Goal: Task Accomplishment & Management: Manage account settings

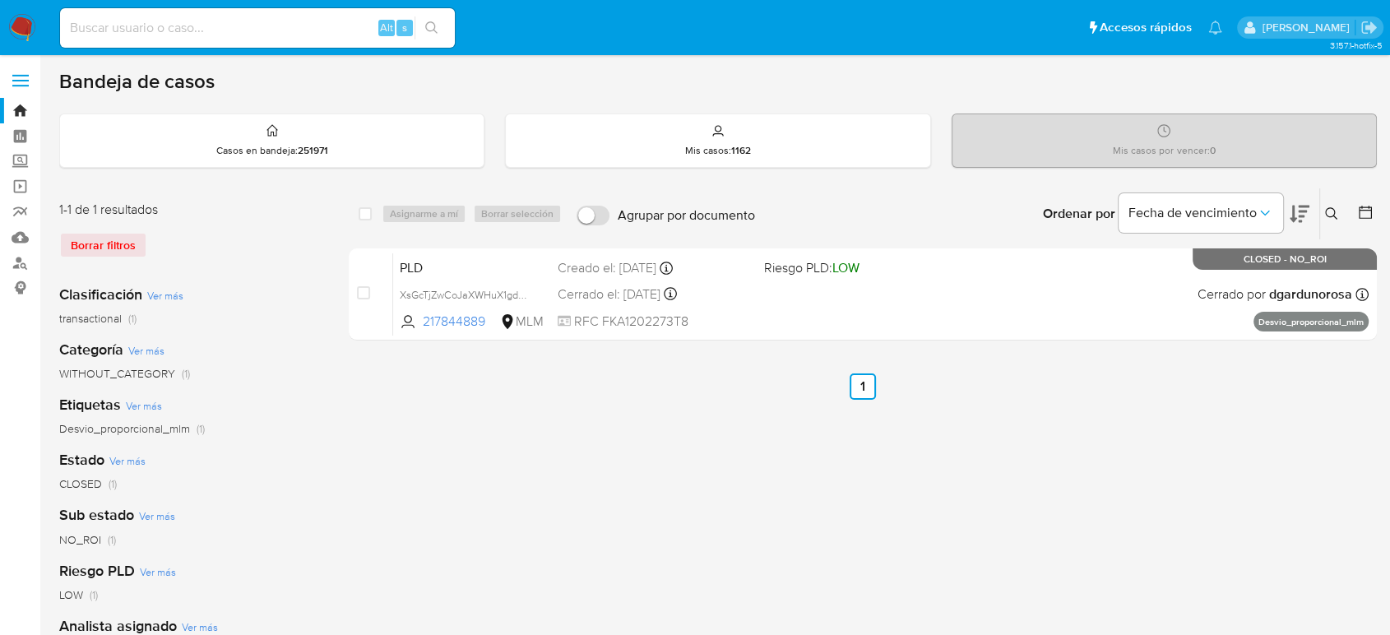
click at [1326, 456] on div "select-all-cases-checkbox Asignarme a mí Borrar selección Agrupar por documento…" at bounding box center [863, 549] width 1028 height 722
click at [1333, 211] on icon at bounding box center [1331, 213] width 13 height 13
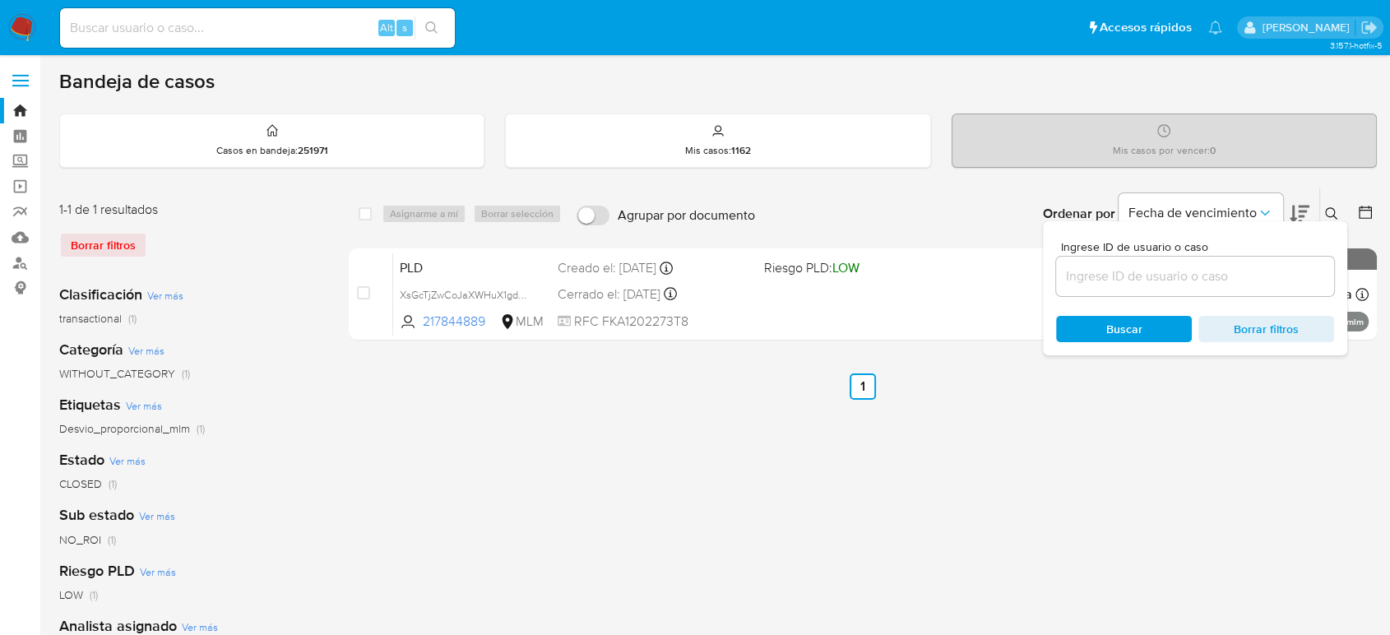
click at [1160, 285] on input at bounding box center [1195, 276] width 278 height 21
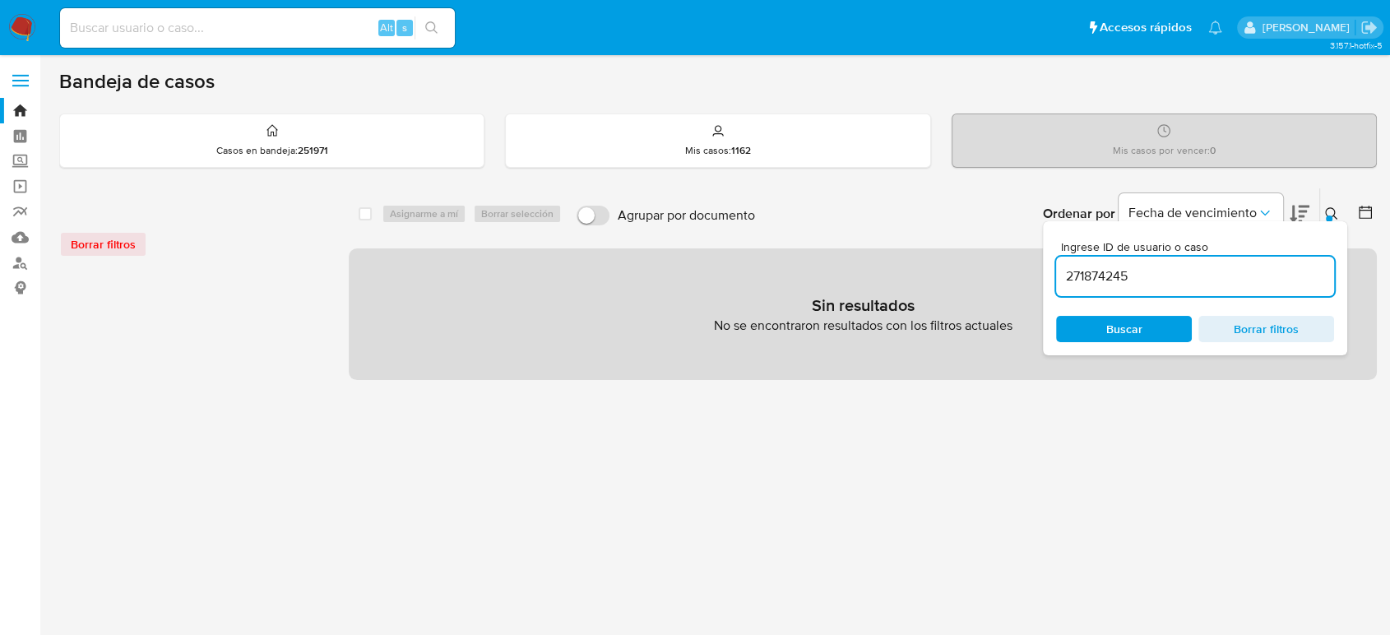
click at [1201, 277] on input "271874245" at bounding box center [1195, 276] width 278 height 21
type input "271874245"
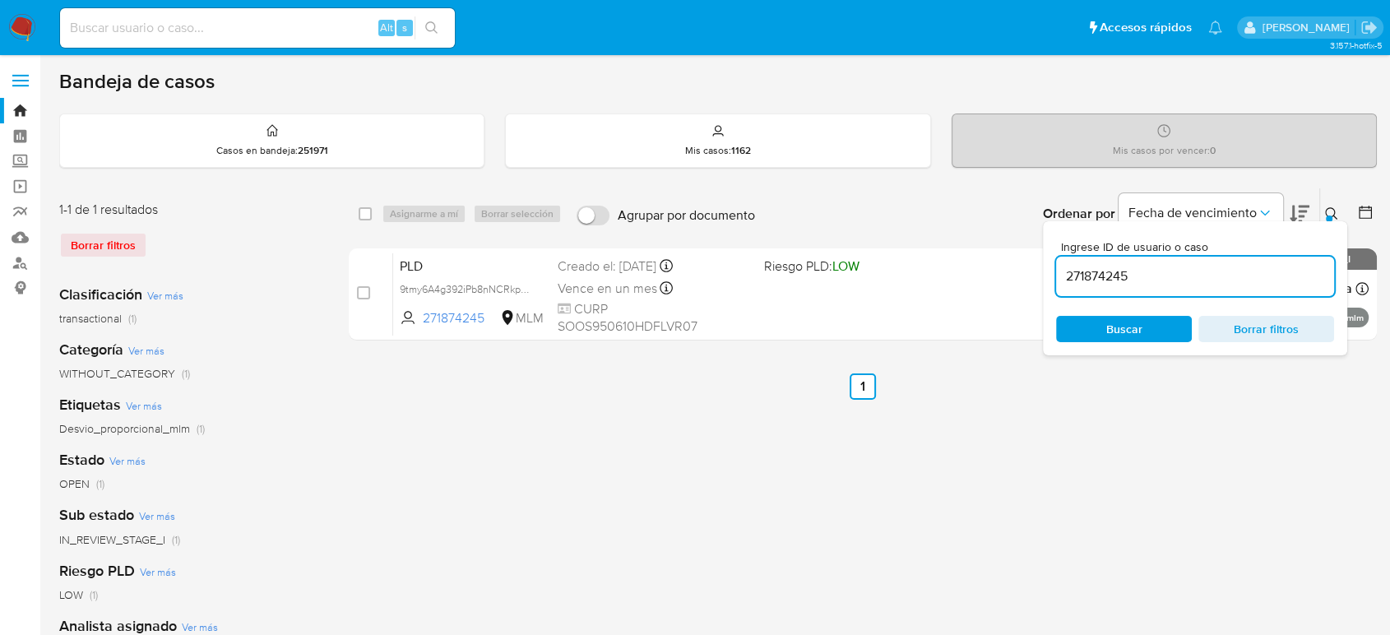
click at [1323, 209] on button at bounding box center [1333, 214] width 27 height 20
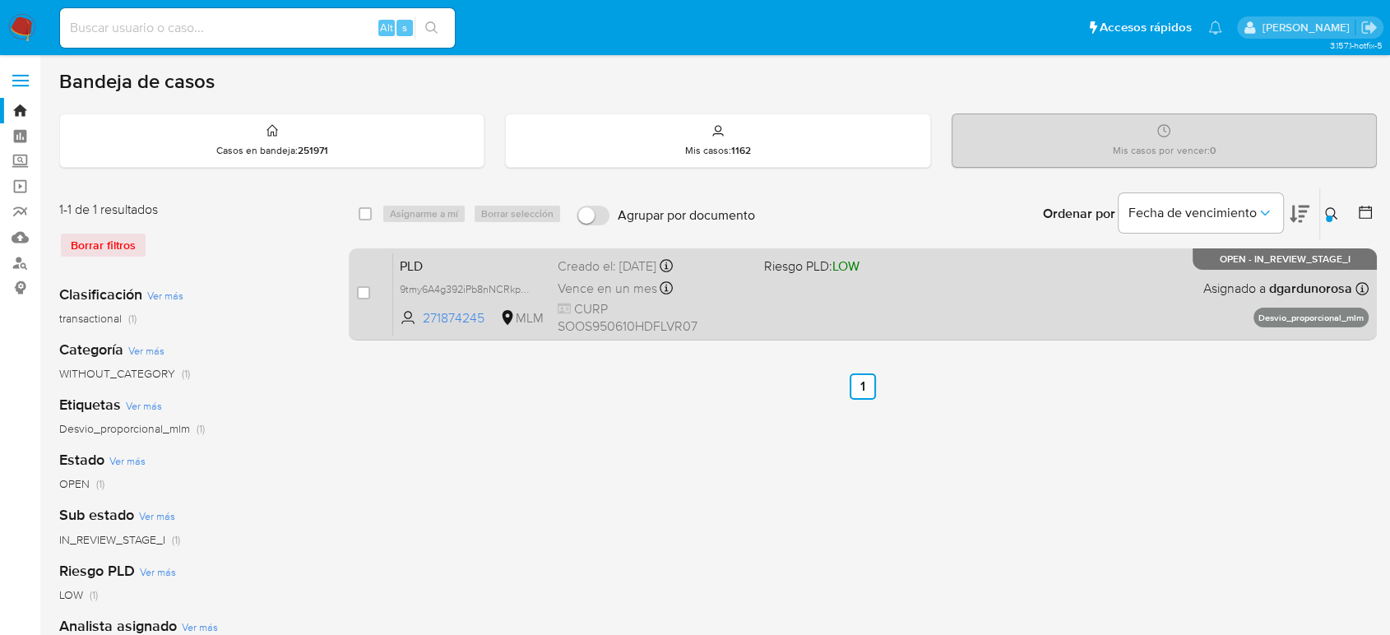
click at [1073, 309] on div "PLD 9tmy6A4g392iPb8nNCRkpGhm 271874245 MLM Riesgo PLD: LOW Creado el: 12/08/202…" at bounding box center [881, 294] width 976 height 83
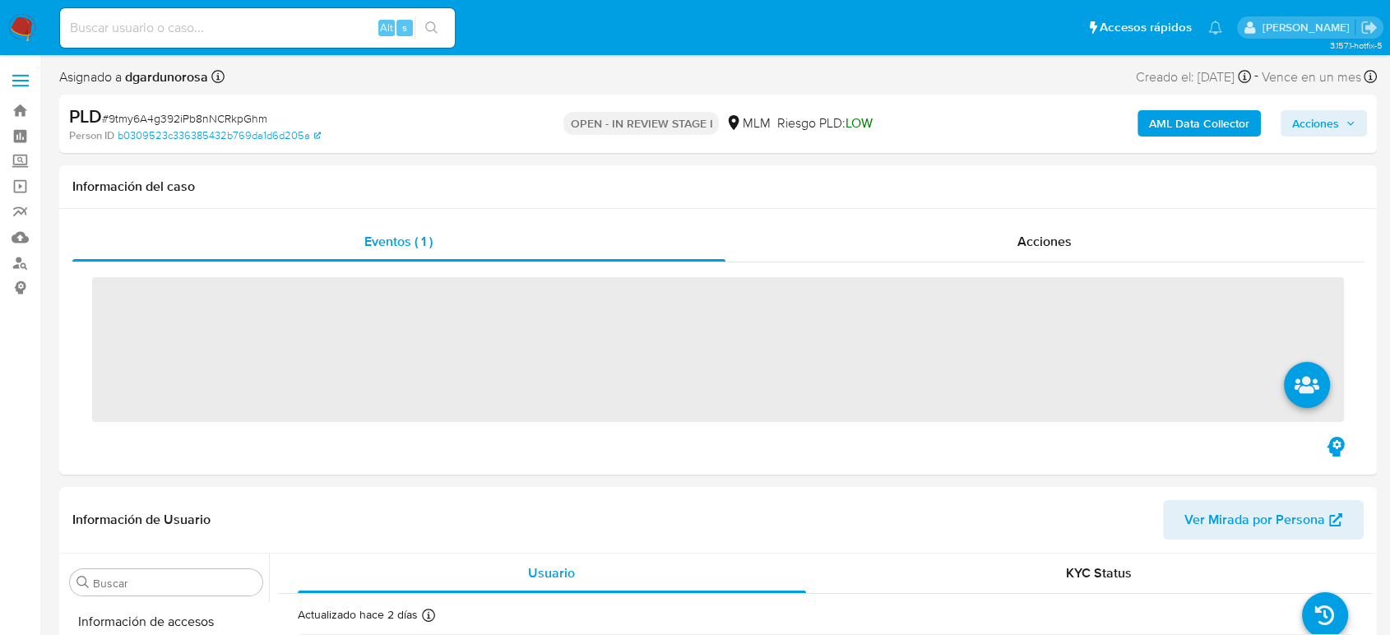
scroll to position [695, 0]
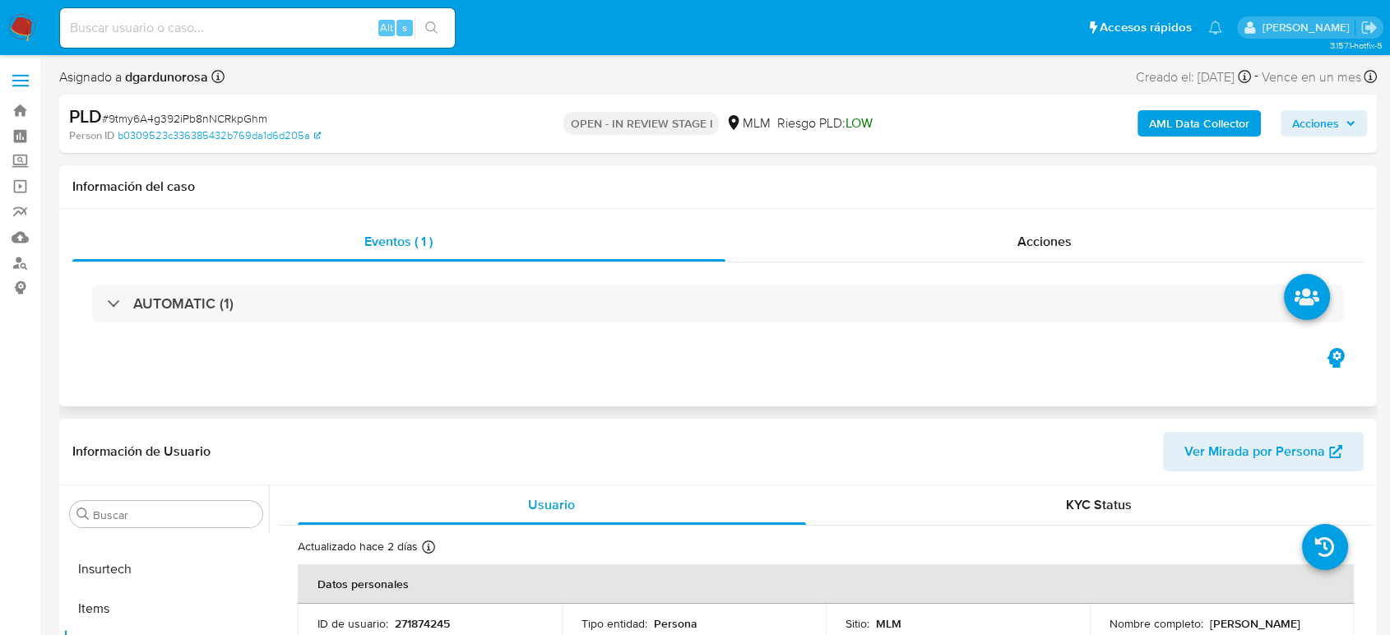
select select "10"
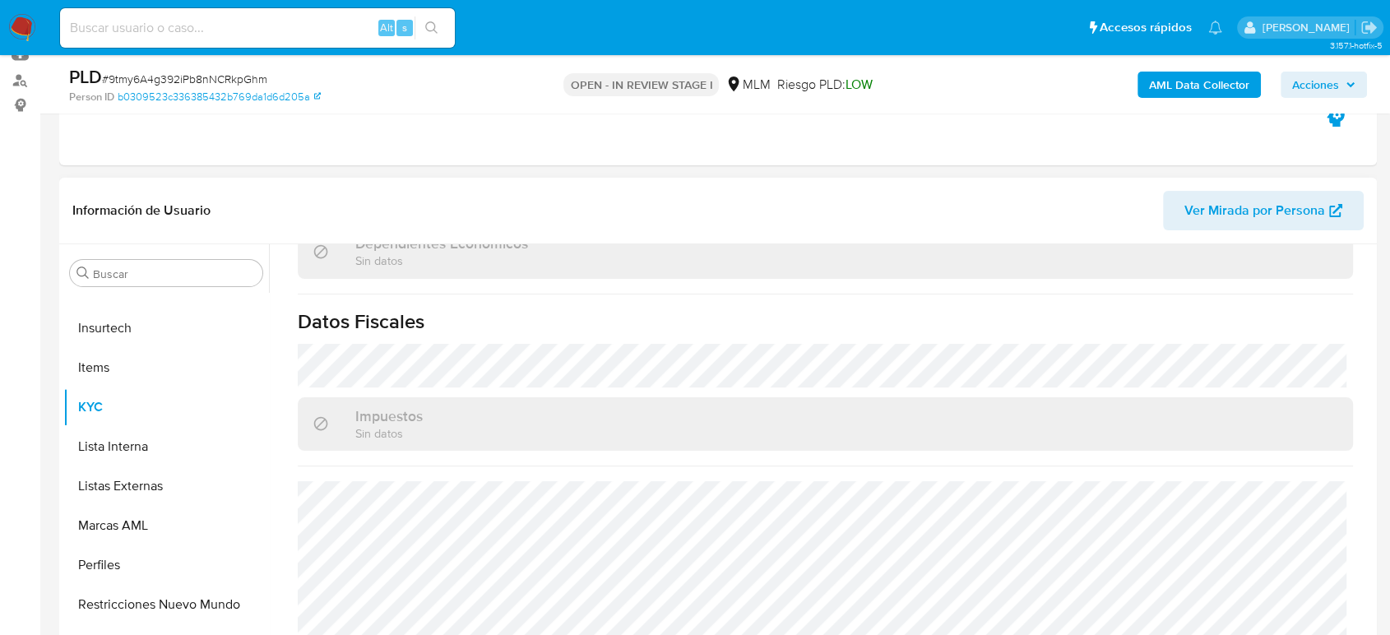
scroll to position [1033, 0]
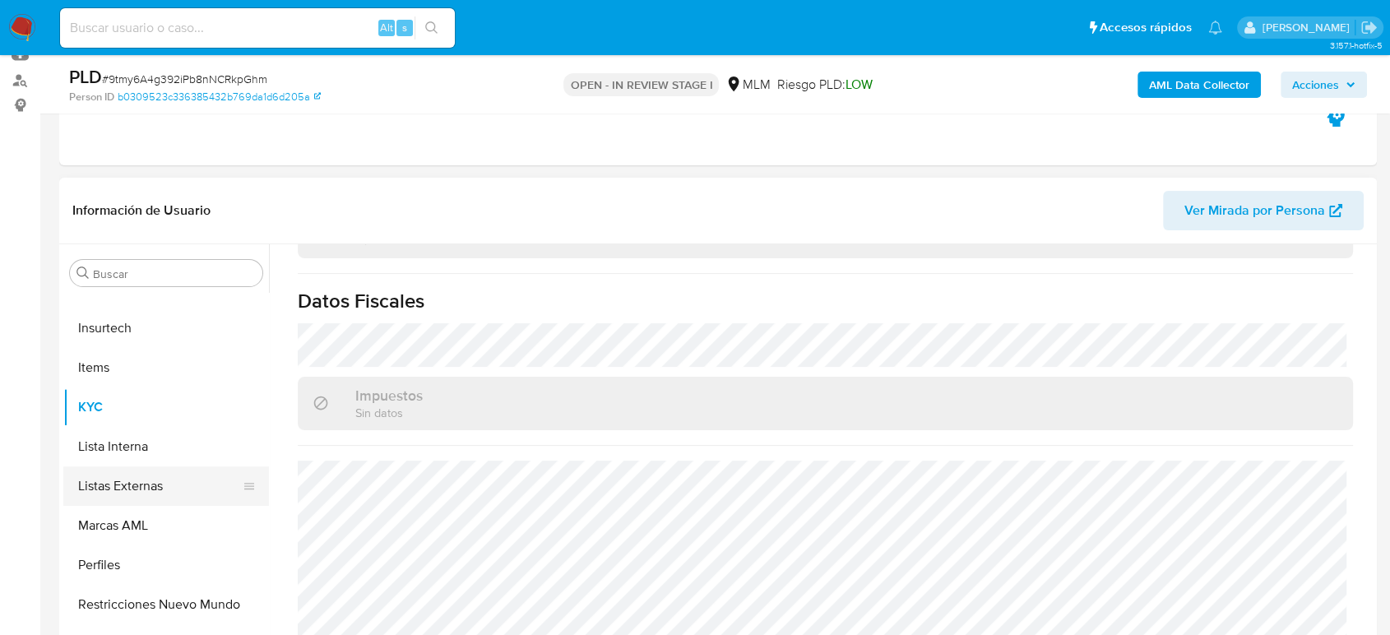
click at [154, 490] on button "Listas Externas" at bounding box center [159, 485] width 192 height 39
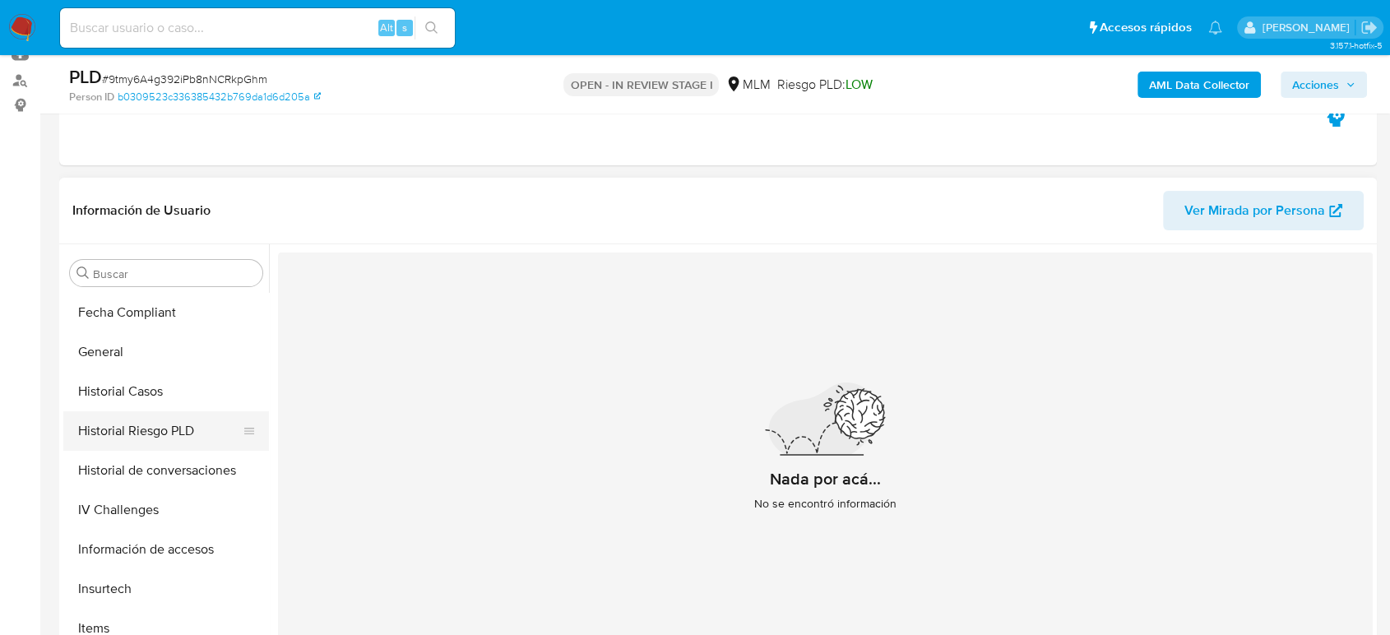
scroll to position [421, 0]
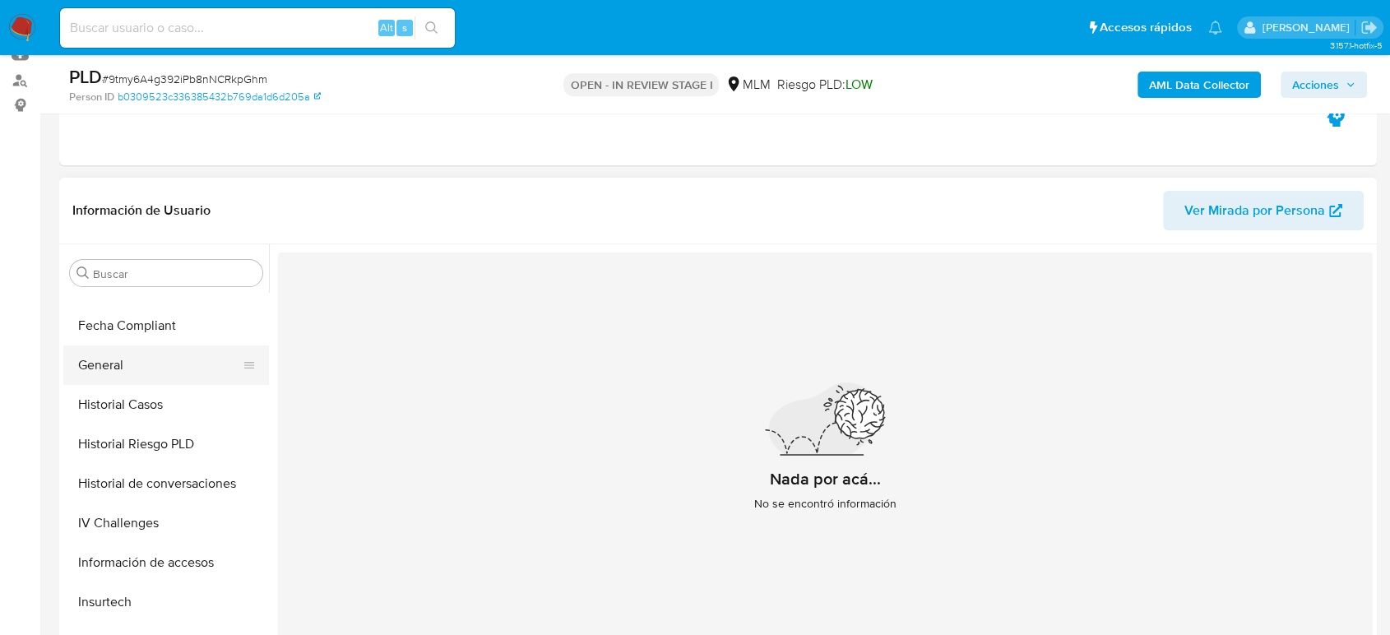
click at [141, 355] on button "General" at bounding box center [159, 364] width 192 height 39
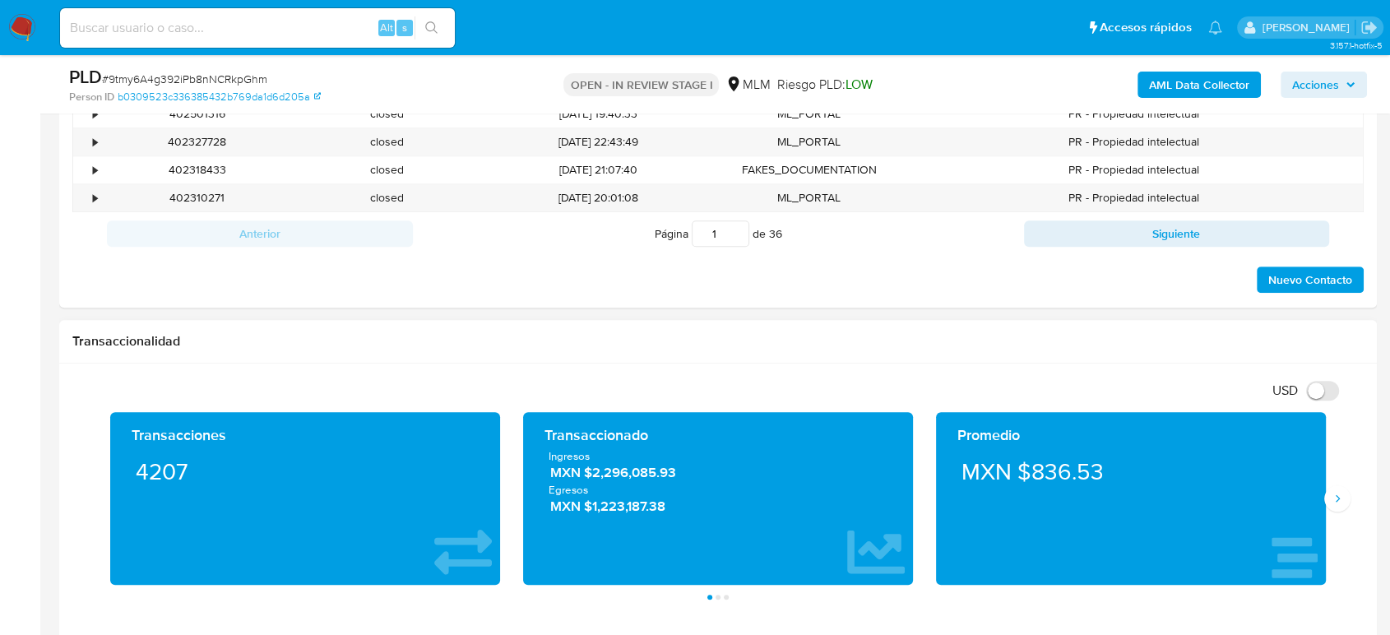
scroll to position [1096, 0]
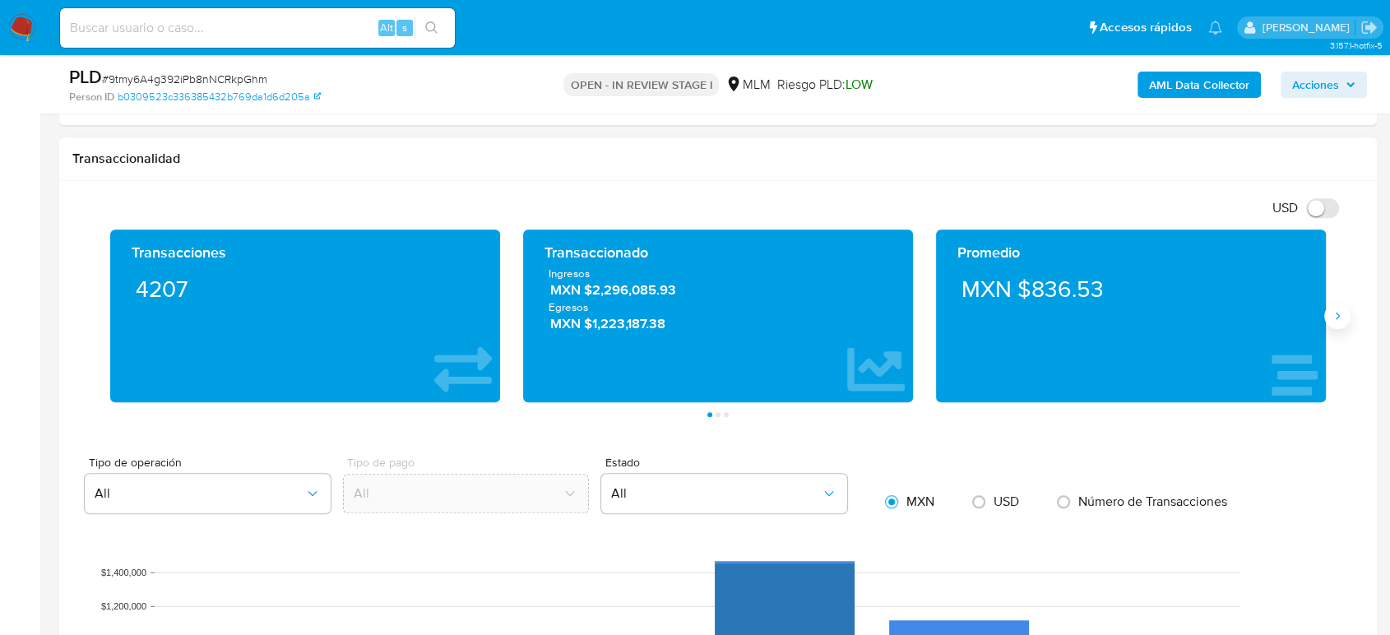
click at [1336, 318] on icon "Siguiente" at bounding box center [1337, 315] width 13 height 13
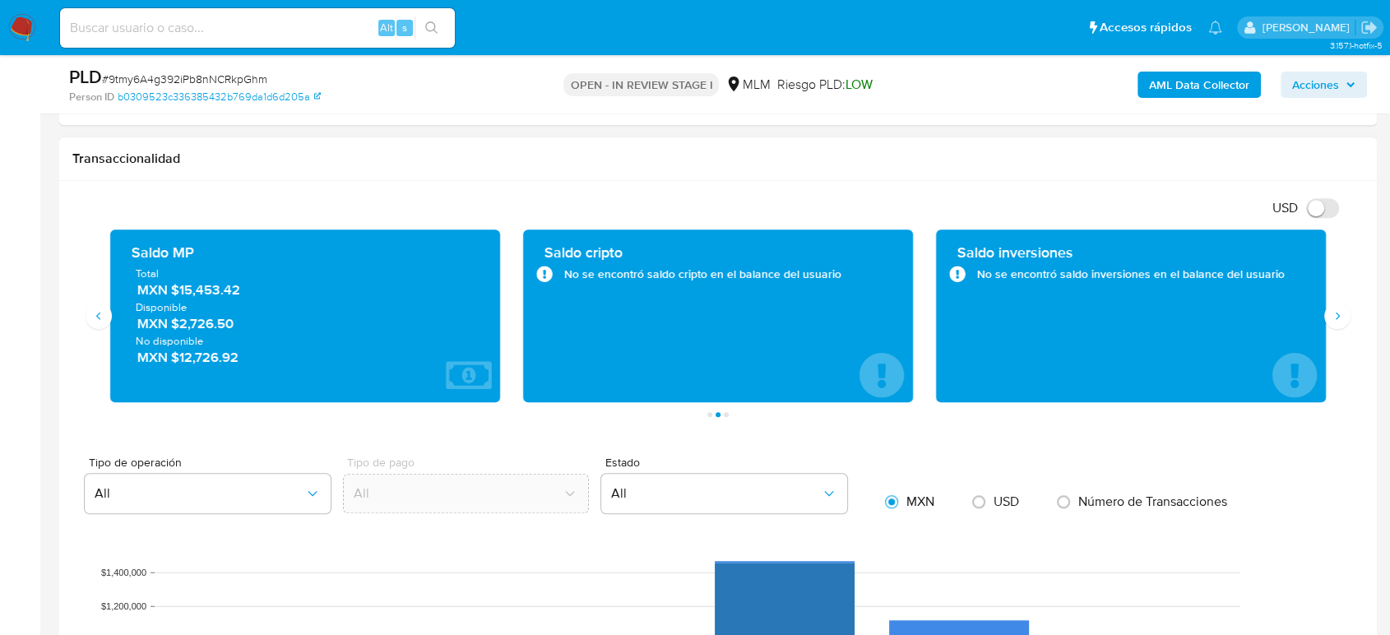
drag, startPoint x: 243, startPoint y: 289, endPoint x: 263, endPoint y: 317, distance: 34.9
click at [173, 294] on span "MXN $15,453.42" at bounding box center [305, 289] width 337 height 19
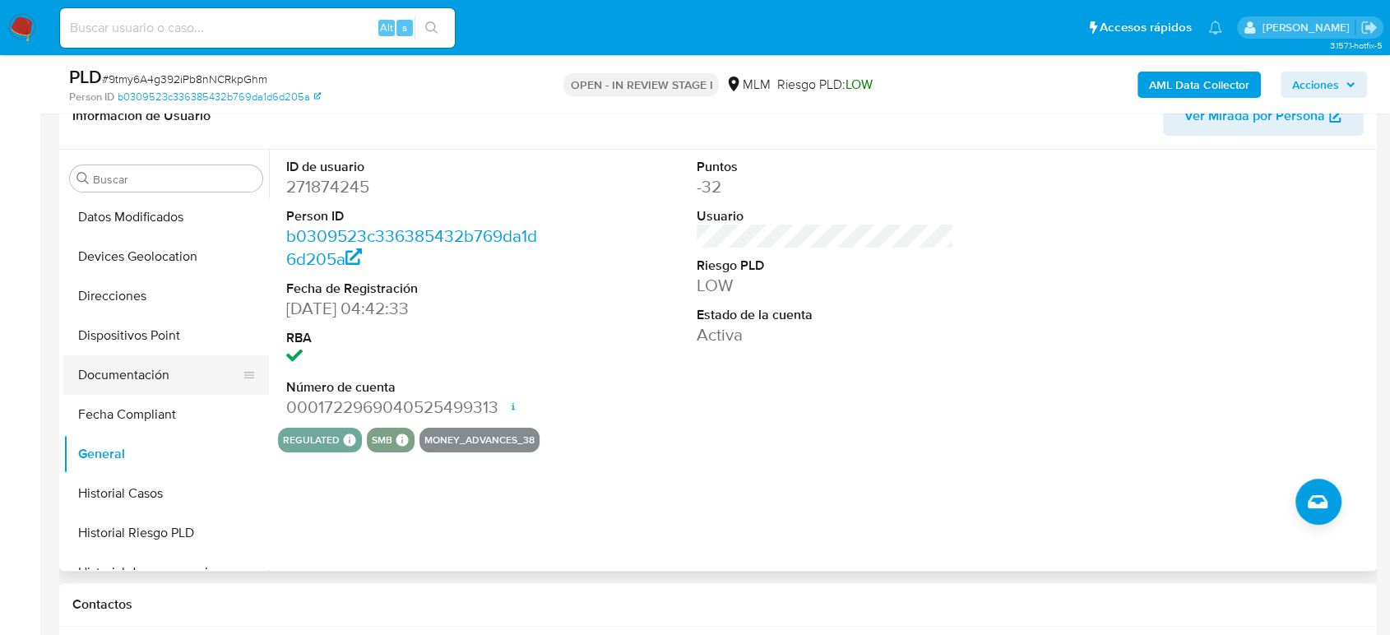
scroll to position [274, 0]
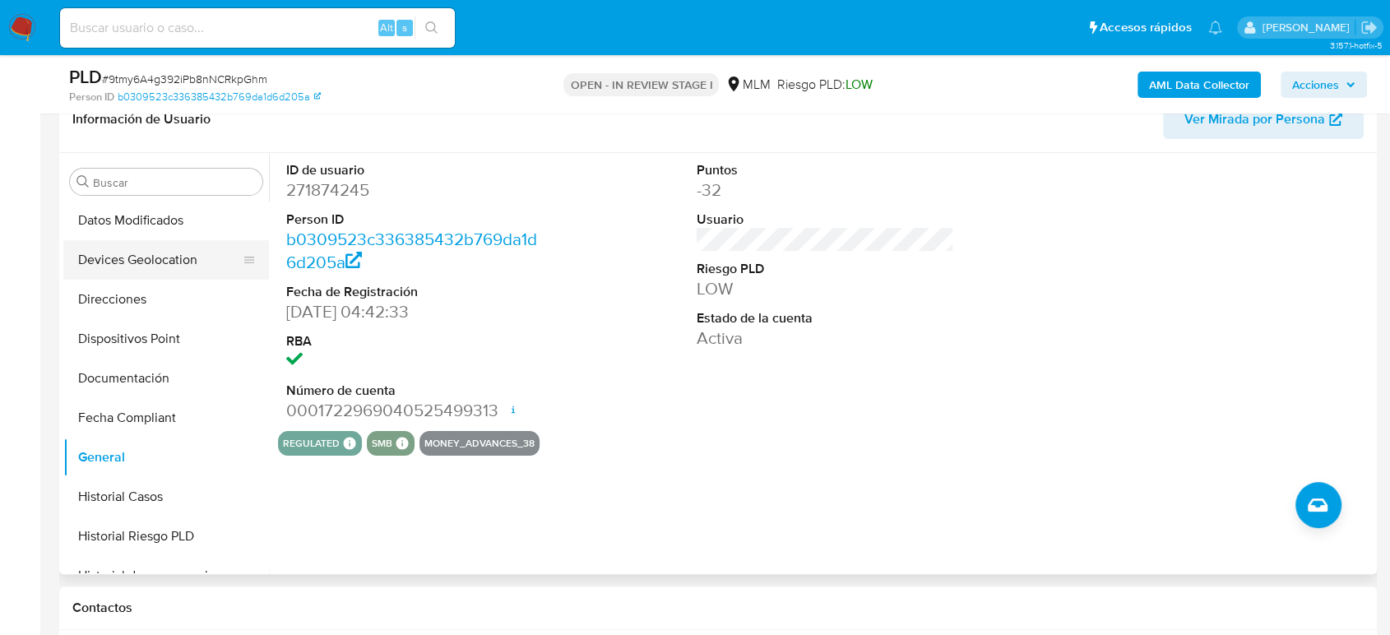
click at [135, 257] on button "Devices Geolocation" at bounding box center [159, 259] width 192 height 39
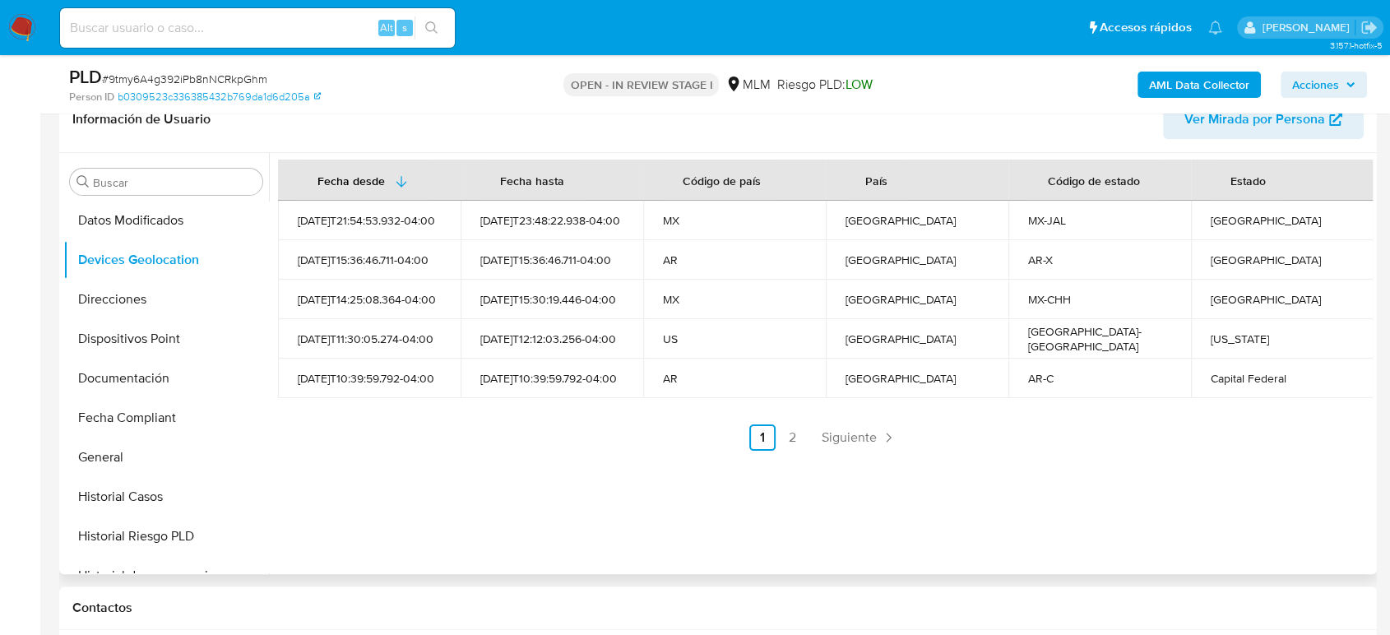
click at [867, 431] on span "Siguiente" at bounding box center [849, 437] width 55 height 13
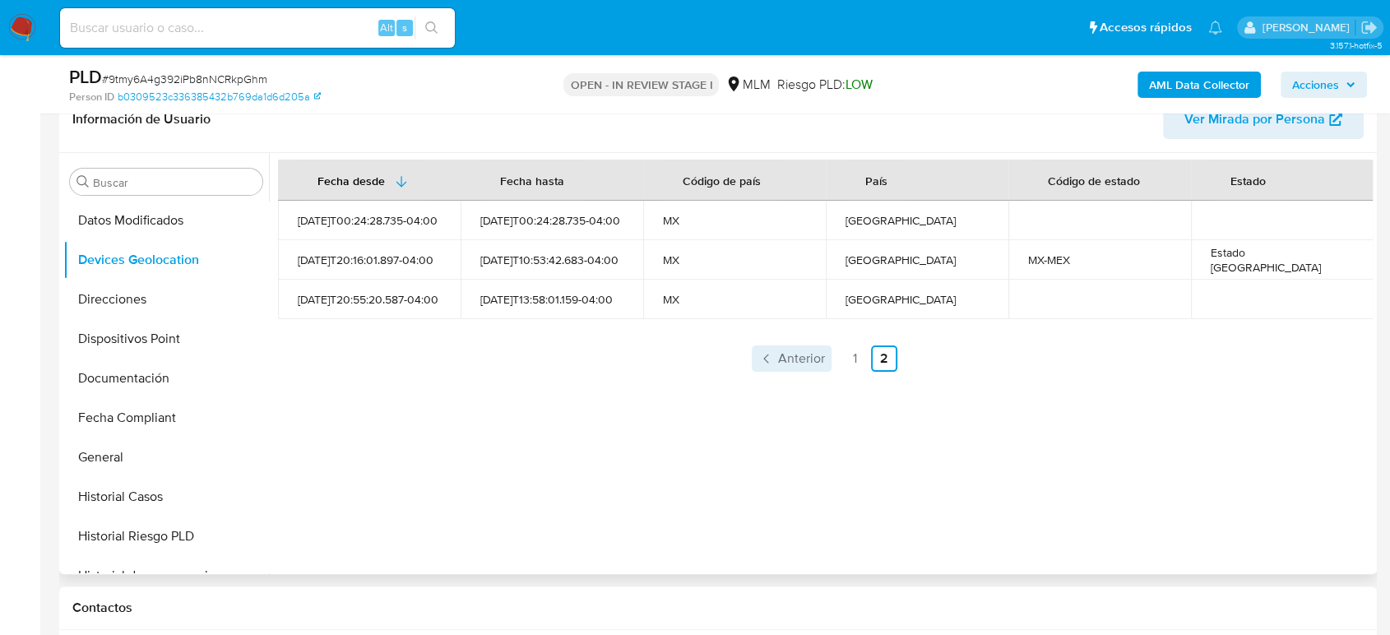
click at [816, 361] on span "Anterior" at bounding box center [801, 358] width 47 height 13
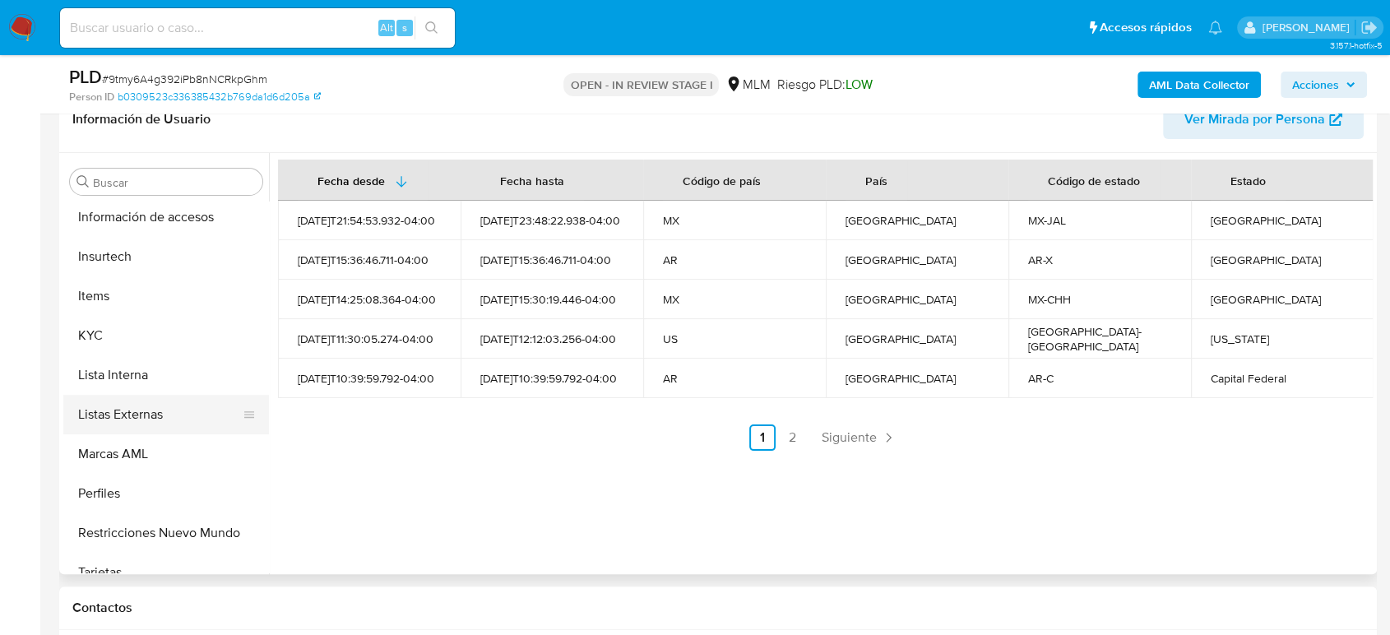
scroll to position [695, 0]
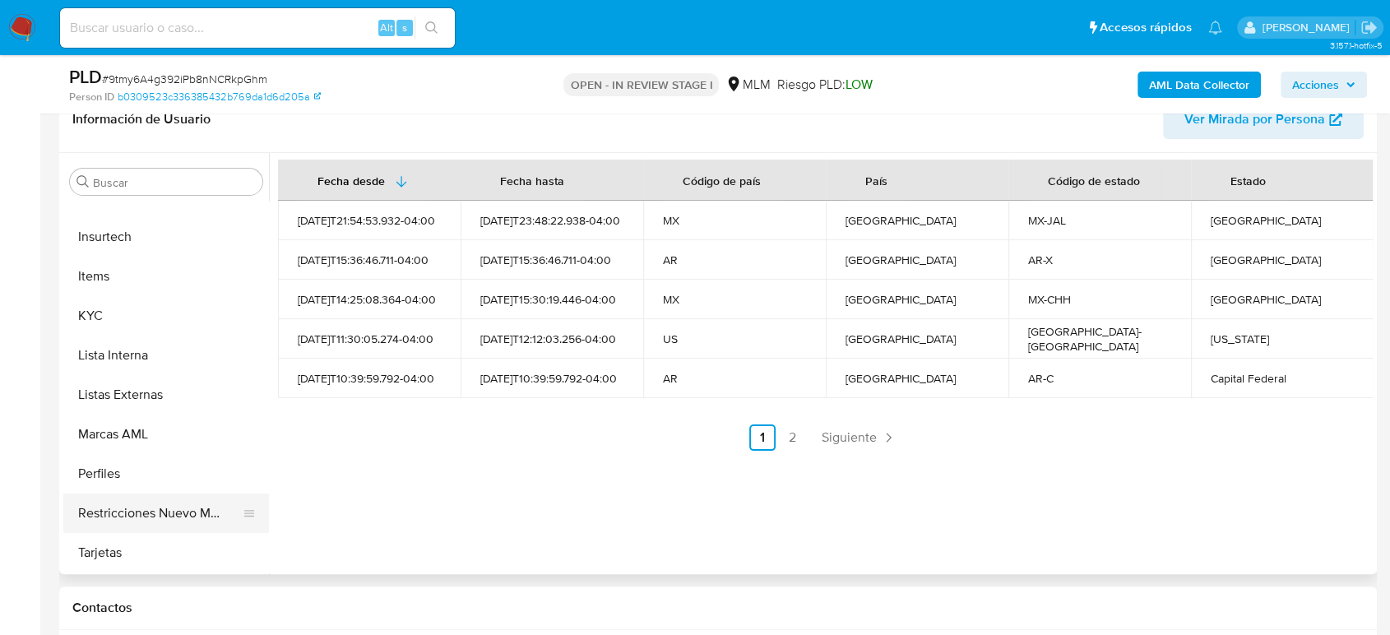
click at [154, 503] on button "Restricciones Nuevo Mundo" at bounding box center [159, 513] width 192 height 39
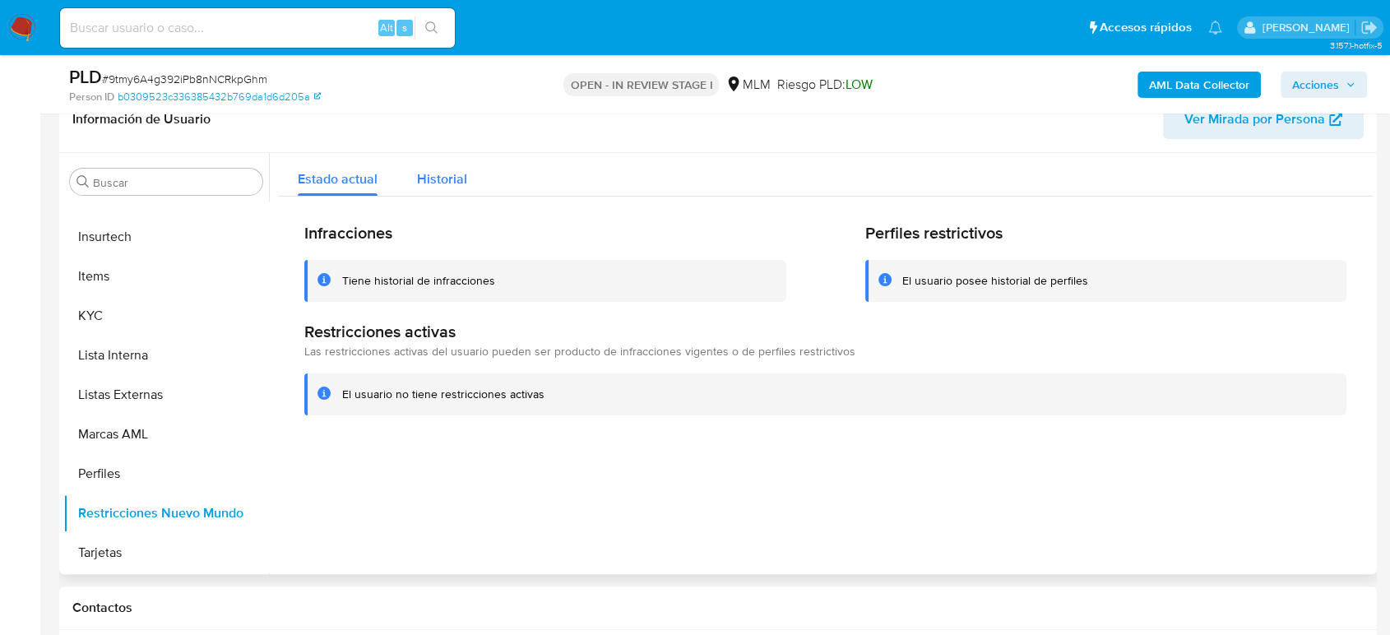
click at [447, 180] on span "Historial" at bounding box center [442, 178] width 50 height 19
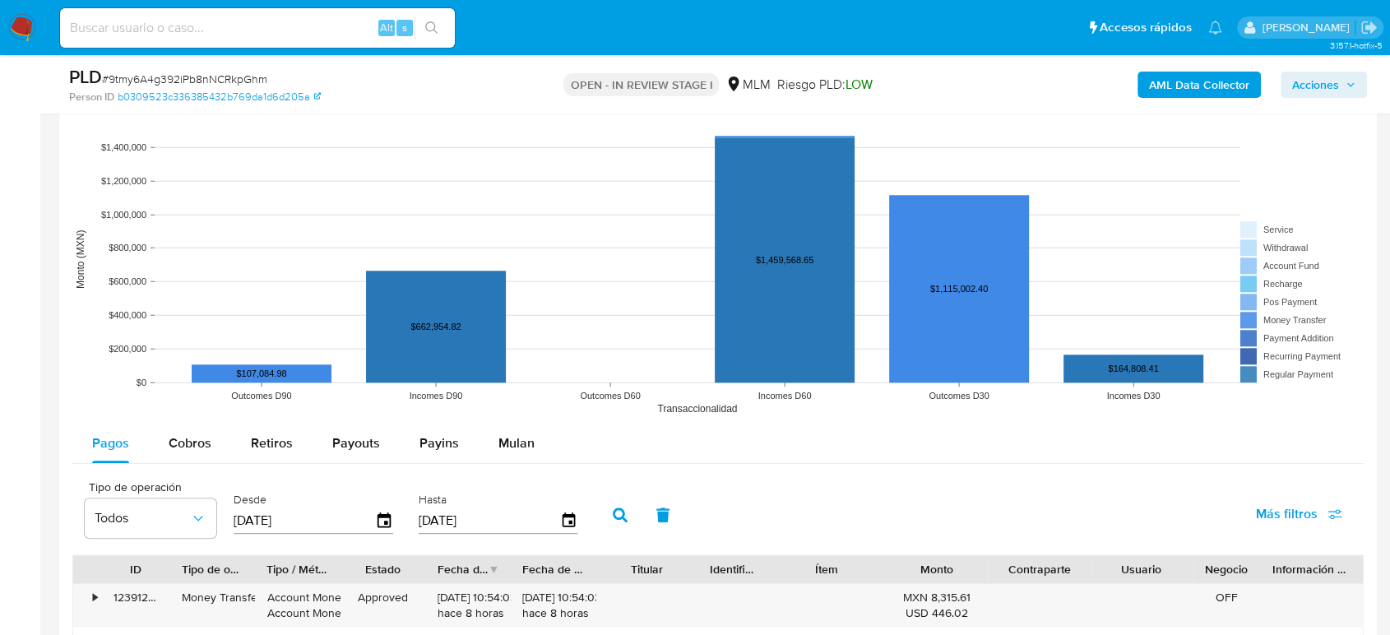
scroll to position [1553, 0]
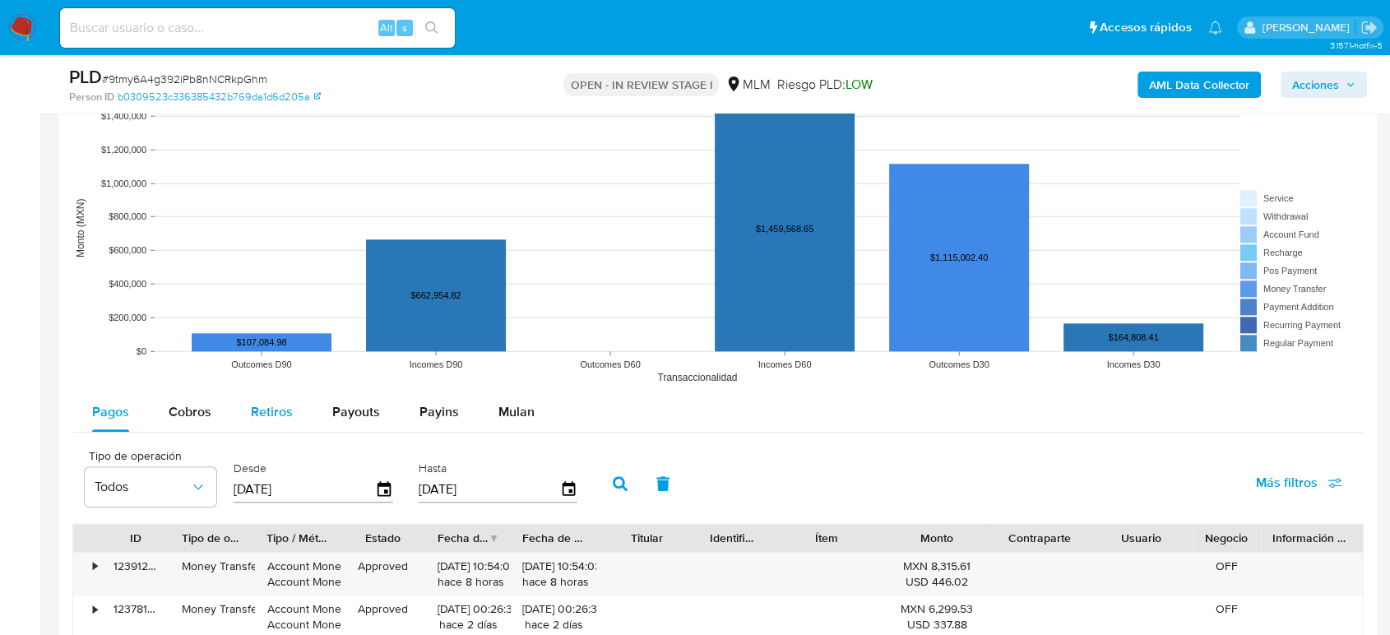
click at [276, 398] on div "Retiros" at bounding box center [272, 411] width 42 height 39
select select "10"
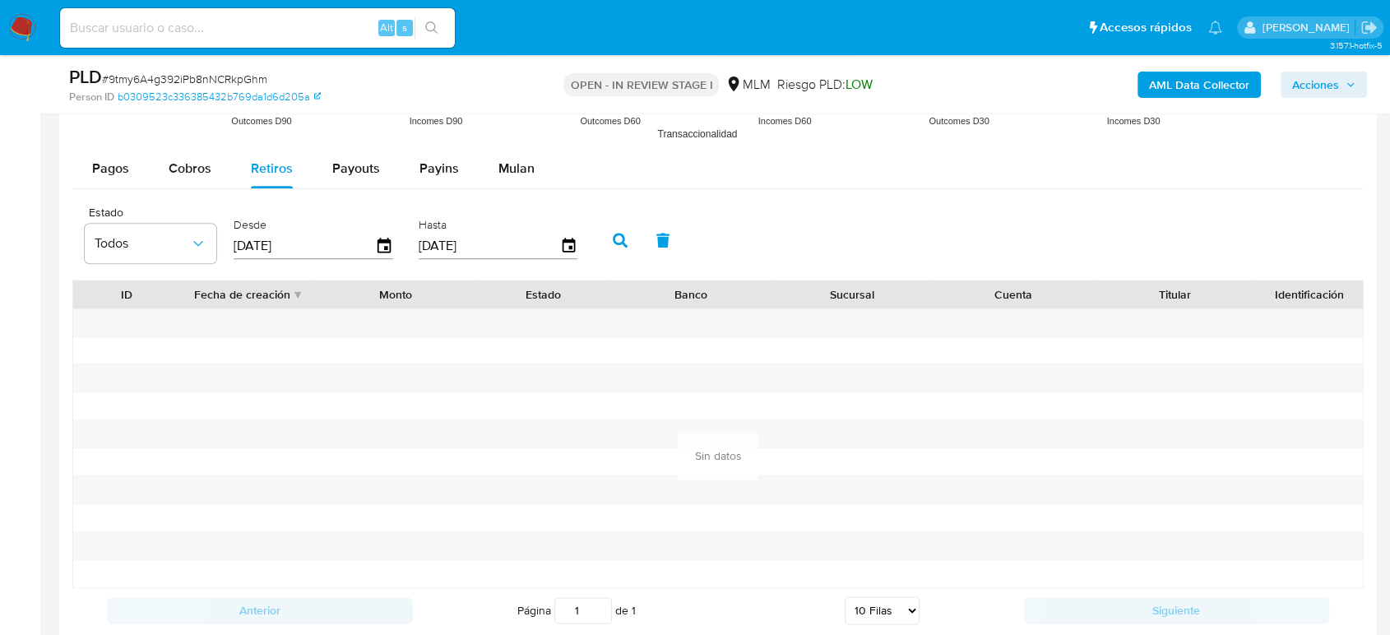
scroll to position [1828, 0]
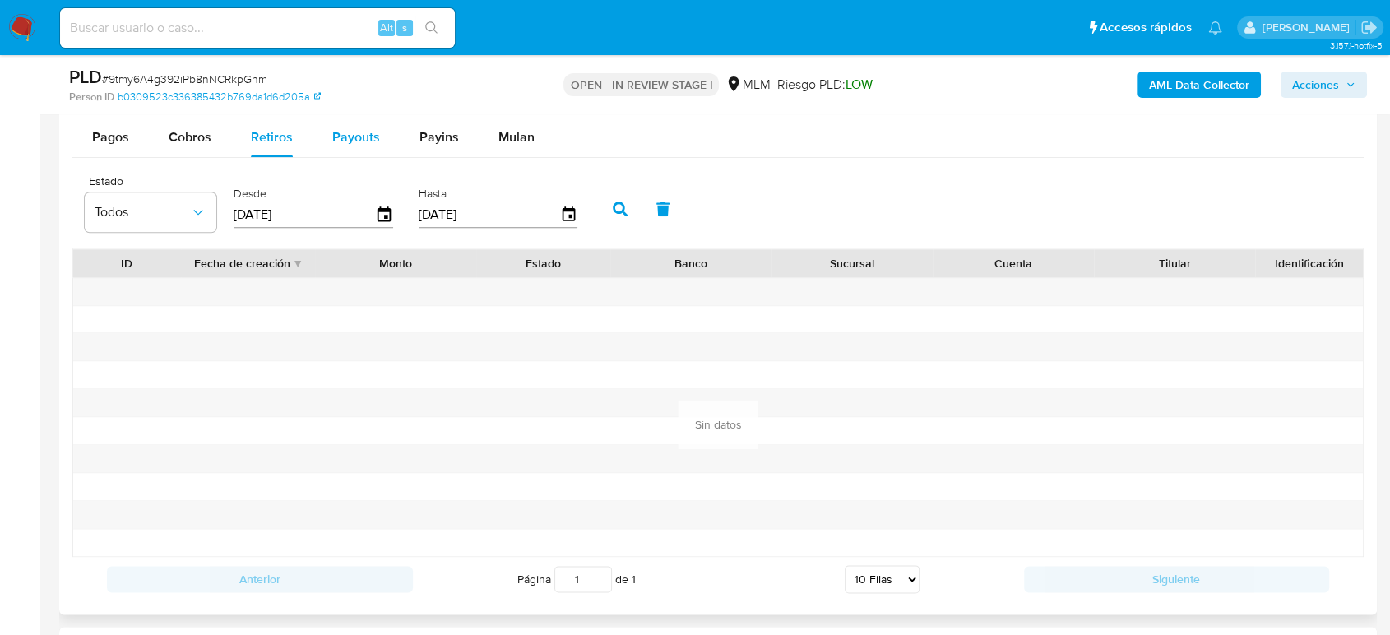
click at [356, 136] on span "Payouts" at bounding box center [356, 136] width 48 height 19
select select "10"
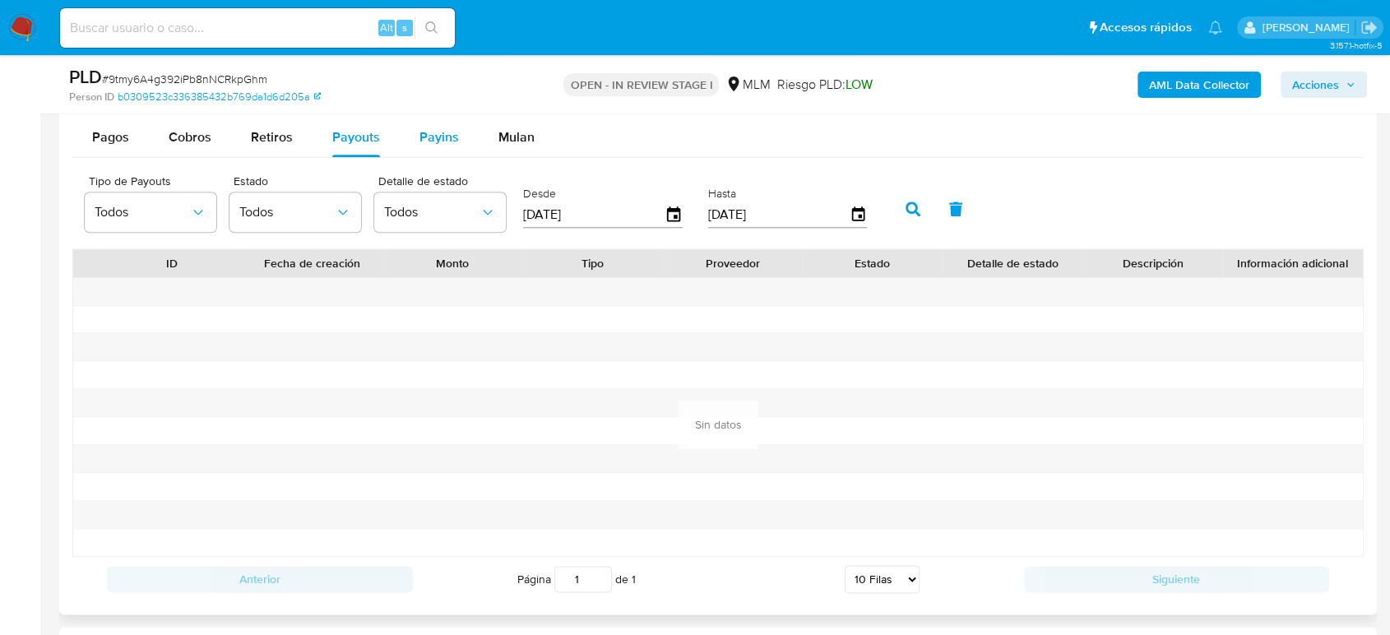
click at [430, 143] on span "Payins" at bounding box center [438, 136] width 39 height 19
select select "10"
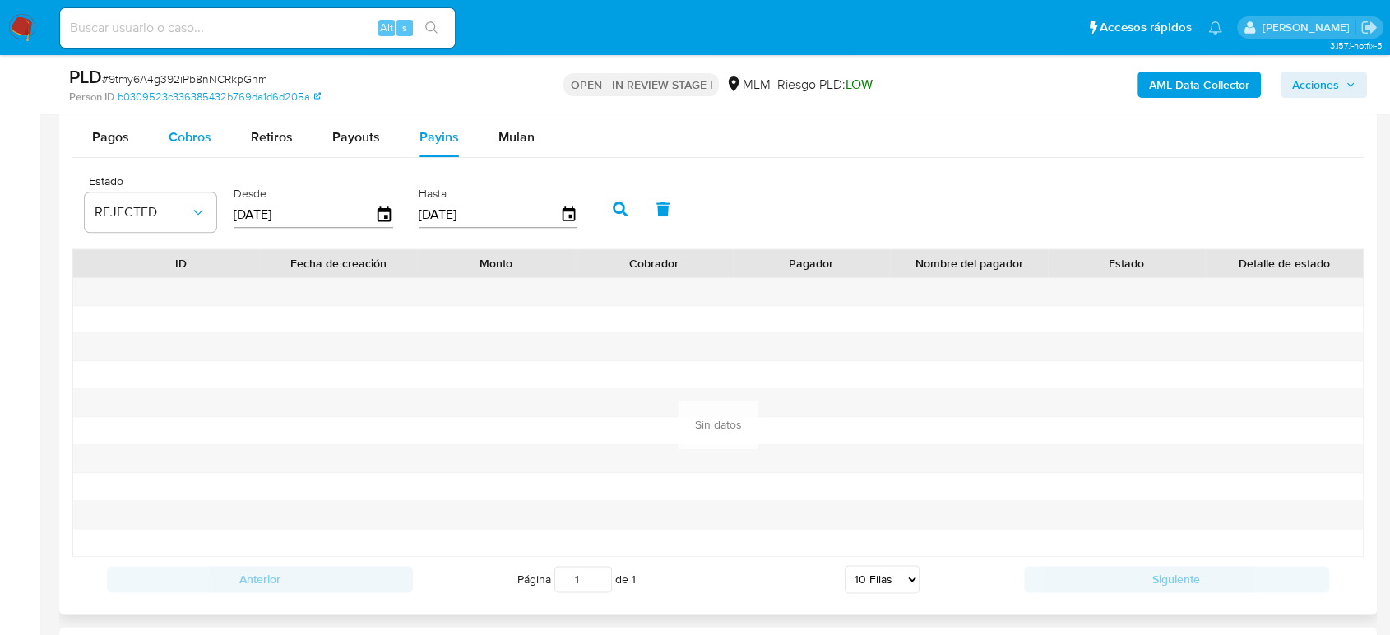
click at [169, 139] on span "Cobros" at bounding box center [190, 136] width 43 height 19
select select "10"
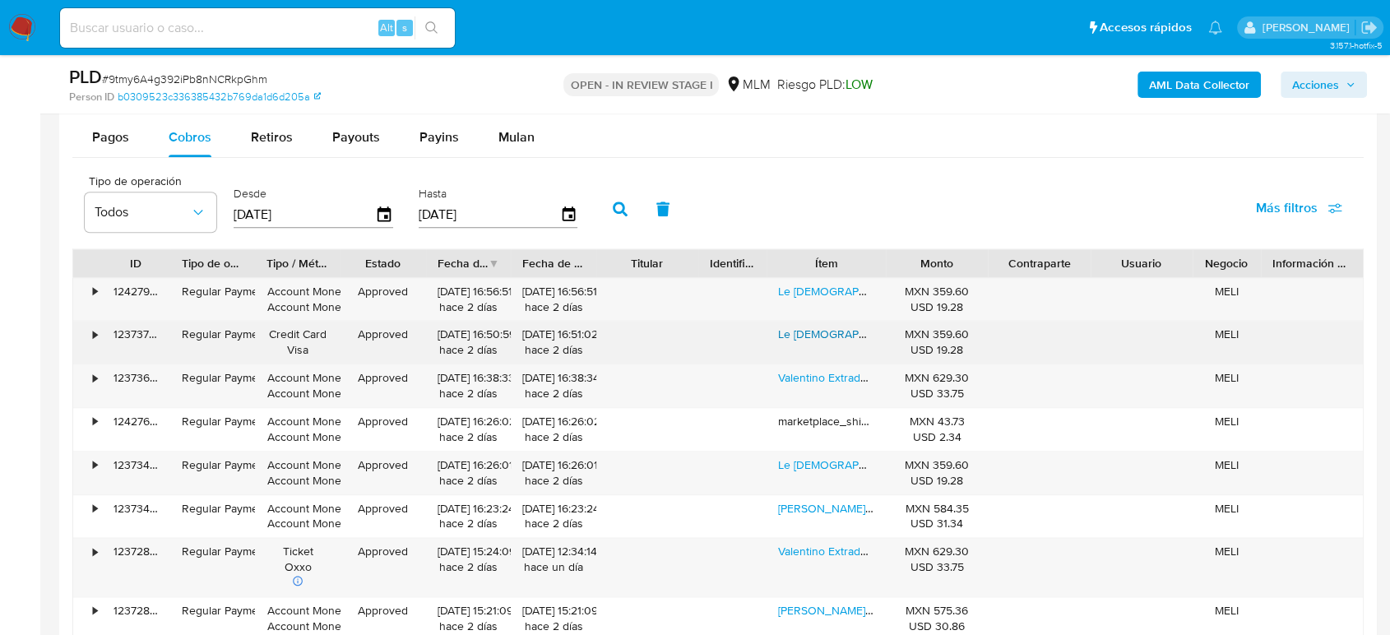
click at [841, 333] on link "Le Male Jean Paul Gaultier Edt 125ml Para Hombre" at bounding box center [951, 334] width 347 height 16
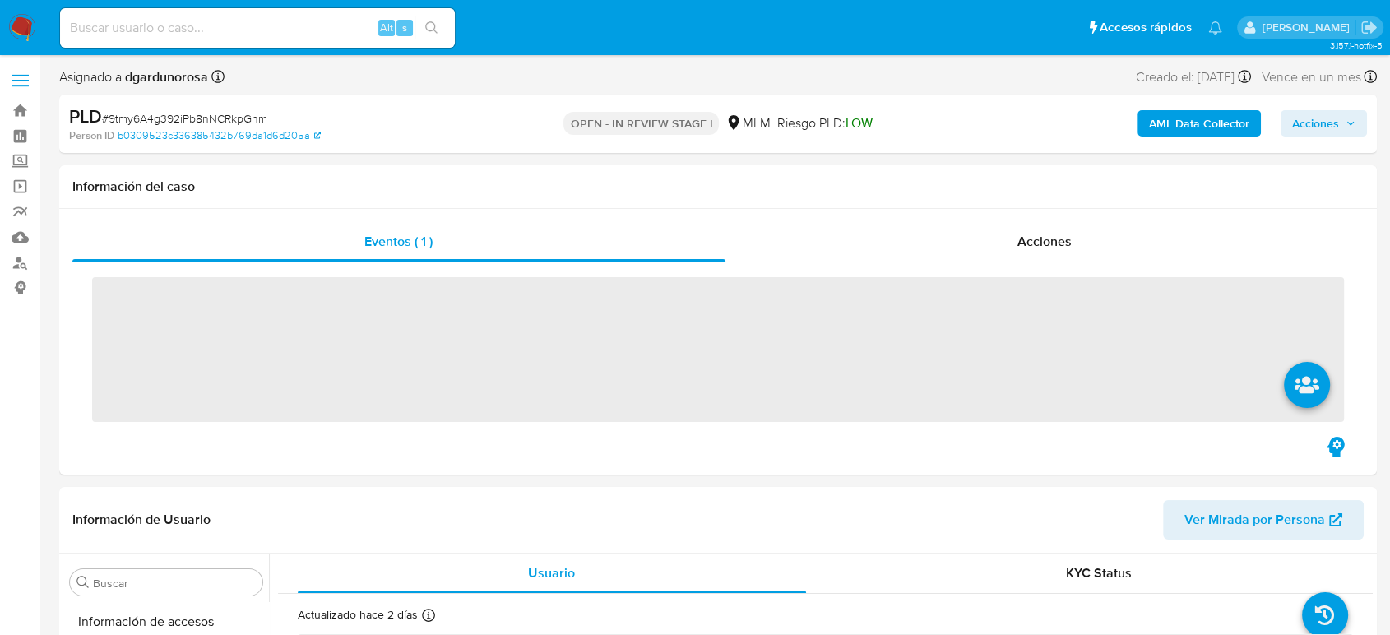
scroll to position [695, 0]
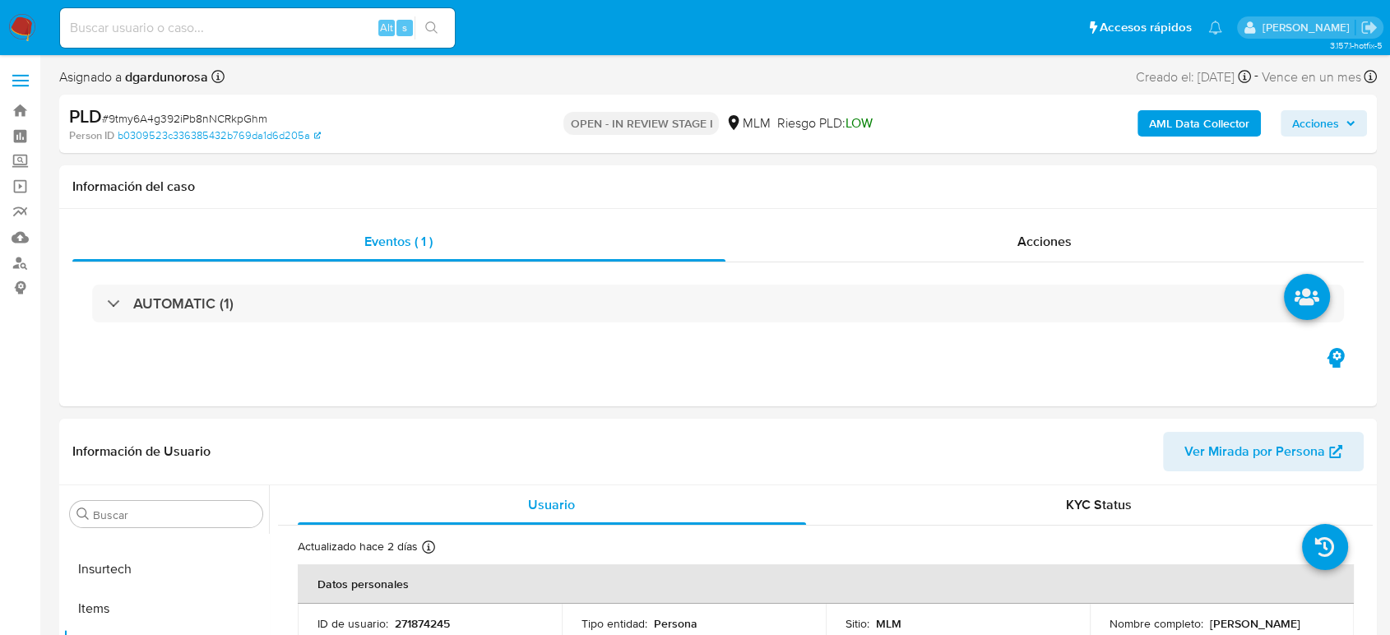
select select "10"
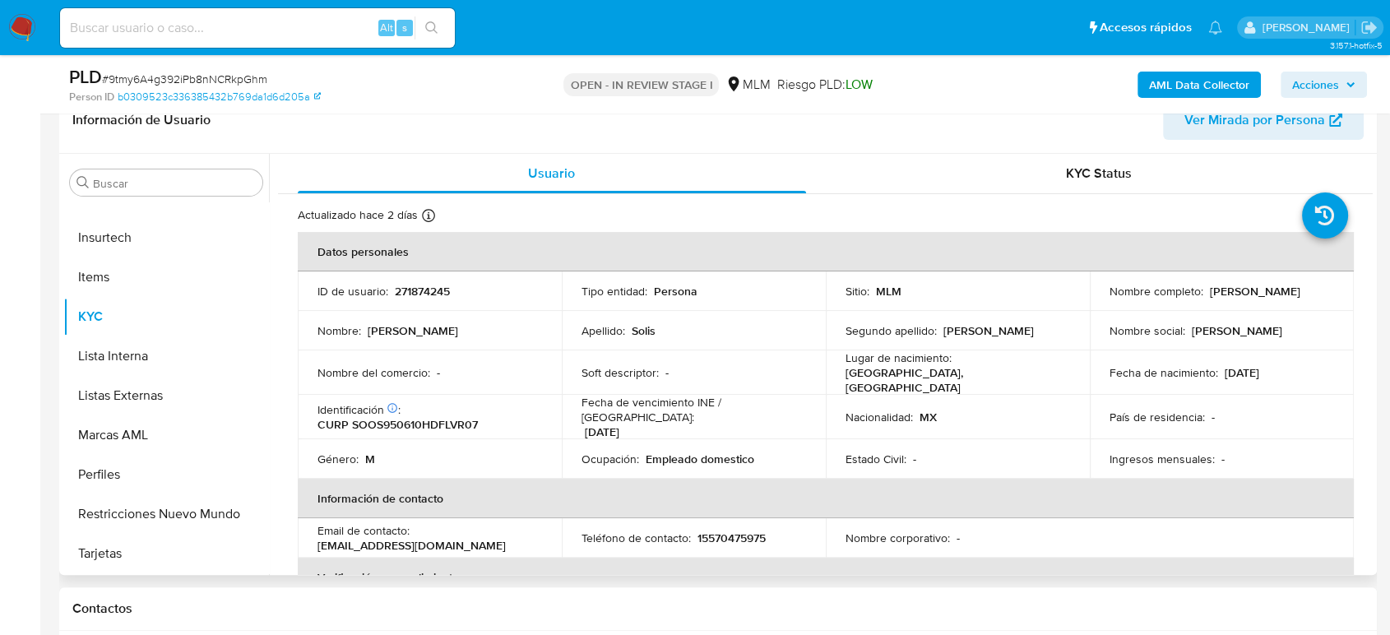
scroll to position [274, 0]
click at [135, 183] on input "Buscar" at bounding box center [174, 182] width 163 height 15
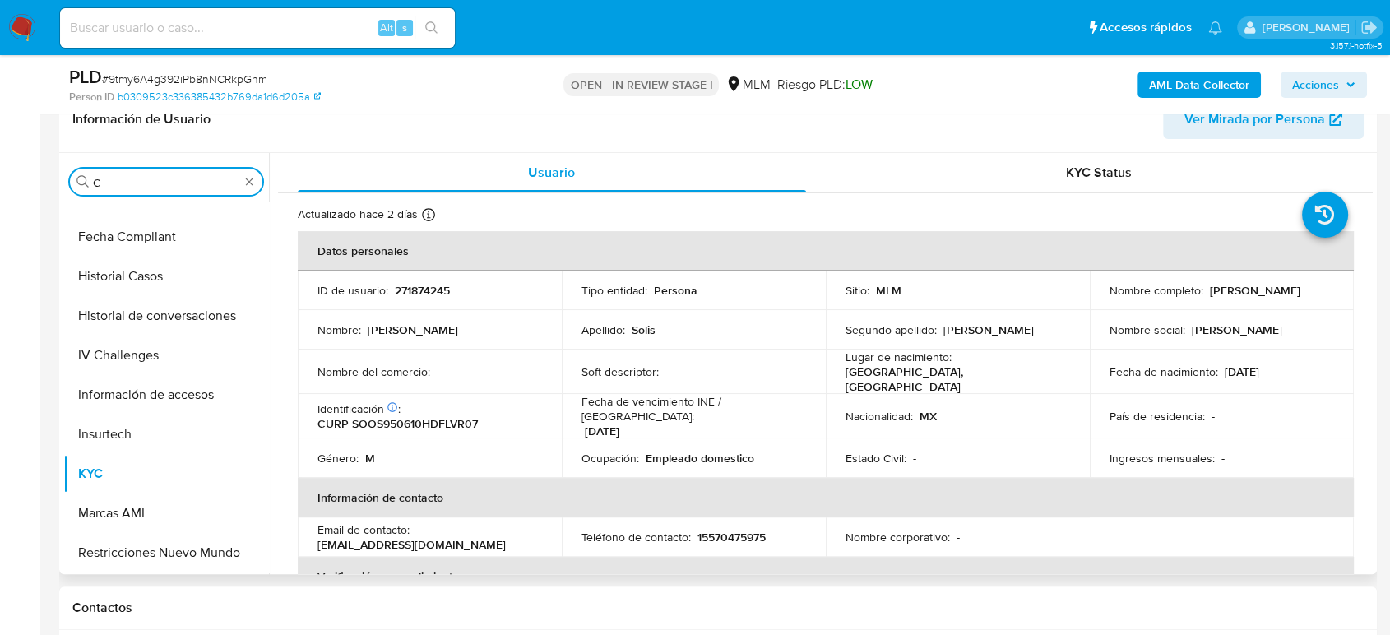
scroll to position [0, 0]
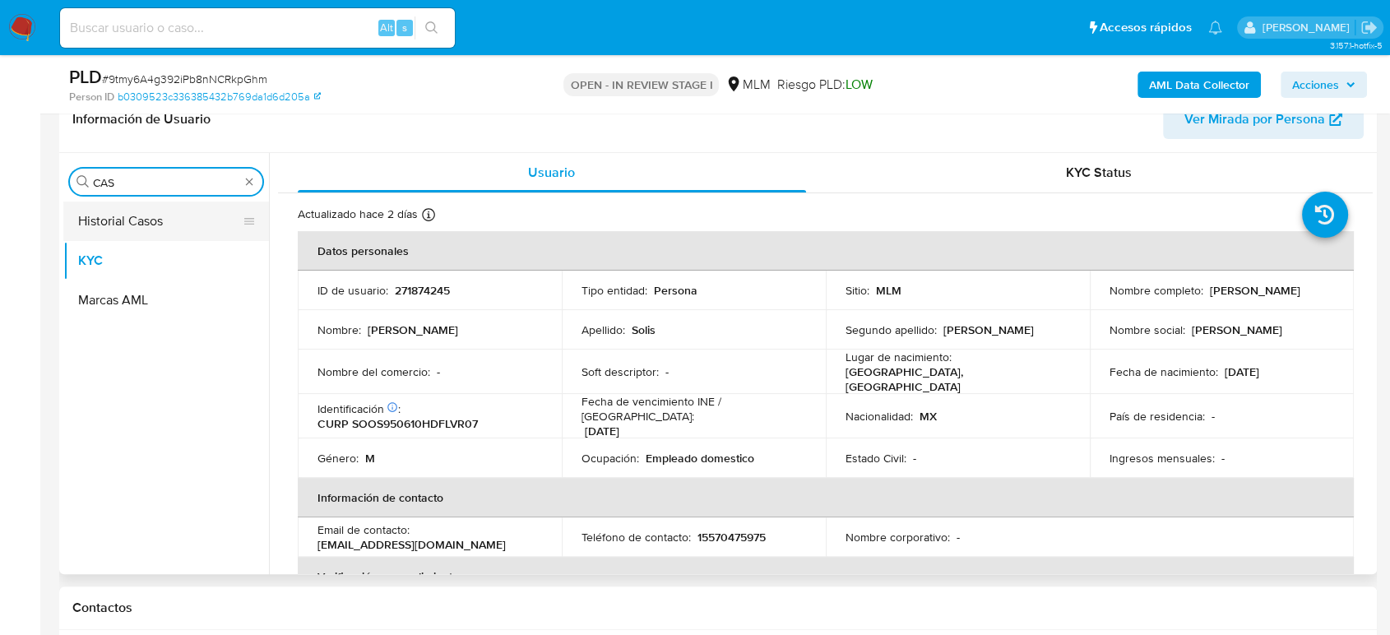
type input "CAS"
click at [133, 225] on button "Historial Casos" at bounding box center [159, 221] width 192 height 39
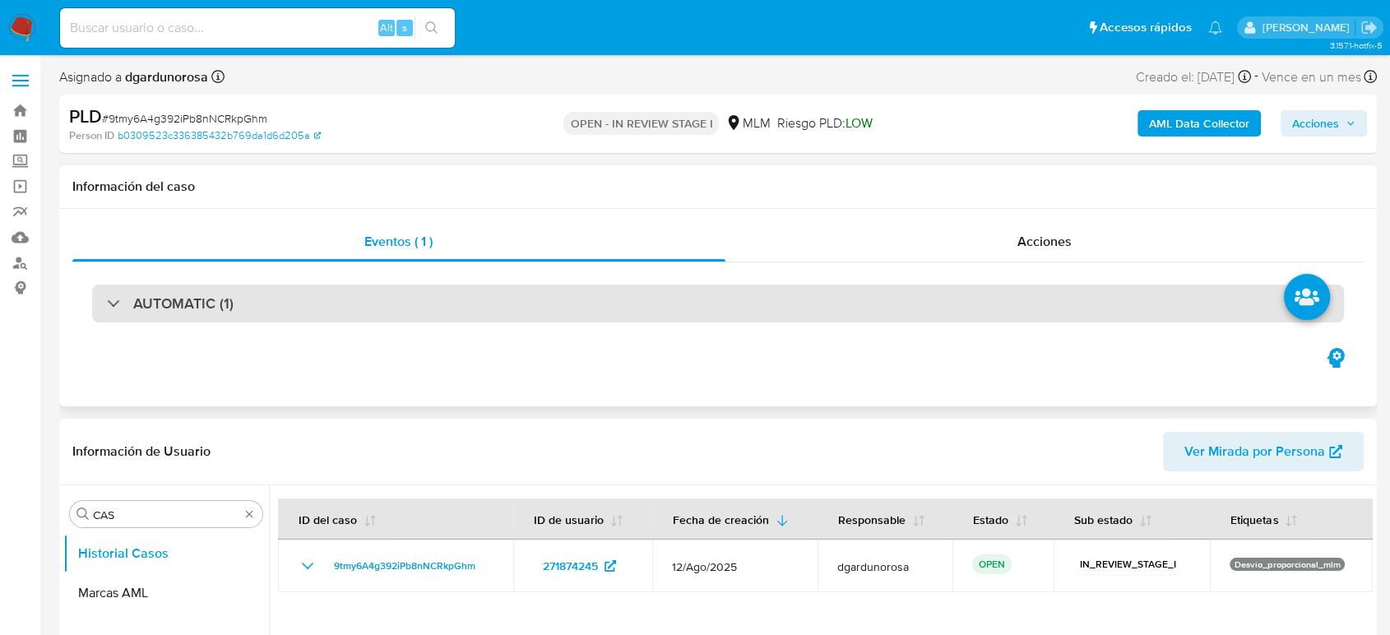
click at [281, 308] on div "AUTOMATIC (1)" at bounding box center [718, 304] width 1252 height 38
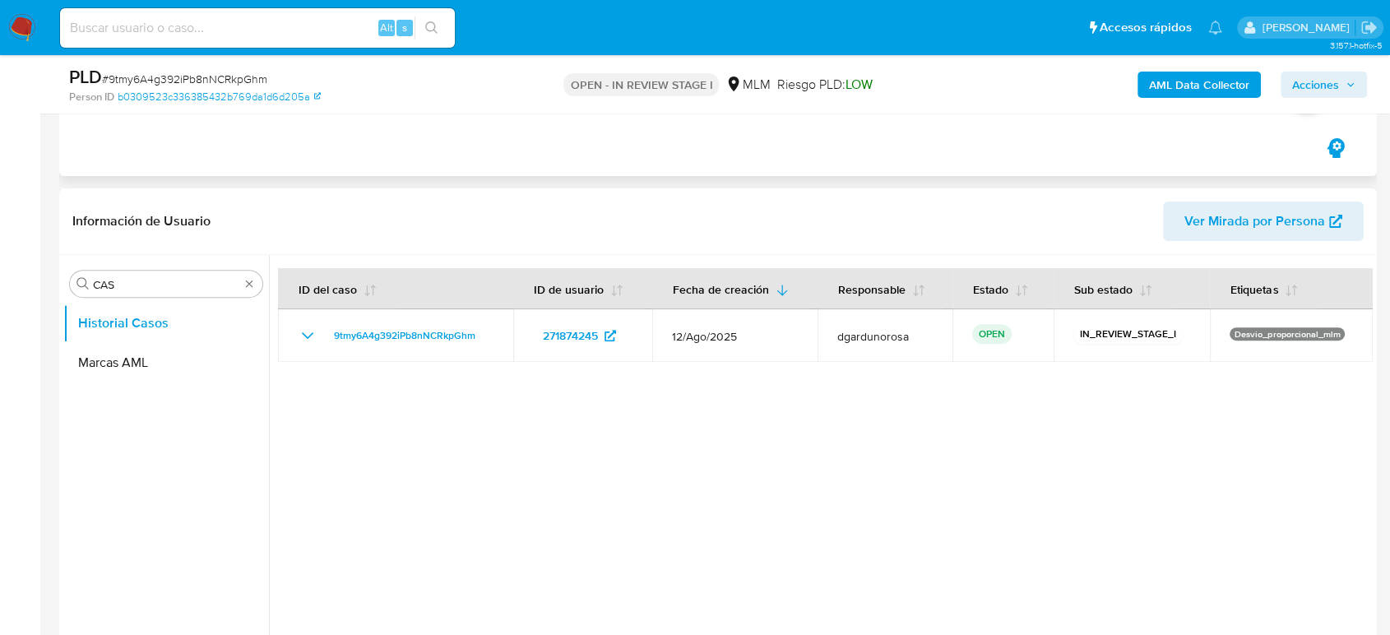
scroll to position [183, 0]
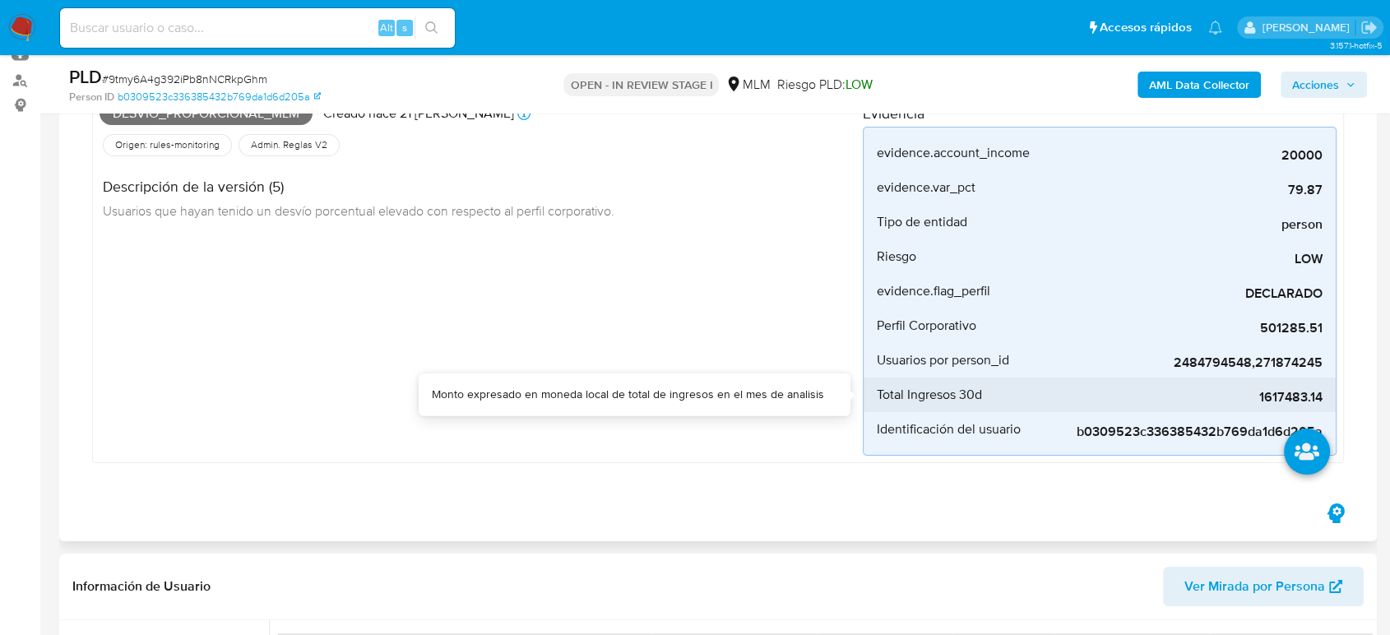
click at [1285, 393] on span "1617483.14" at bounding box center [1199, 397] width 247 height 16
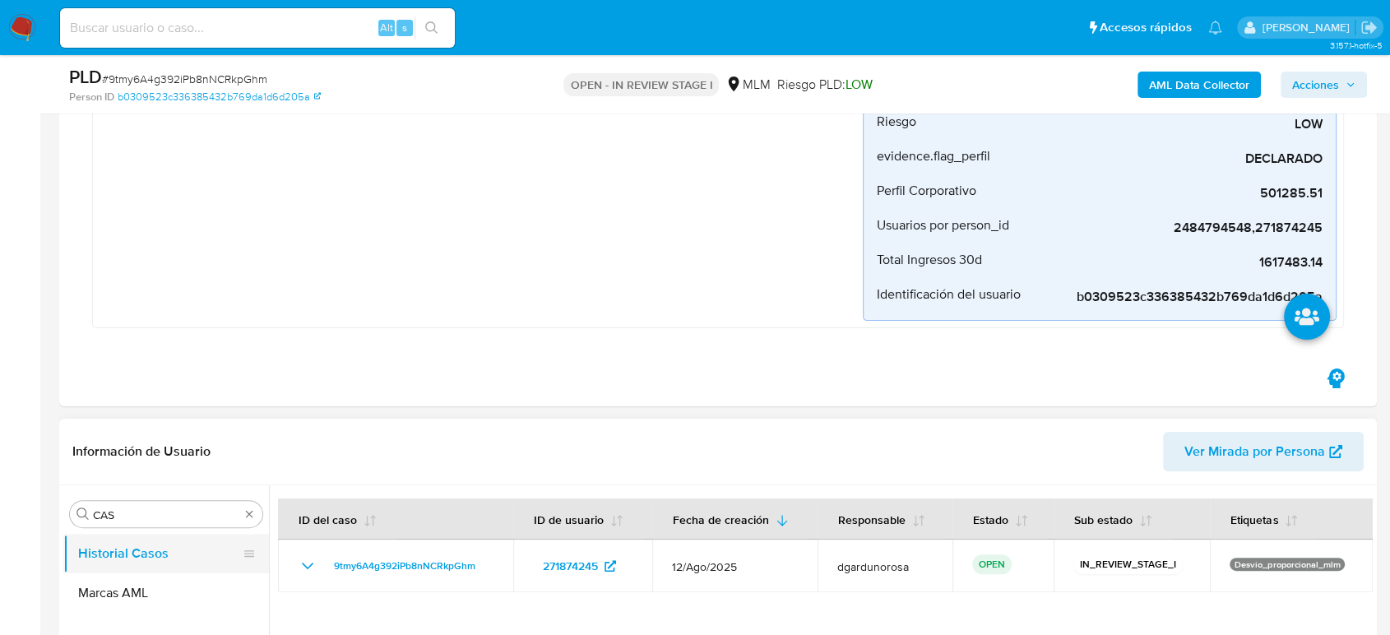
scroll to position [548, 0]
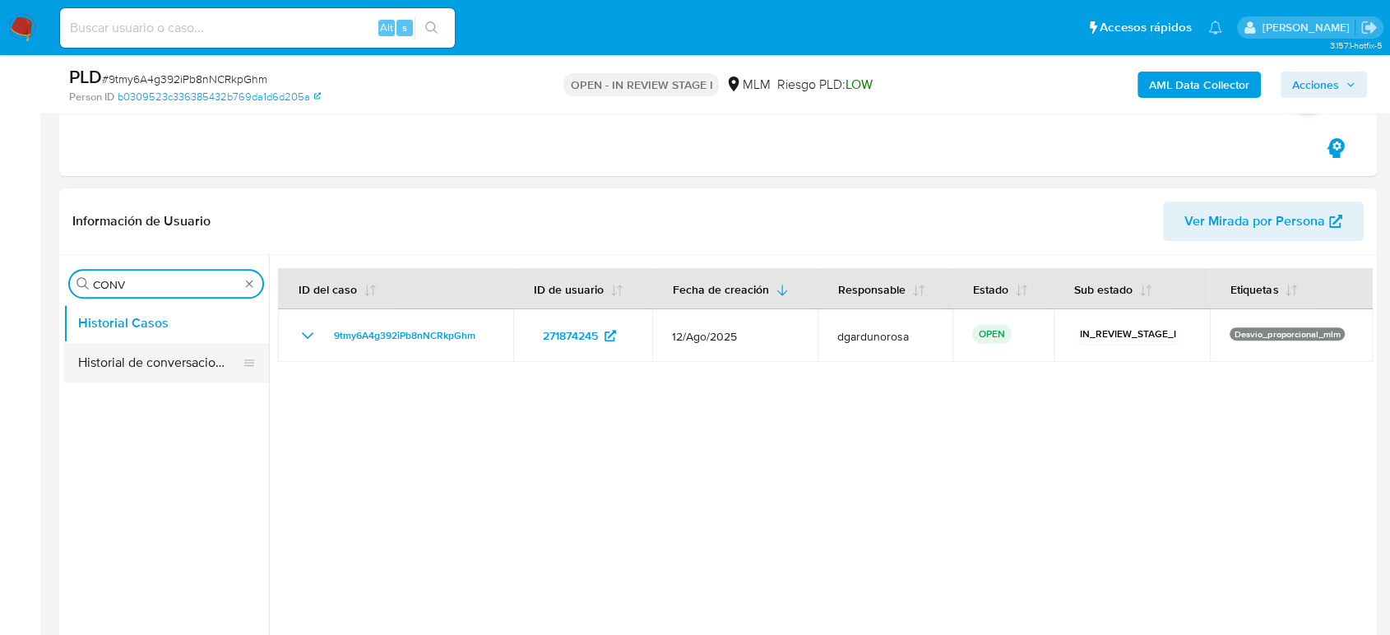
type input "CONV"
click at [190, 367] on button "Historial de conversaciones" at bounding box center [166, 362] width 206 height 39
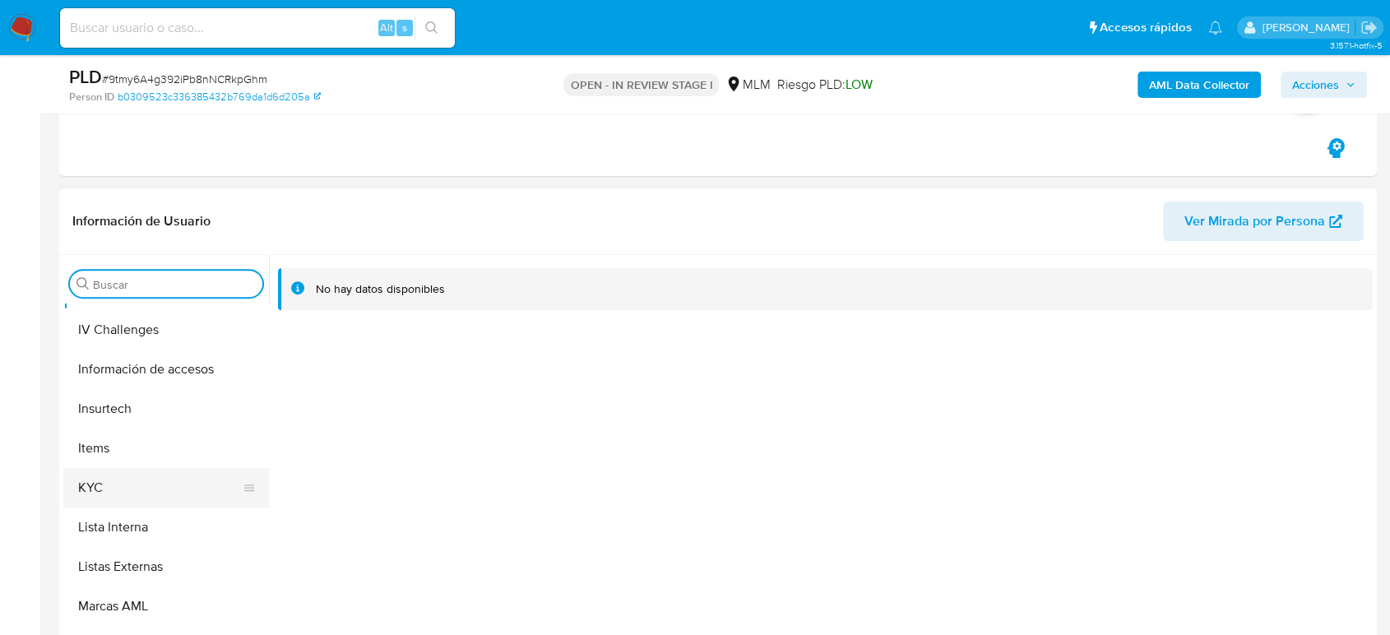
scroll to position [639, 0]
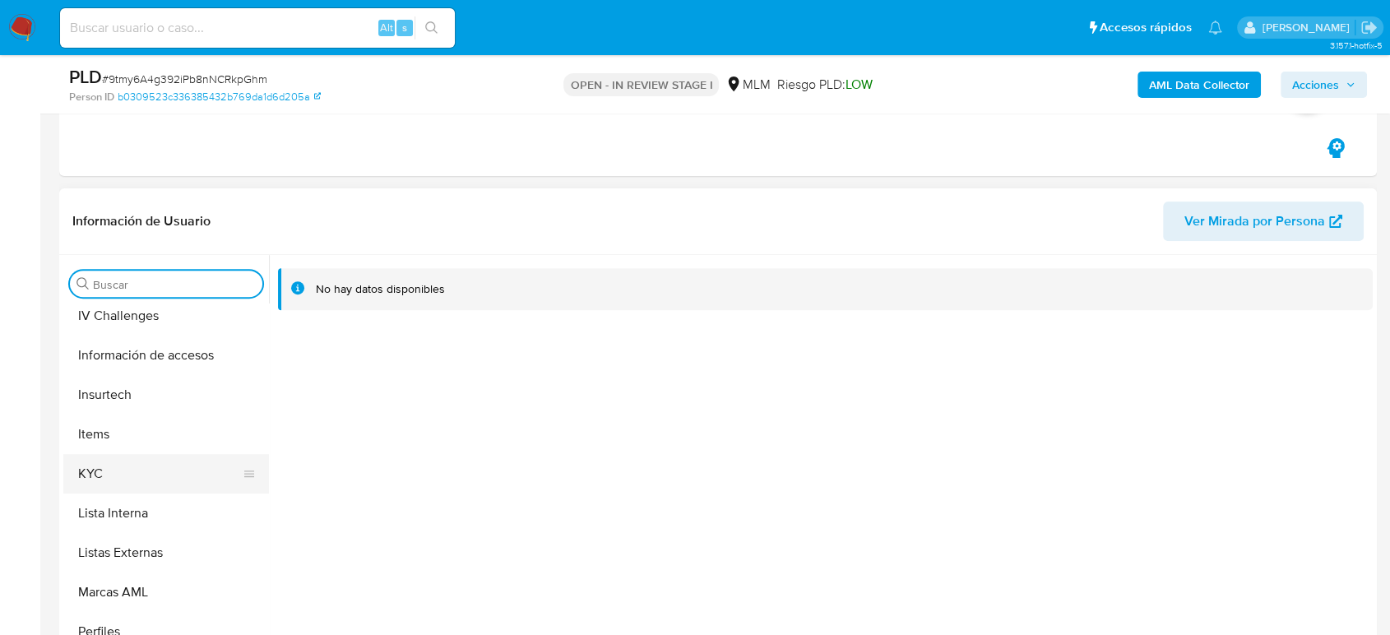
click at [129, 466] on button "KYC" at bounding box center [159, 473] width 192 height 39
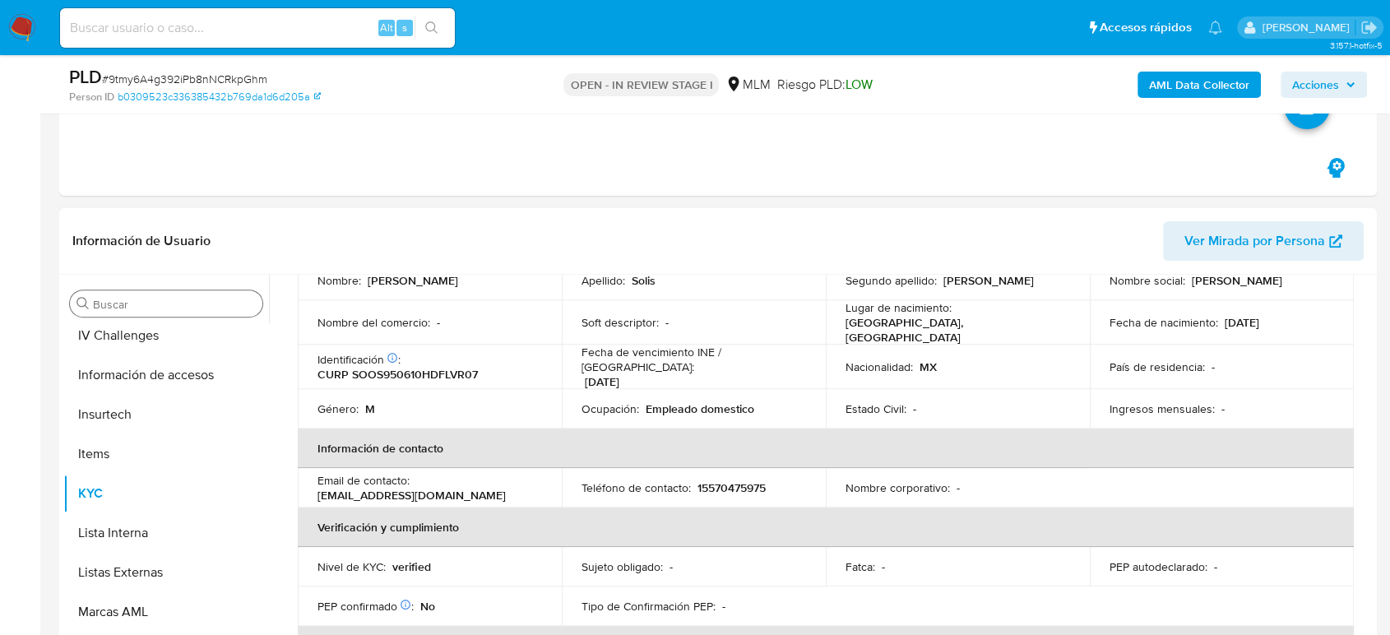
scroll to position [91, 0]
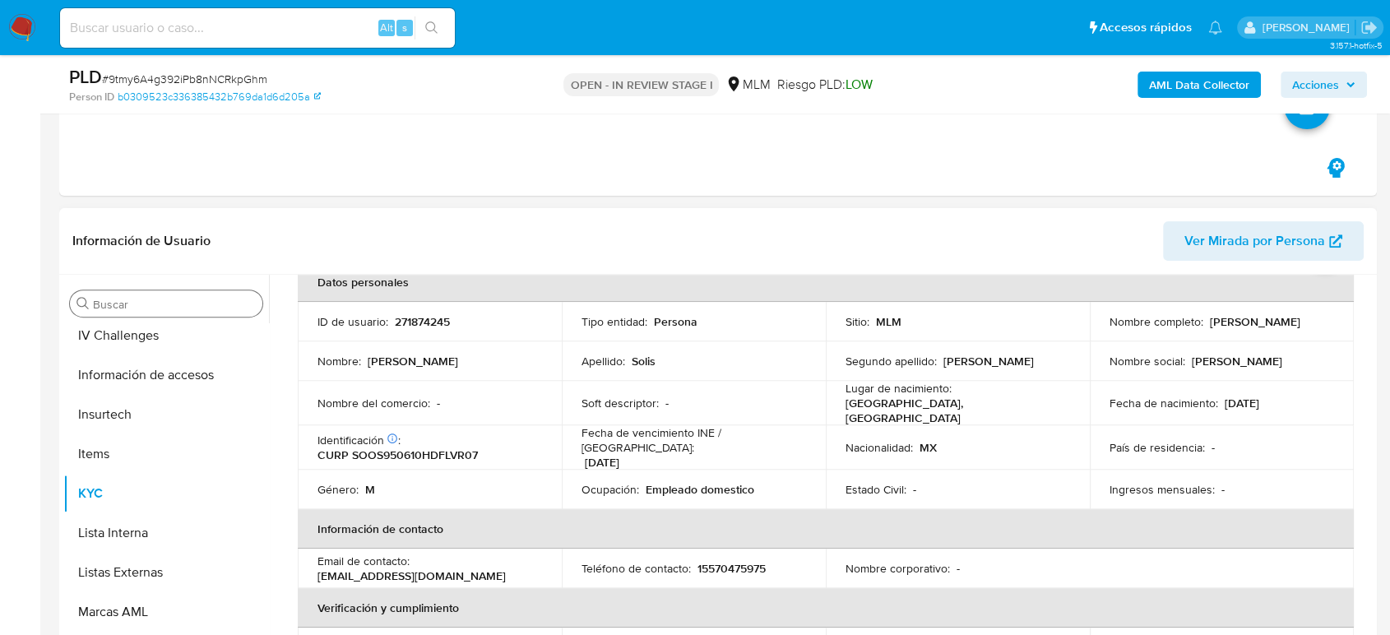
click at [751, 561] on p "15570475975" at bounding box center [731, 568] width 68 height 15
copy p "15570475975"
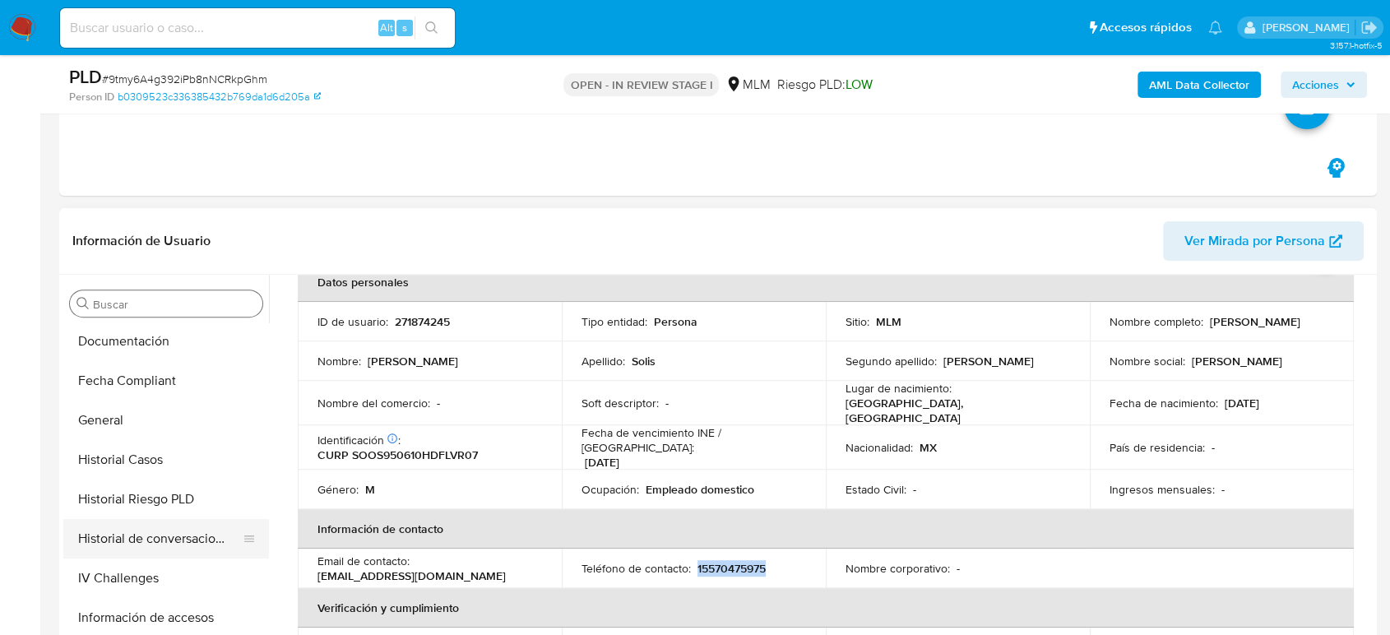
scroll to position [365, 0]
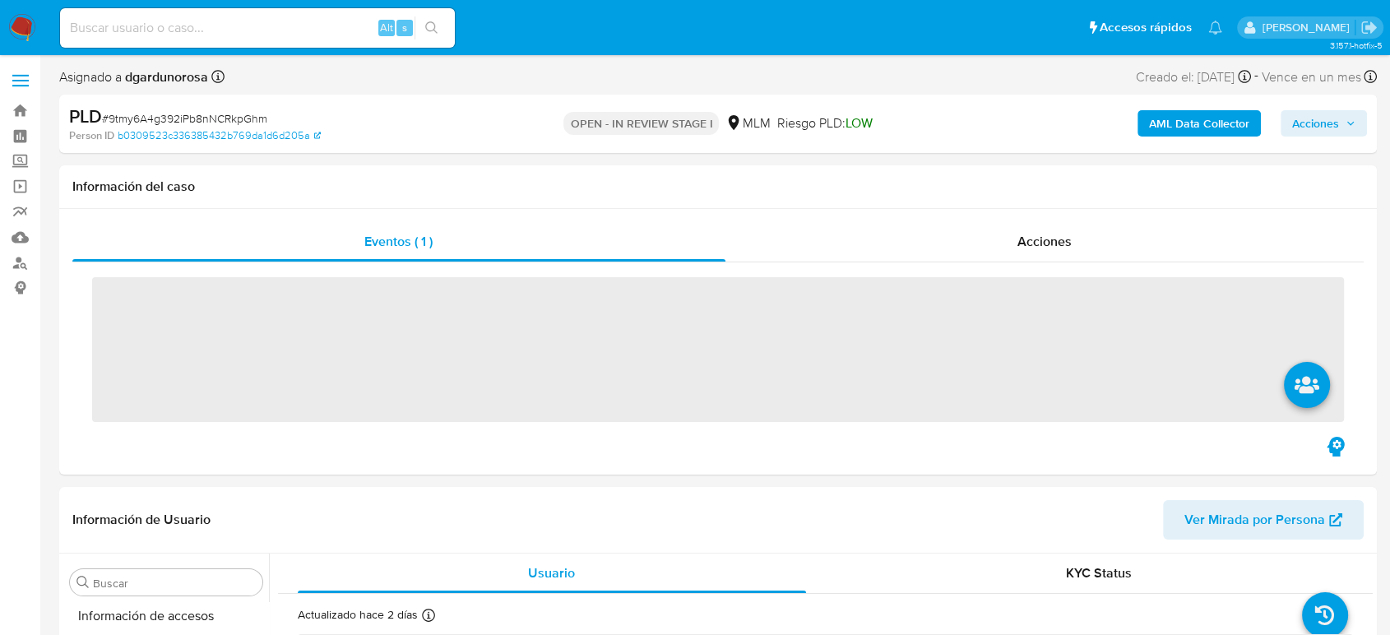
scroll to position [695, 0]
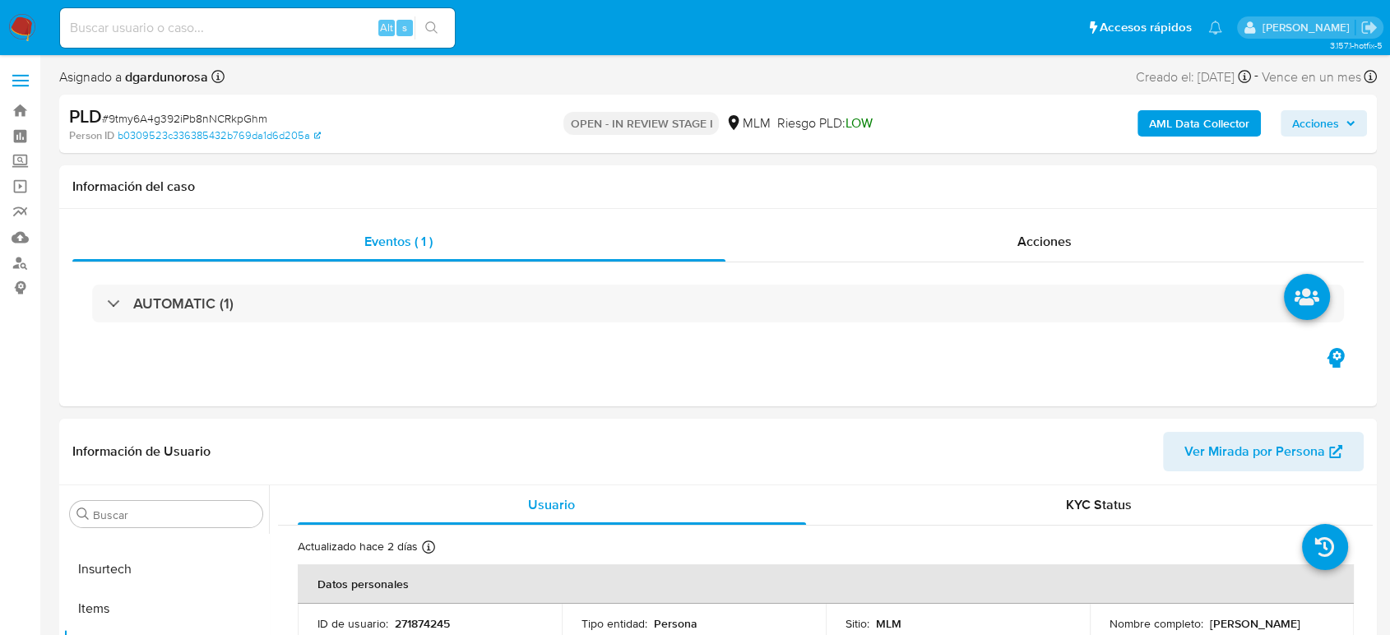
select select "10"
click at [250, 25] on input at bounding box center [257, 27] width 395 height 21
paste input "2502382981"
type input "2502382981"
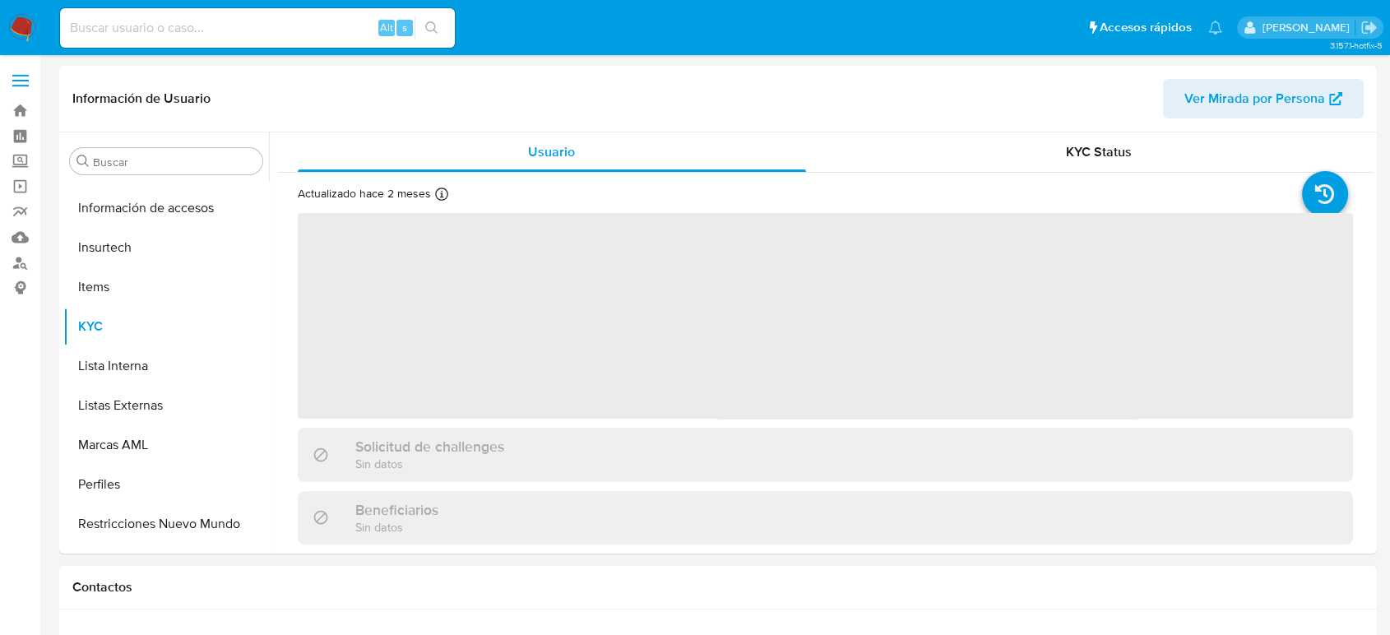
scroll to position [695, 0]
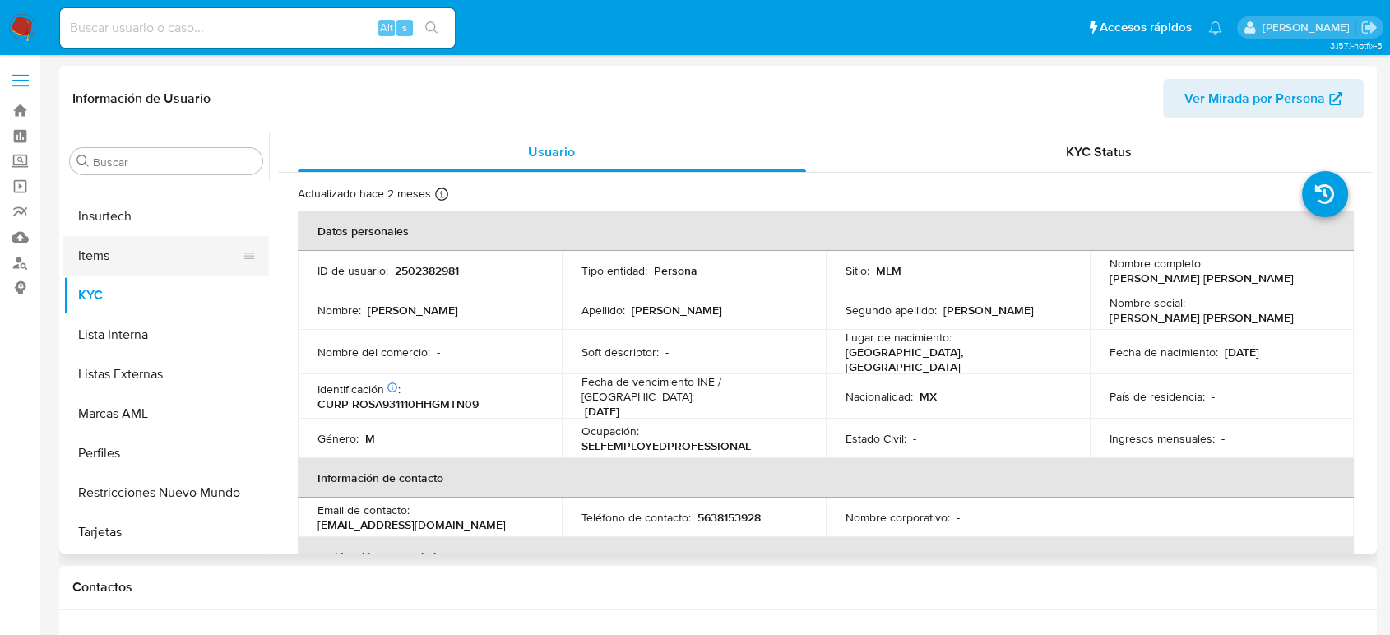
select select "10"
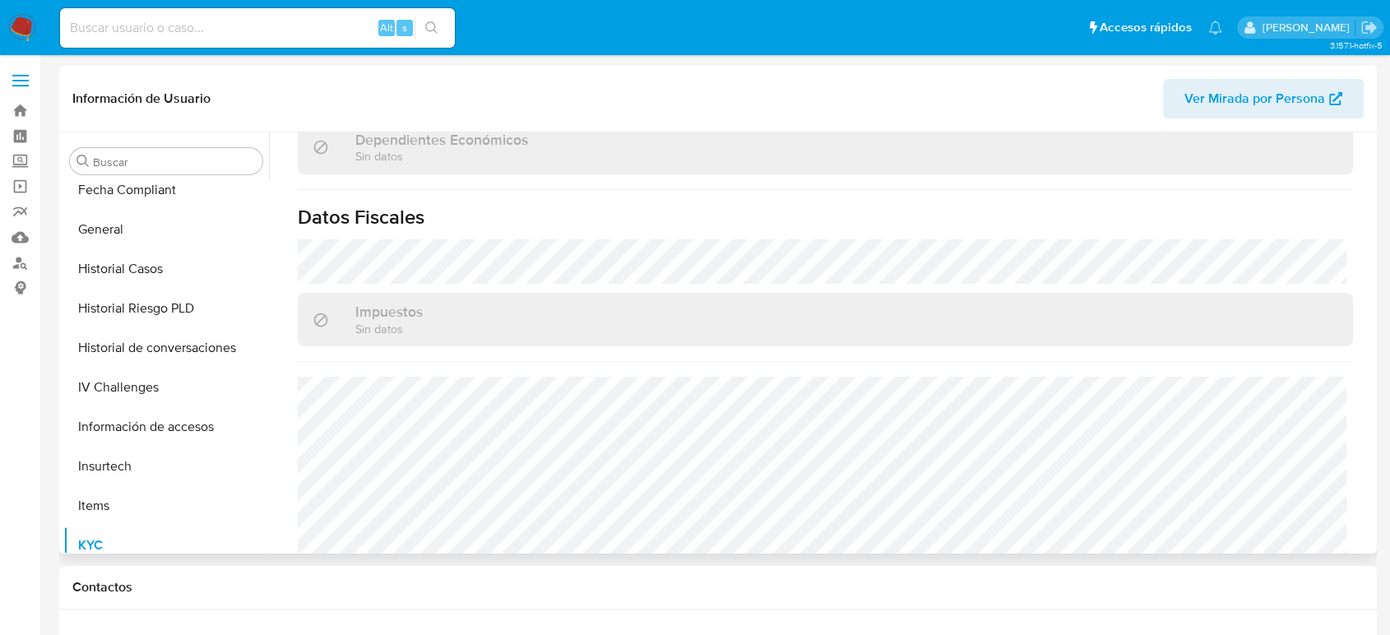
scroll to position [421, 0]
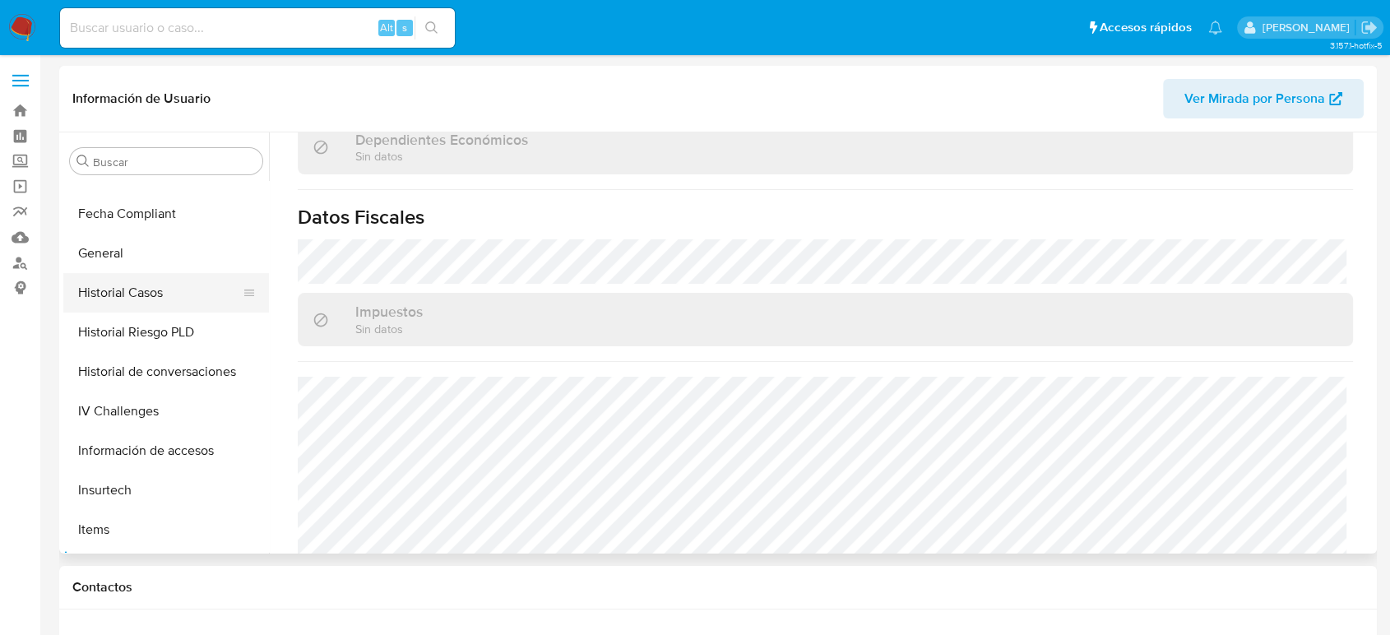
click at [159, 285] on button "Historial Casos" at bounding box center [159, 292] width 192 height 39
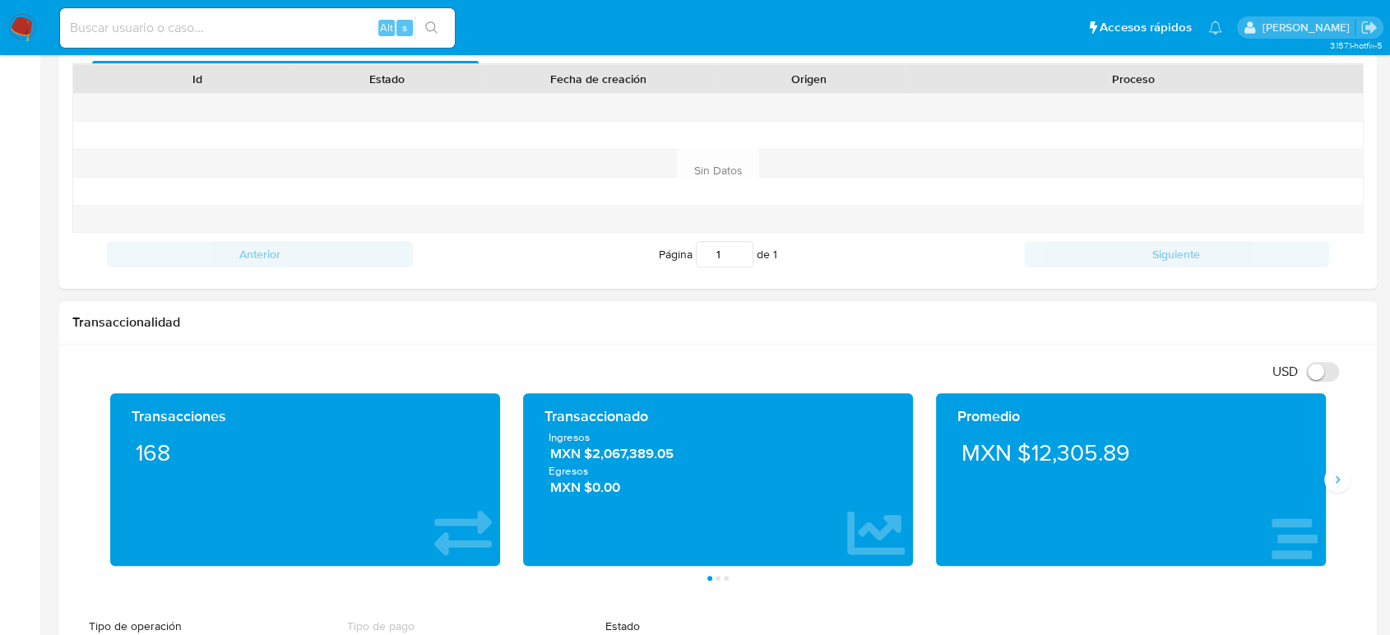
scroll to position [823, 0]
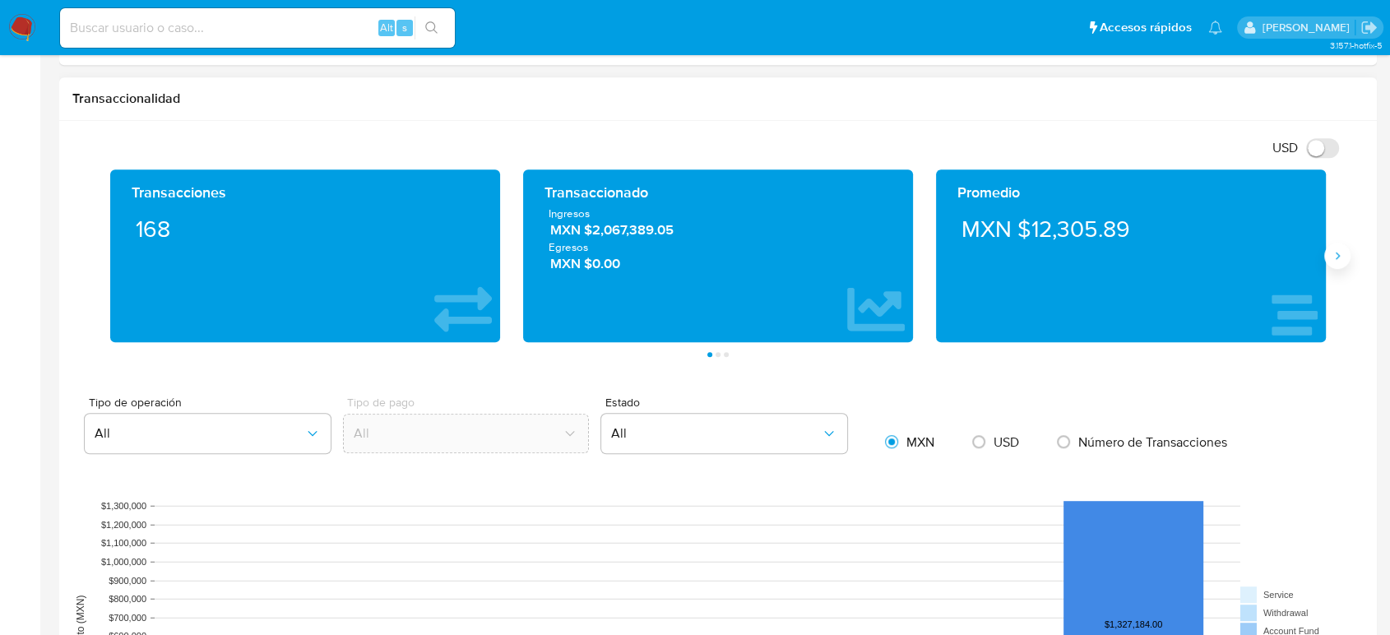
click at [1327, 262] on button "Siguiente" at bounding box center [1337, 256] width 26 height 26
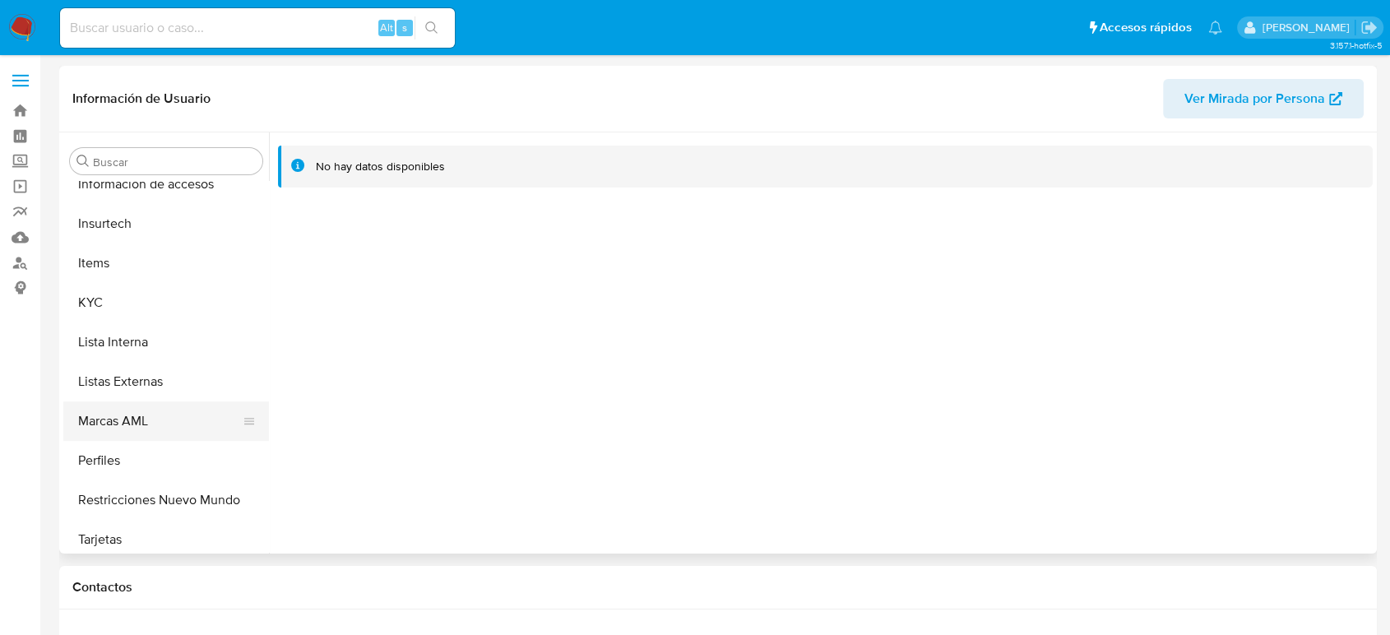
scroll to position [695, 0]
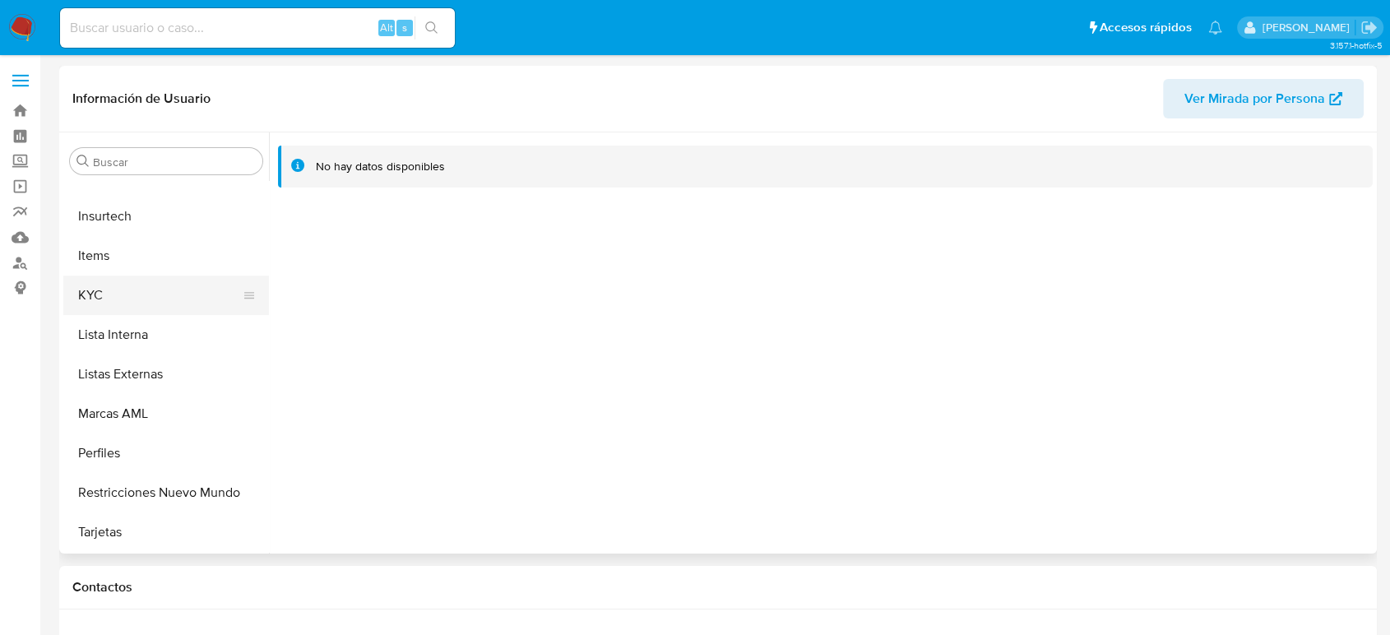
click at [133, 300] on button "KYC" at bounding box center [159, 295] width 192 height 39
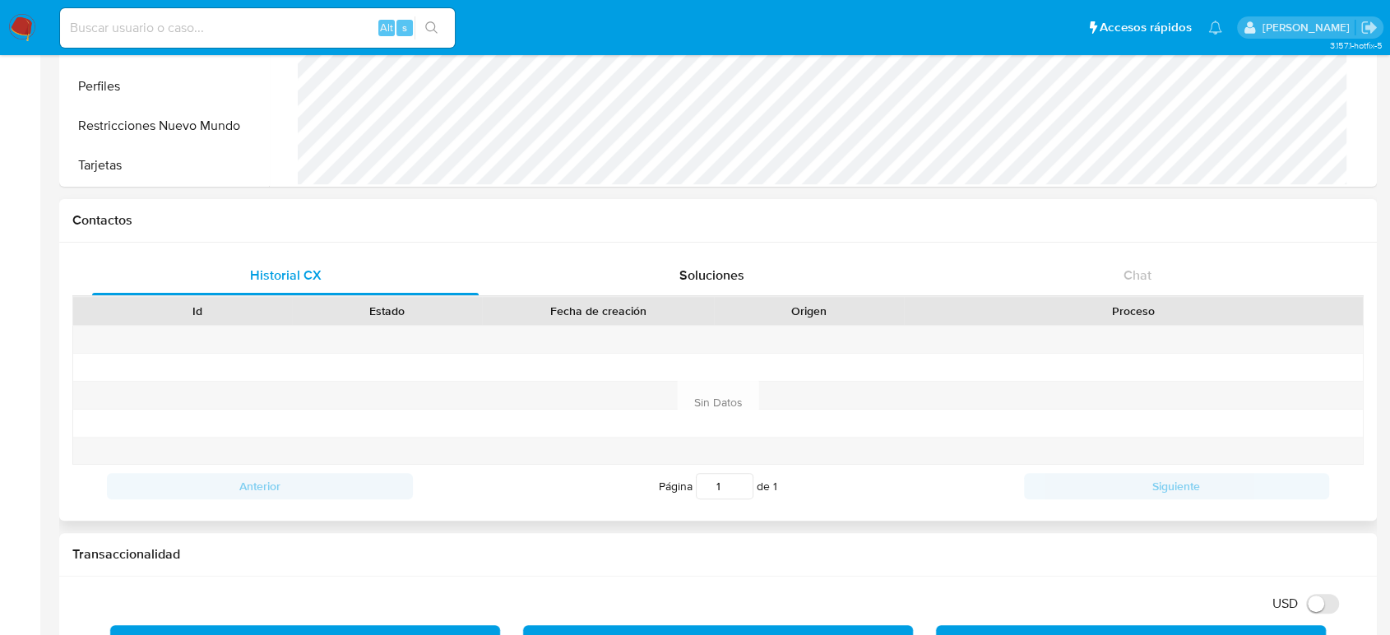
scroll to position [730, 0]
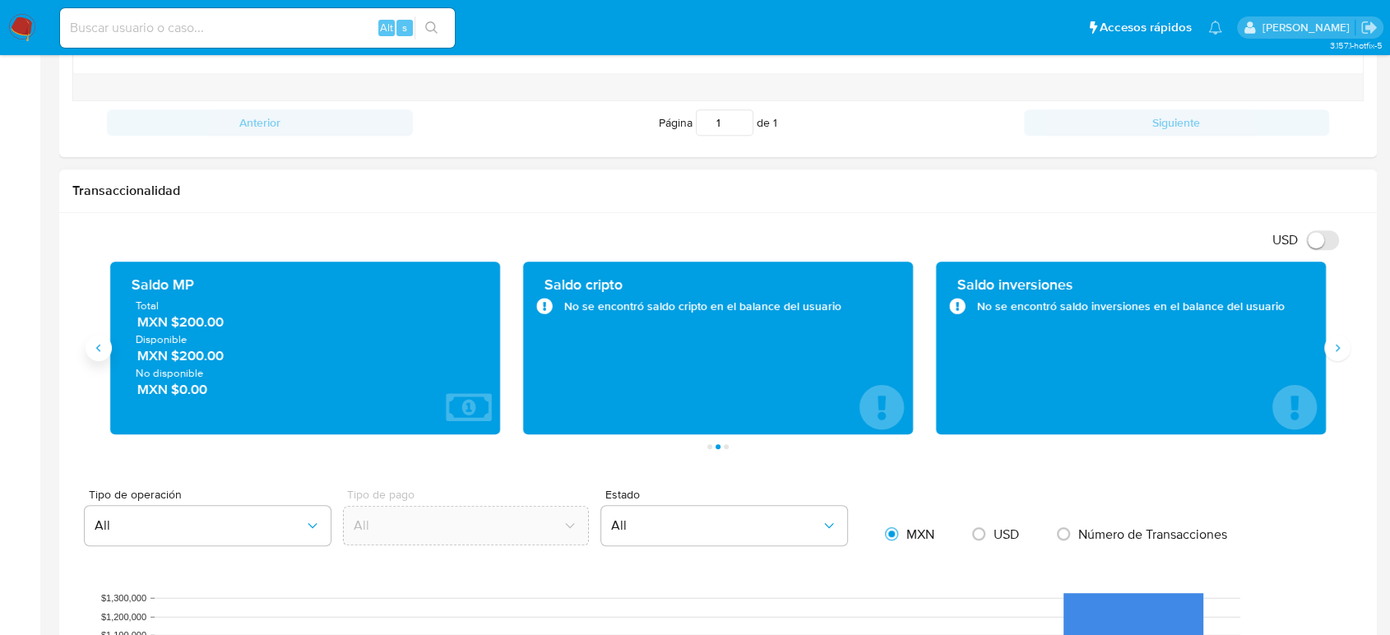
click at [103, 350] on icon "Anterior" at bounding box center [98, 347] width 13 height 13
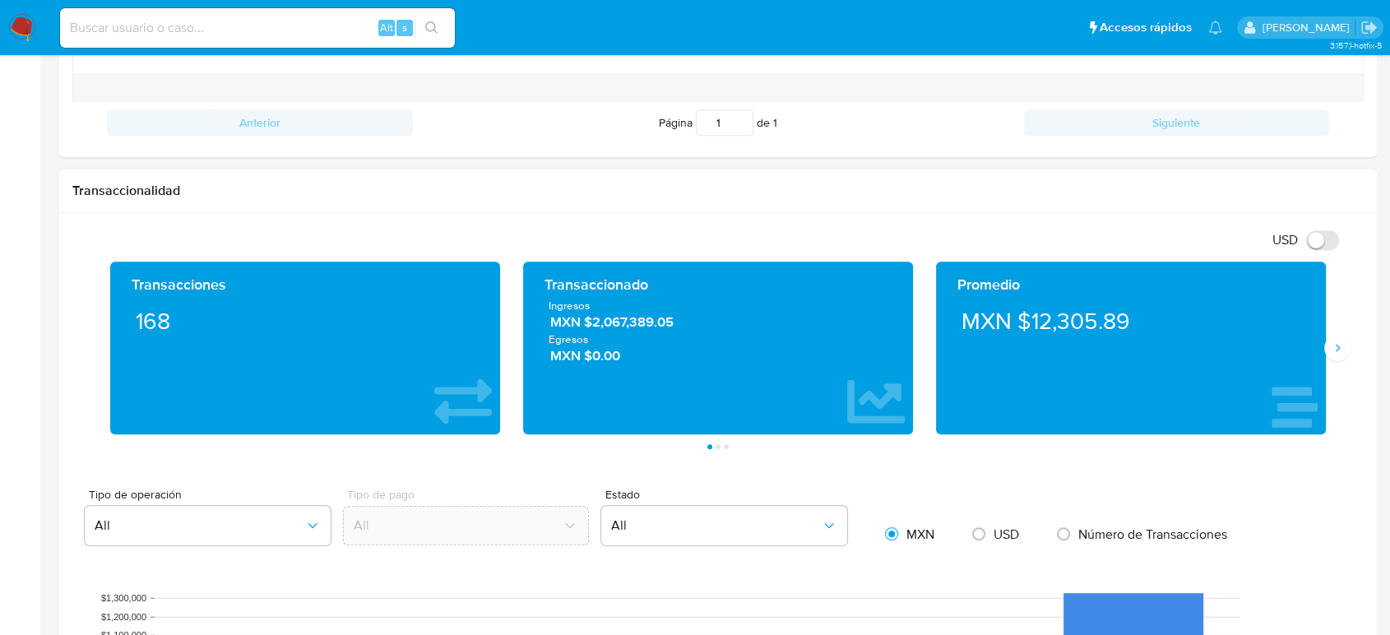
drag, startPoint x: 678, startPoint y: 326, endPoint x: 600, endPoint y: 331, distance: 78.3
click at [589, 324] on span "MXN $2,067,389.05" at bounding box center [718, 322] width 337 height 19
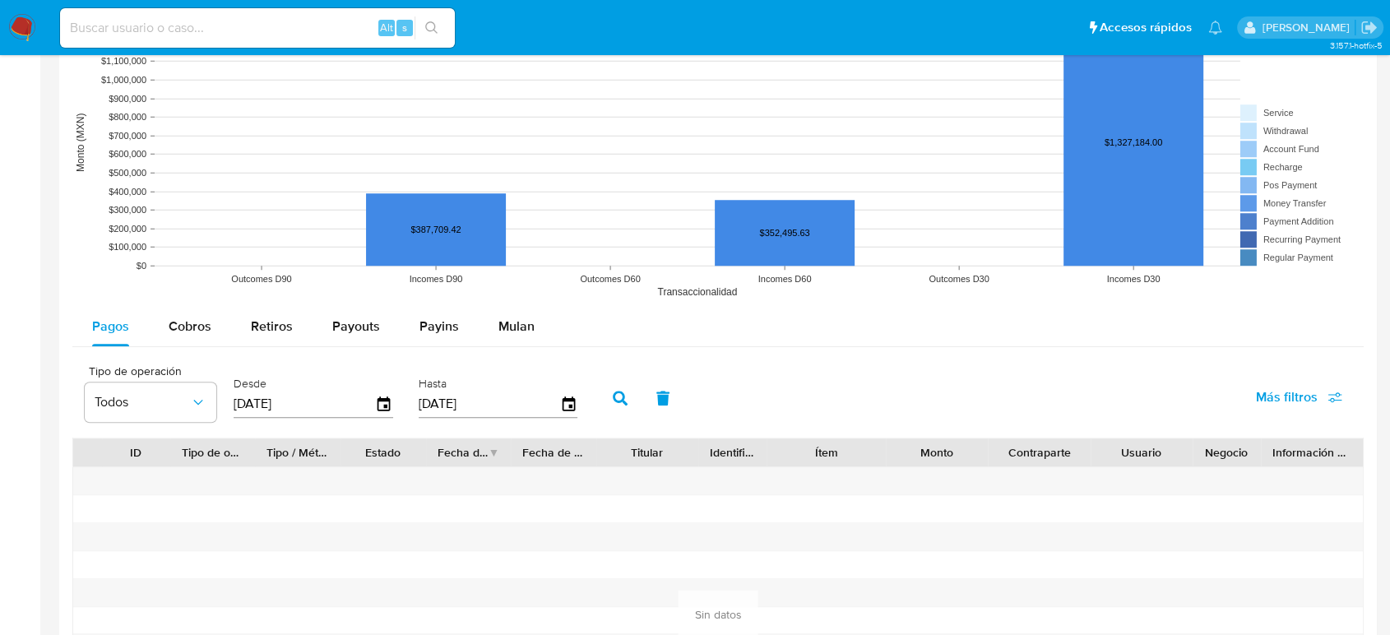
scroll to position [1462, 0]
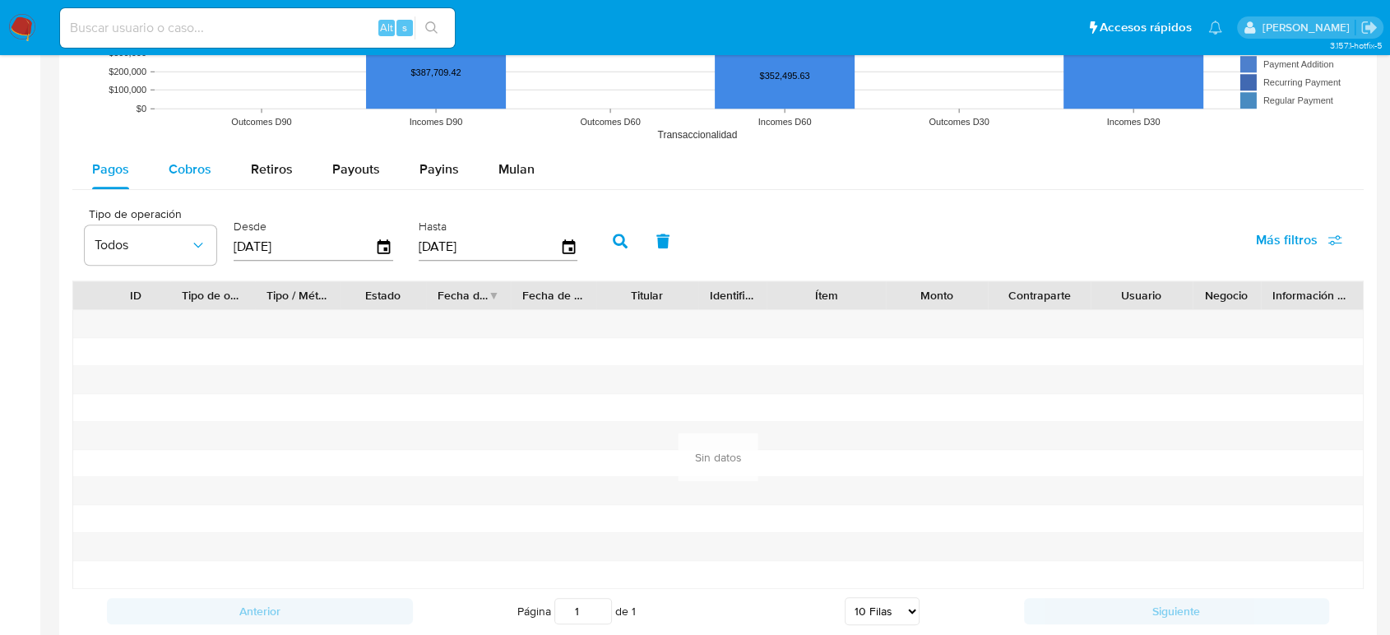
click at [202, 171] on span "Cobros" at bounding box center [190, 169] width 43 height 19
select select "10"
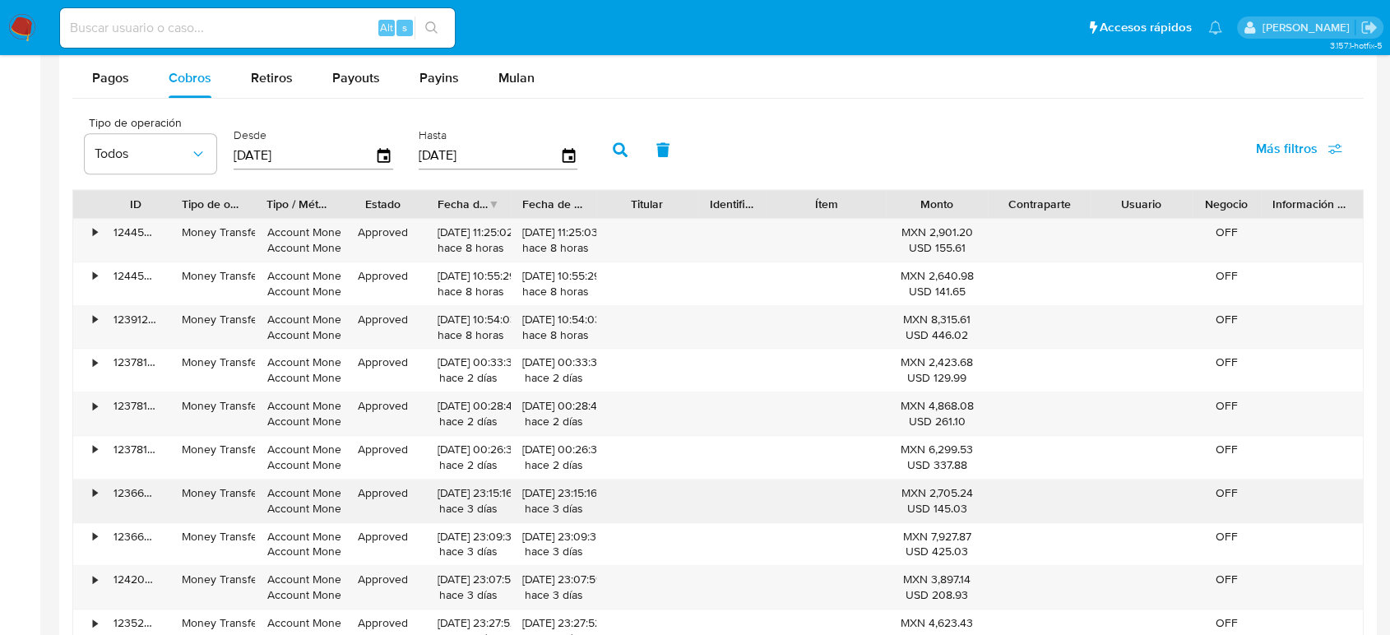
scroll to position [1645, 0]
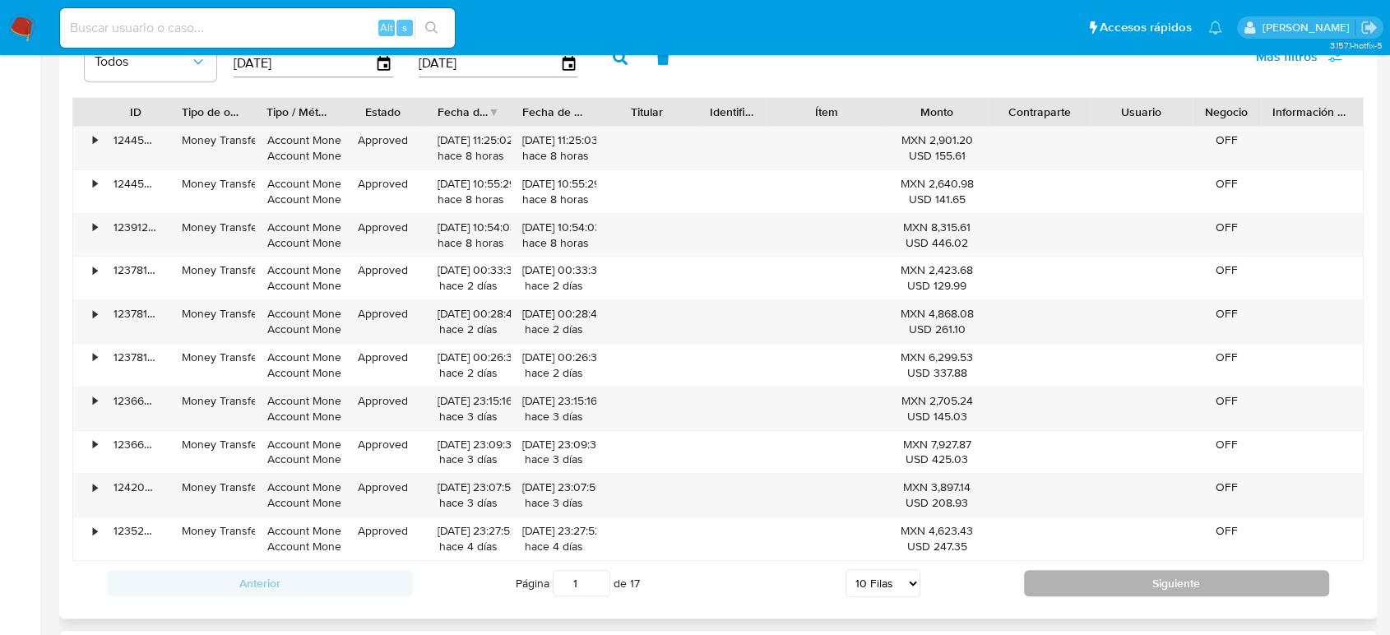
click at [1085, 577] on button "Siguiente" at bounding box center [1177, 583] width 306 height 26
click at [1082, 582] on button "Siguiente" at bounding box center [1177, 583] width 306 height 26
click at [1082, 583] on button "Siguiente" at bounding box center [1177, 583] width 306 height 26
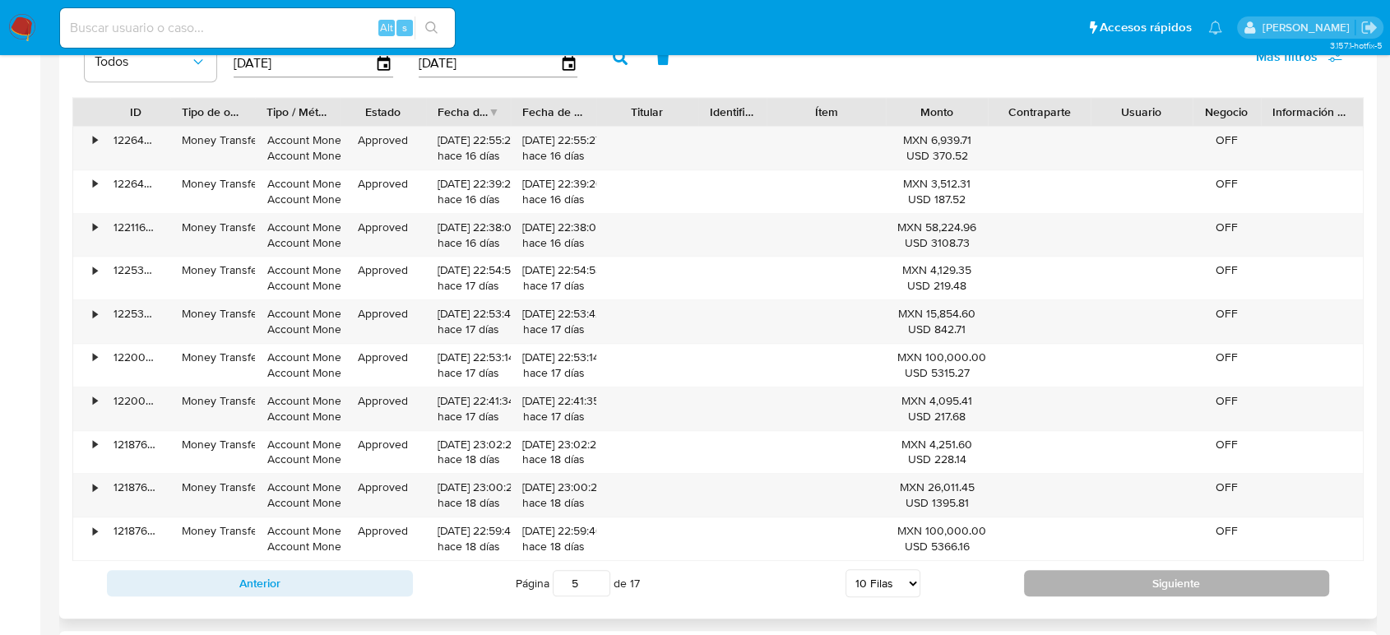
type input "6"
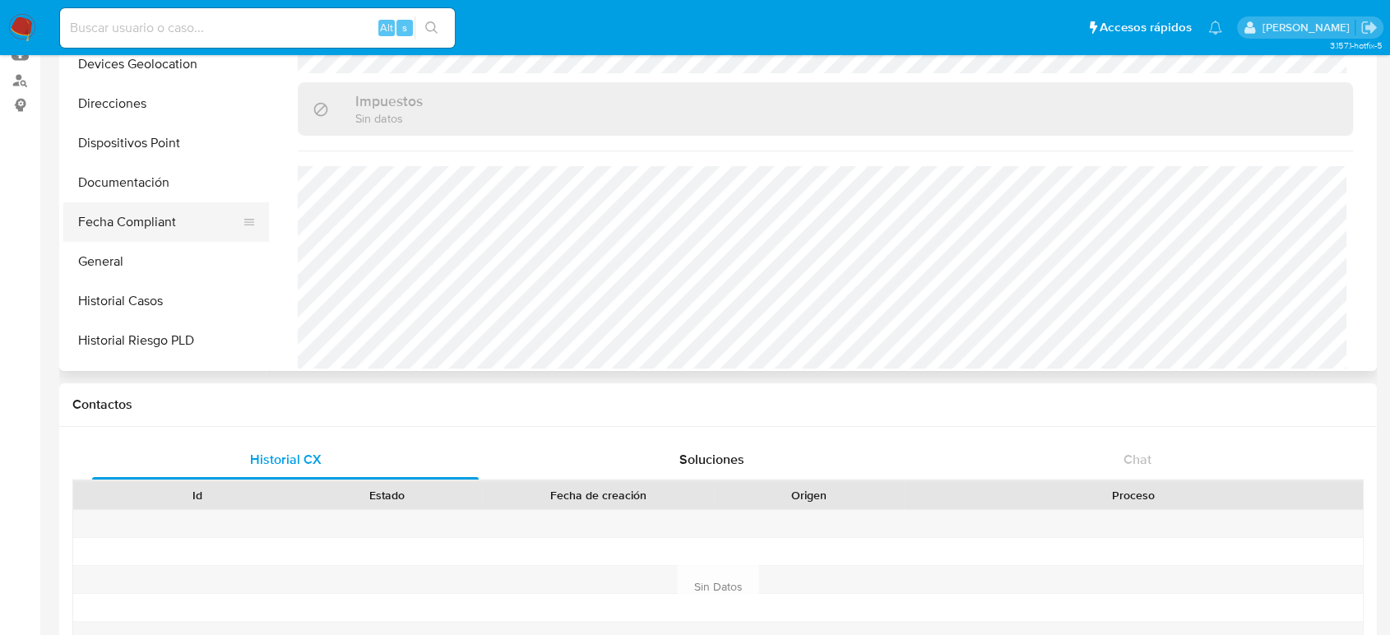
scroll to position [274, 0]
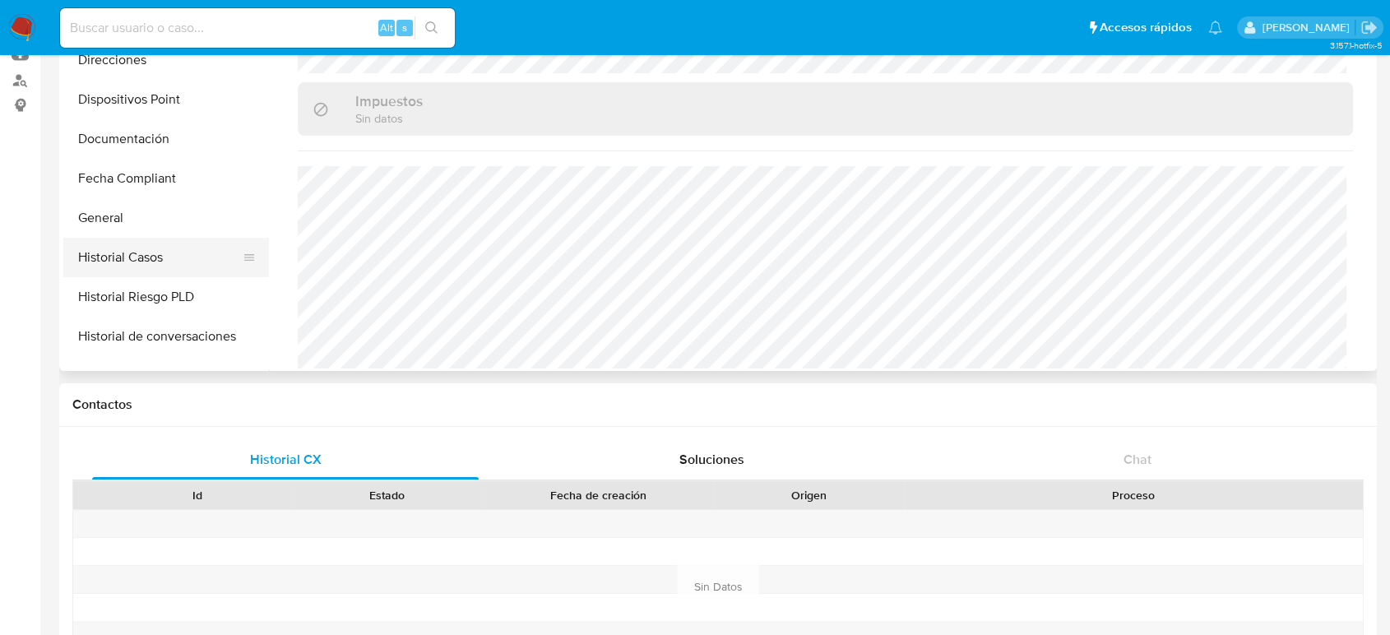
click at [145, 250] on button "Historial Casos" at bounding box center [159, 257] width 192 height 39
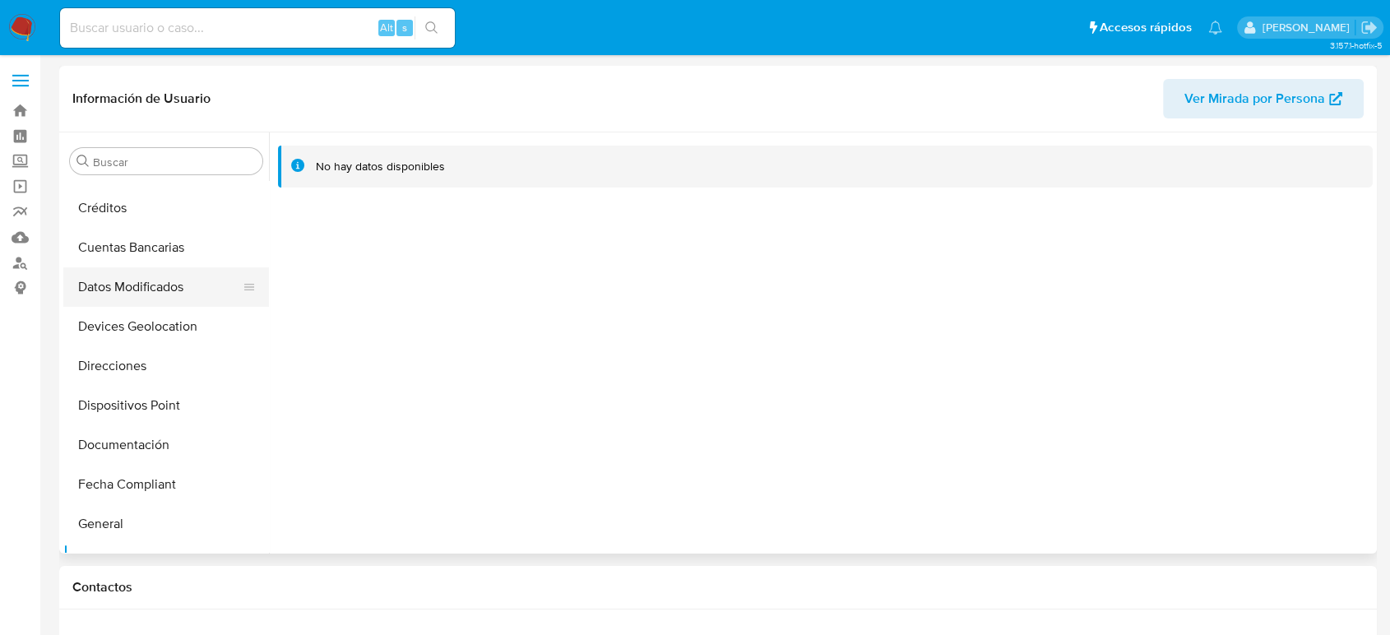
scroll to position [183, 0]
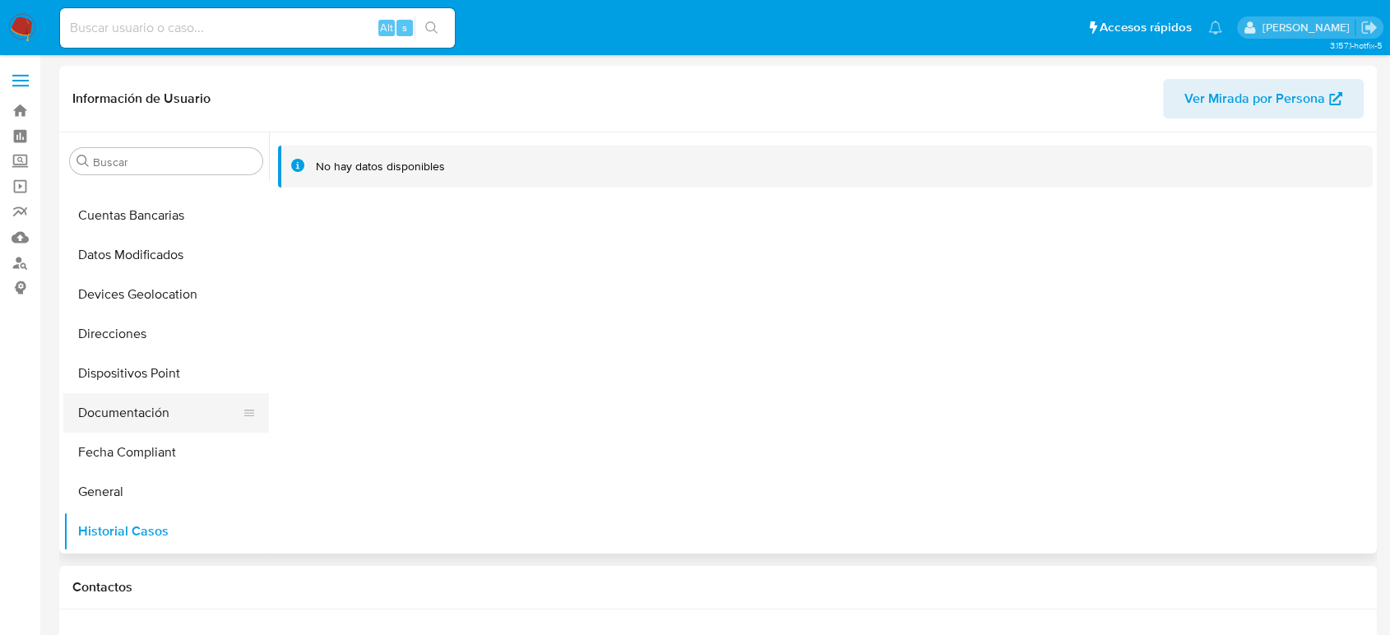
click at [136, 406] on button "Documentación" at bounding box center [159, 412] width 192 height 39
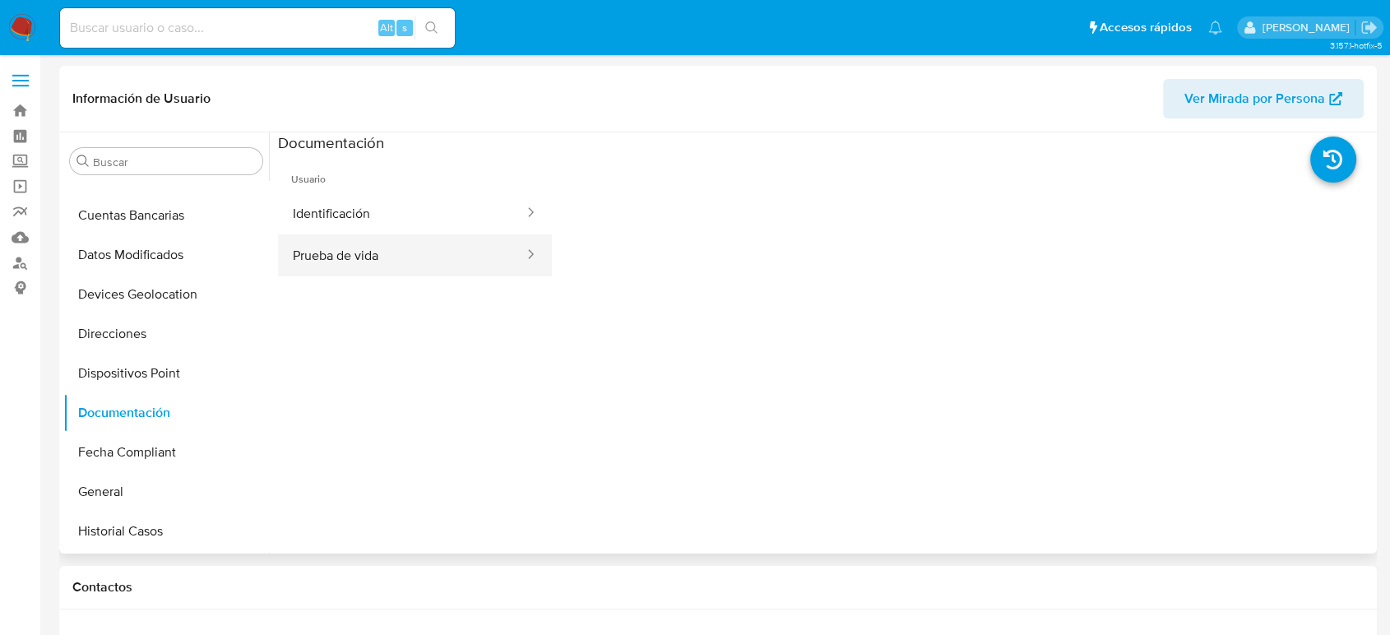
click at [395, 243] on button "Prueba de vida" at bounding box center [402, 255] width 248 height 42
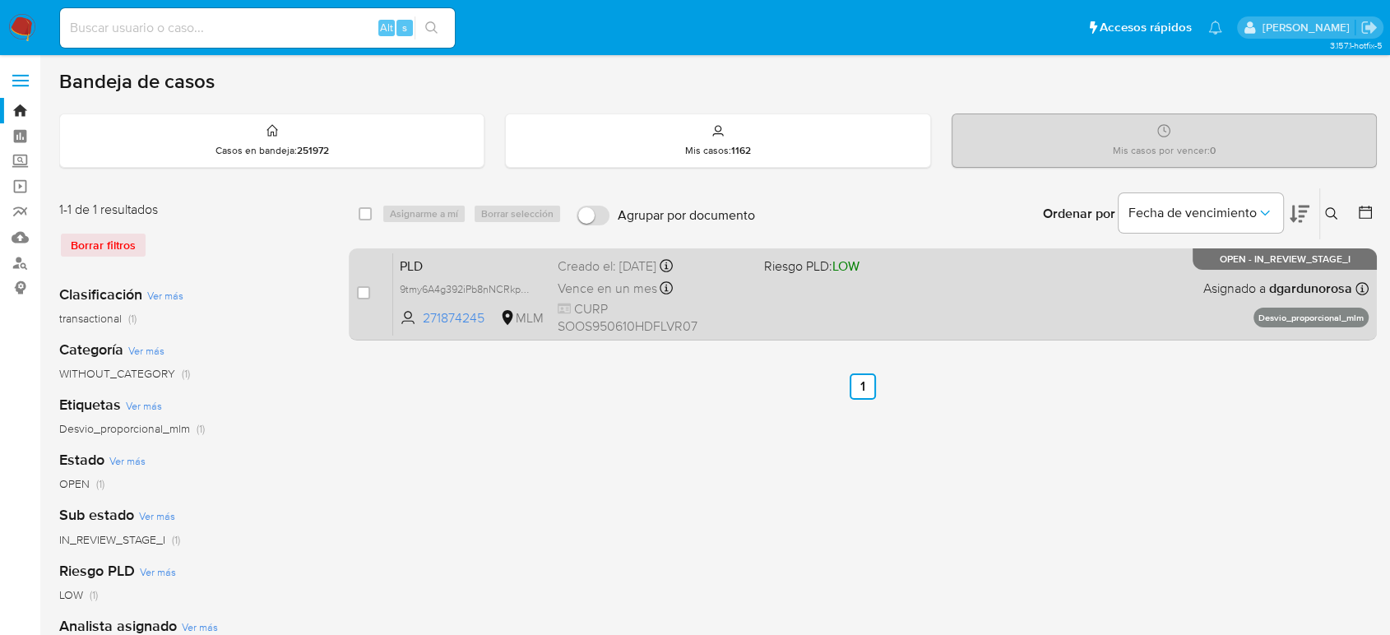
click at [744, 294] on div "Vence en un mes Vence el [DATE] 02:07:06" at bounding box center [654, 288] width 192 height 22
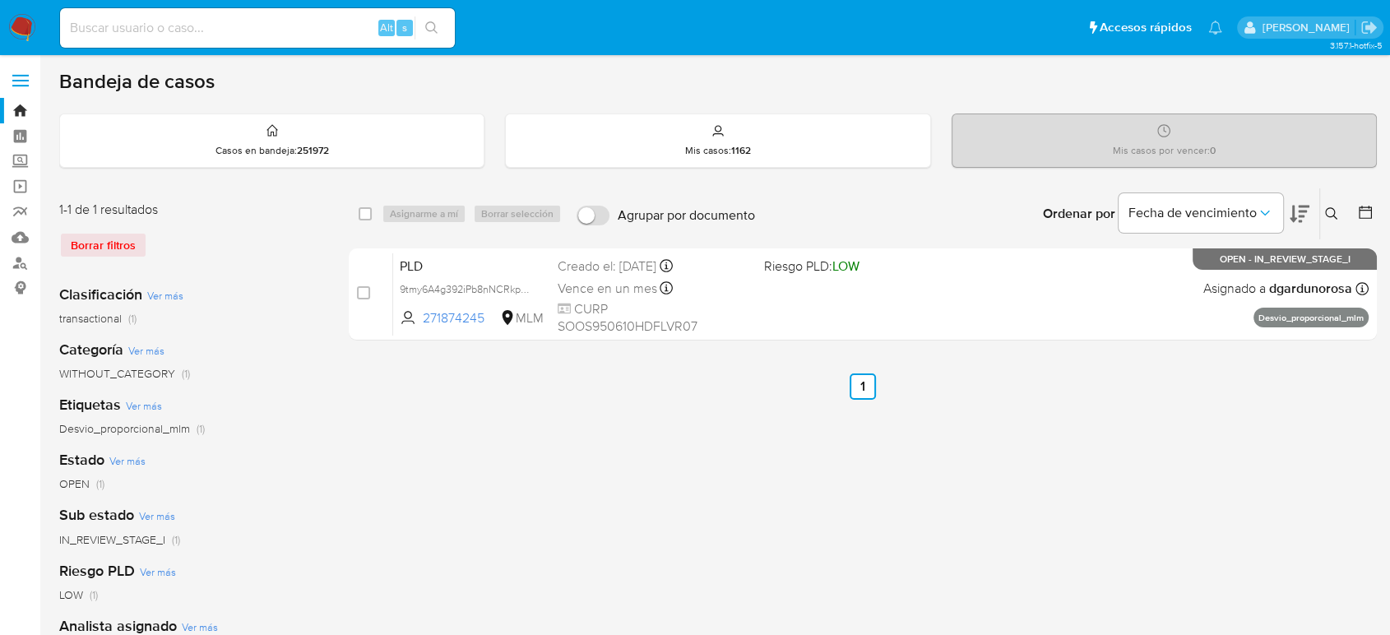
click at [1325, 209] on icon at bounding box center [1331, 213] width 12 height 12
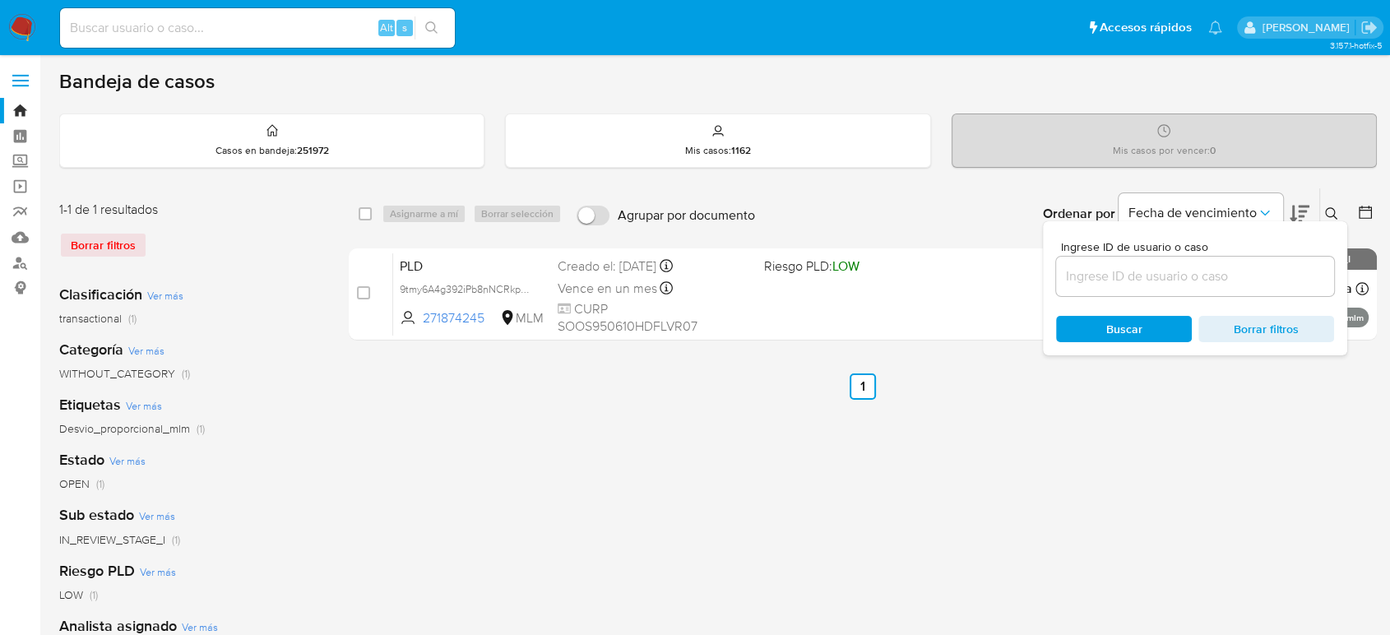
click at [989, 518] on div "select-all-cases-checkbox Asignarme a mí Borrar selección Agrupar por documento…" at bounding box center [863, 549] width 1028 height 722
click at [1167, 266] on input at bounding box center [1195, 276] width 278 height 21
paste input "273345433"
type input "273345433"
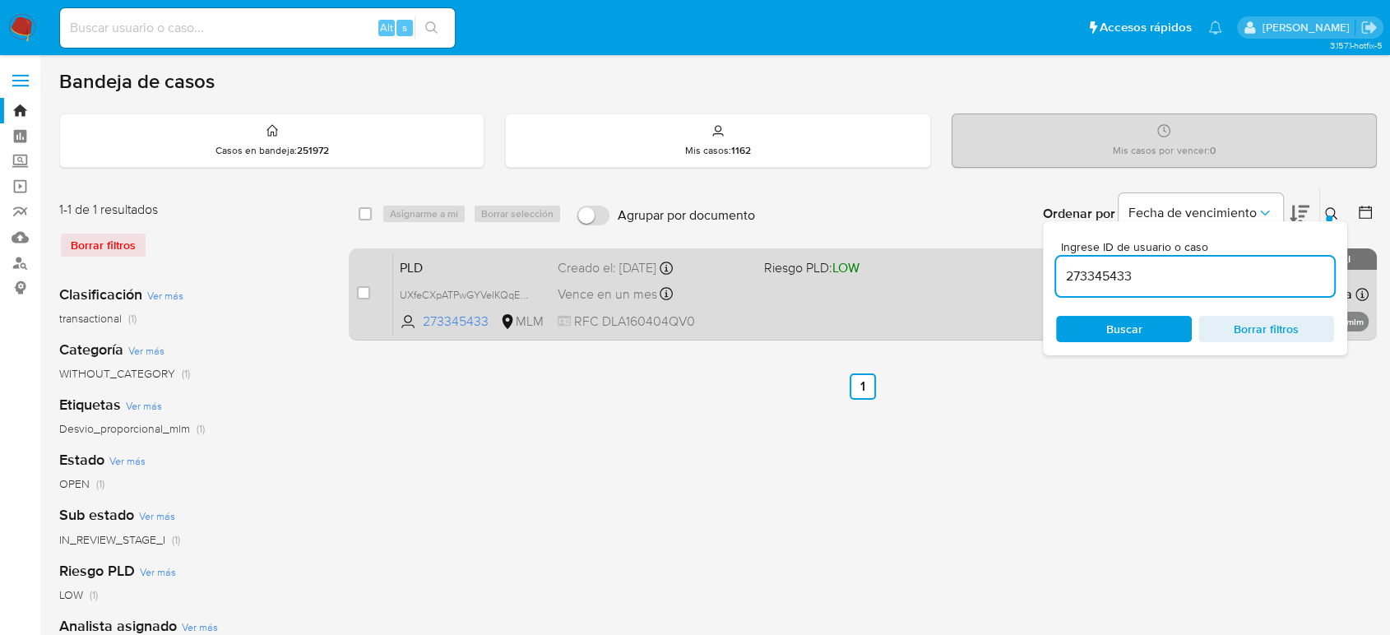
click at [926, 271] on span "Riesgo PLD: LOW" at bounding box center [860, 266] width 192 height 21
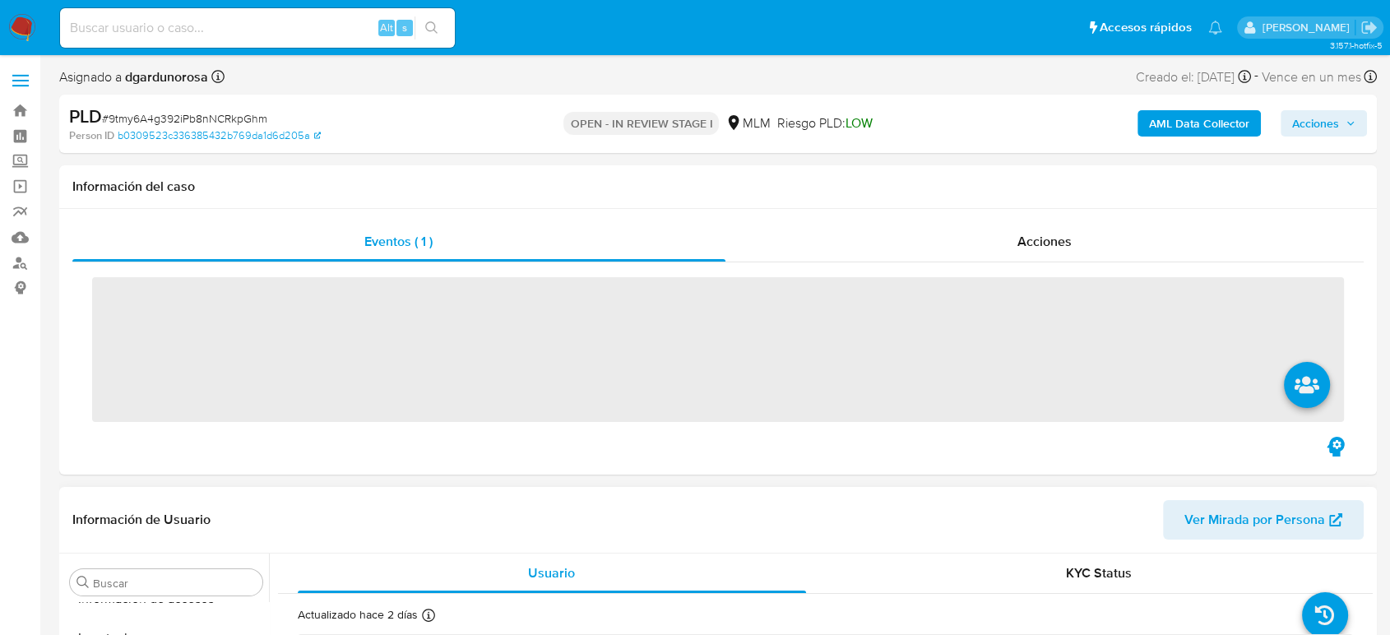
scroll to position [695, 0]
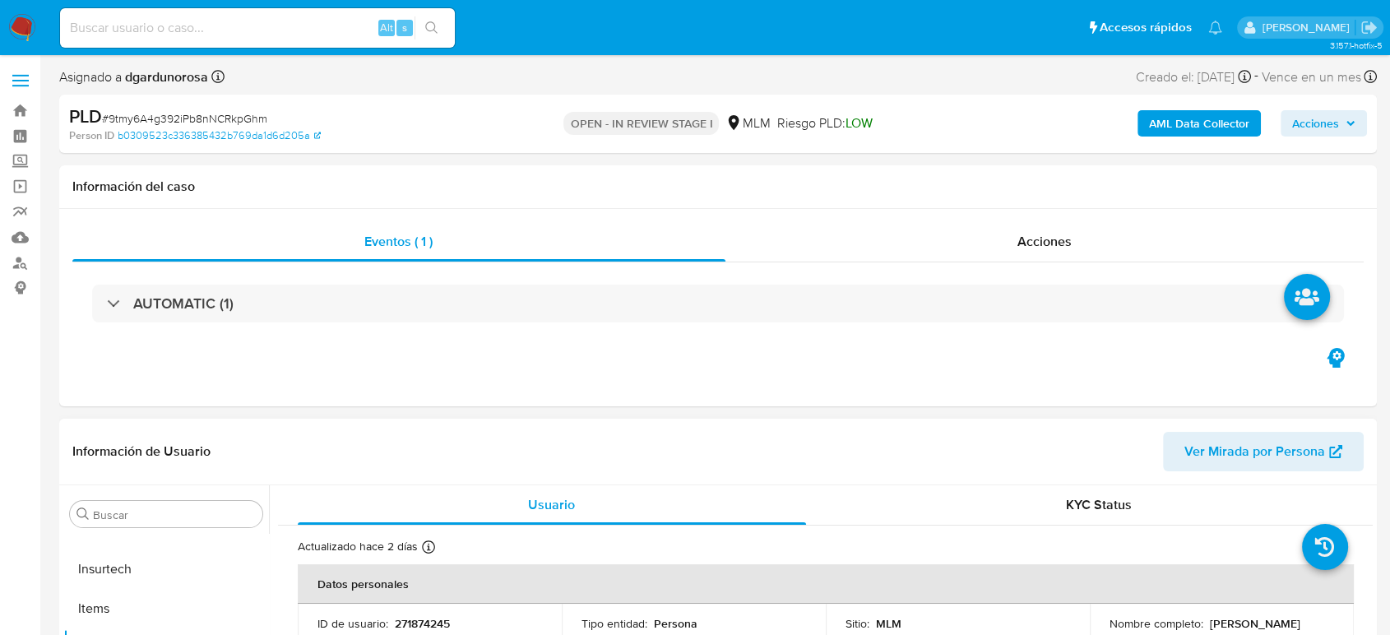
select select "10"
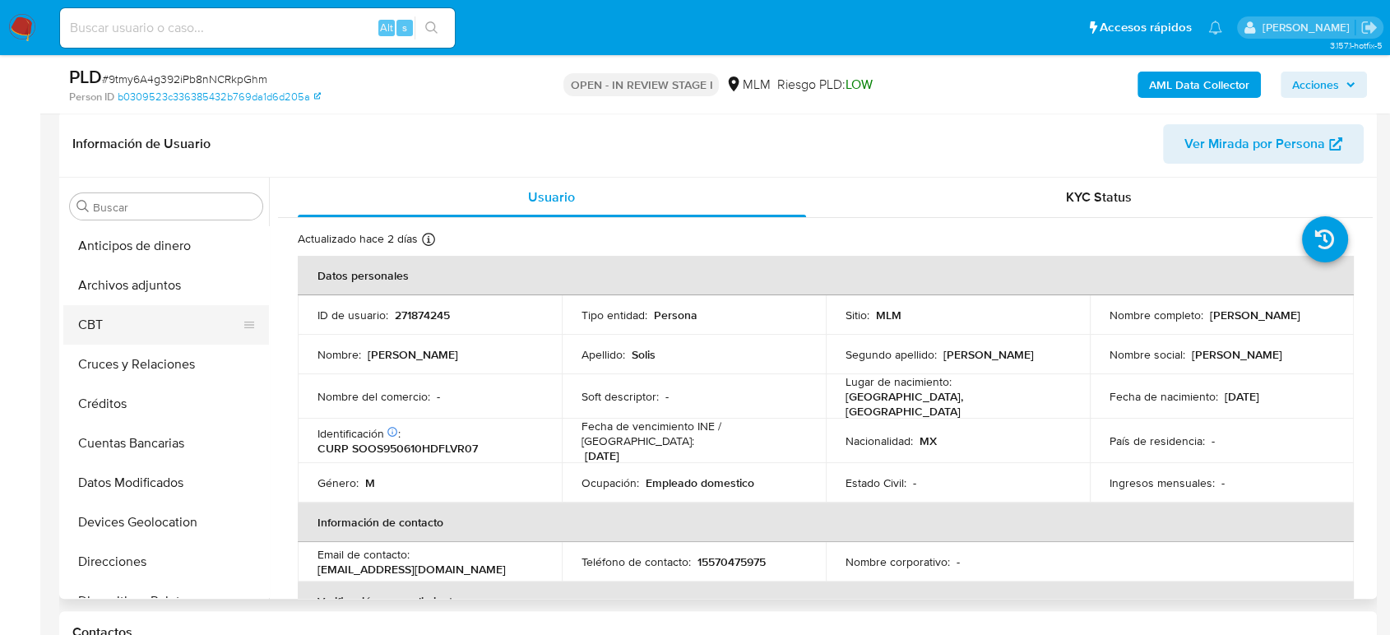
scroll to position [91, 0]
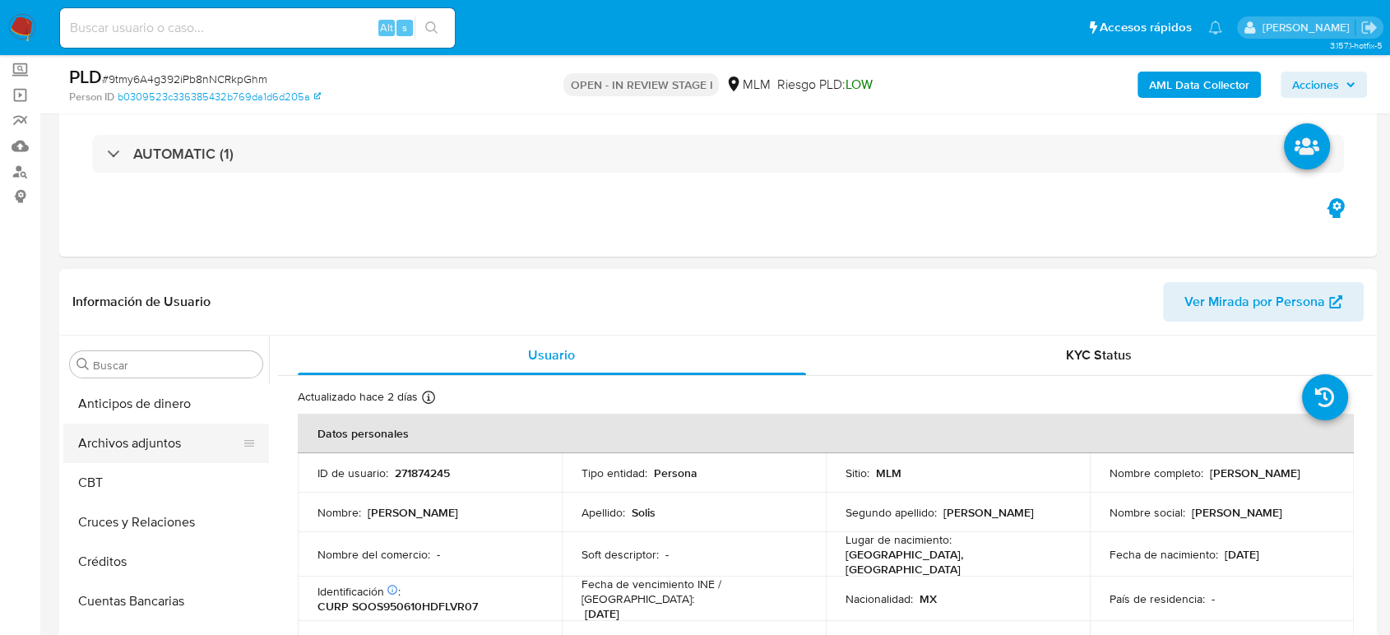
click at [128, 452] on button "Archivos adjuntos" at bounding box center [159, 443] width 192 height 39
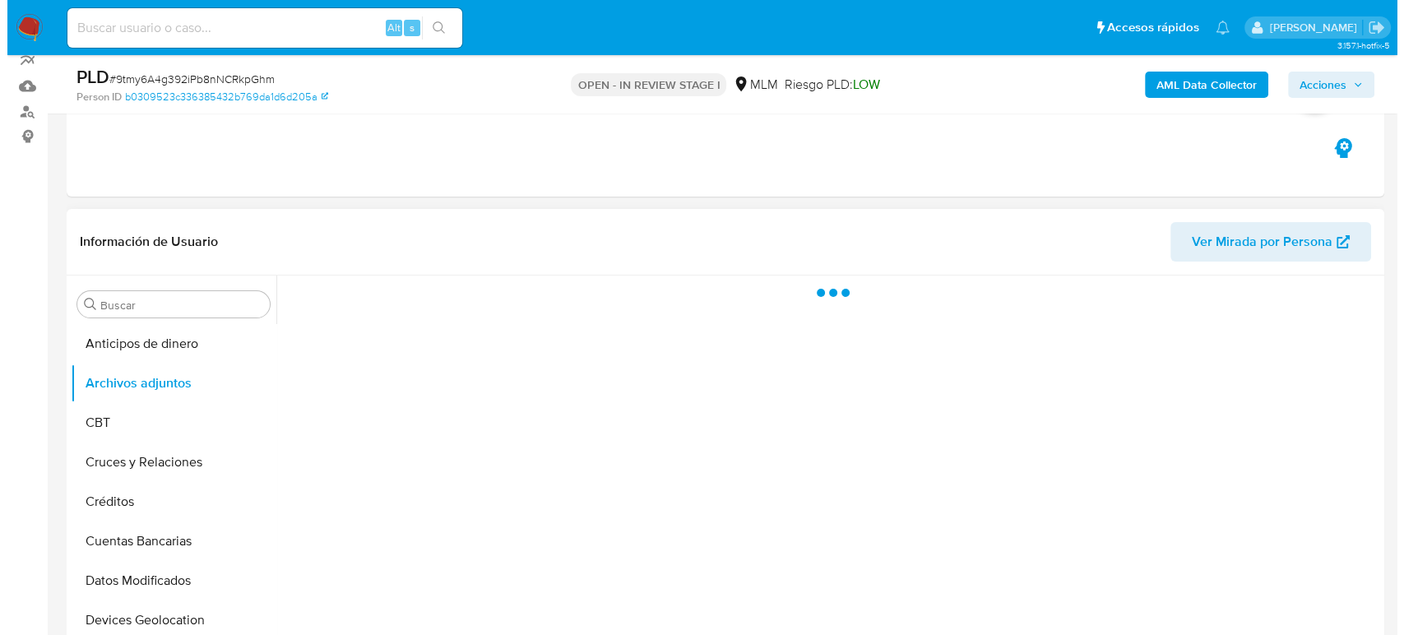
scroll to position [183, 0]
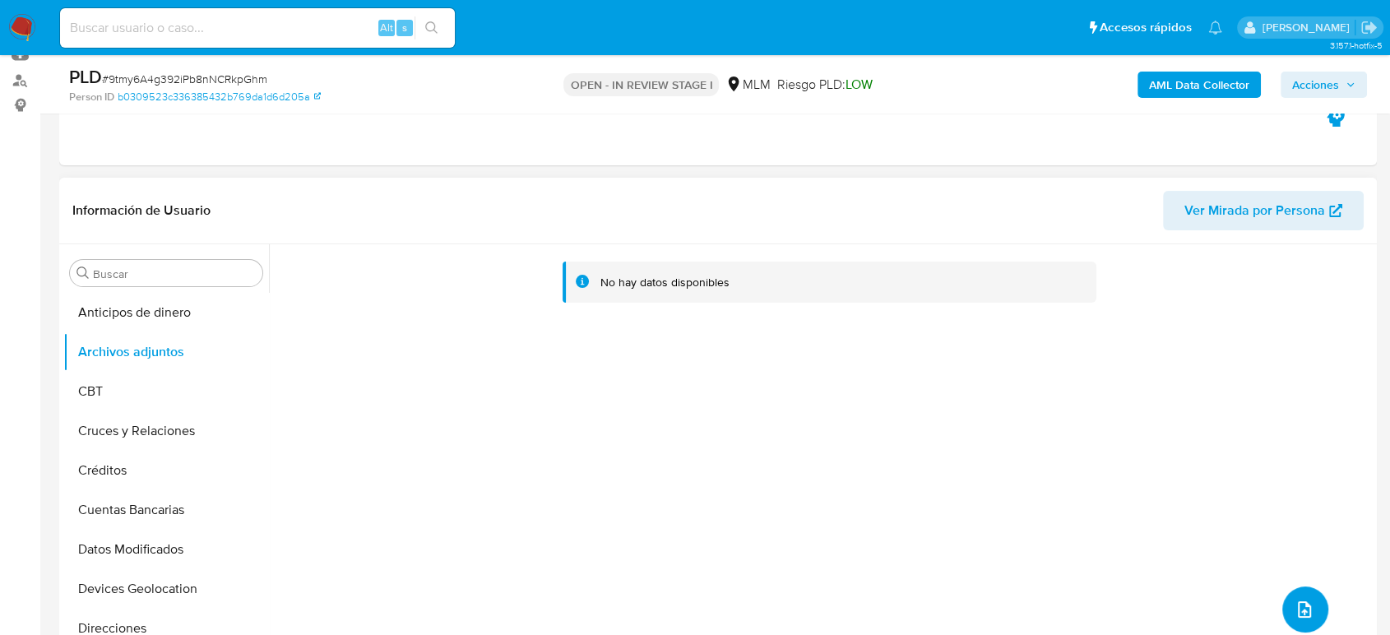
click at [1298, 610] on icon "upload-file" at bounding box center [1304, 609] width 13 height 16
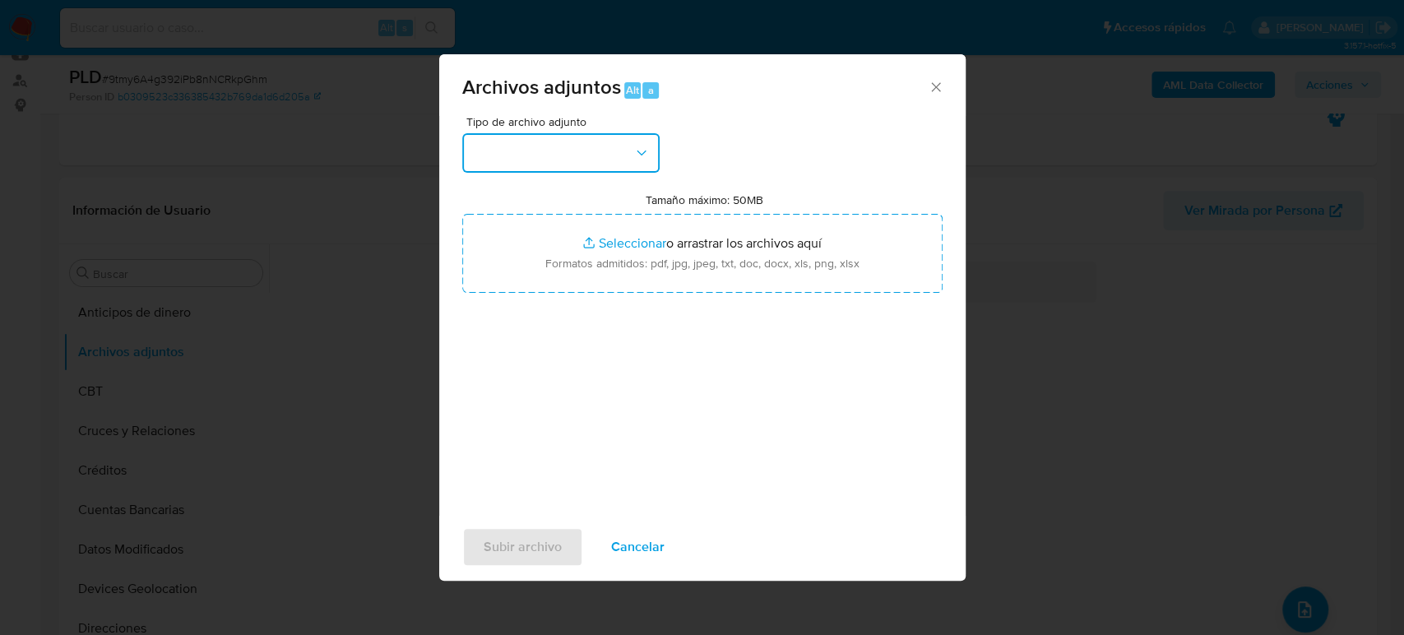
click at [574, 146] on button "button" at bounding box center [560, 152] width 197 height 39
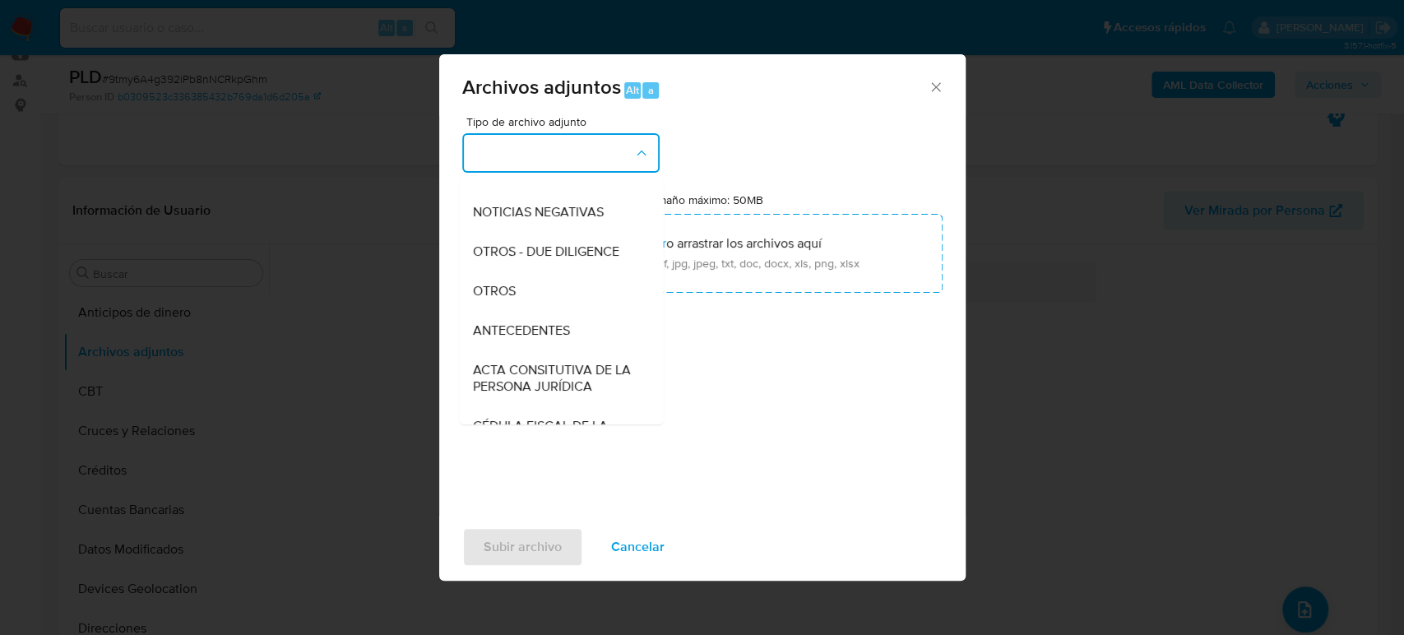
click at [487, 299] on span "OTROS" at bounding box center [493, 291] width 43 height 16
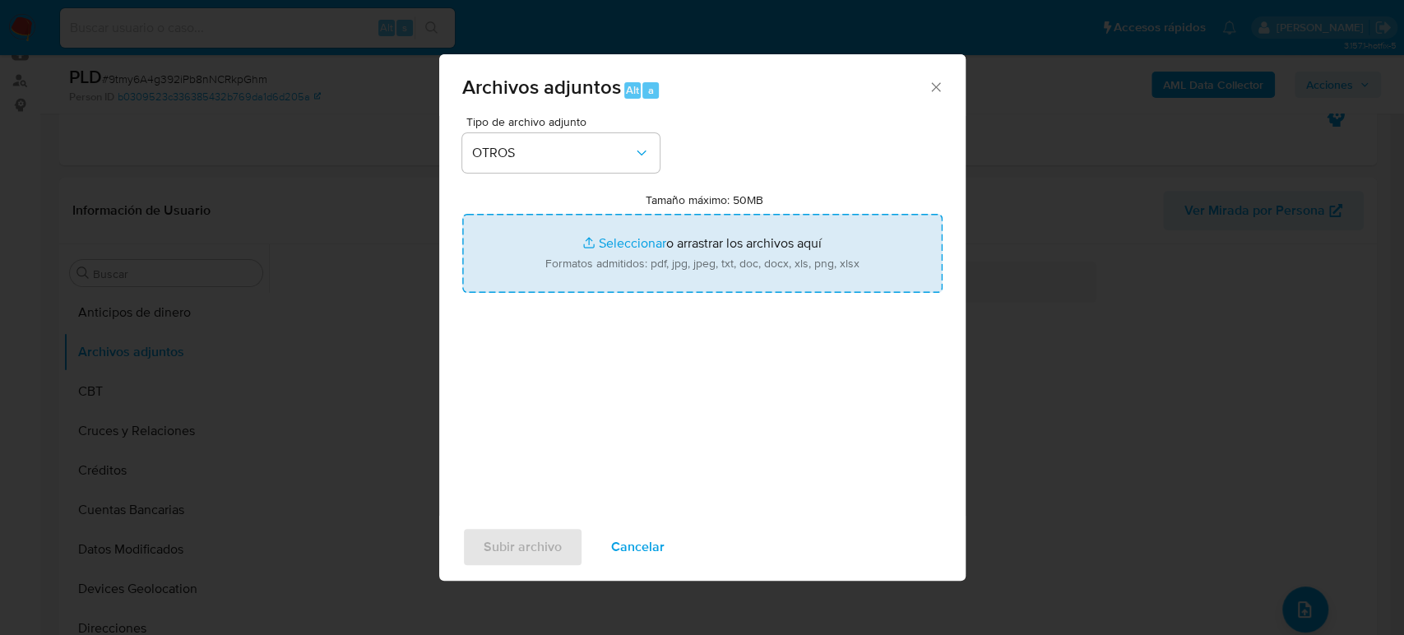
type input "C:\fakepath\271874245_Sergio Solis_Agosto2025.pdf"
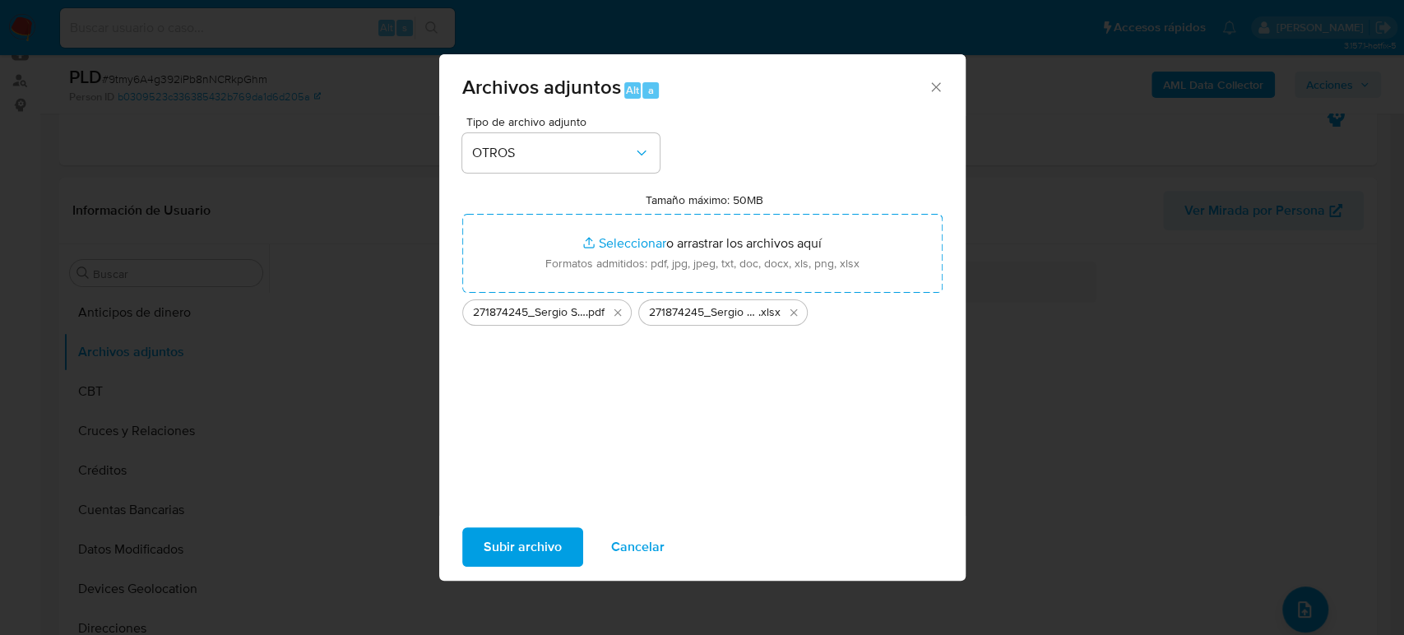
click at [498, 558] on span "Subir archivo" at bounding box center [523, 547] width 78 height 36
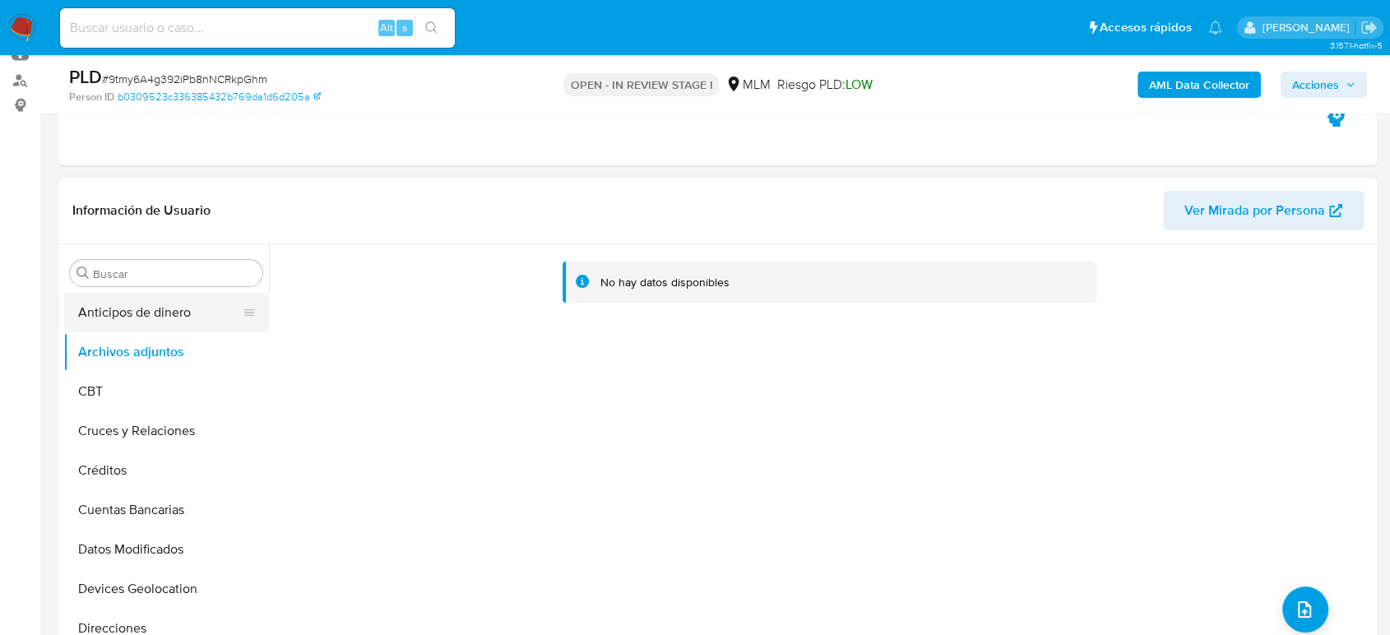
click at [114, 321] on button "Anticipos de dinero" at bounding box center [159, 312] width 192 height 39
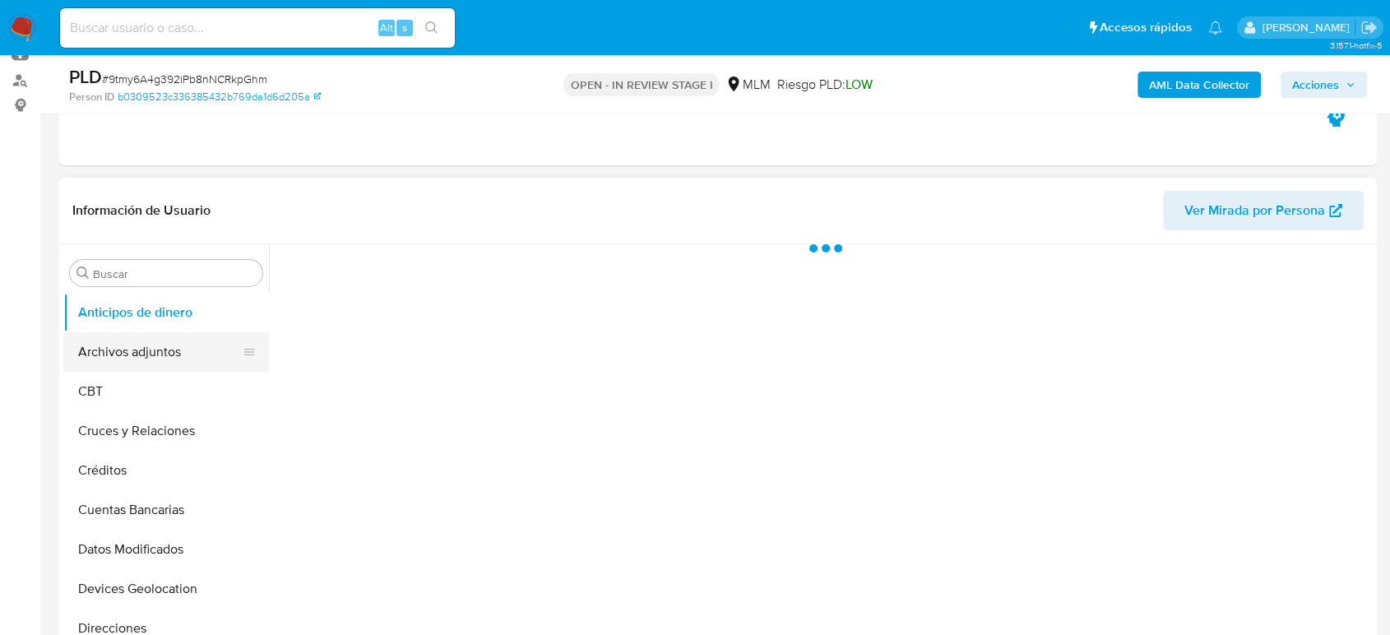
click at [114, 350] on button "Archivos adjuntos" at bounding box center [159, 351] width 192 height 39
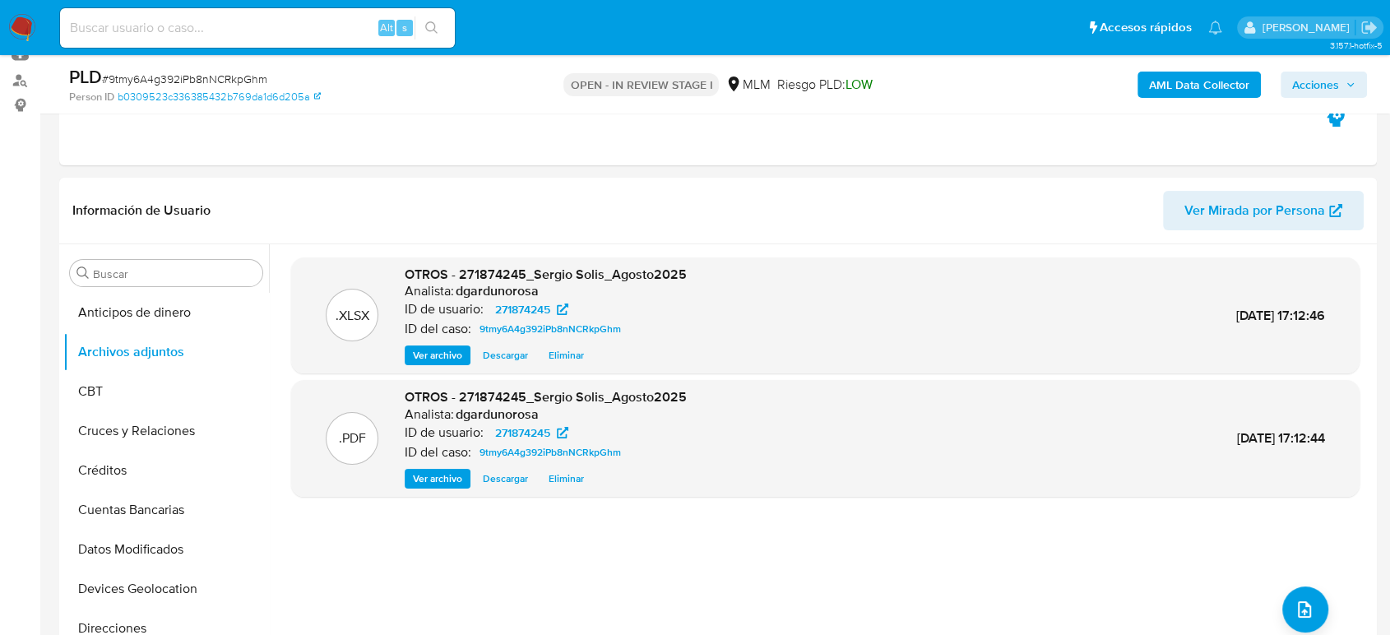
click at [1328, 93] on span "Acciones" at bounding box center [1315, 85] width 47 height 26
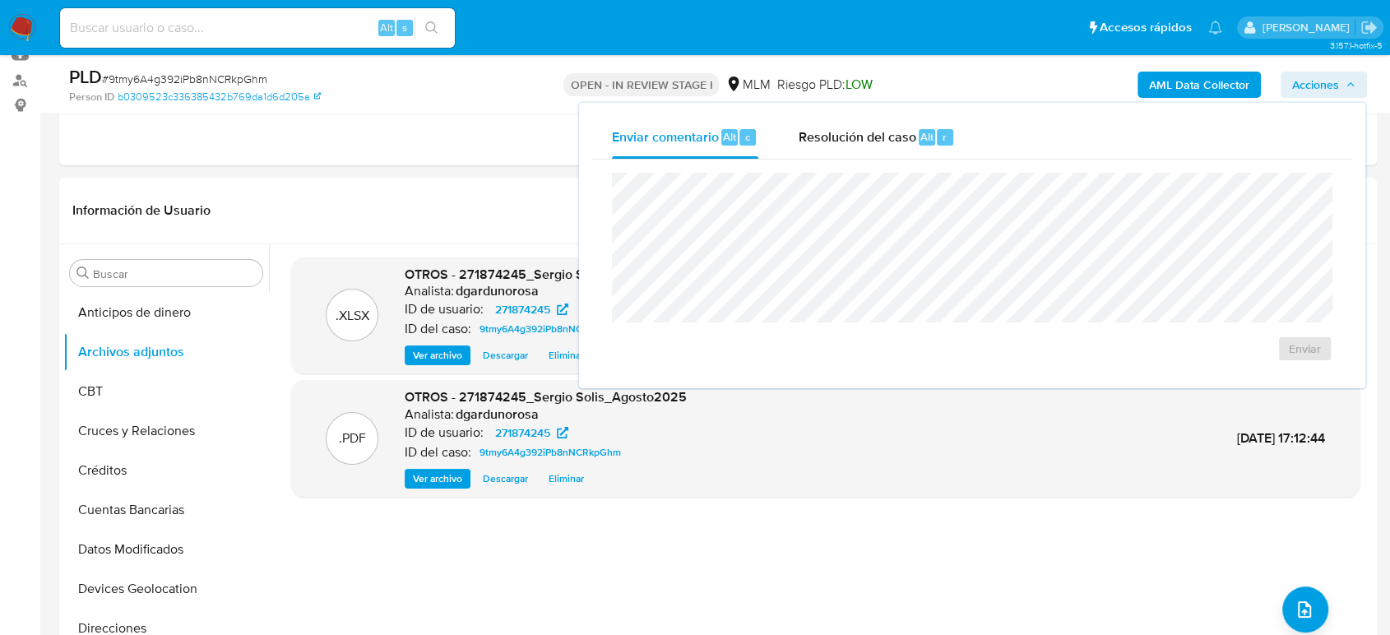
click at [813, 166] on div "Enviar" at bounding box center [972, 268] width 760 height 216
click at [819, 145] on span "Resolución del caso" at bounding box center [857, 136] width 118 height 19
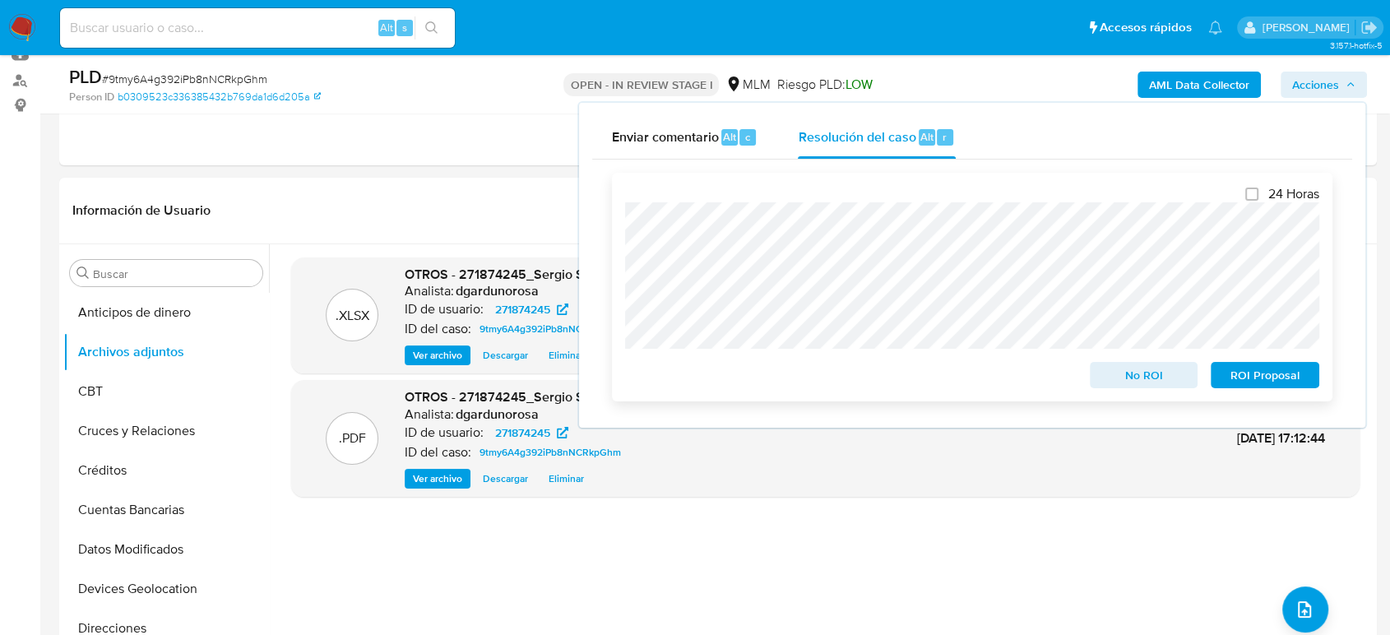
click at [1273, 382] on span "ROI Proposal" at bounding box center [1265, 375] width 86 height 23
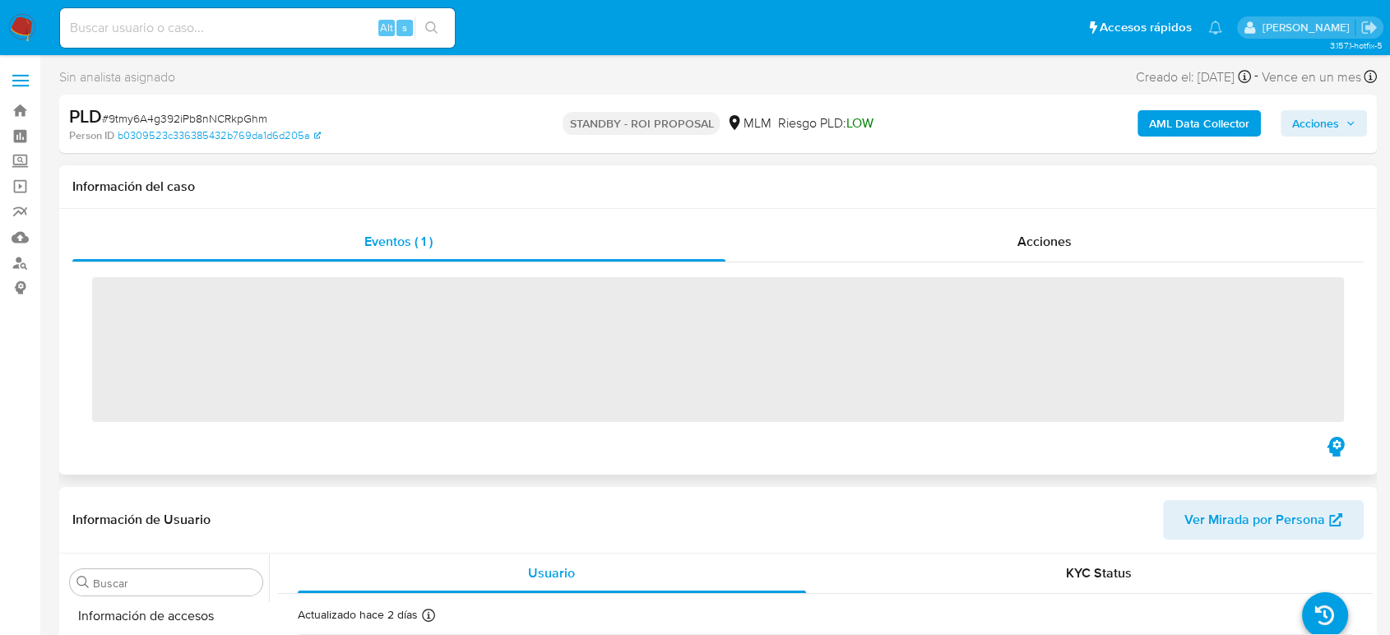
scroll to position [695, 0]
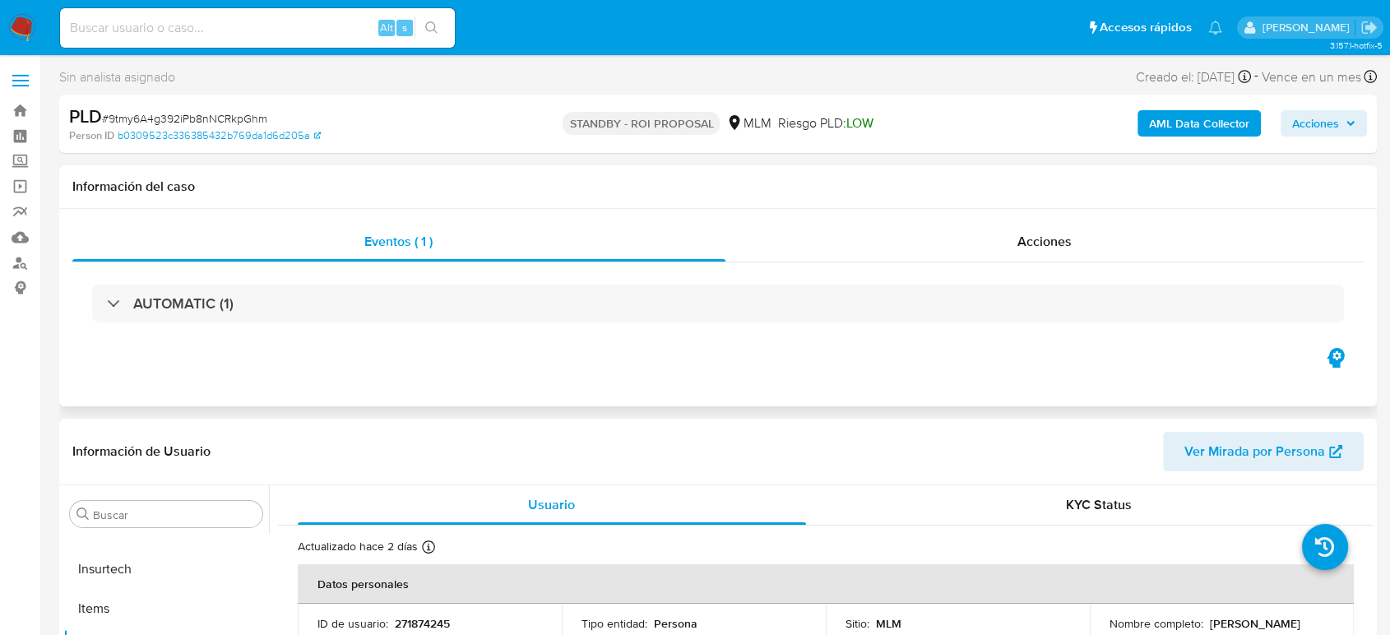
select select "10"
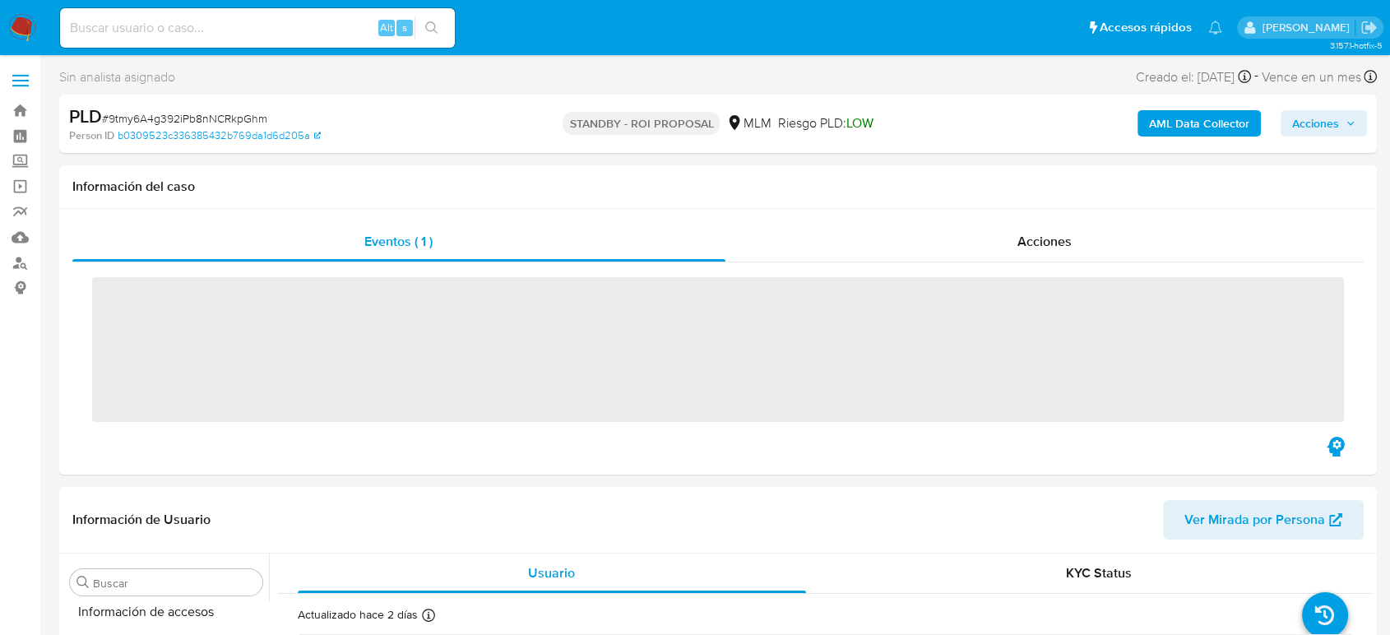
scroll to position [695, 0]
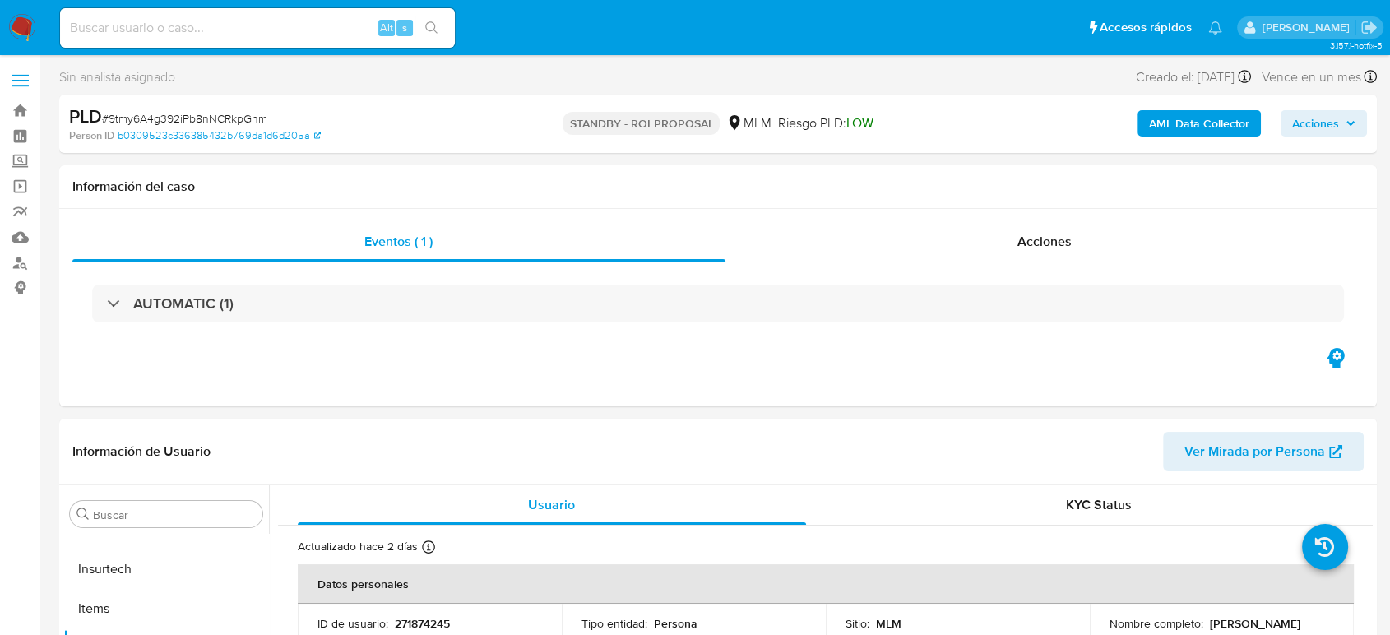
select select "10"
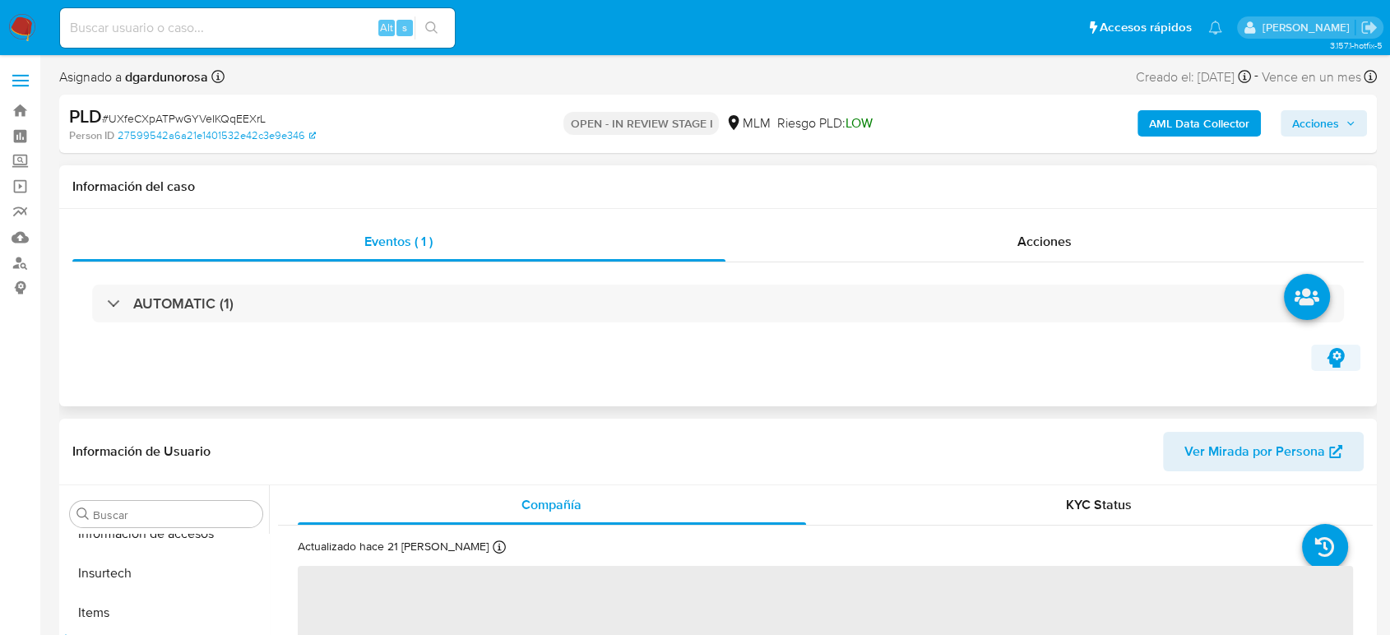
scroll to position [695, 0]
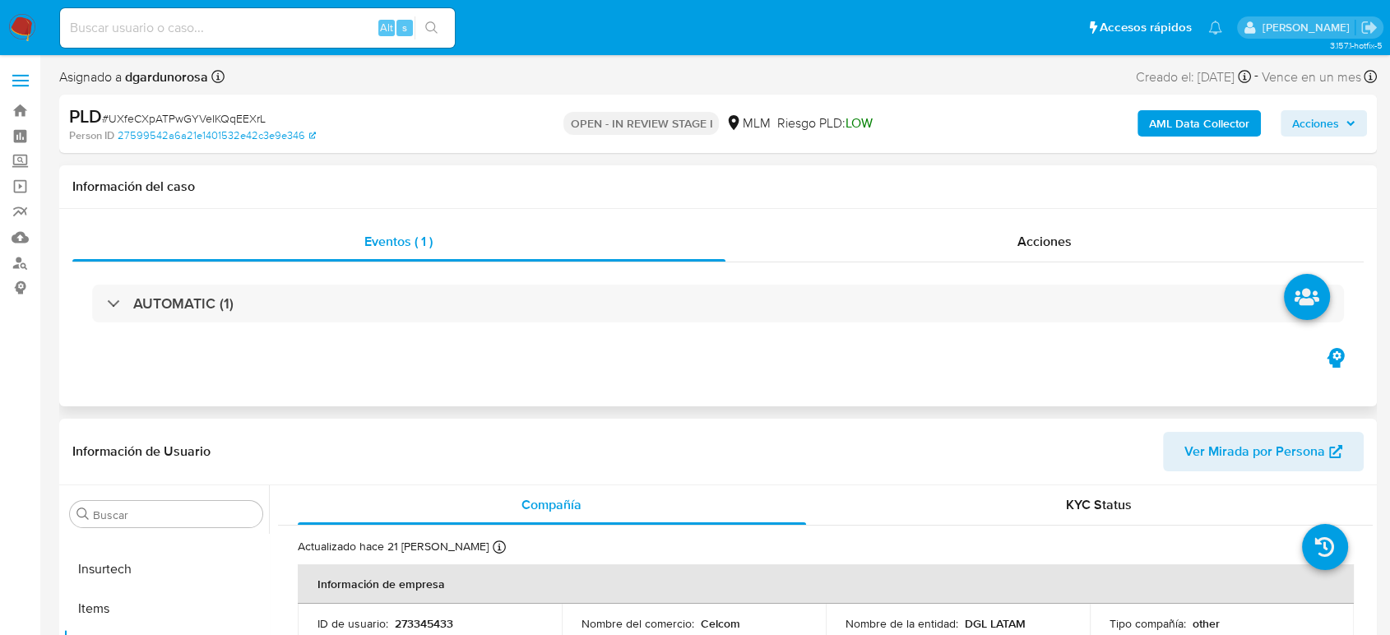
select select "10"
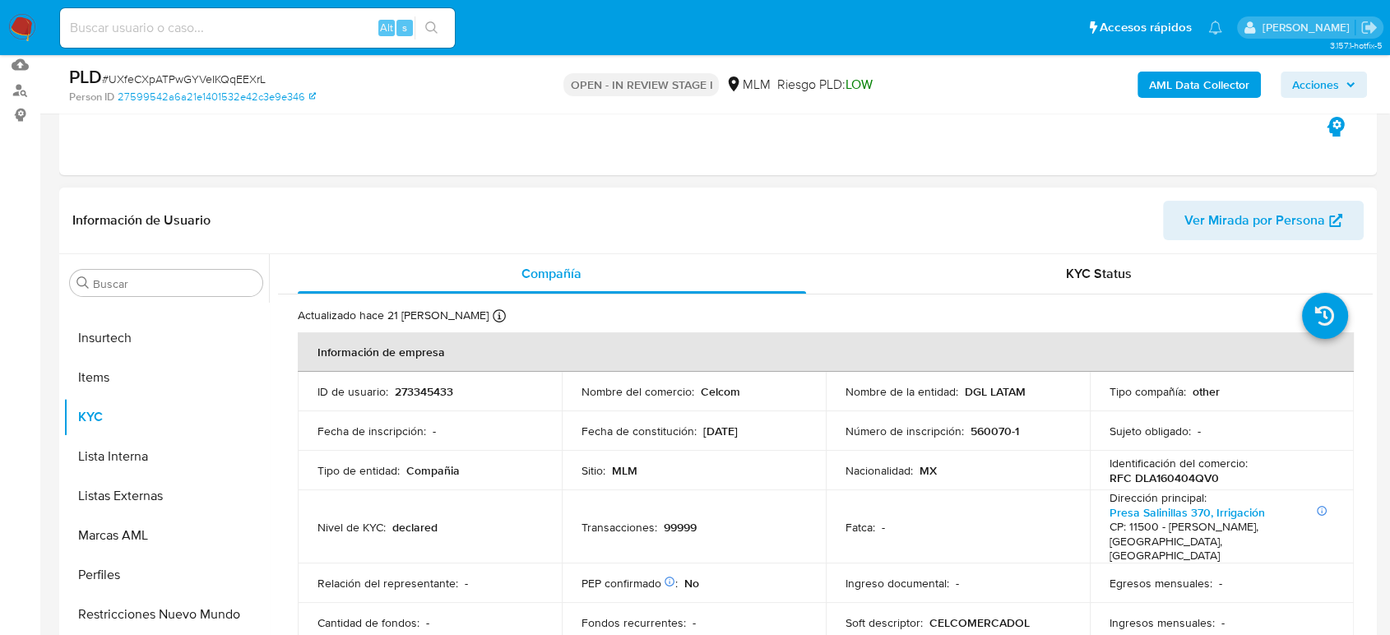
scroll to position [183, 0]
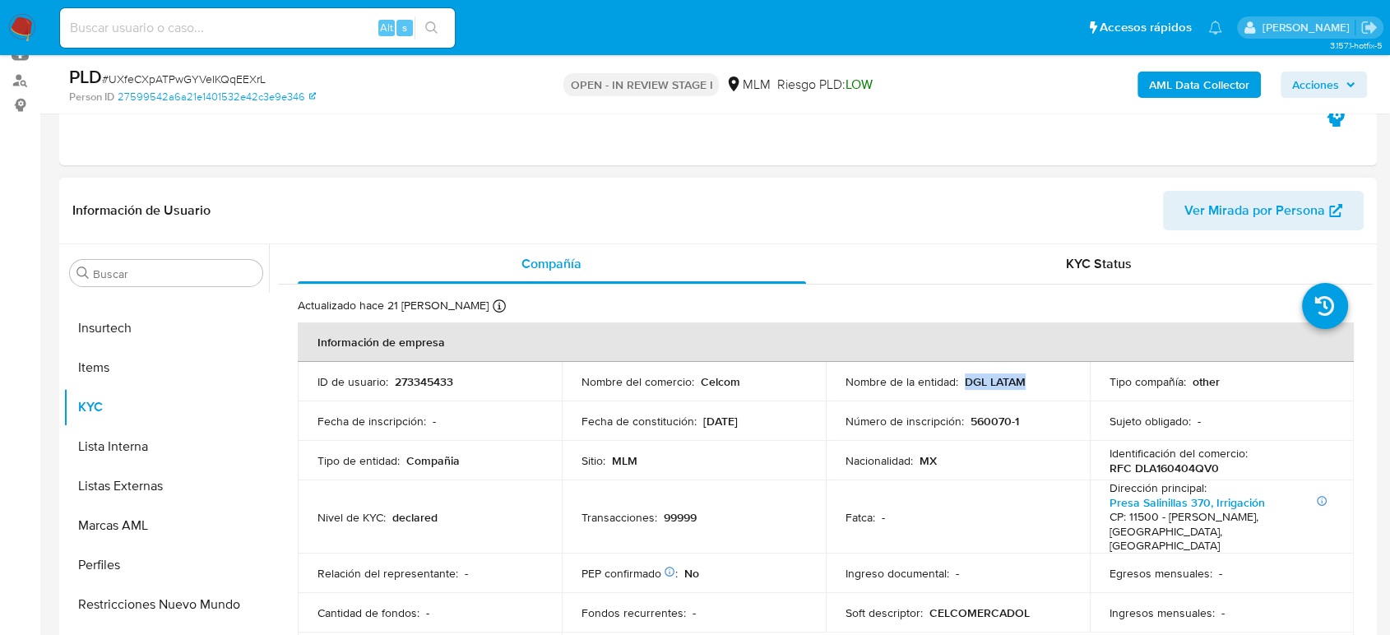
drag, startPoint x: 1022, startPoint y: 375, endPoint x: 962, endPoint y: 385, distance: 61.7
click at [962, 385] on div "Nombre de la entidad : DGL LATAM" at bounding box center [958, 381] width 225 height 15
copy p "DGL LATAM"
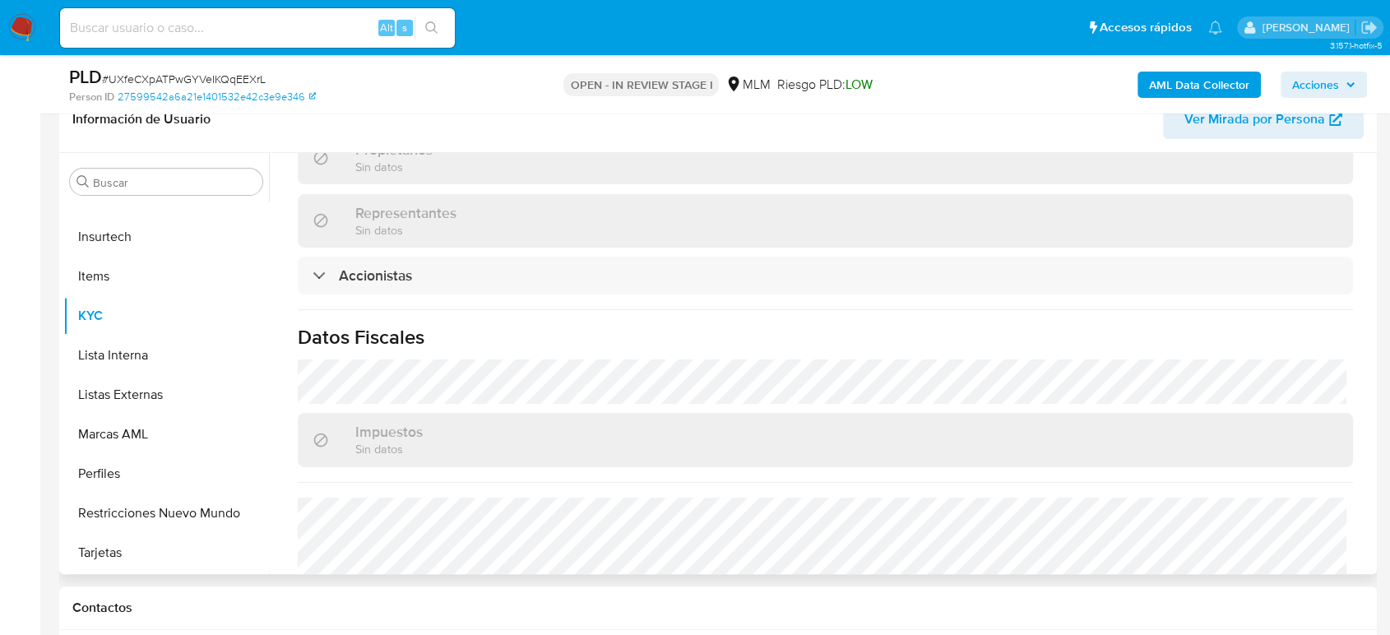
scroll to position [1188, 0]
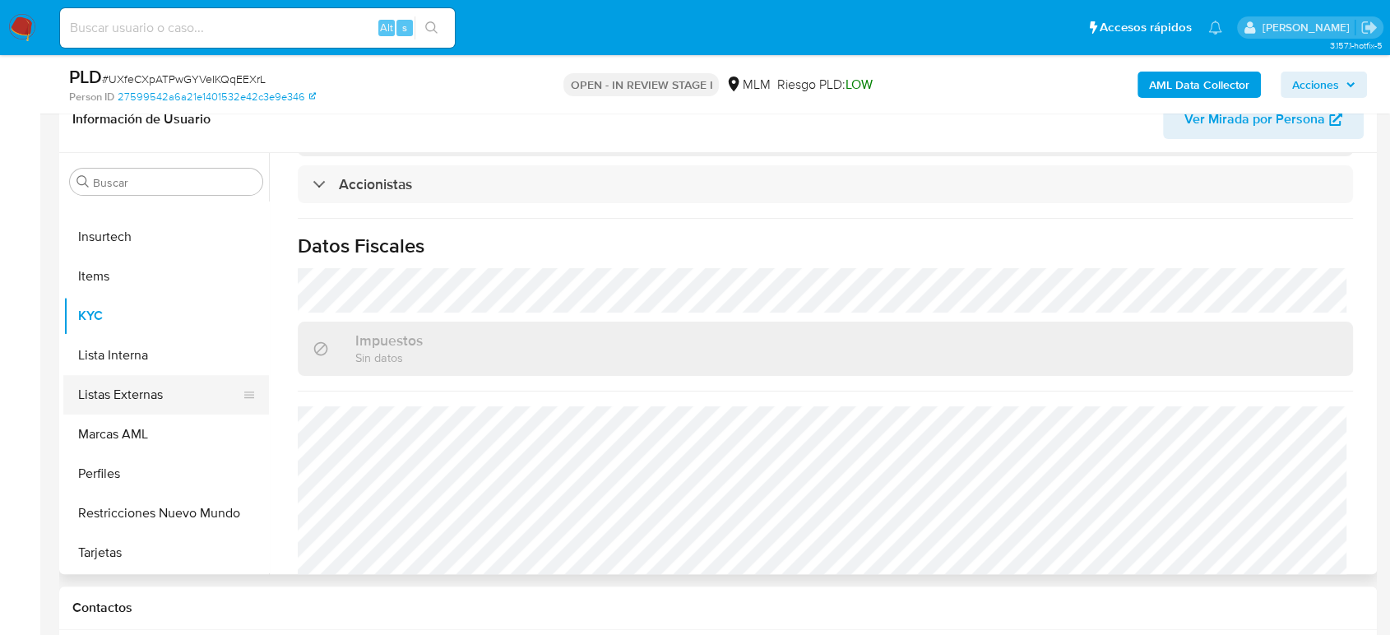
click at [131, 393] on button "Listas Externas" at bounding box center [159, 394] width 192 height 39
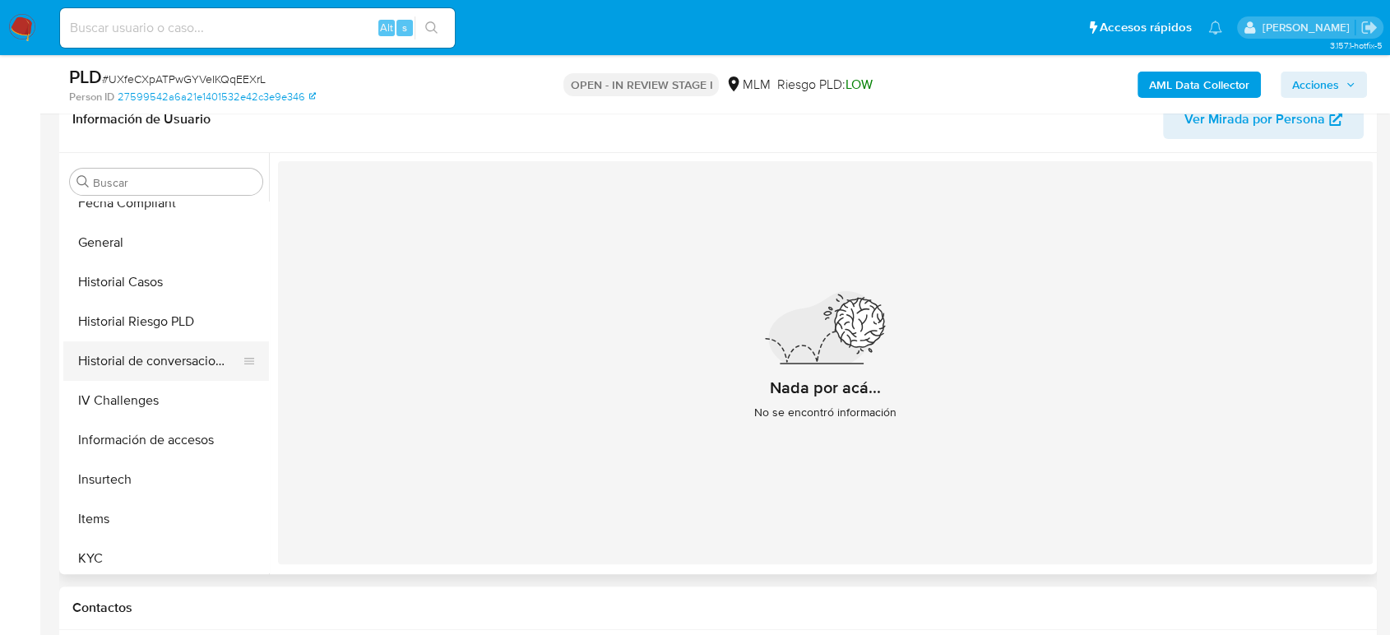
scroll to position [421, 0]
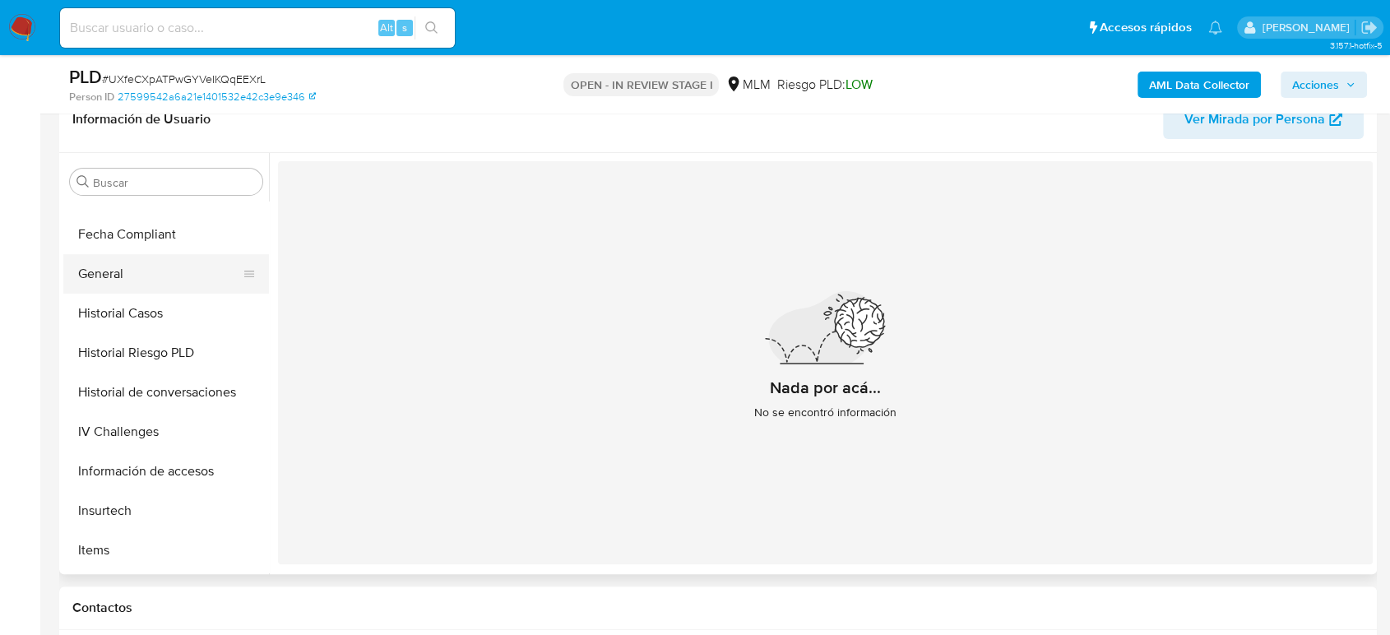
click at [98, 285] on button "General" at bounding box center [159, 273] width 192 height 39
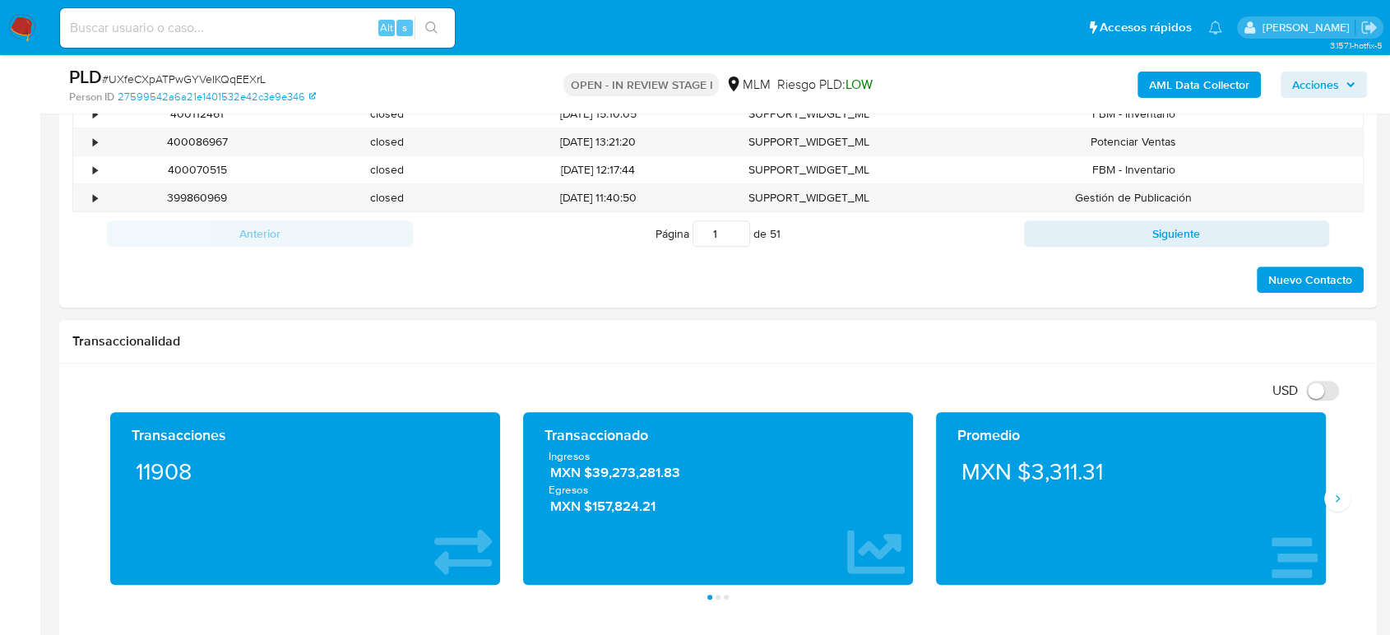
scroll to position [1005, 0]
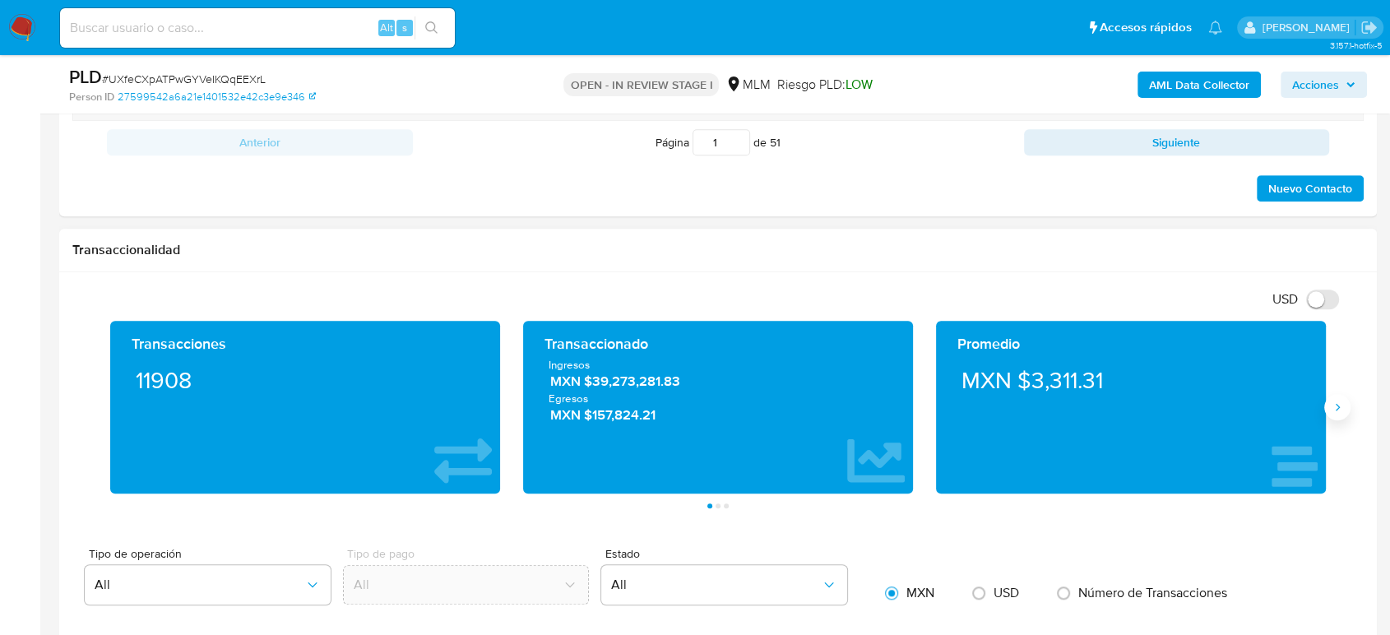
click at [1331, 413] on button "Siguiente" at bounding box center [1337, 407] width 26 height 26
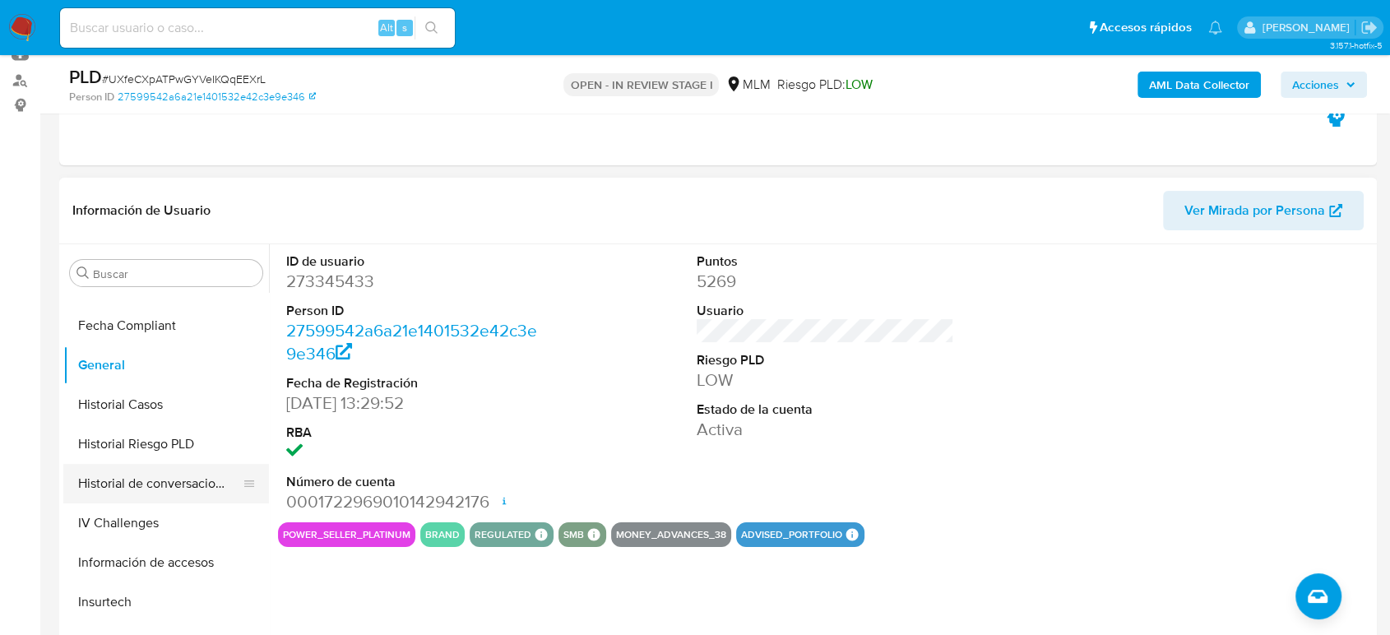
scroll to position [238, 0]
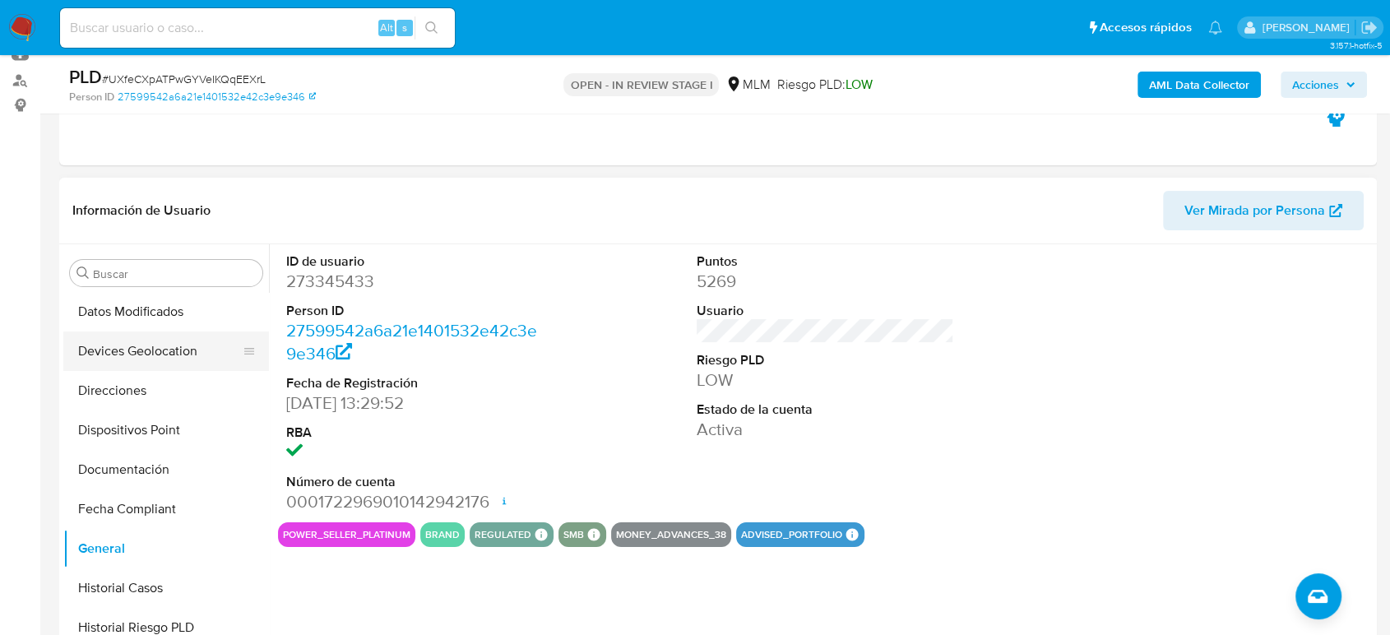
click at [160, 354] on button "Devices Geolocation" at bounding box center [159, 350] width 192 height 39
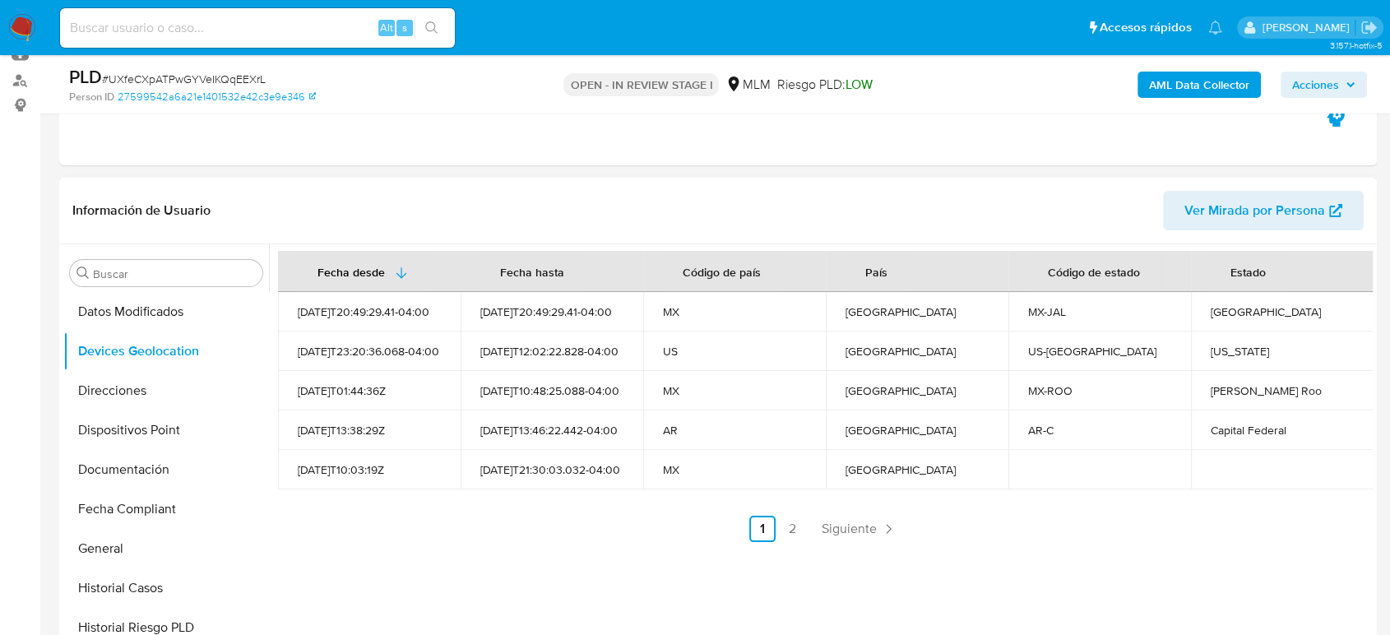
click at [842, 534] on span "Siguiente" at bounding box center [849, 528] width 55 height 13
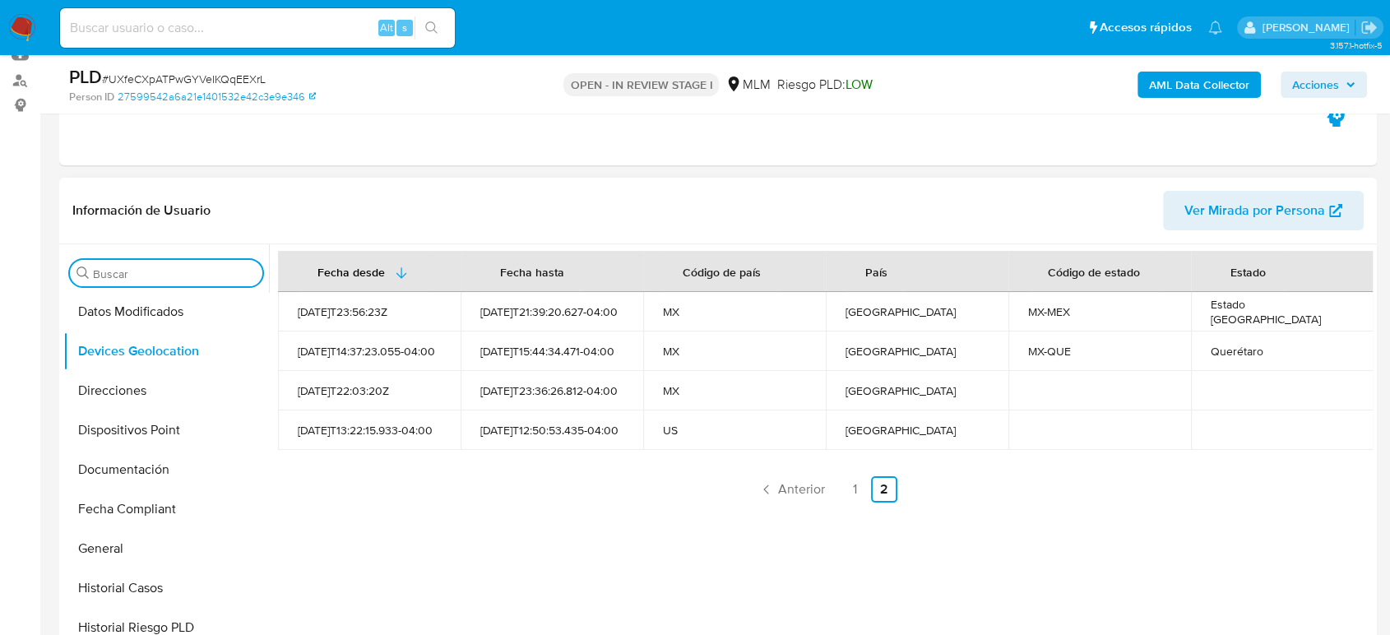
click at [236, 281] on div "Buscar" at bounding box center [166, 273] width 192 height 26
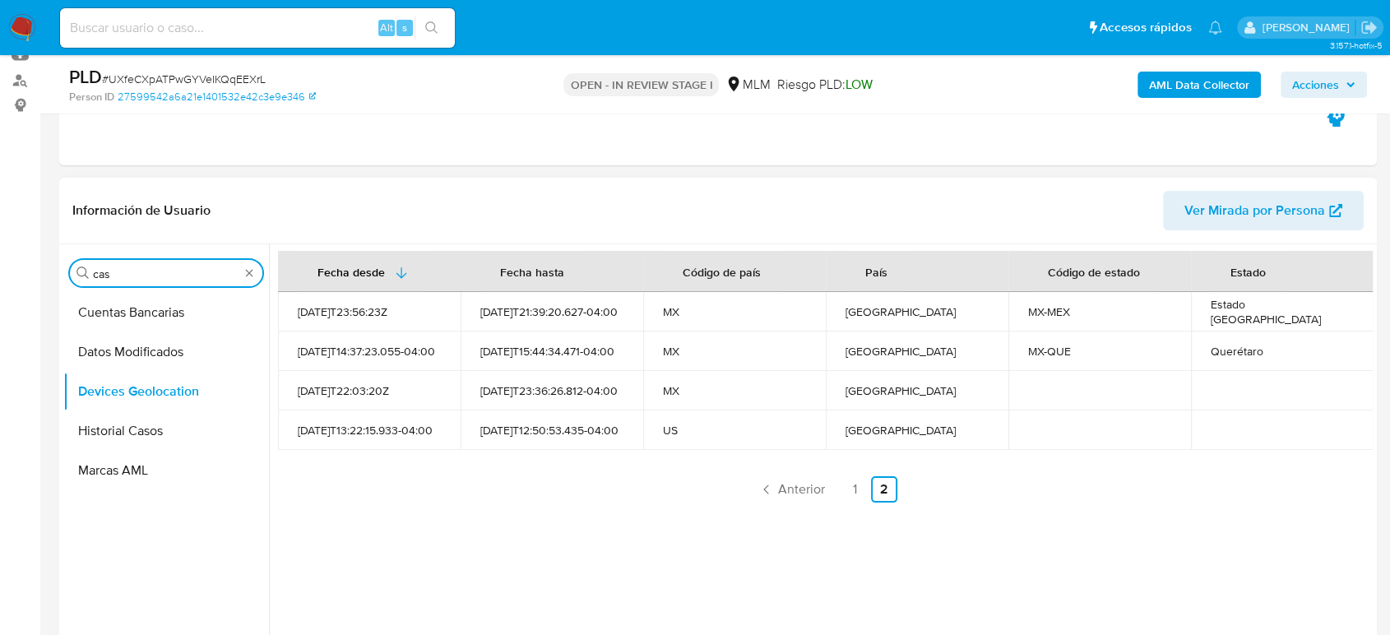
scroll to position [0, 0]
type input "cas"
click at [156, 348] on button "Historial Casos" at bounding box center [159, 351] width 192 height 39
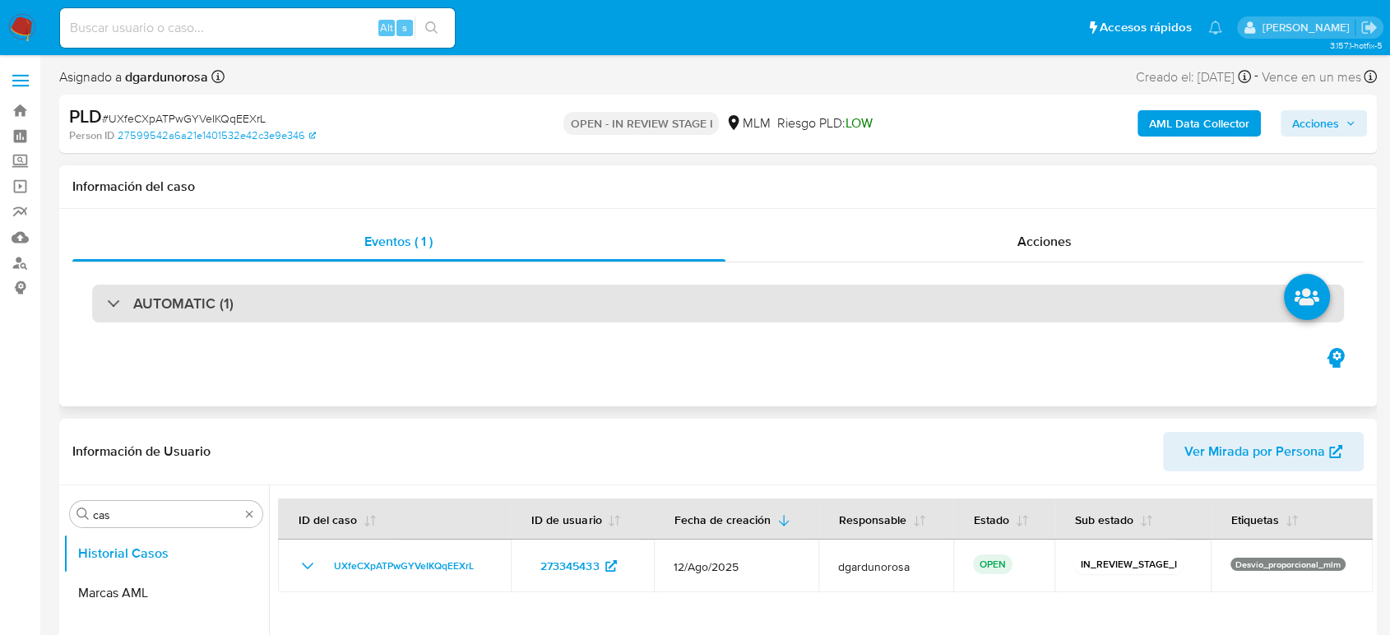
drag, startPoint x: 230, startPoint y: 327, endPoint x: 250, endPoint y: 314, distance: 23.7
click at [230, 327] on div "AUTOMATIC (1)" at bounding box center [717, 303] width 1291 height 82
click at [252, 312] on div "AUTOMATIC (1)" at bounding box center [718, 304] width 1252 height 38
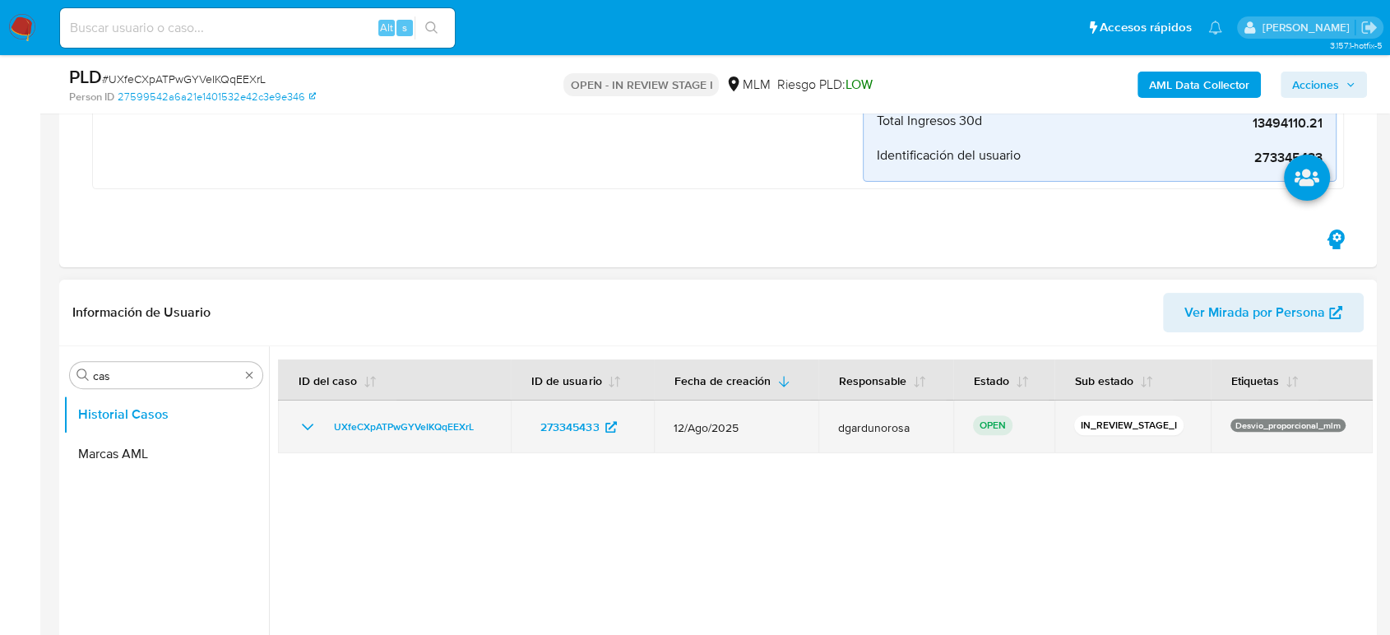
scroll to position [548, 0]
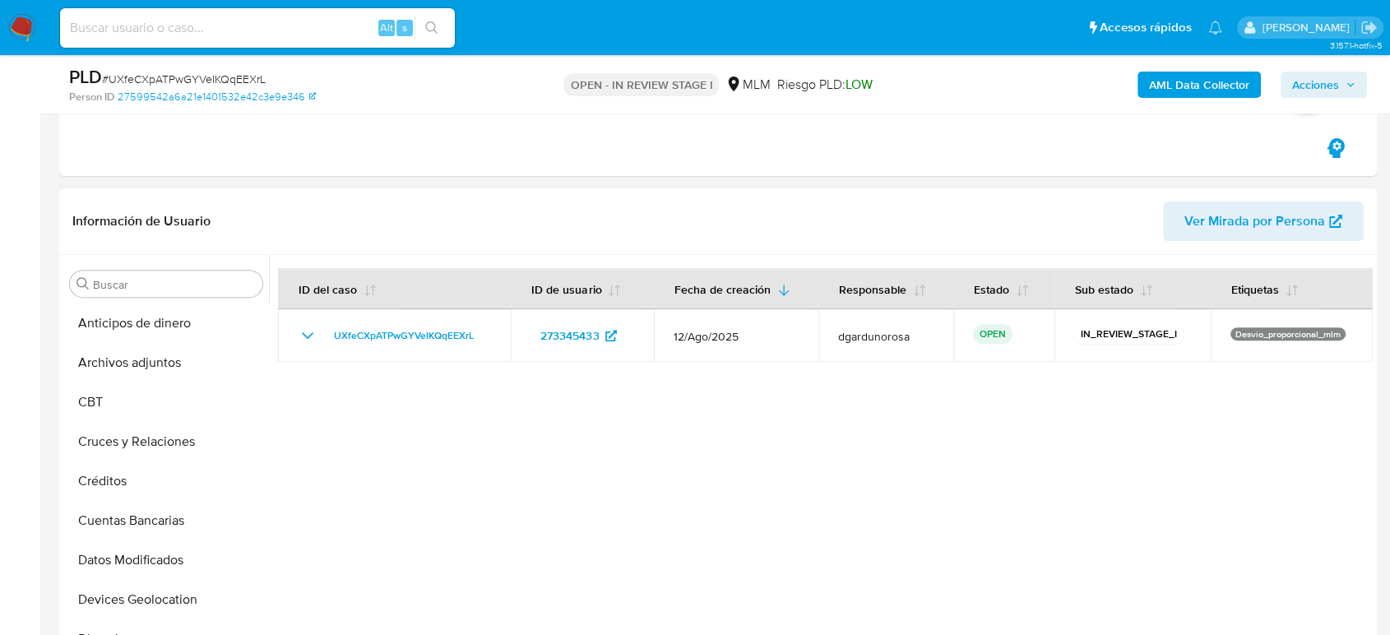
drag, startPoint x: 166, startPoint y: 288, endPoint x: 169, endPoint y: 297, distance: 9.4
click at [166, 288] on input "Buscar" at bounding box center [174, 284] width 163 height 15
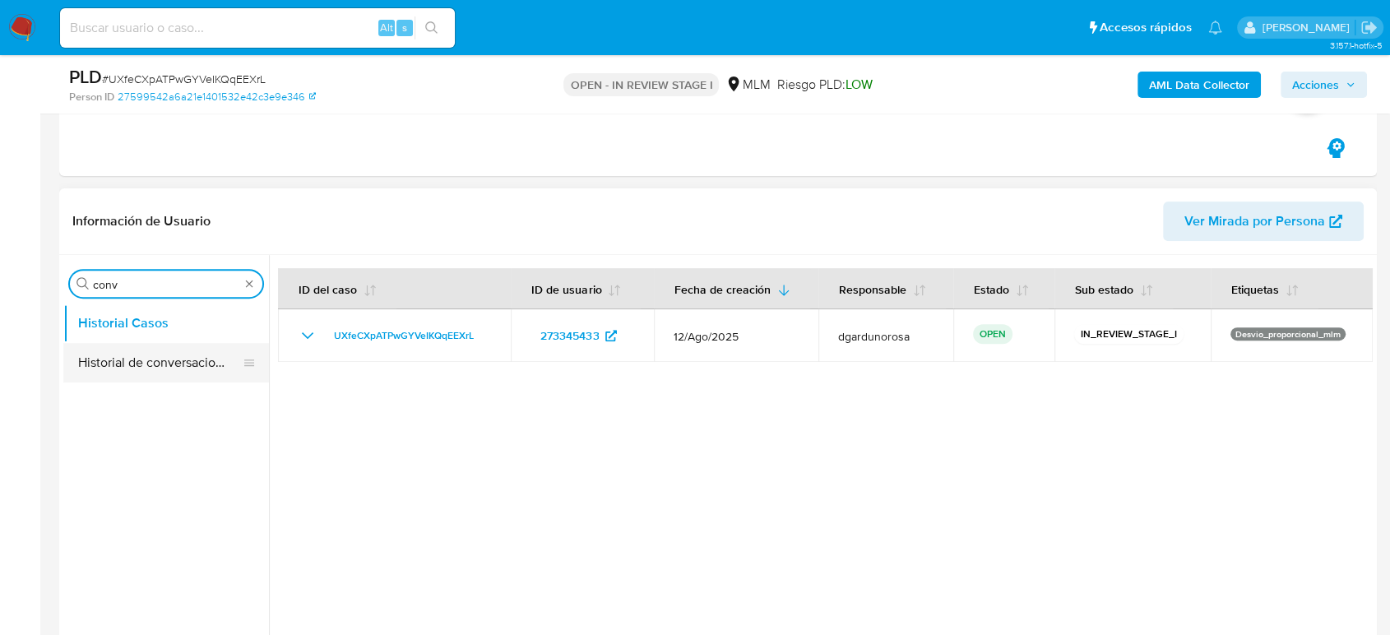
type input "conv"
click at [174, 366] on button "Historial de conversaciones" at bounding box center [159, 362] width 192 height 39
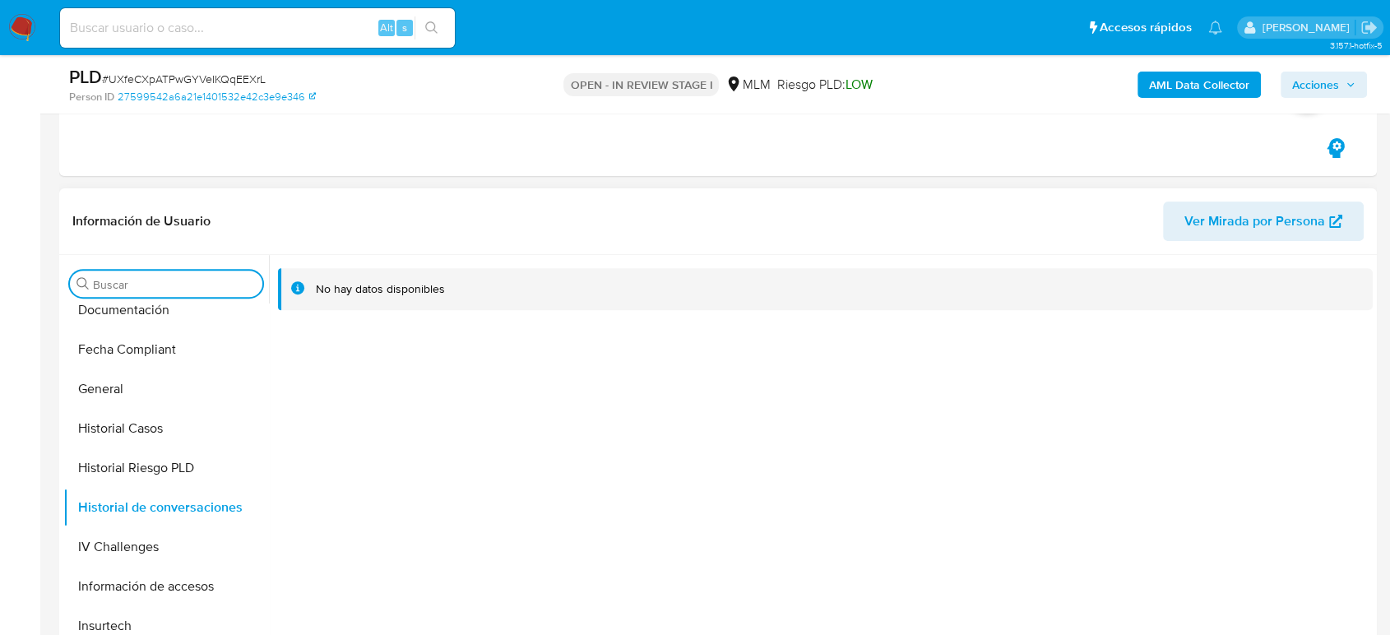
scroll to position [639, 0]
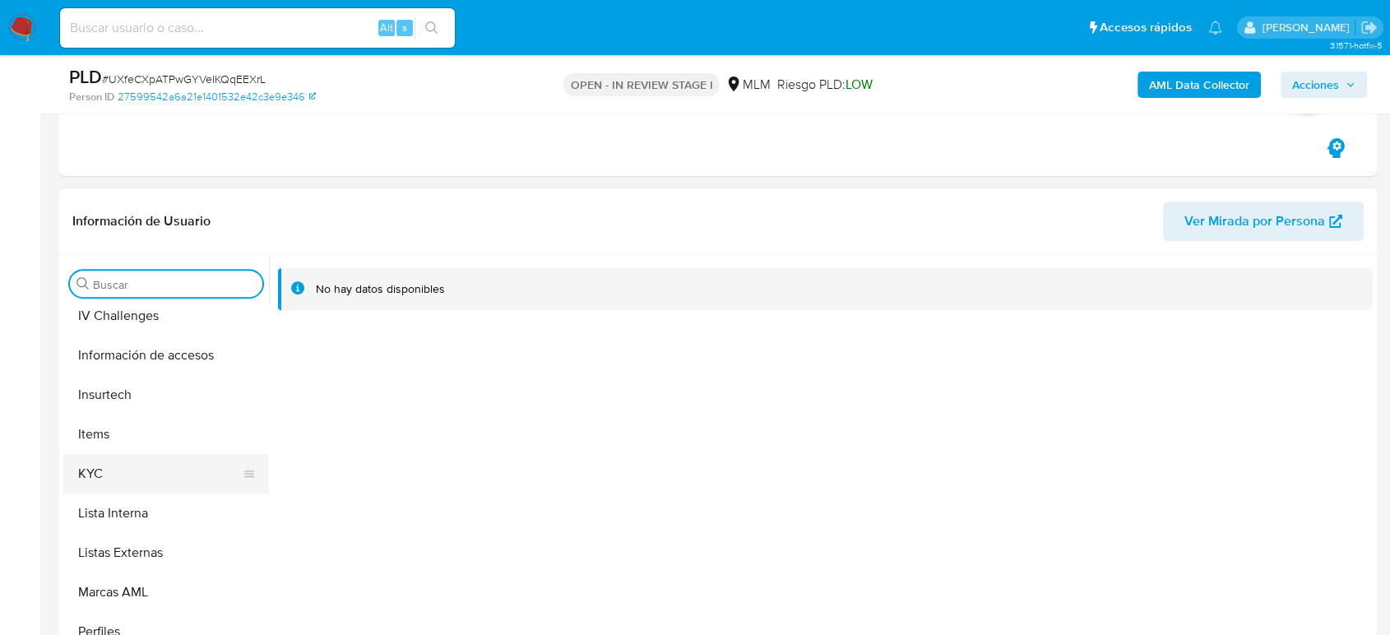
click at [123, 480] on button "KYC" at bounding box center [159, 473] width 192 height 39
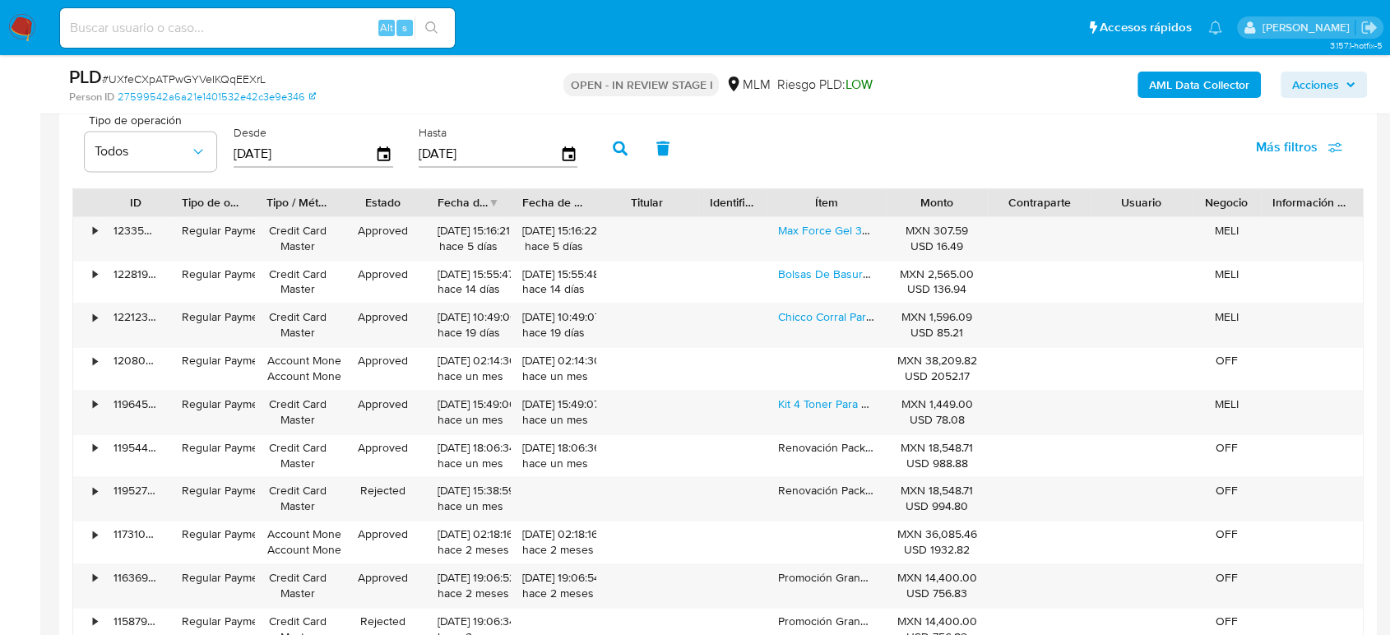
scroll to position [2193, 0]
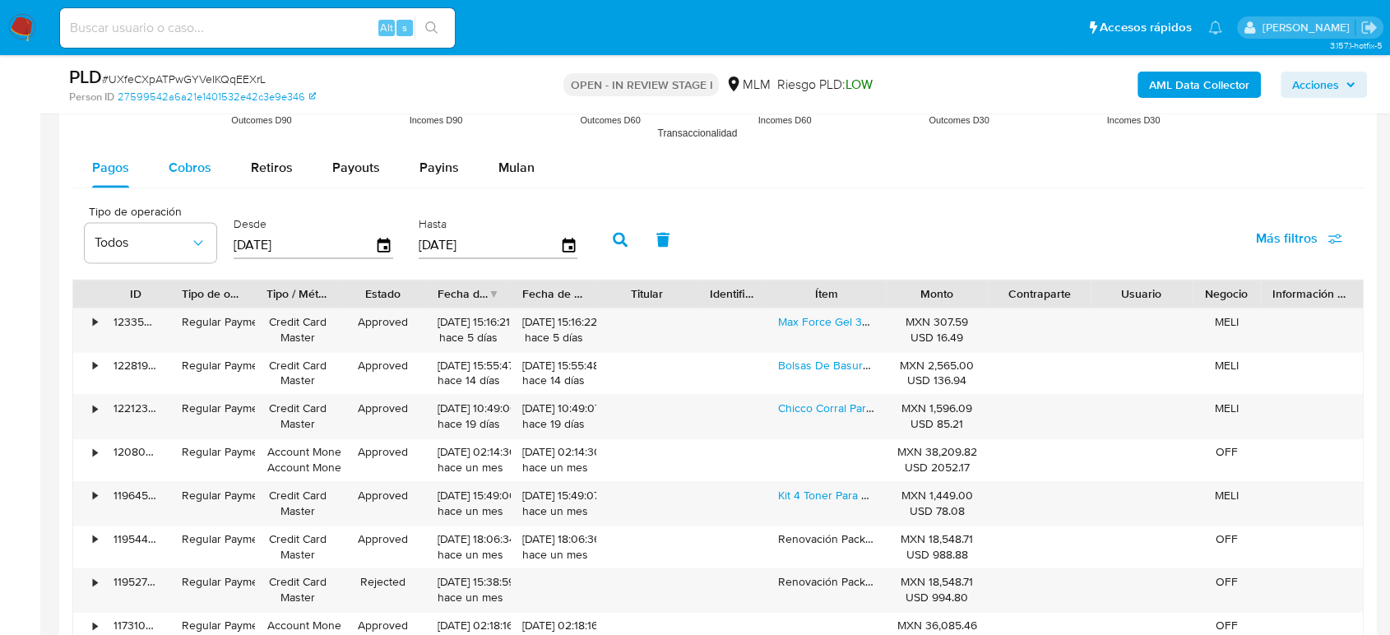
click at [188, 172] on span "Cobros" at bounding box center [190, 167] width 43 height 19
select select "10"
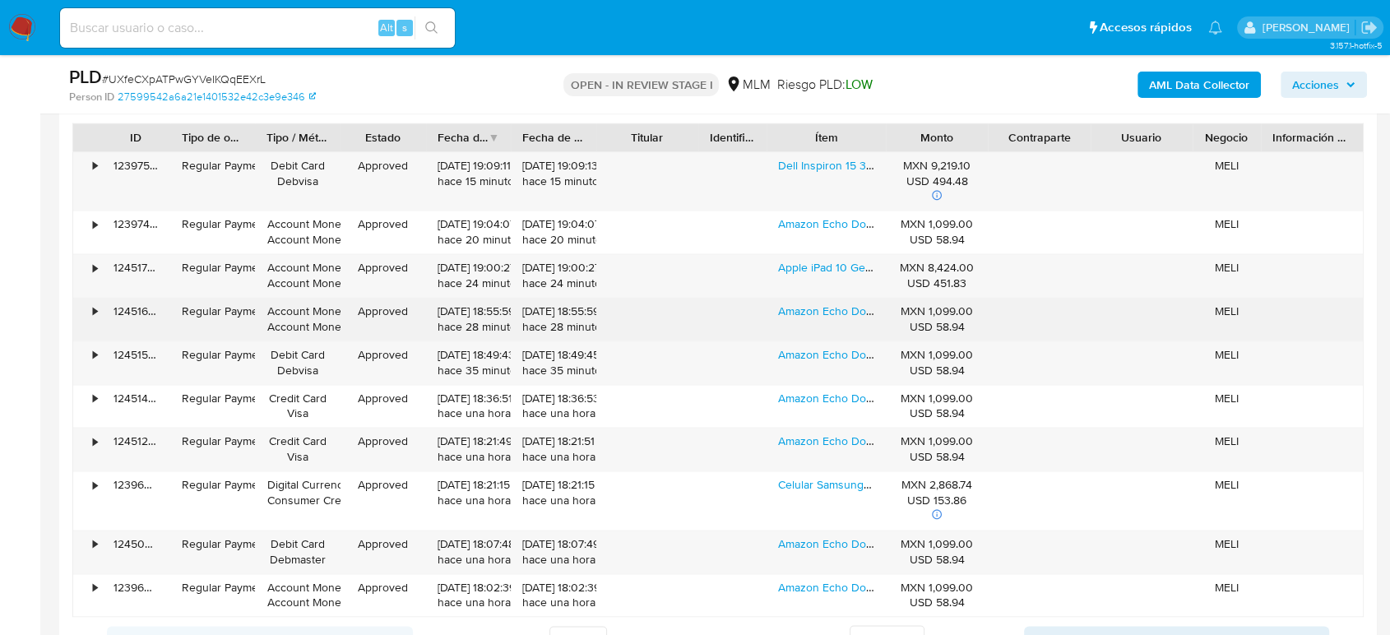
scroll to position [2375, 0]
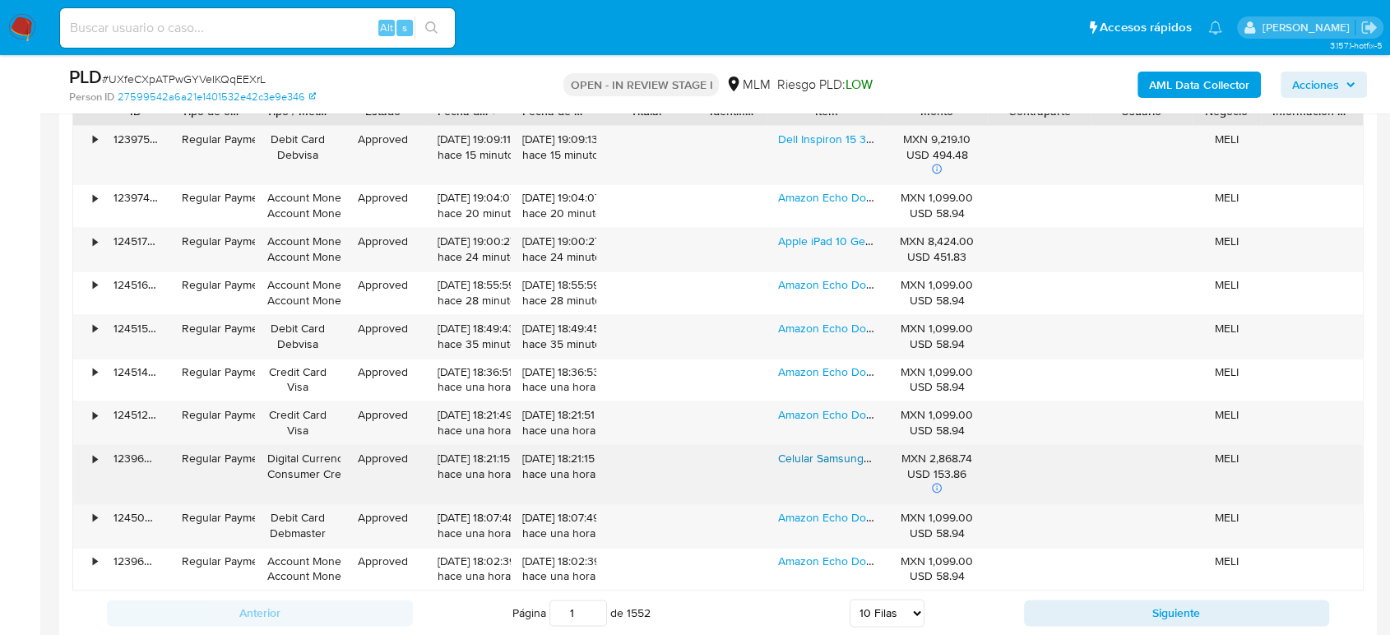
click at [829, 452] on link "Celular Samsung Galaxy A16 6+128gb Verde" at bounding box center [890, 458] width 224 height 16
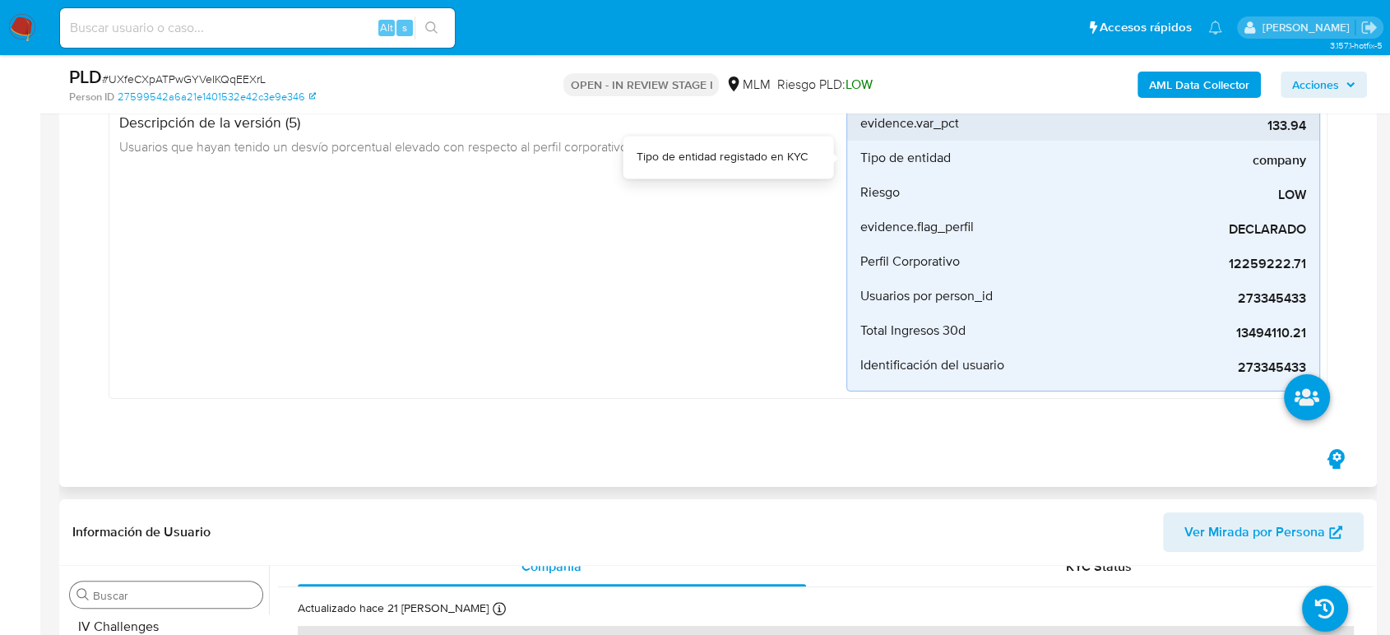
scroll to position [91, 0]
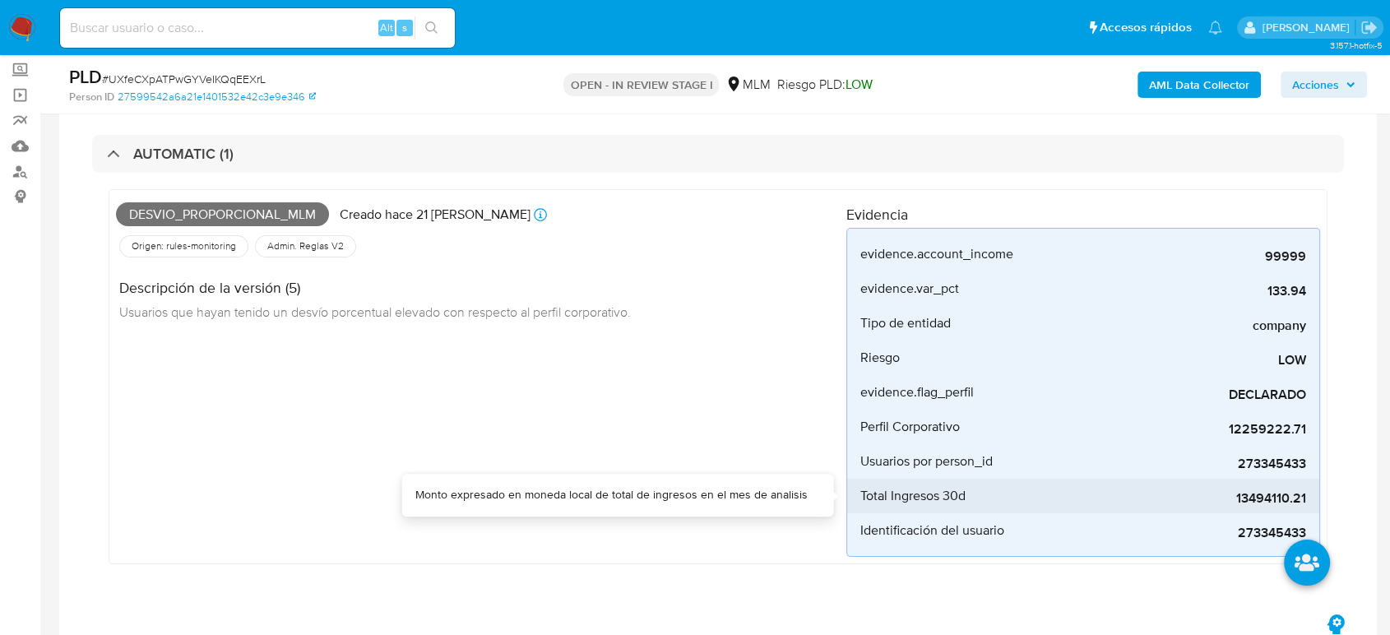
click at [1283, 490] on span "13494110.21" at bounding box center [1182, 498] width 247 height 16
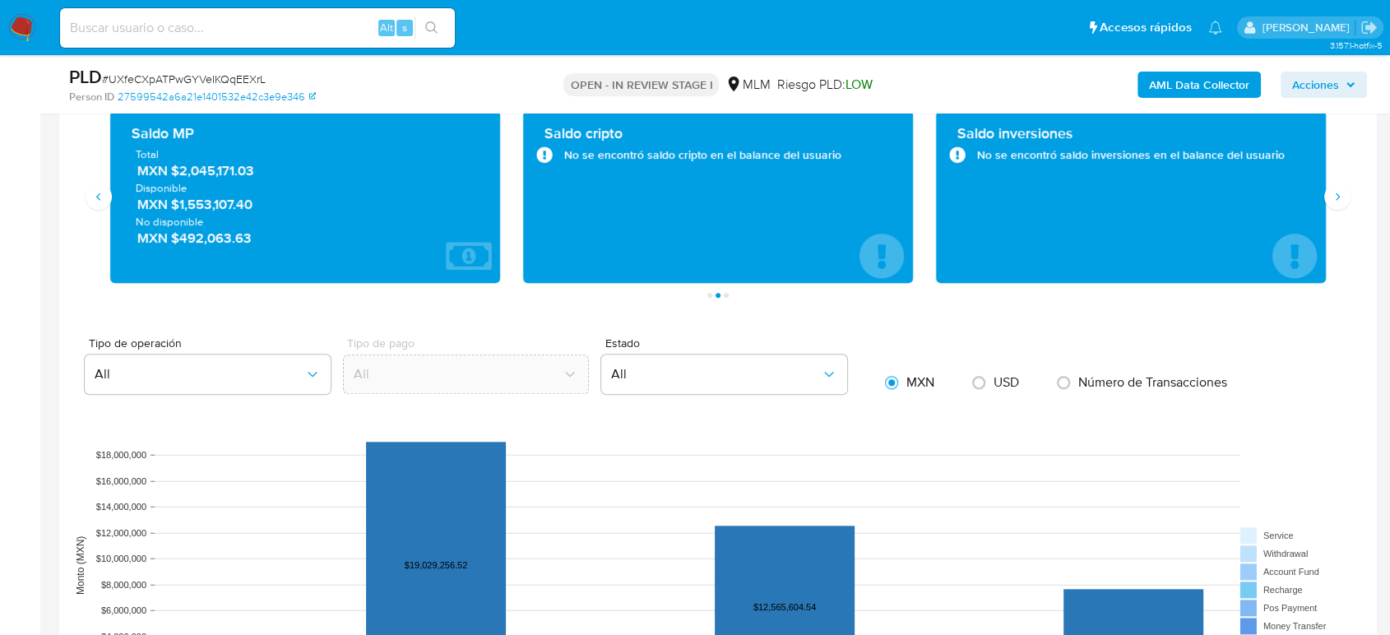
scroll to position [1553, 0]
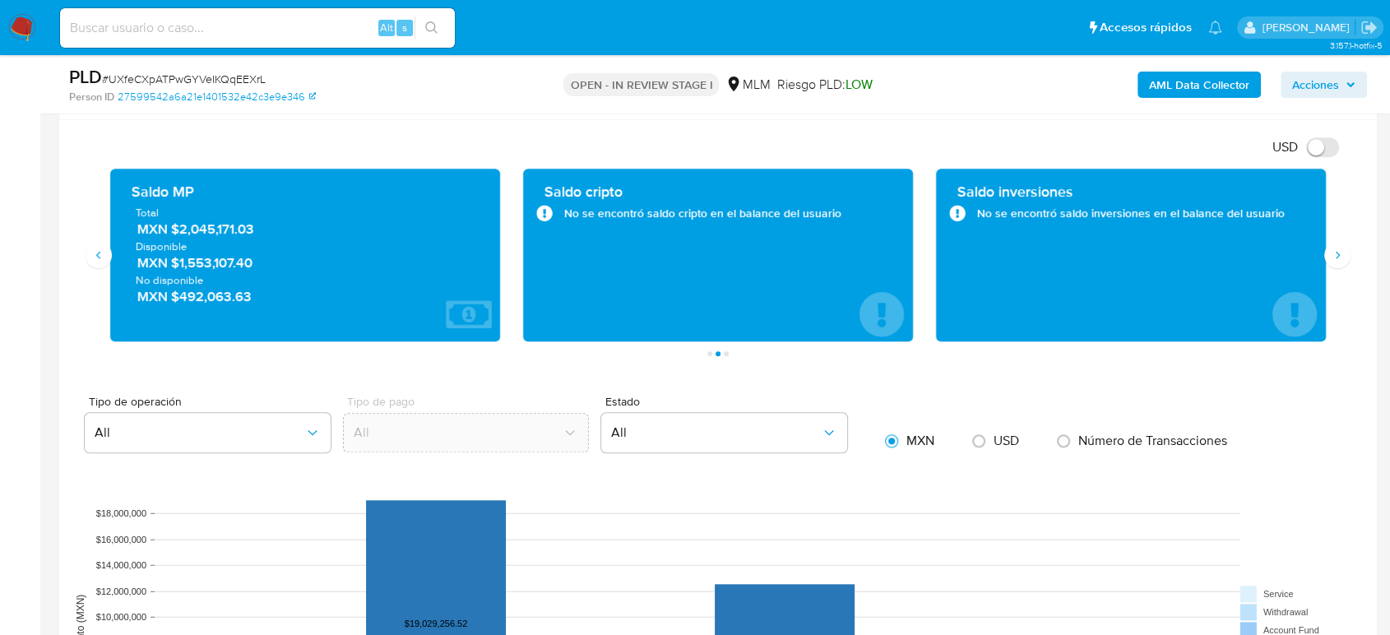
drag, startPoint x: 263, startPoint y: 229, endPoint x: 172, endPoint y: 223, distance: 91.5
click at [172, 223] on span "MXN $2,045,171.03" at bounding box center [305, 229] width 337 height 19
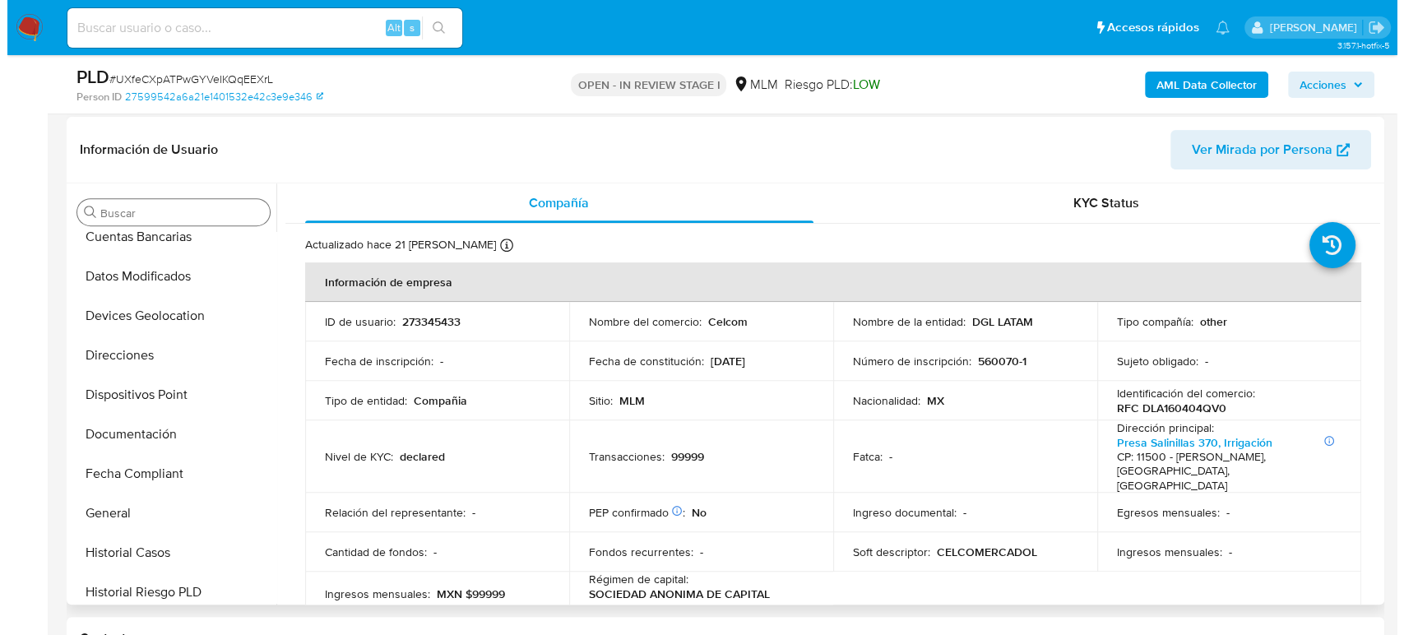
scroll to position [0, 0]
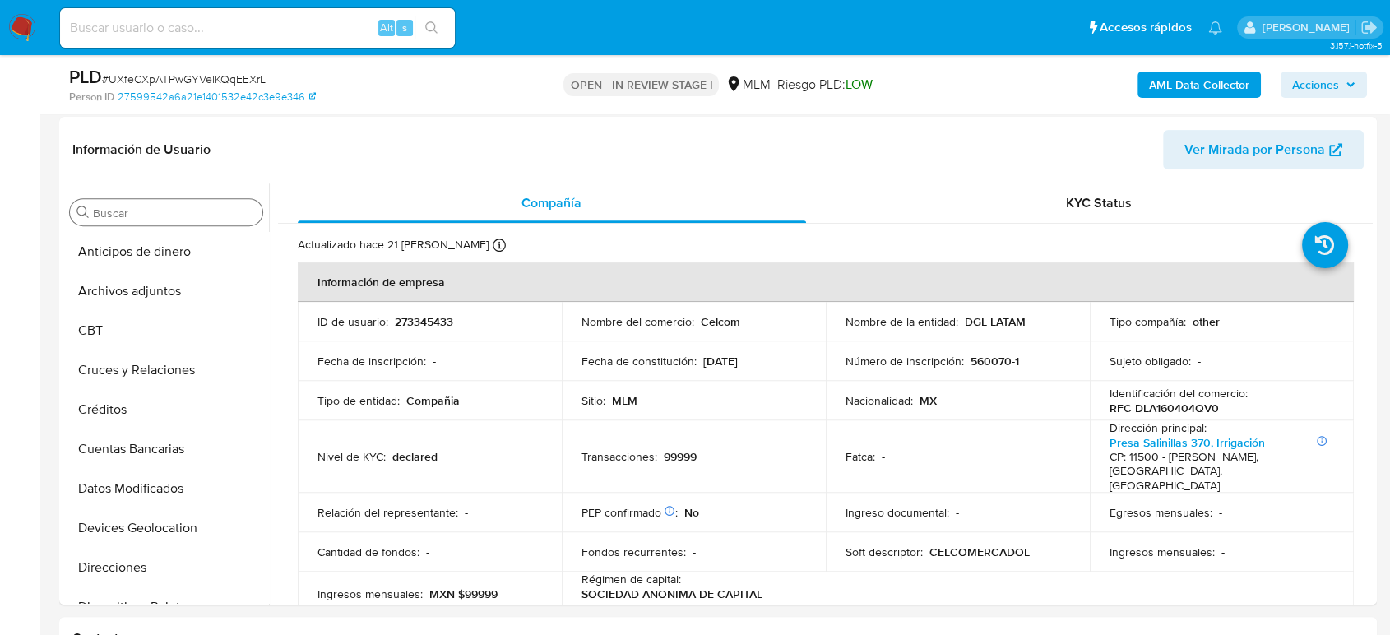
drag, startPoint x: 138, startPoint y: 294, endPoint x: 309, endPoint y: 12, distance: 329.9
click at [138, 294] on button "Archivos adjuntos" at bounding box center [166, 290] width 206 height 39
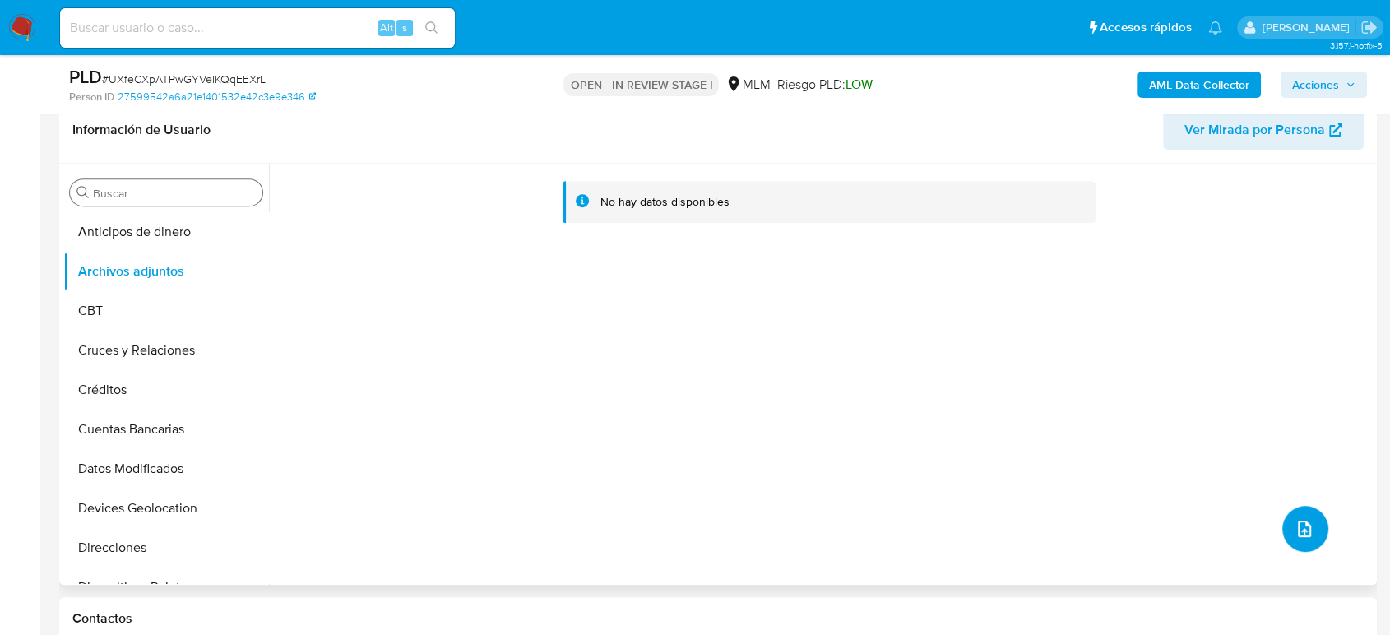
click at [1302, 528] on icon "upload-file" at bounding box center [1304, 529] width 13 height 16
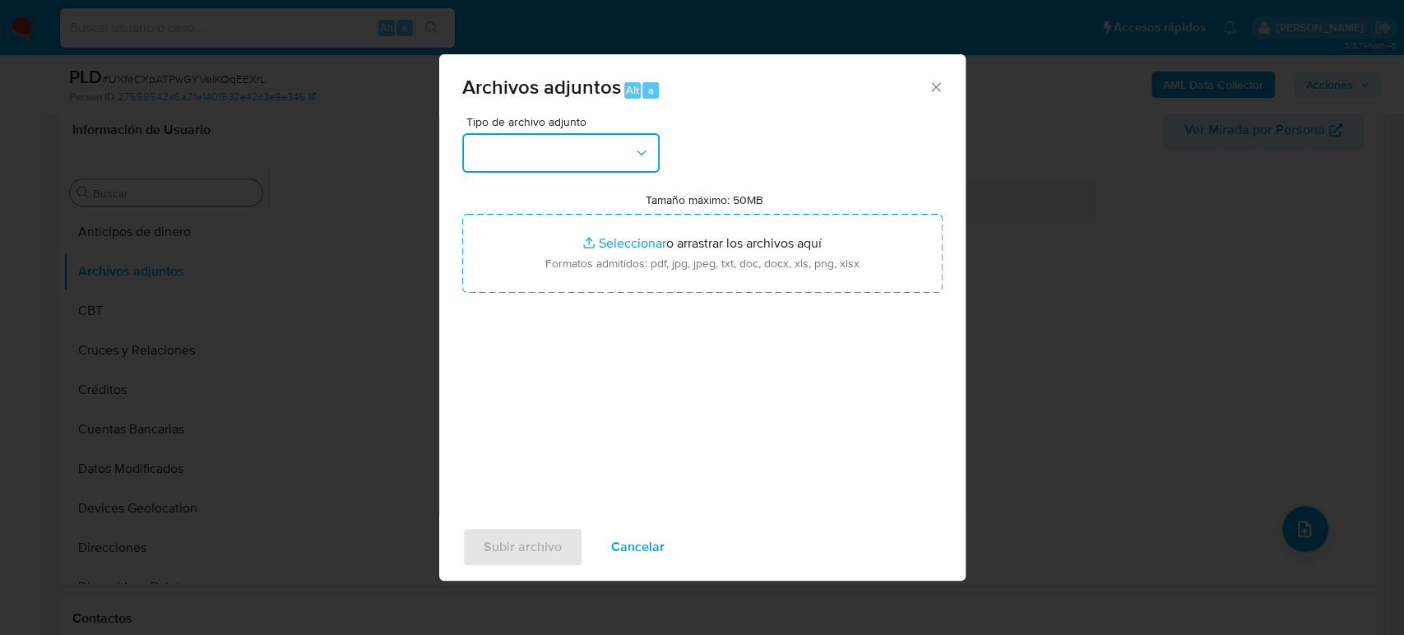
click at [596, 154] on button "button" at bounding box center [560, 152] width 197 height 39
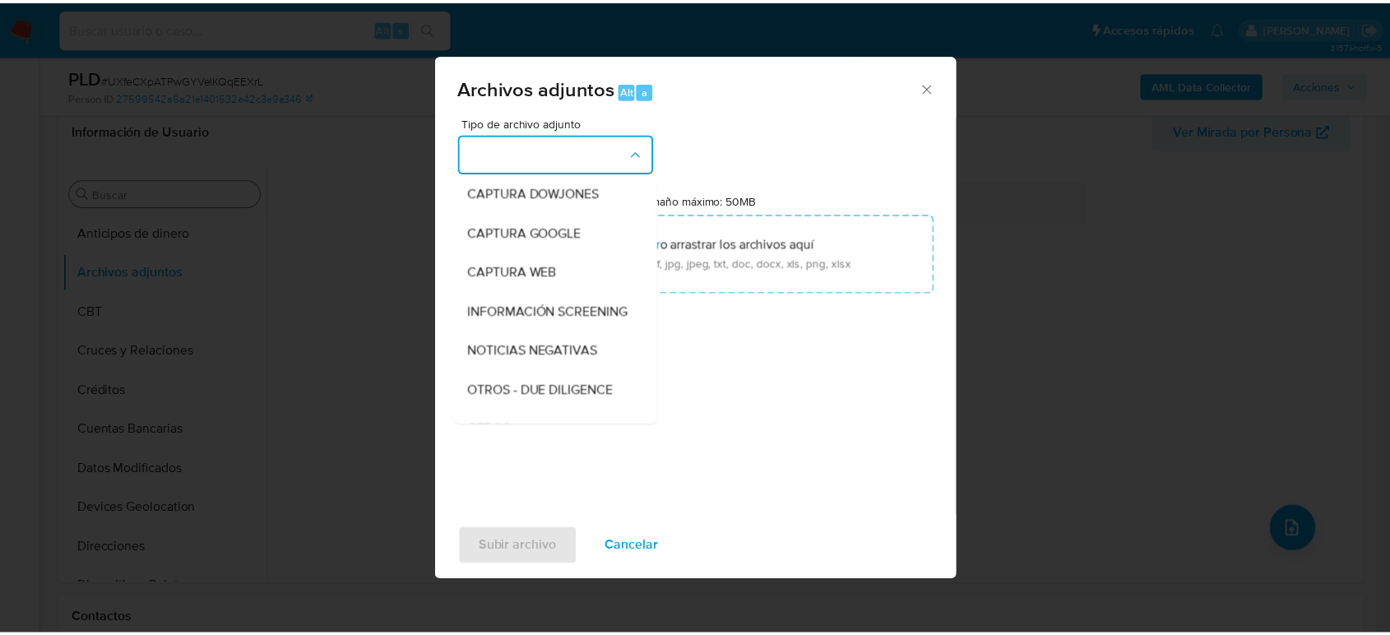
scroll to position [274, 0]
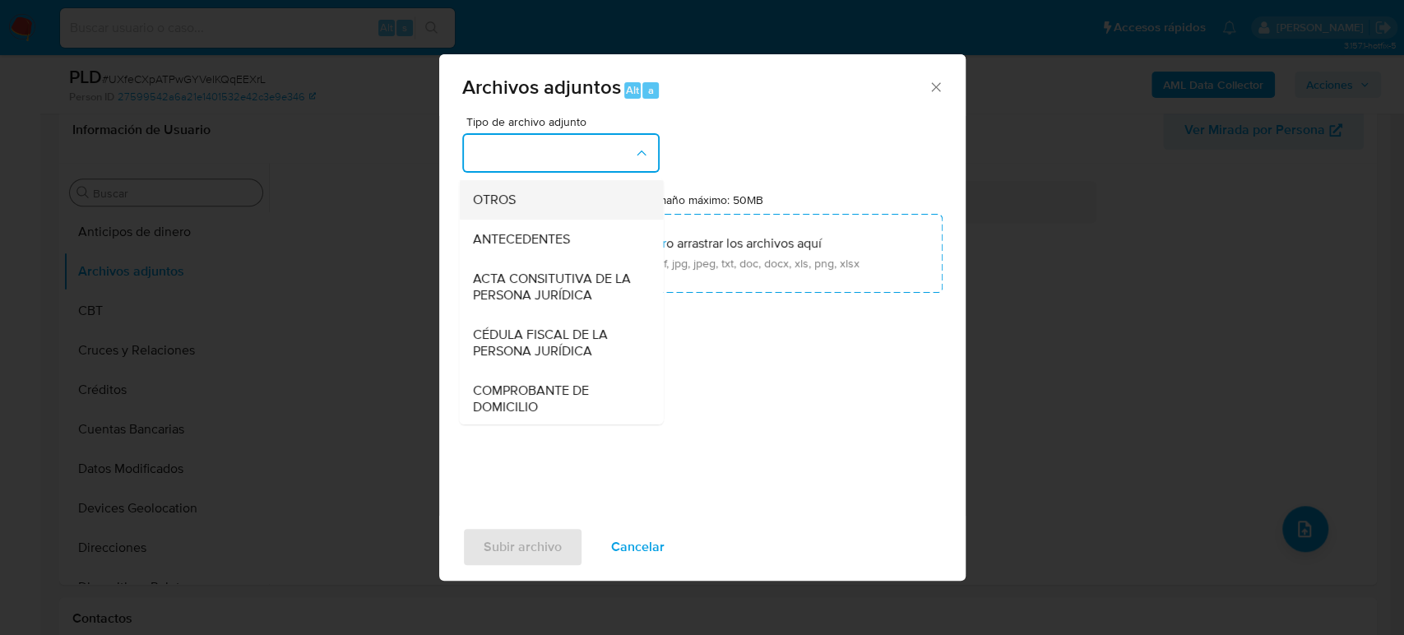
click at [500, 208] on span "OTROS" at bounding box center [493, 200] width 43 height 16
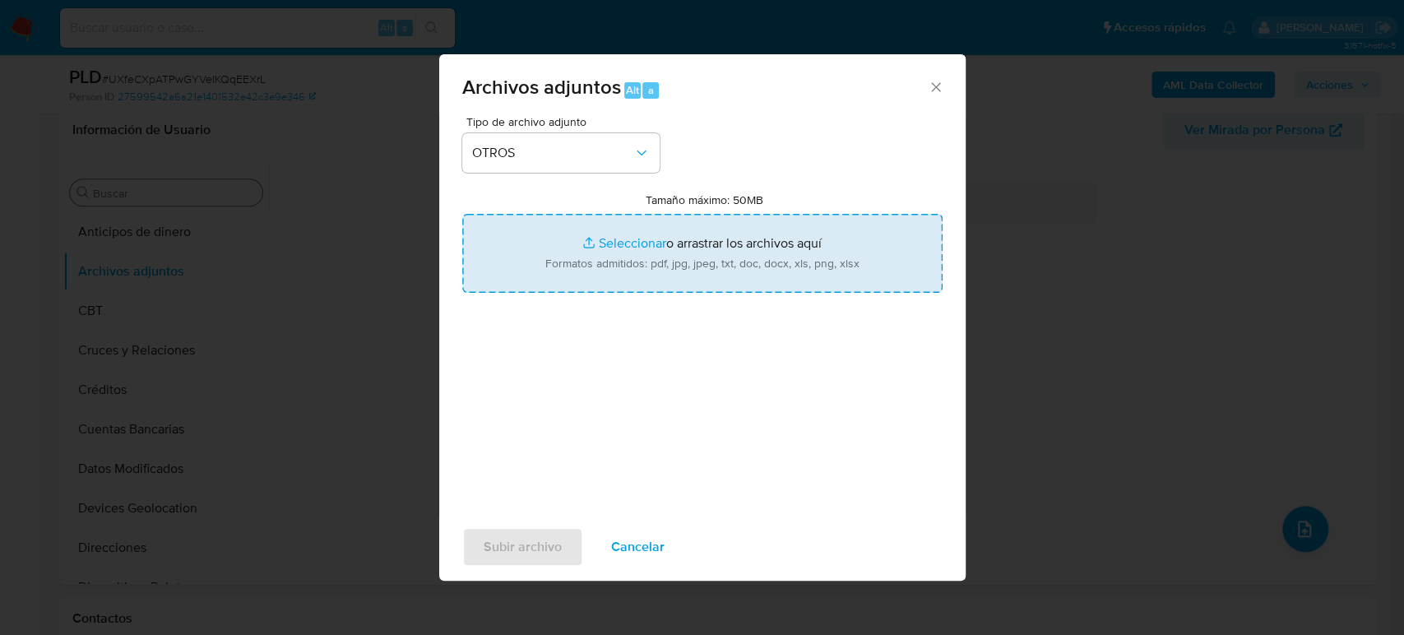
type input "C:\fakepath\273345433_DGL LATAM_Agosto2025.pdf"
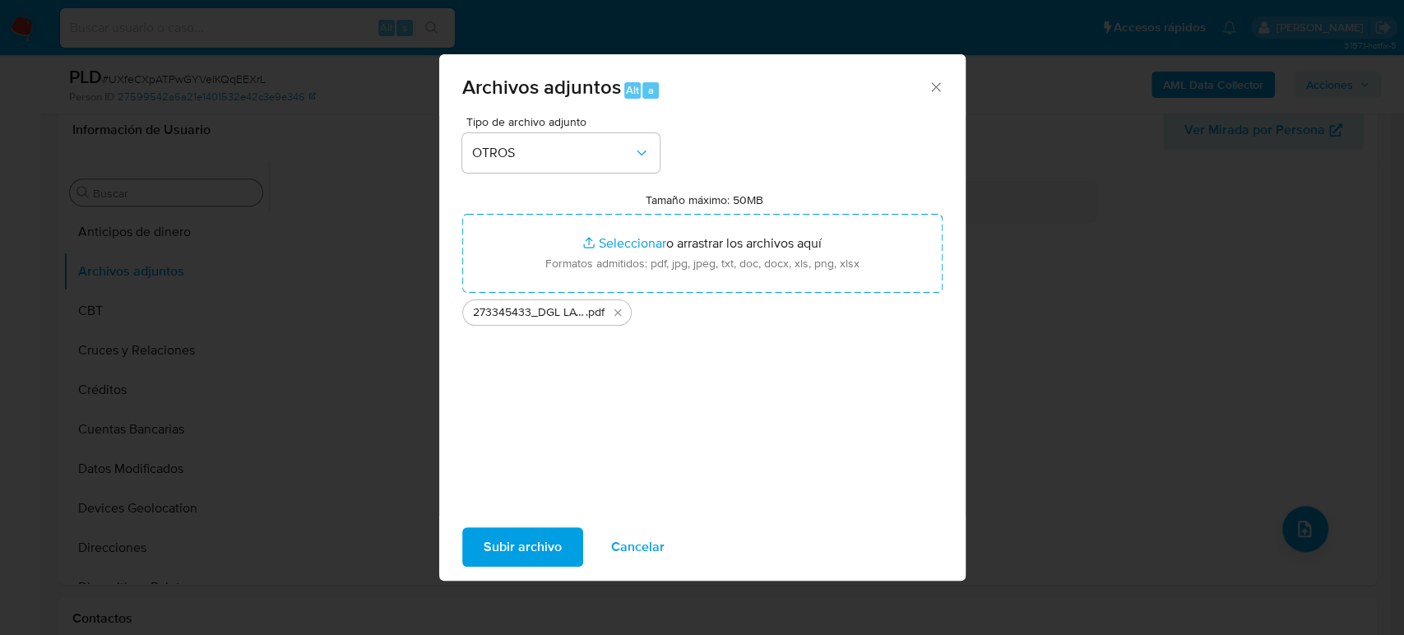
click at [540, 545] on span "Subir archivo" at bounding box center [523, 547] width 78 height 36
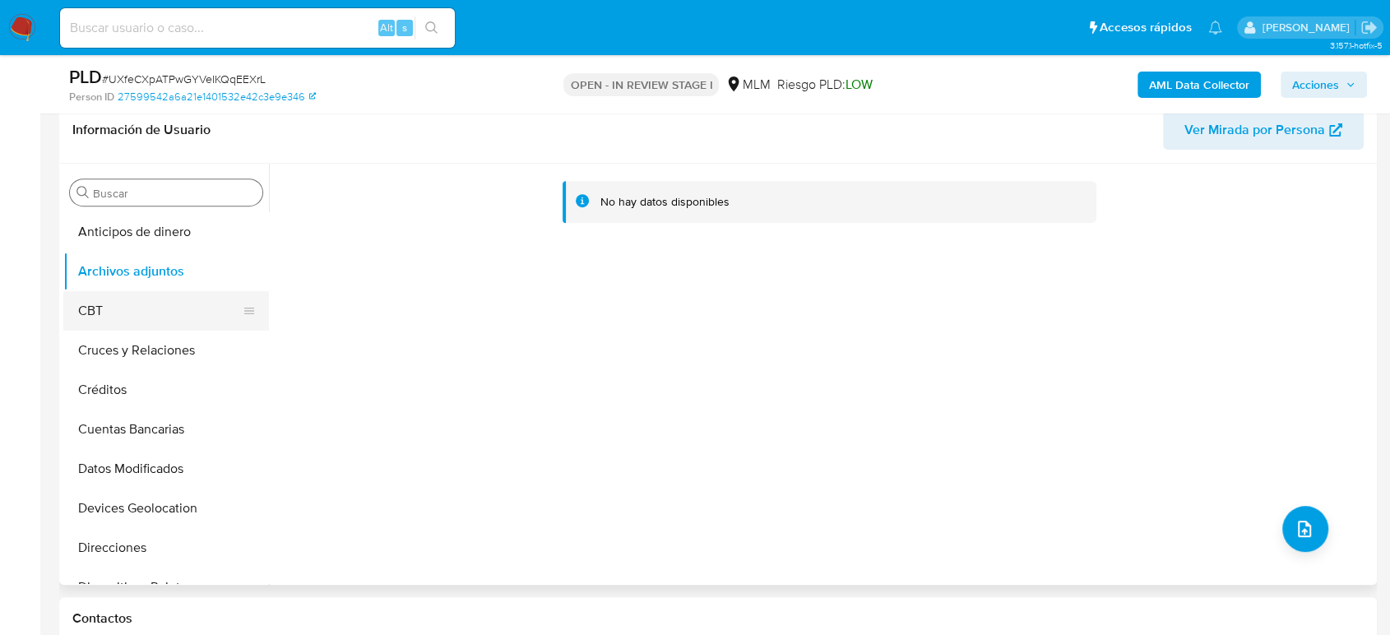
click at [114, 295] on button "CBT" at bounding box center [159, 310] width 192 height 39
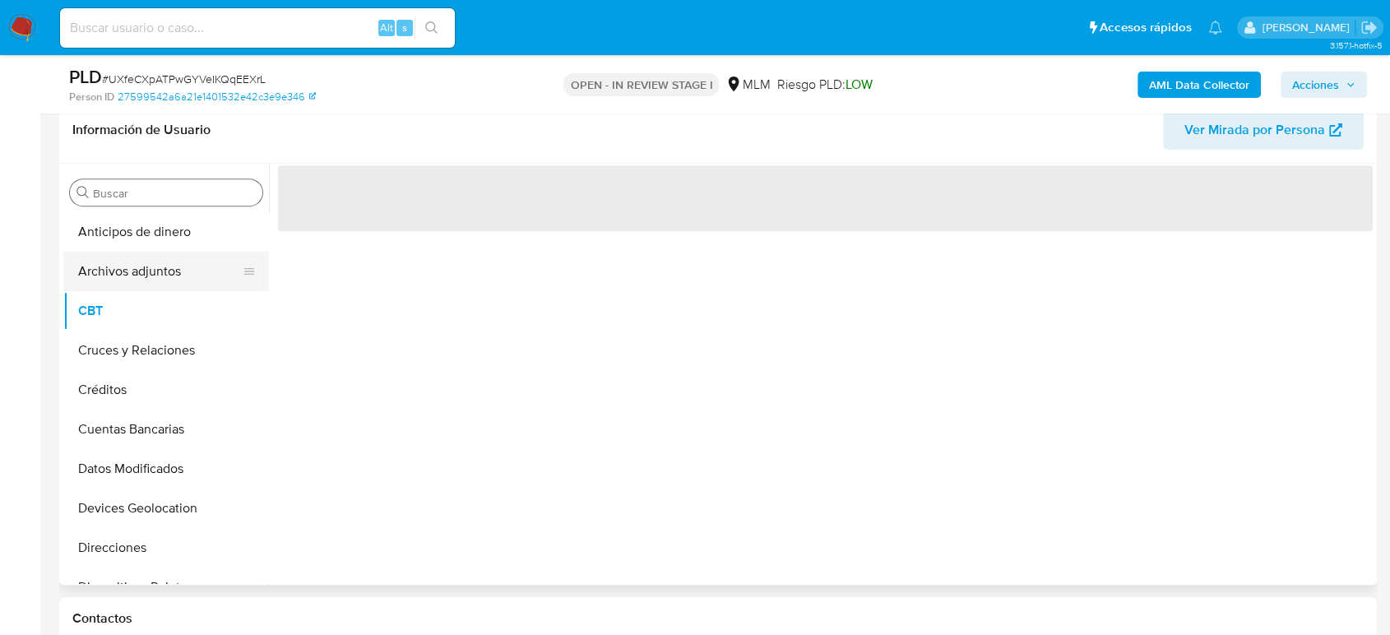
click at [123, 273] on button "Archivos adjuntos" at bounding box center [159, 271] width 192 height 39
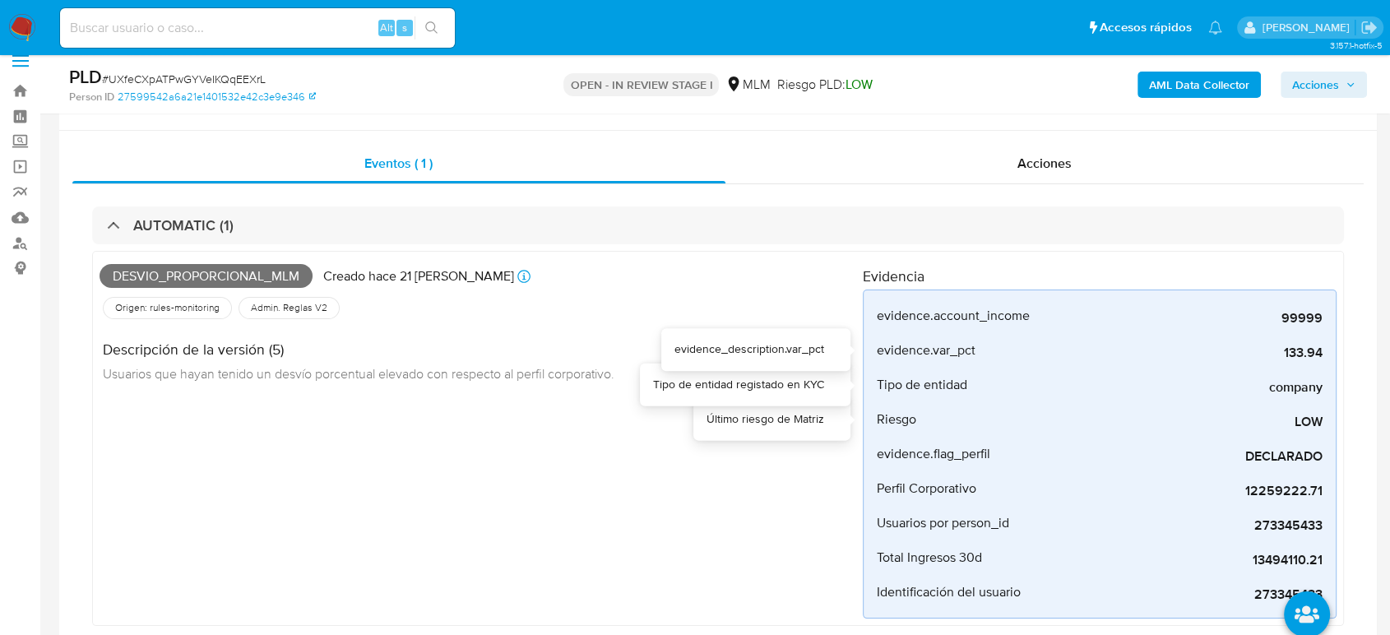
scroll to position [0, 0]
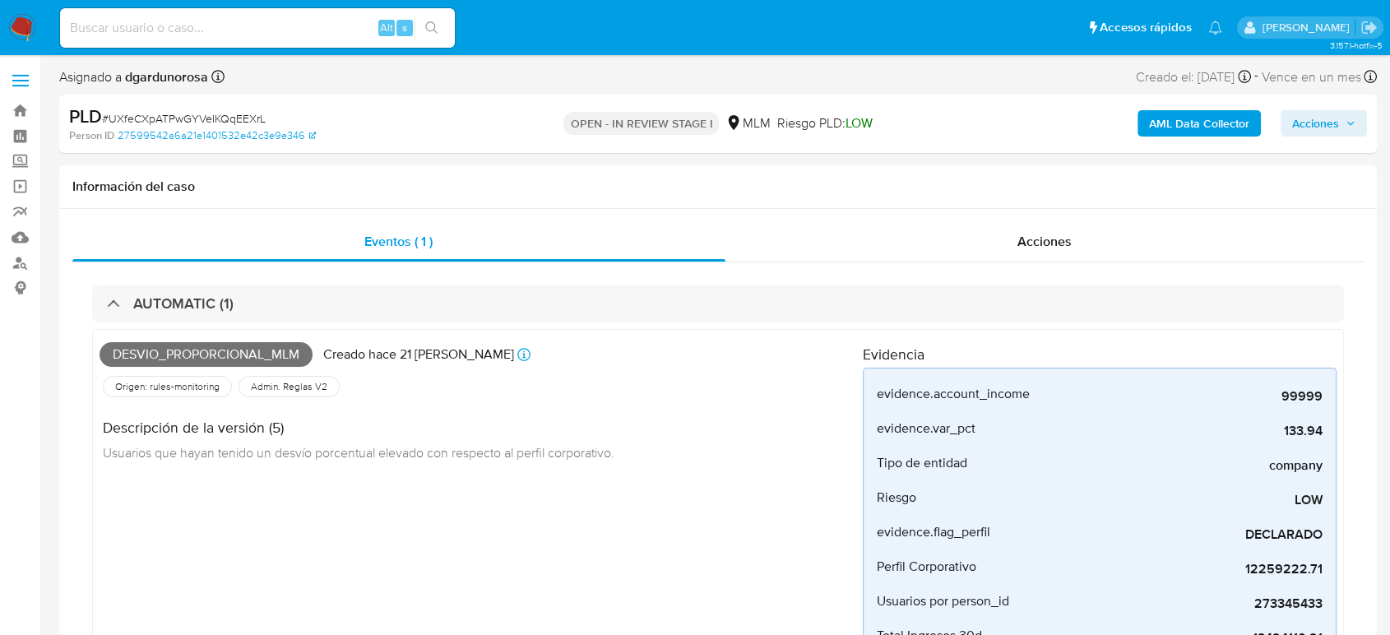
click at [1342, 139] on div "AML Data Collector Acciones" at bounding box center [1152, 123] width 429 height 39
click at [1299, 124] on span "Acciones" at bounding box center [1315, 123] width 47 height 26
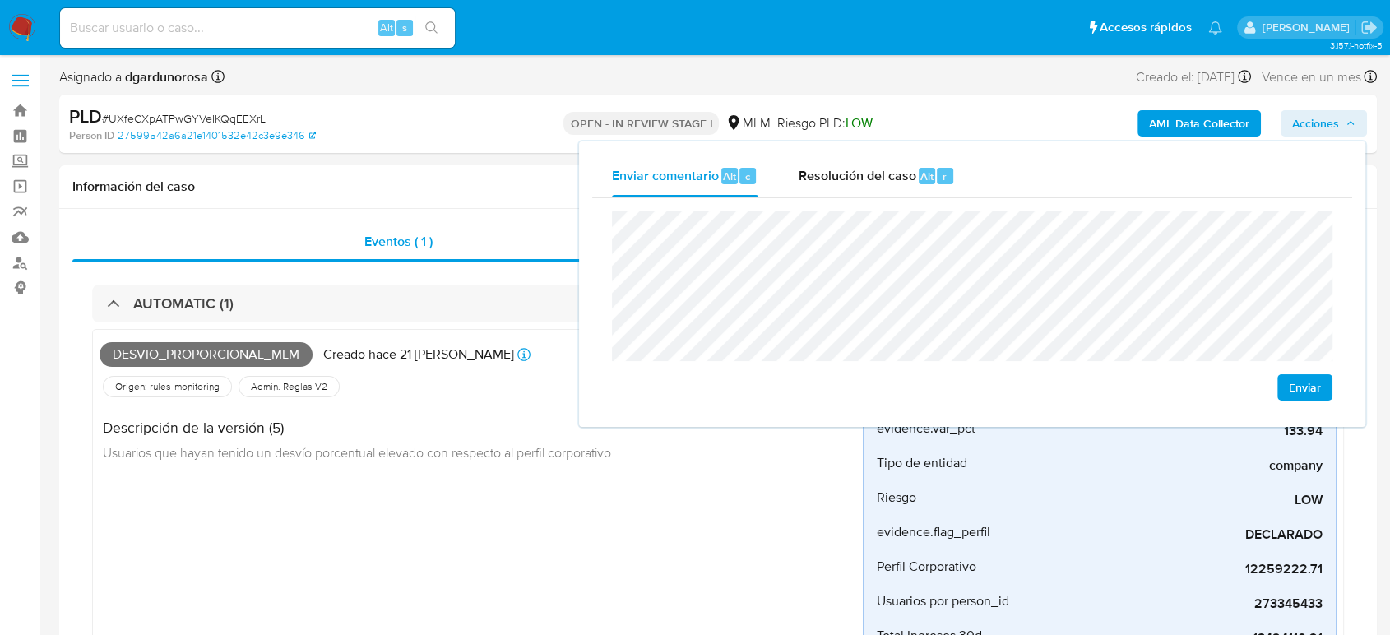
click at [1303, 387] on span "Enviar" at bounding box center [1305, 387] width 32 height 23
click at [855, 176] on span "Resolución del caso" at bounding box center [857, 175] width 118 height 19
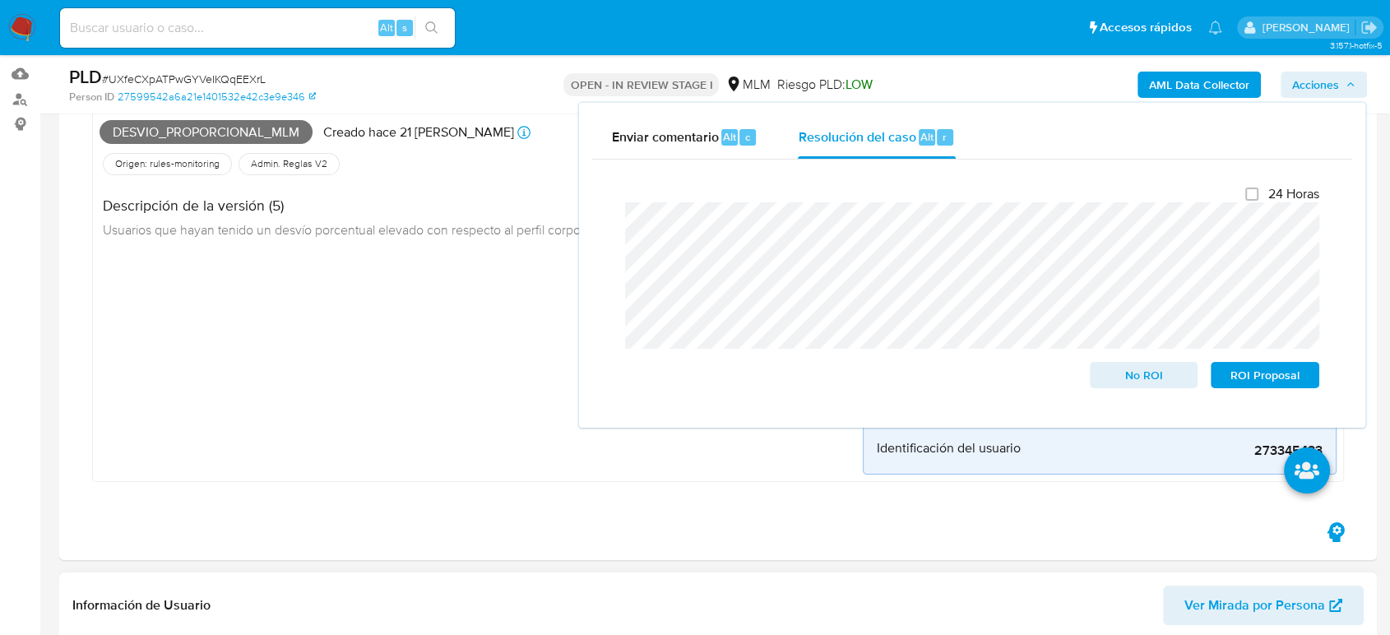
scroll to position [365, 0]
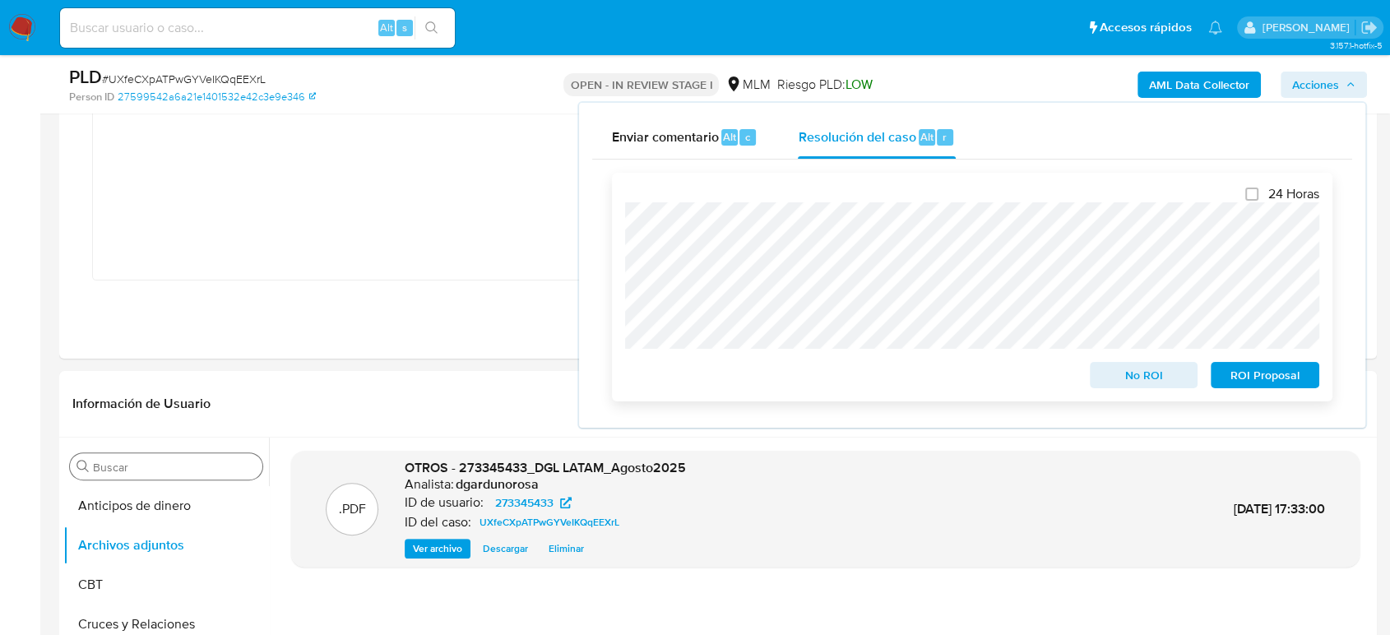
click at [1161, 375] on span "No ROI" at bounding box center [1144, 375] width 86 height 23
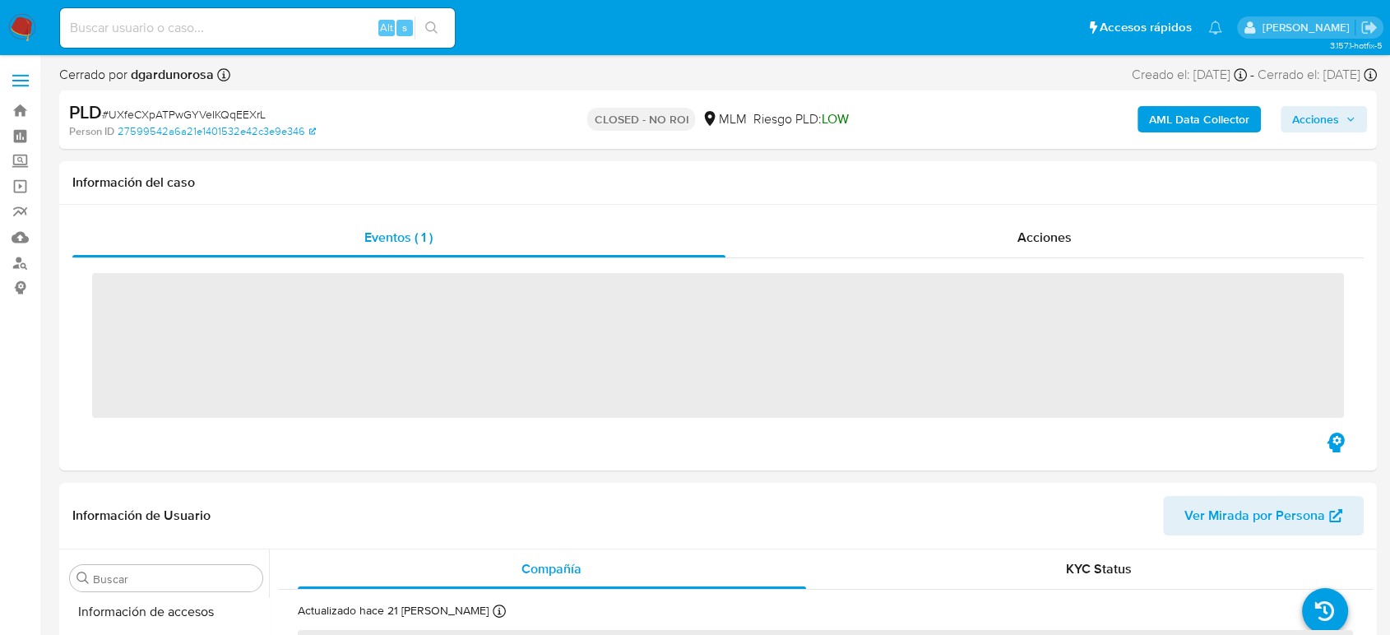
scroll to position [695, 0]
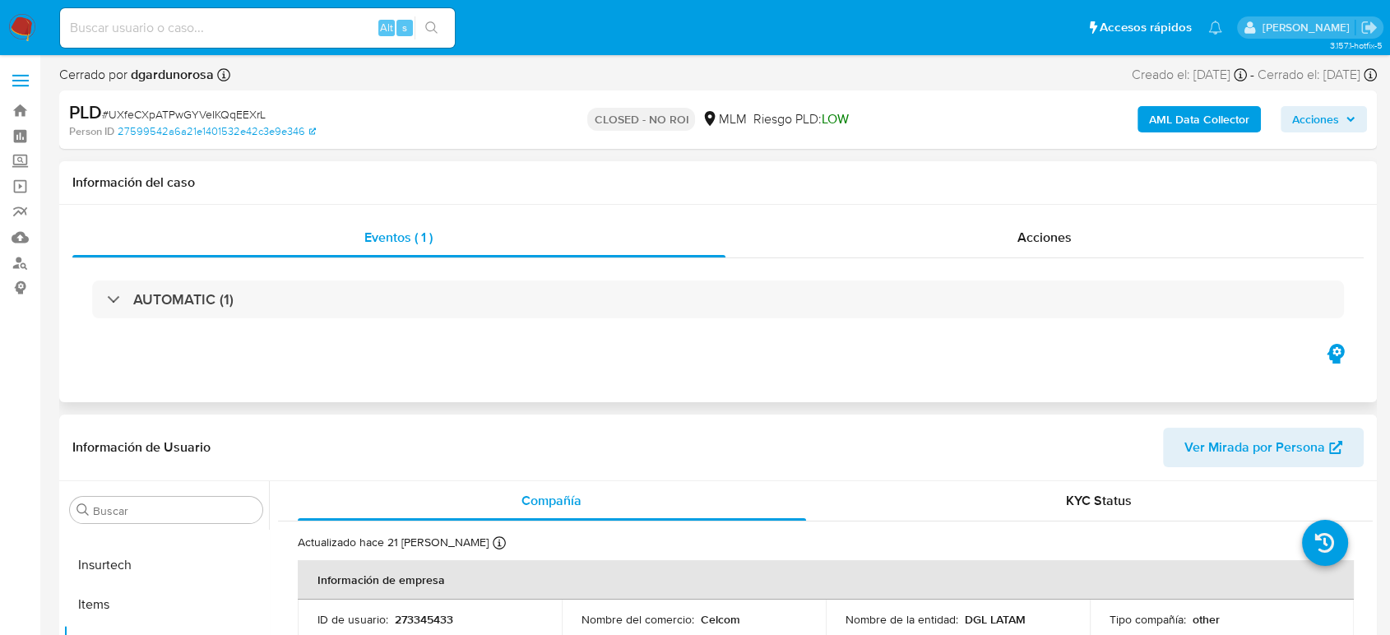
select select "10"
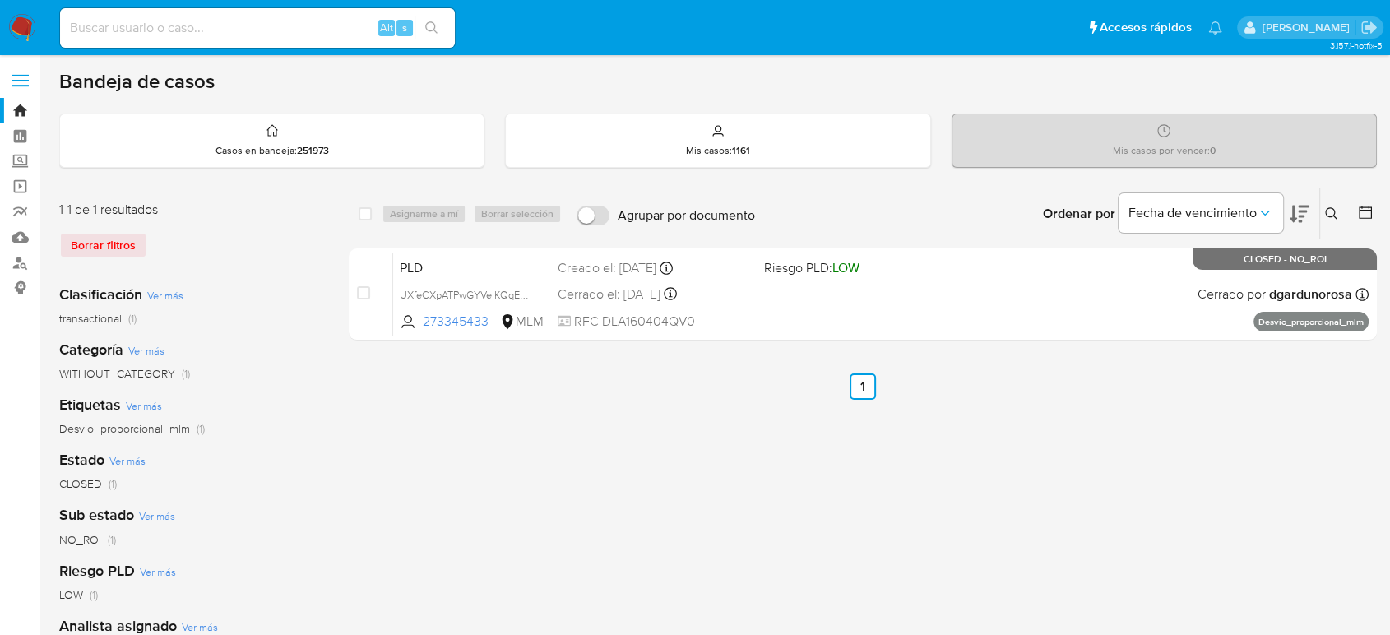
click at [1331, 211] on icon at bounding box center [1331, 213] width 13 height 13
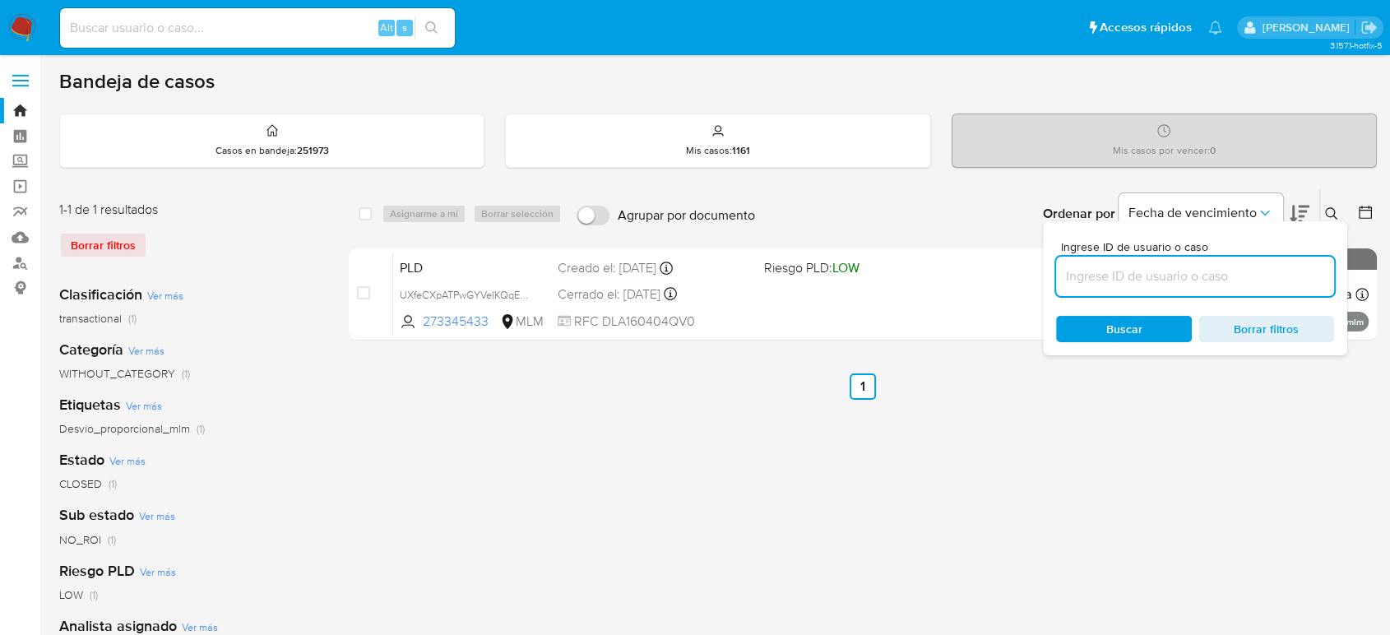
click at [1217, 276] on input at bounding box center [1195, 276] width 278 height 21
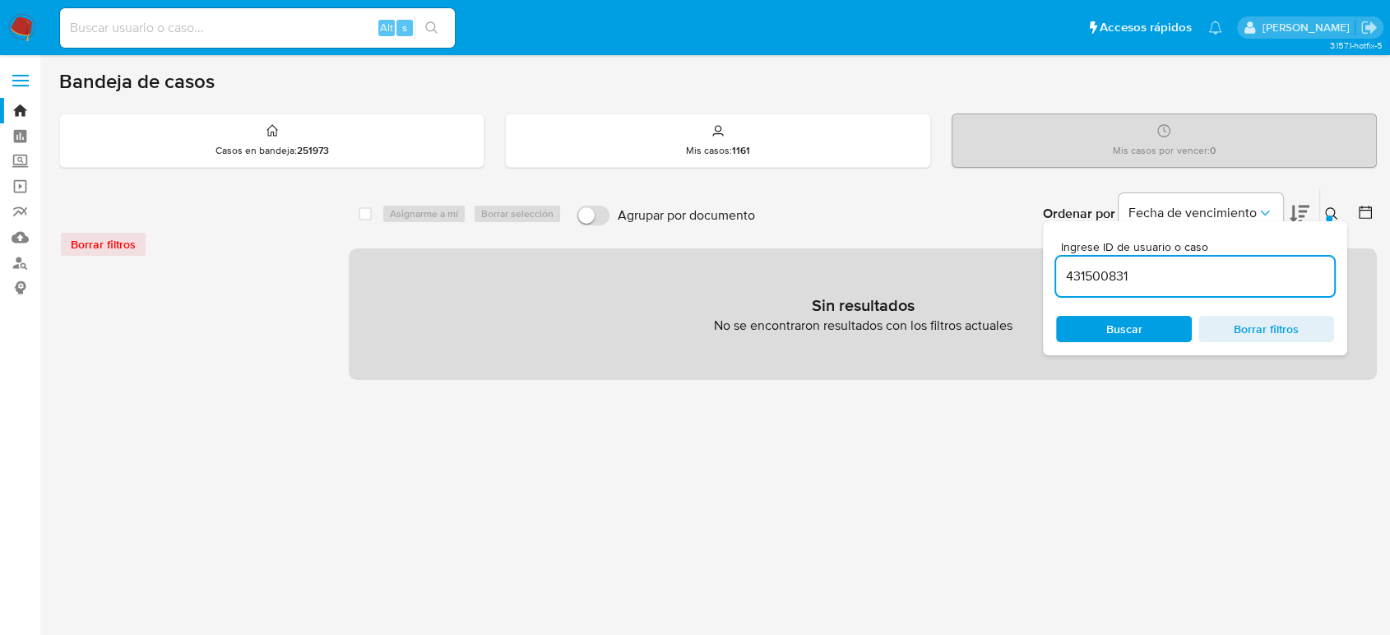
click at [1217, 277] on input "431500831" at bounding box center [1195, 276] width 278 height 21
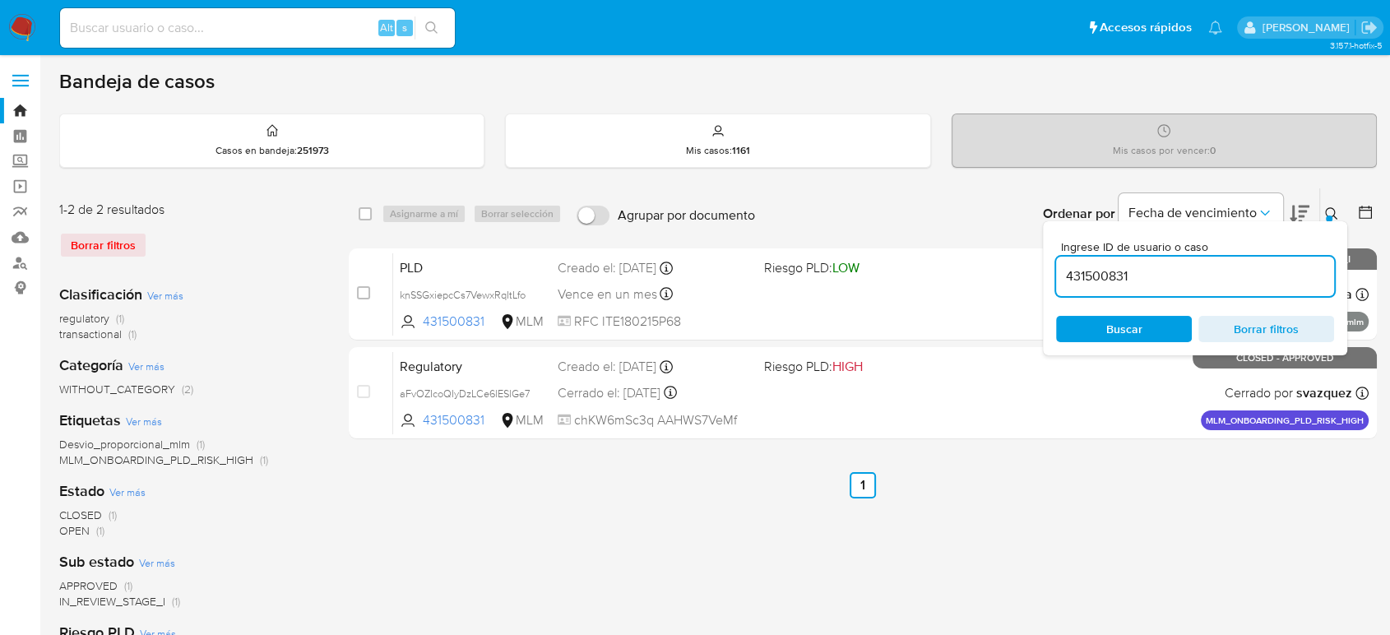
click at [1336, 205] on button at bounding box center [1333, 214] width 27 height 20
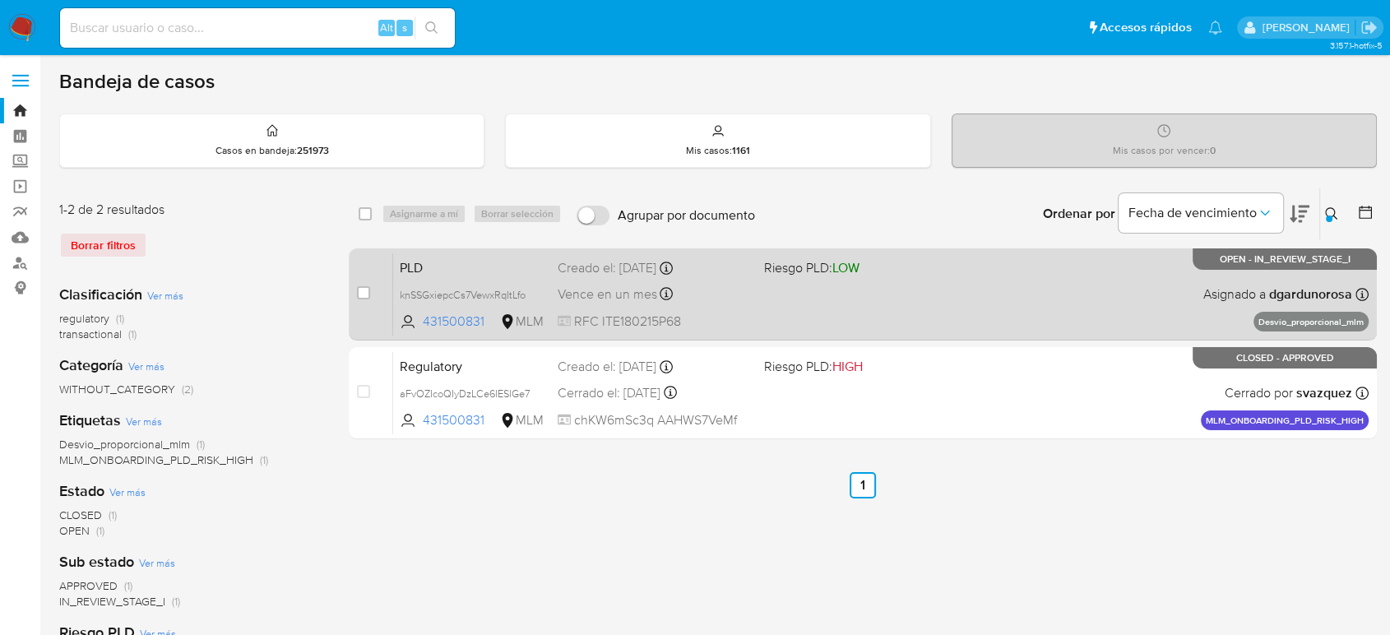
click at [1133, 299] on div "PLD knSSGxiepcCs7VewxRqItLfo 431500831 MLM Riesgo PLD: LOW Creado el: 12/08/202…" at bounding box center [881, 294] width 976 height 83
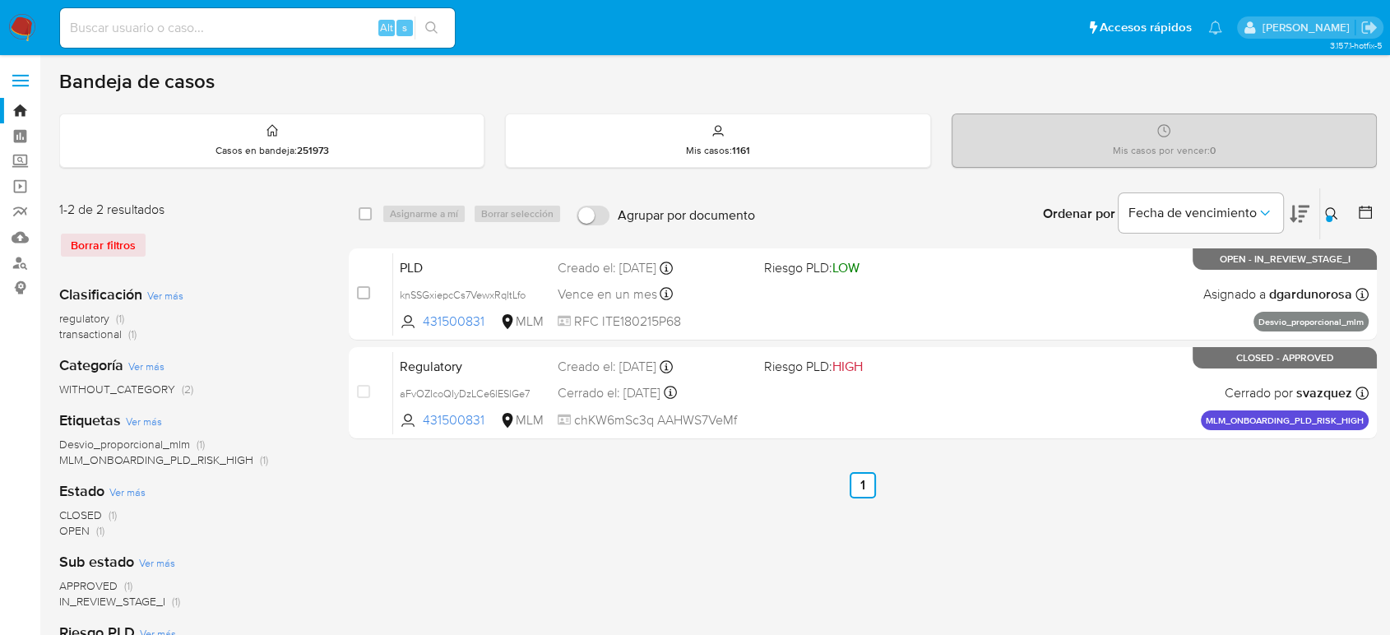
click at [1330, 205] on button at bounding box center [1333, 214] width 27 height 20
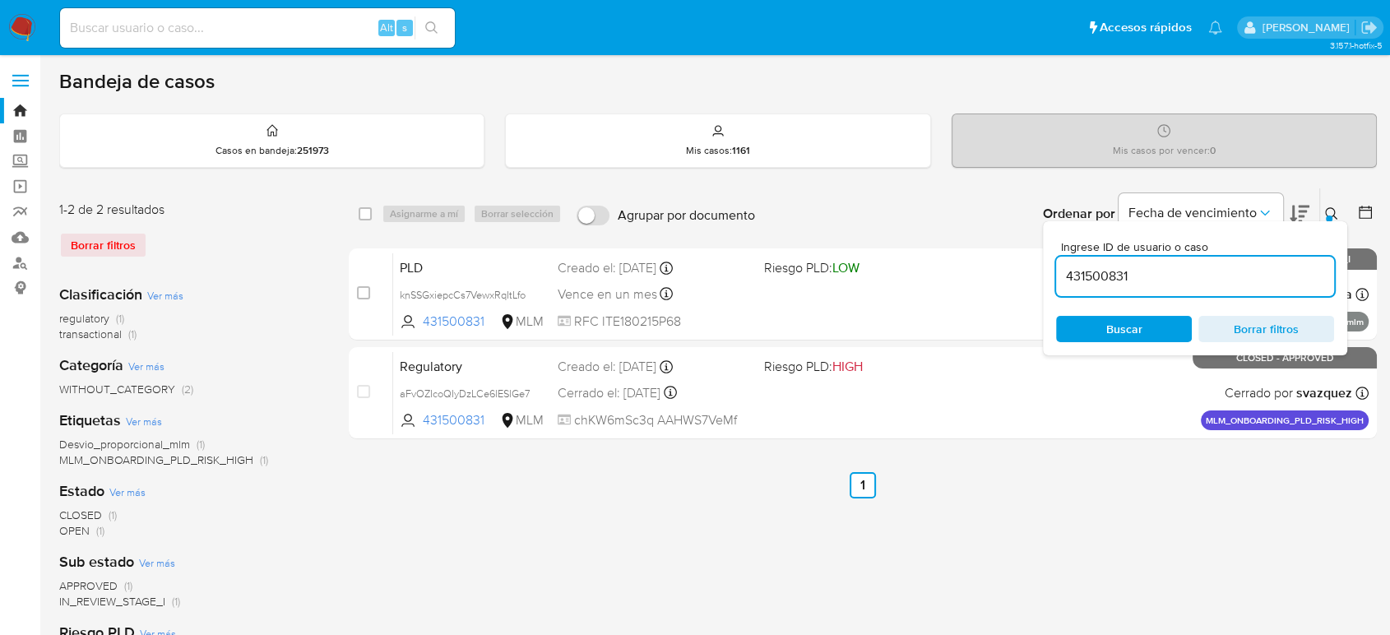
click at [1097, 271] on input "431500831" at bounding box center [1195, 276] width 278 height 21
type input "273345433"
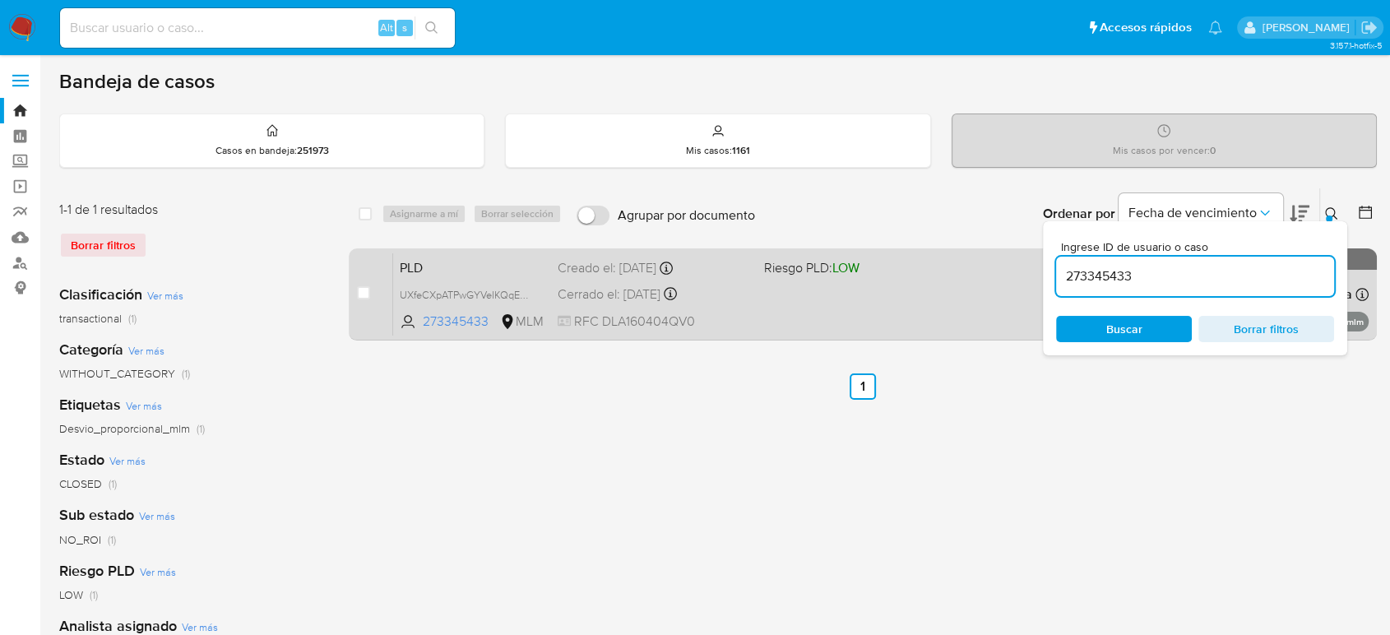
click at [858, 299] on div "PLD UXfeCXpATPwGYVeIKQqEEXrL 273345433 MLM Riesgo PLD: LOW Creado el: 12/08/202…" at bounding box center [881, 294] width 976 height 83
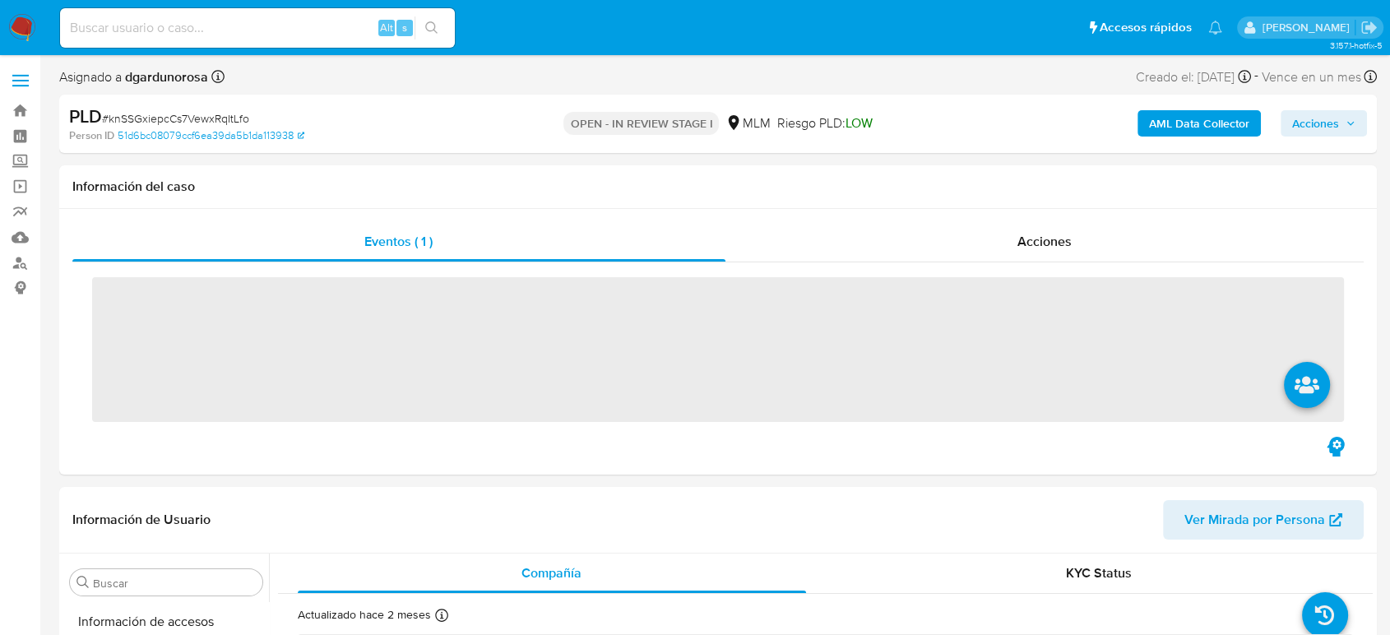
scroll to position [695, 0]
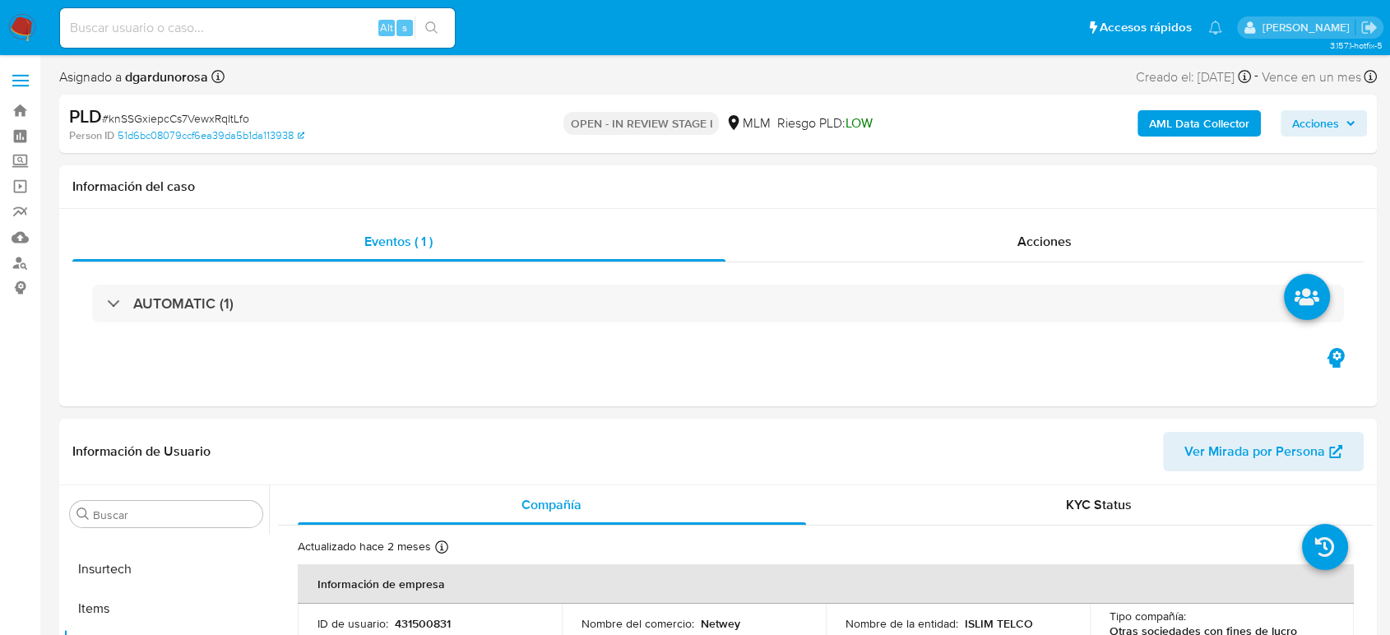
select select "10"
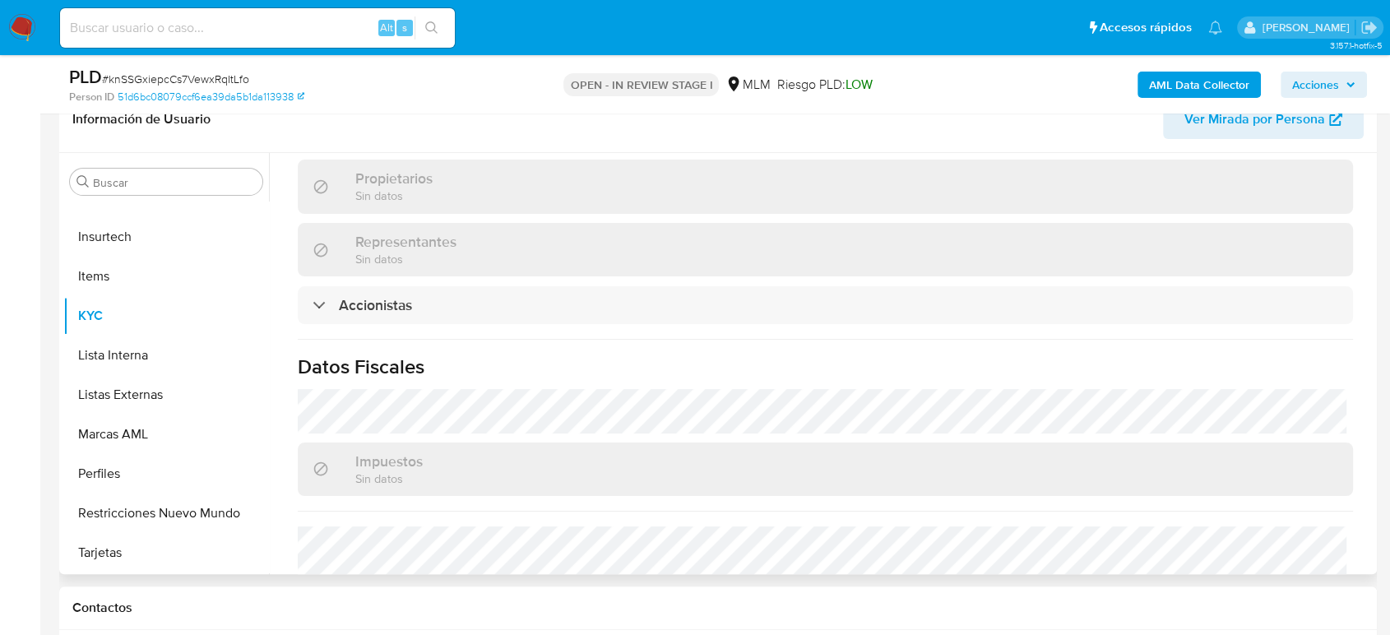
scroll to position [1223, 0]
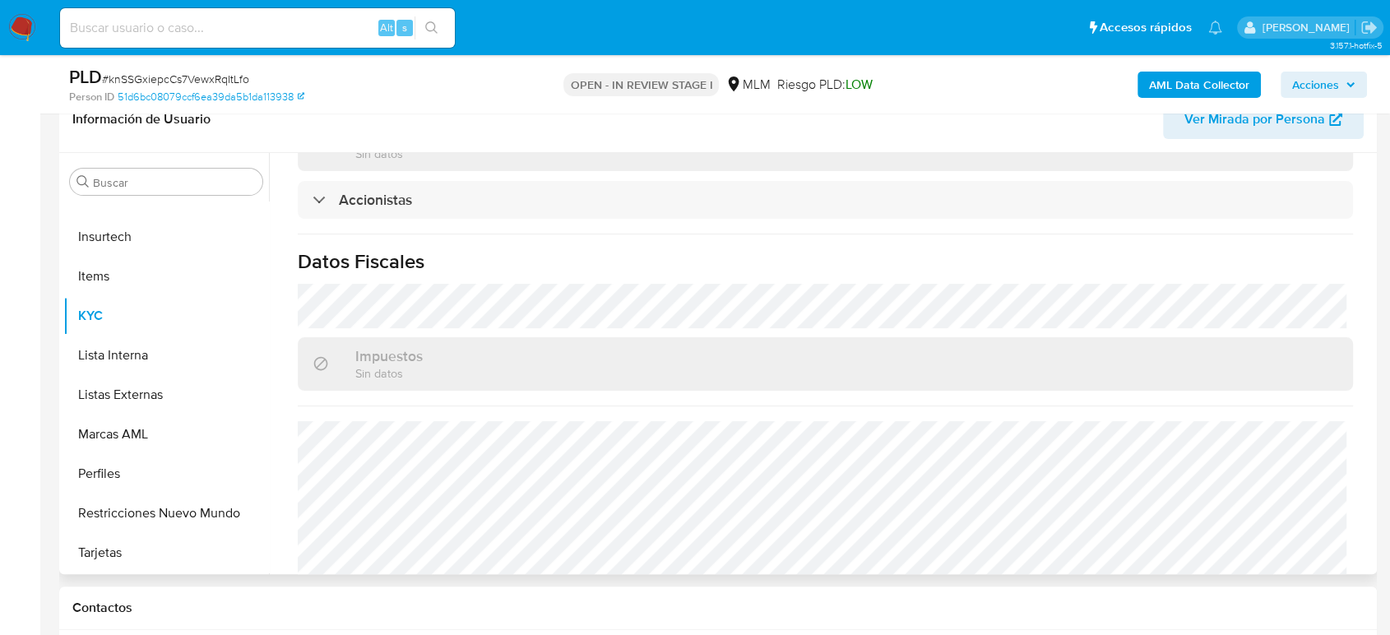
click at [143, 392] on button "Listas Externas" at bounding box center [166, 394] width 206 height 39
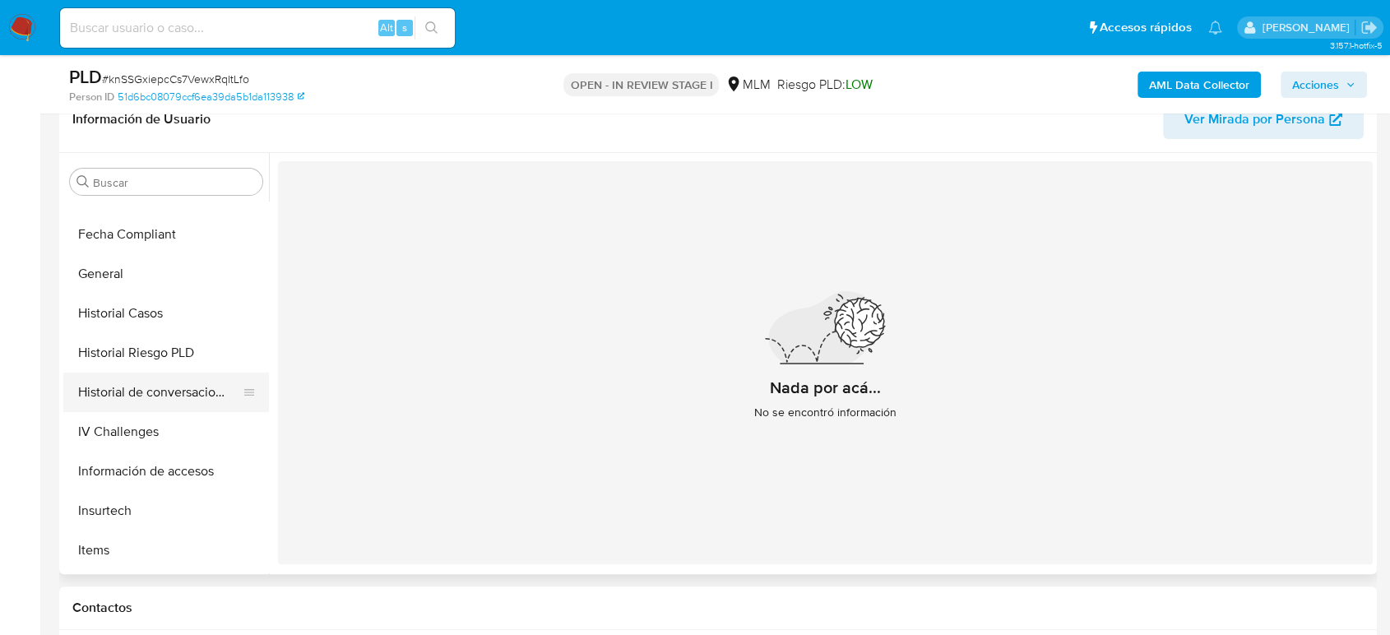
scroll to position [421, 0]
click at [127, 274] on button "General" at bounding box center [159, 273] width 192 height 39
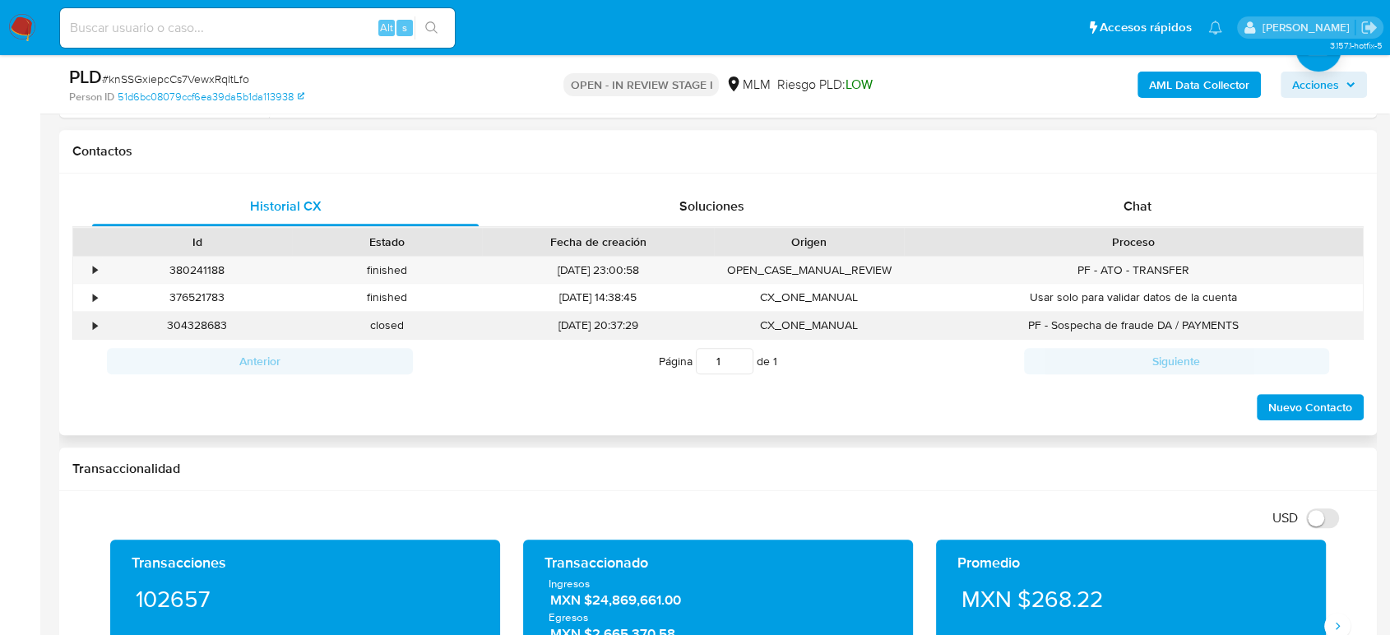
scroll to position [1005, 0]
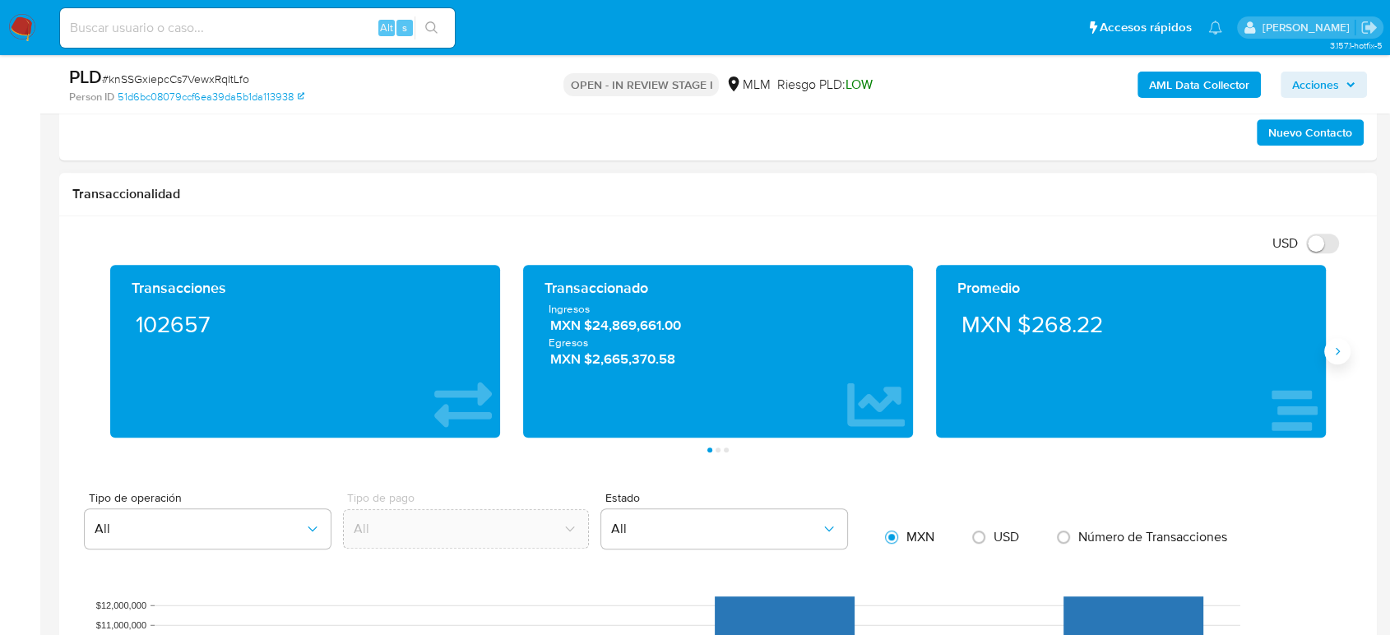
click at [1335, 348] on icon "Siguiente" at bounding box center [1337, 351] width 13 height 13
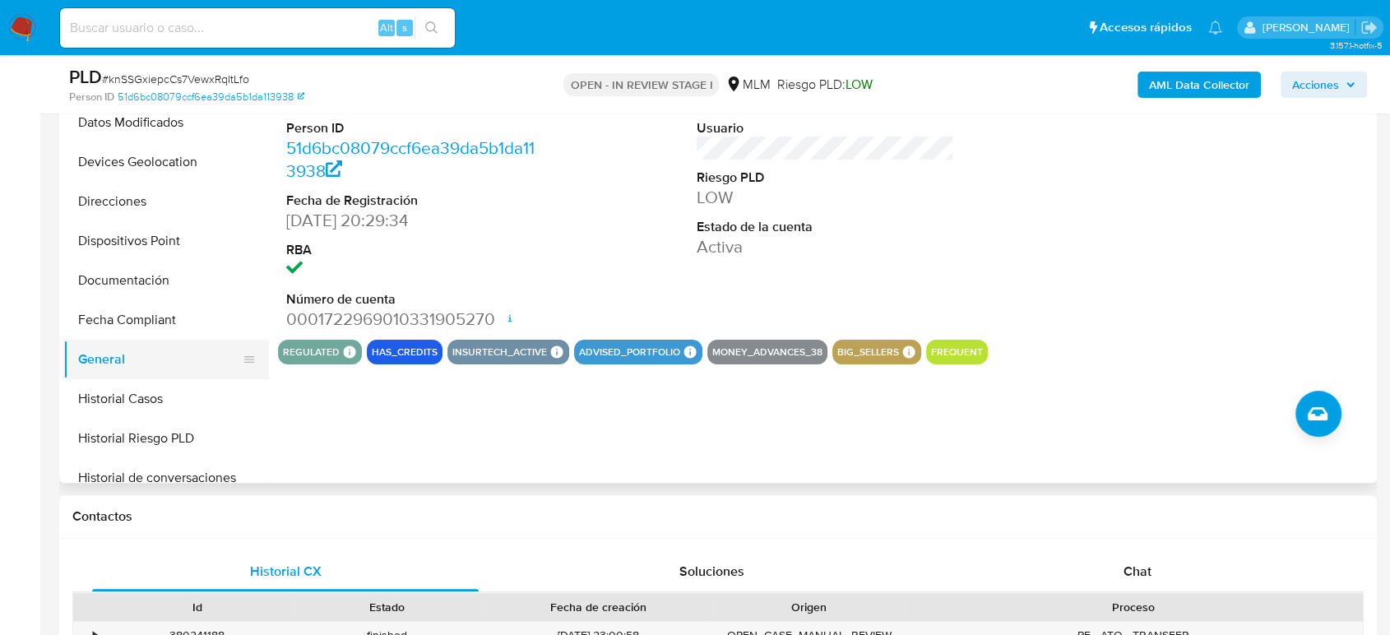
scroll to position [238, 0]
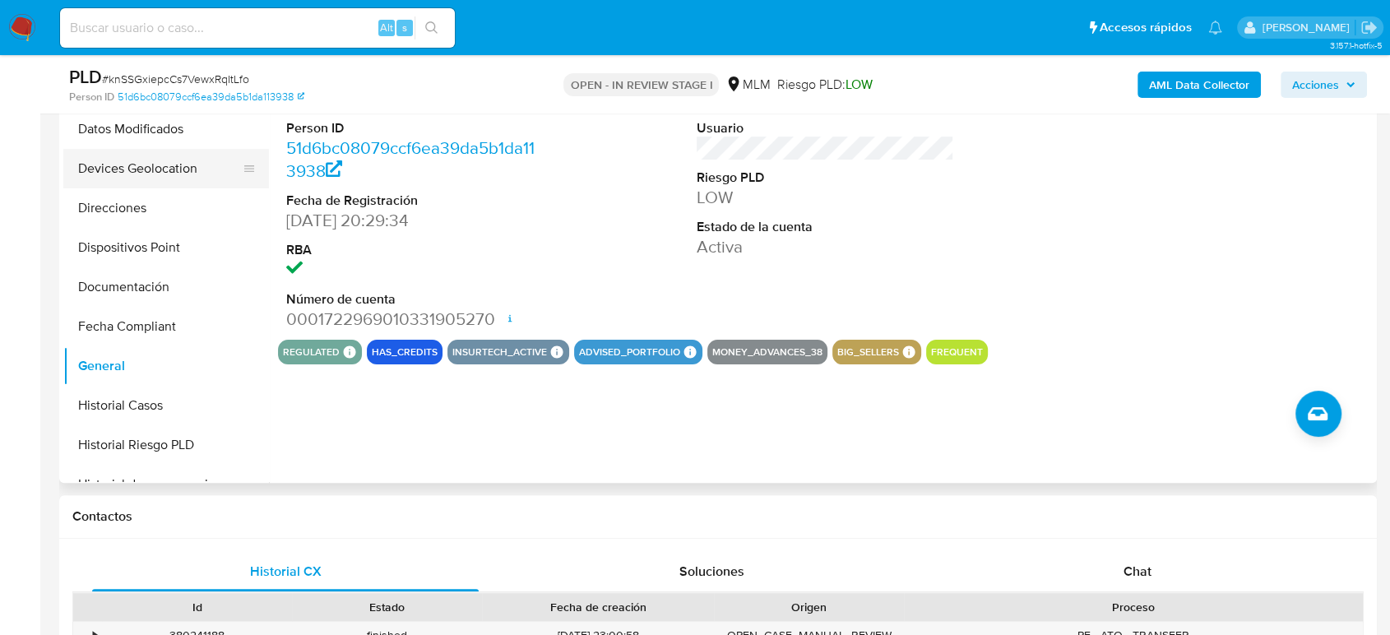
click at [124, 155] on button "Devices Geolocation" at bounding box center [159, 168] width 192 height 39
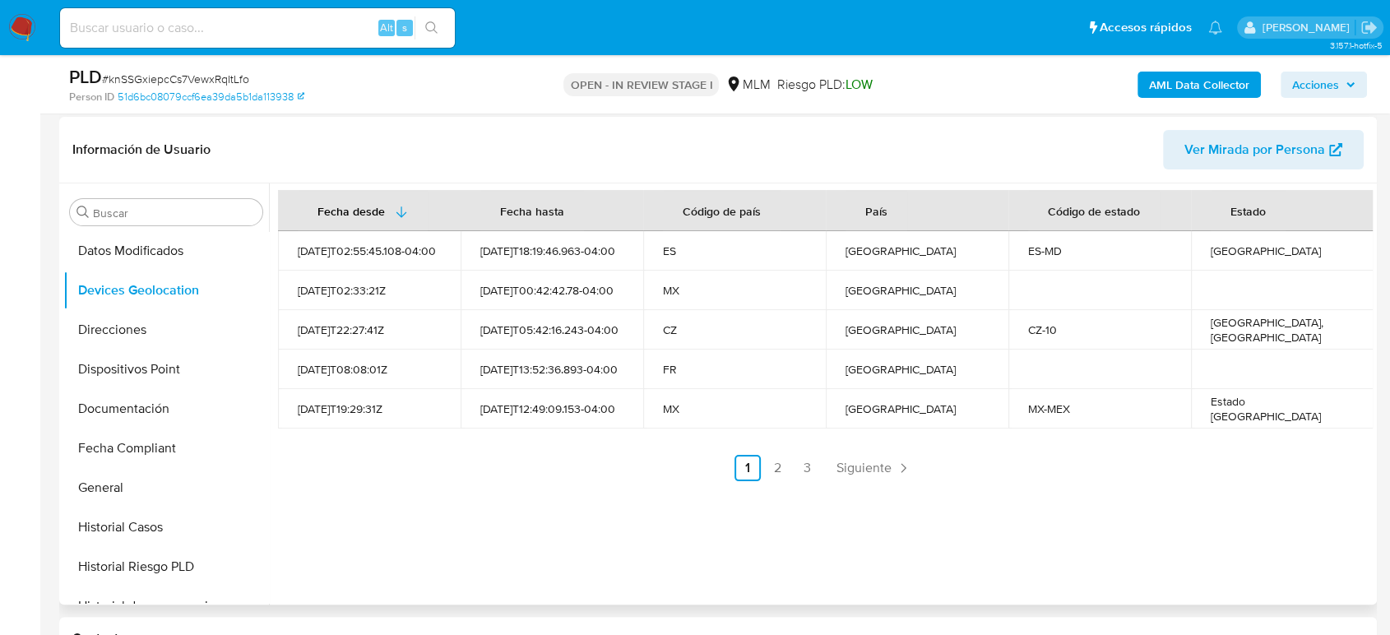
scroll to position [274, 0]
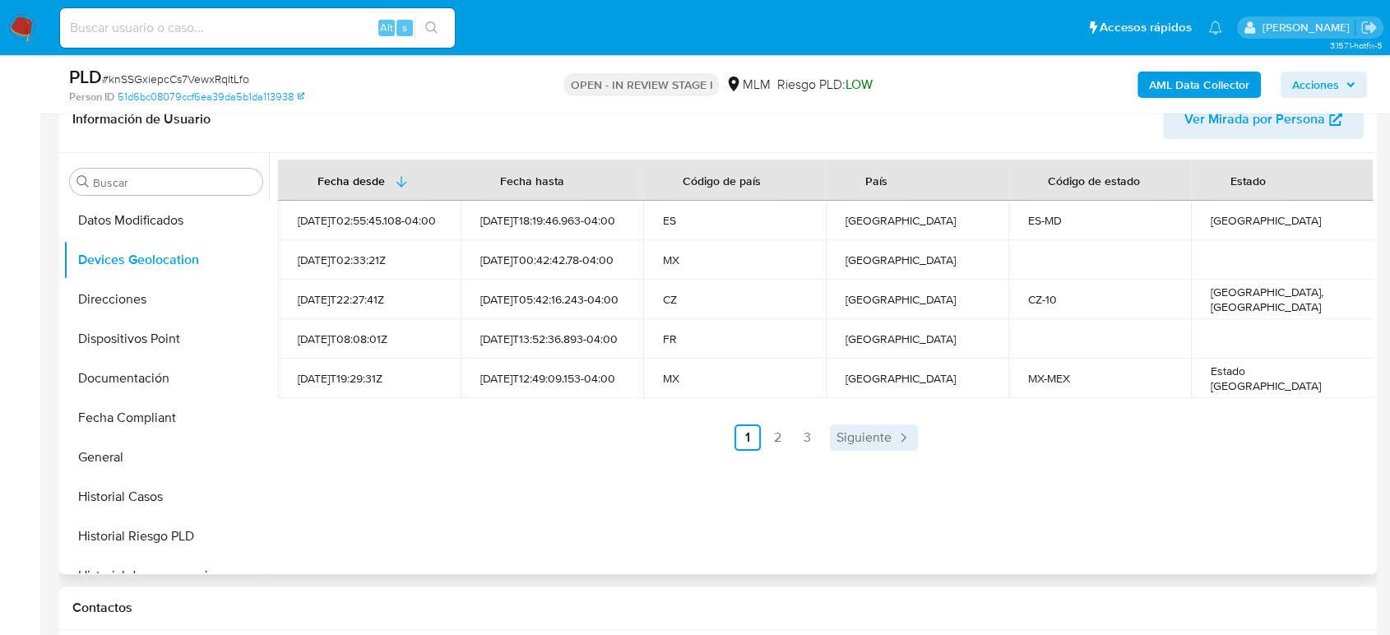
click at [845, 444] on span "Siguiente" at bounding box center [864, 437] width 55 height 13
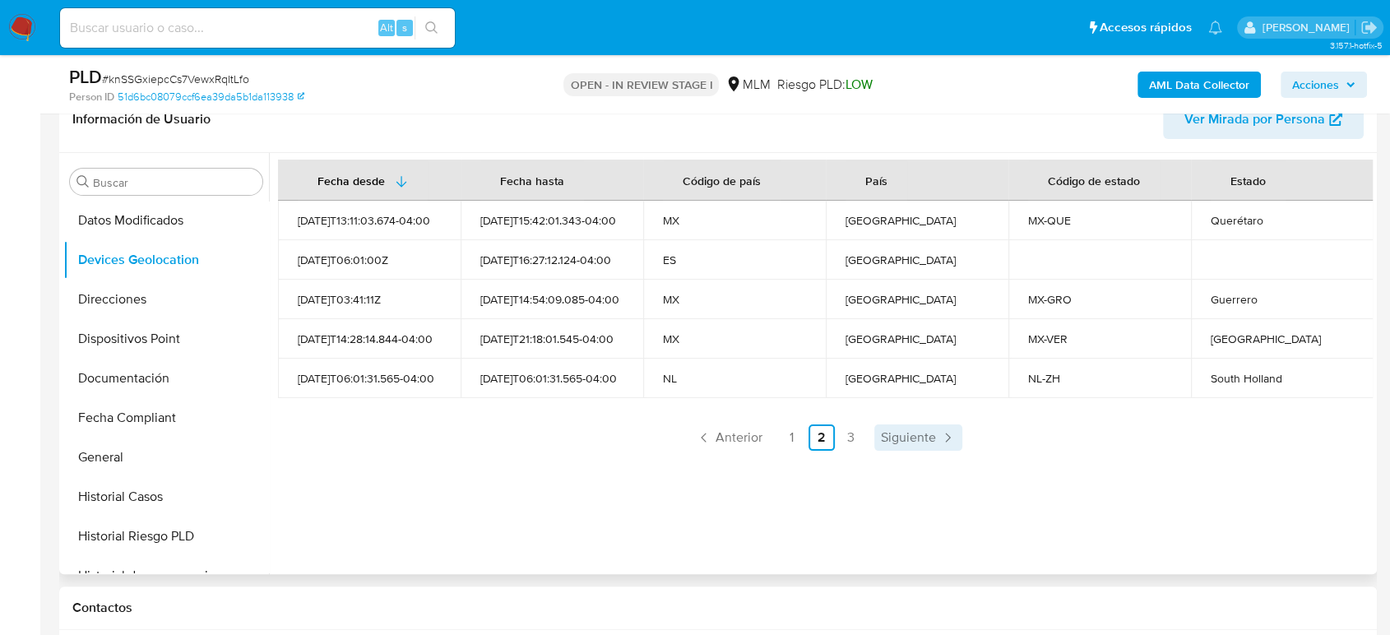
click at [920, 433] on span "Siguiente" at bounding box center [908, 437] width 55 height 13
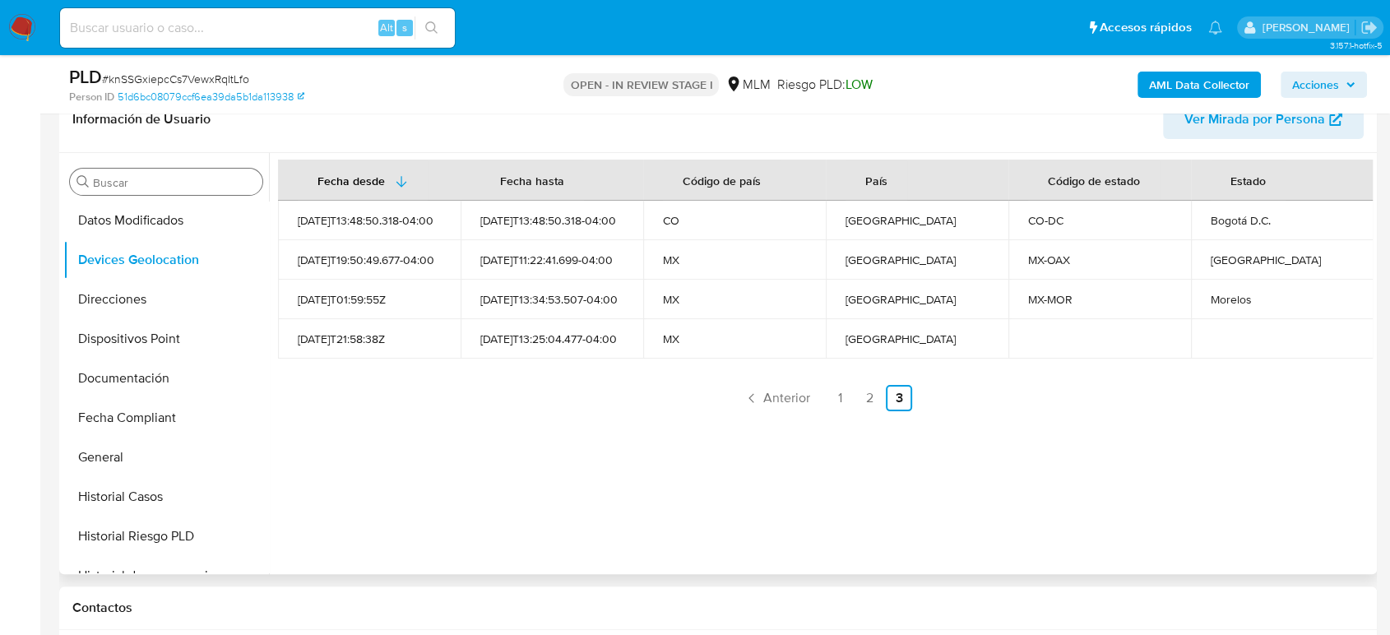
click at [178, 172] on div "Buscar" at bounding box center [166, 182] width 192 height 26
click at [169, 185] on input "Buscar" at bounding box center [174, 182] width 163 height 15
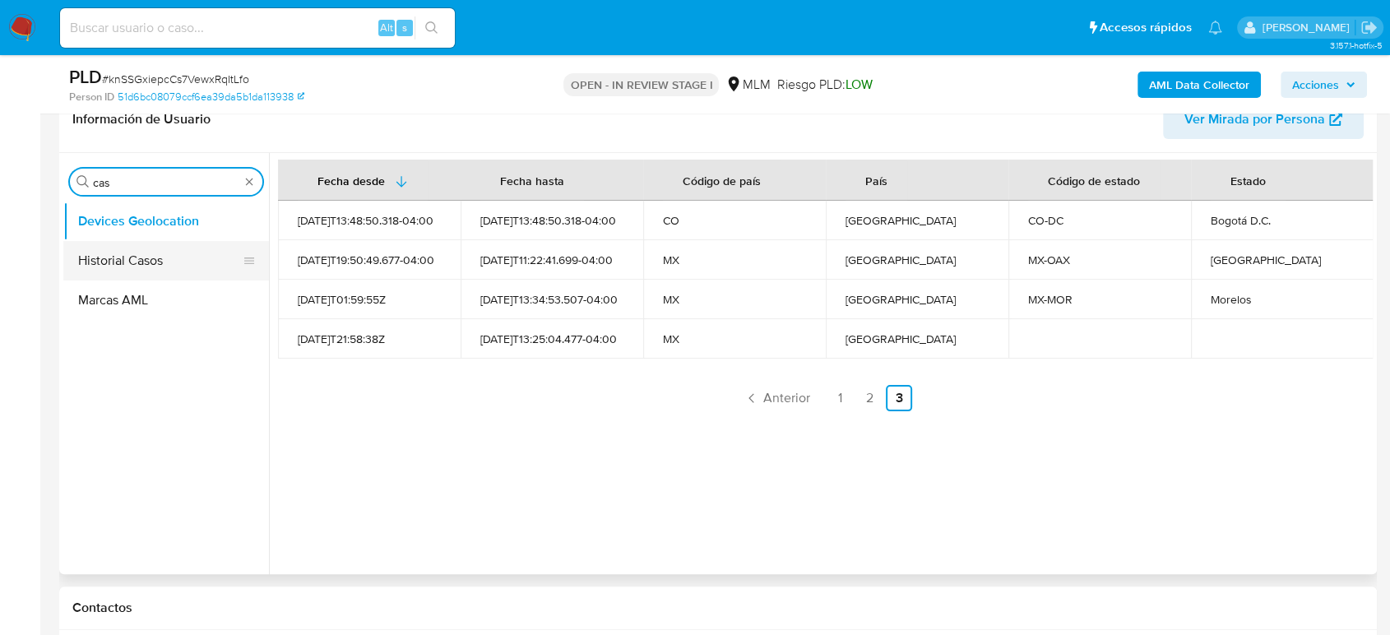
type input "cas"
click at [124, 264] on button "Historial Casos" at bounding box center [159, 260] width 192 height 39
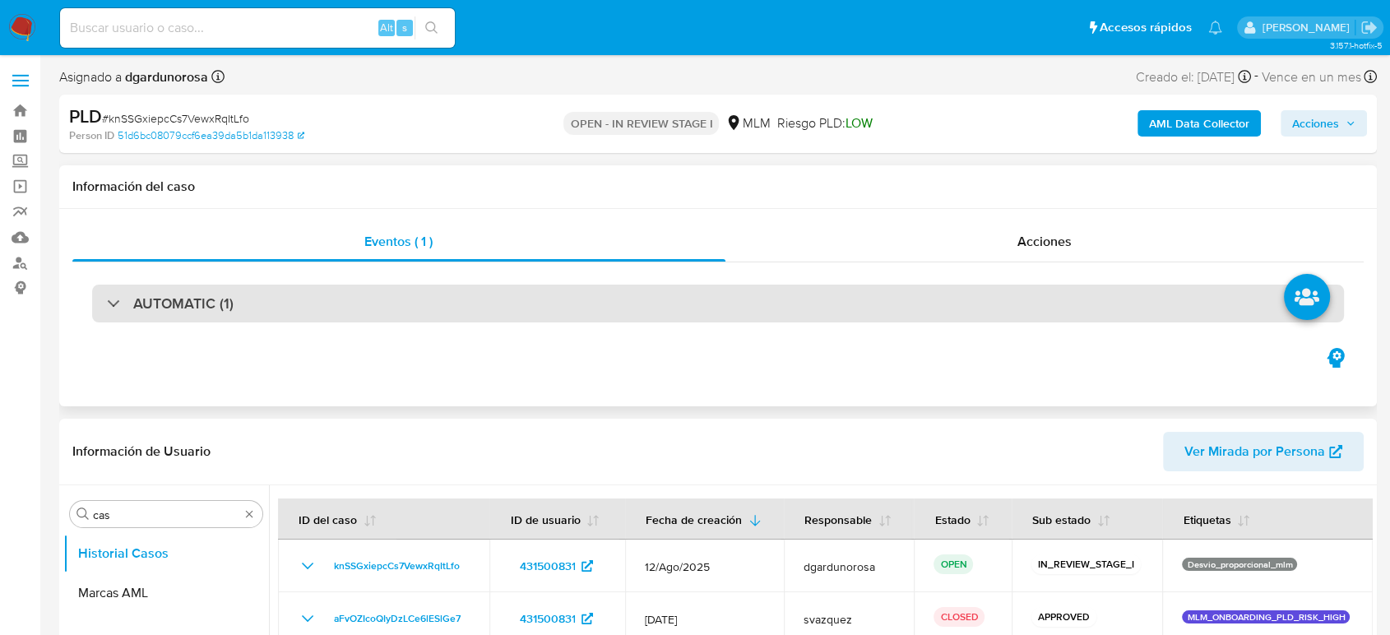
click at [377, 297] on div "AUTOMATIC (1)" at bounding box center [718, 304] width 1252 height 38
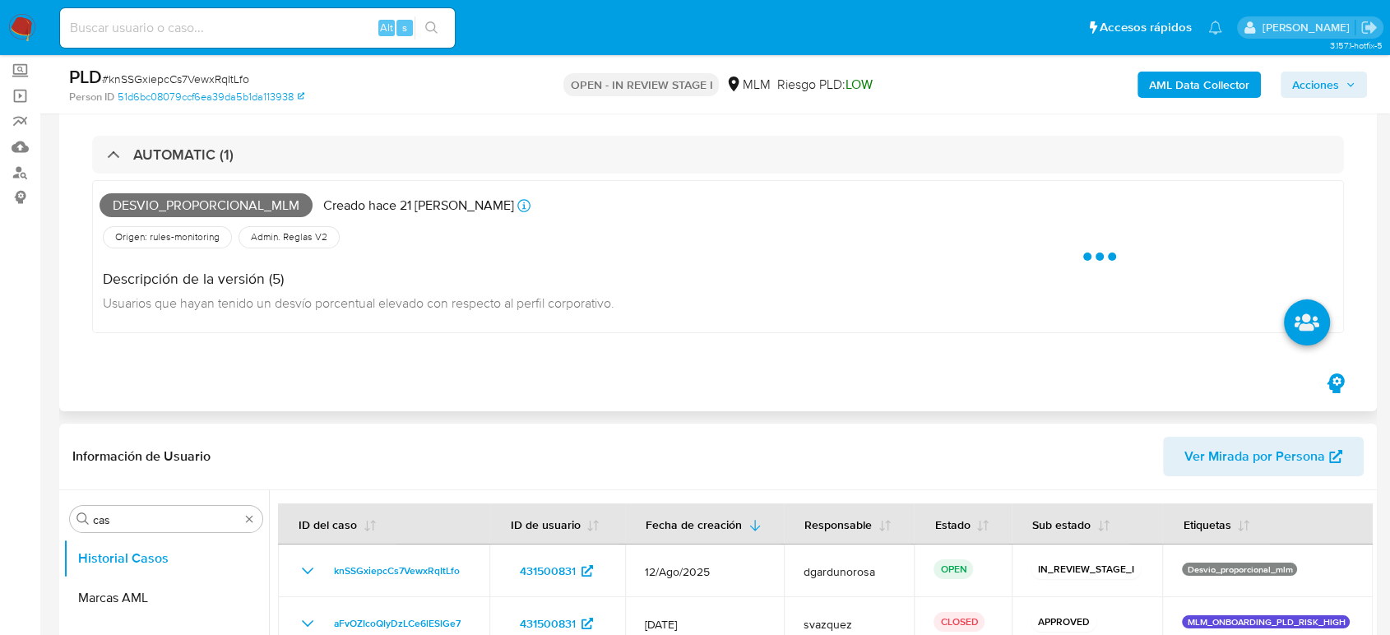
scroll to position [91, 0]
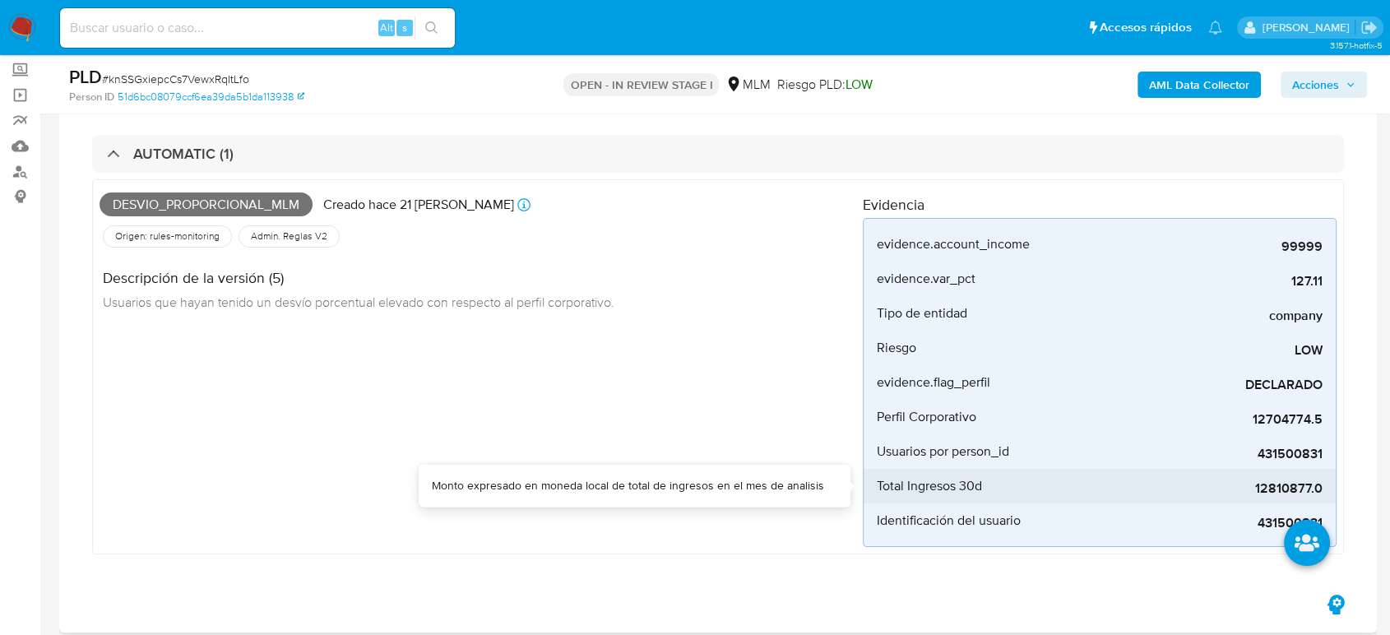
click at [1290, 480] on span "12810877.0" at bounding box center [1199, 488] width 247 height 16
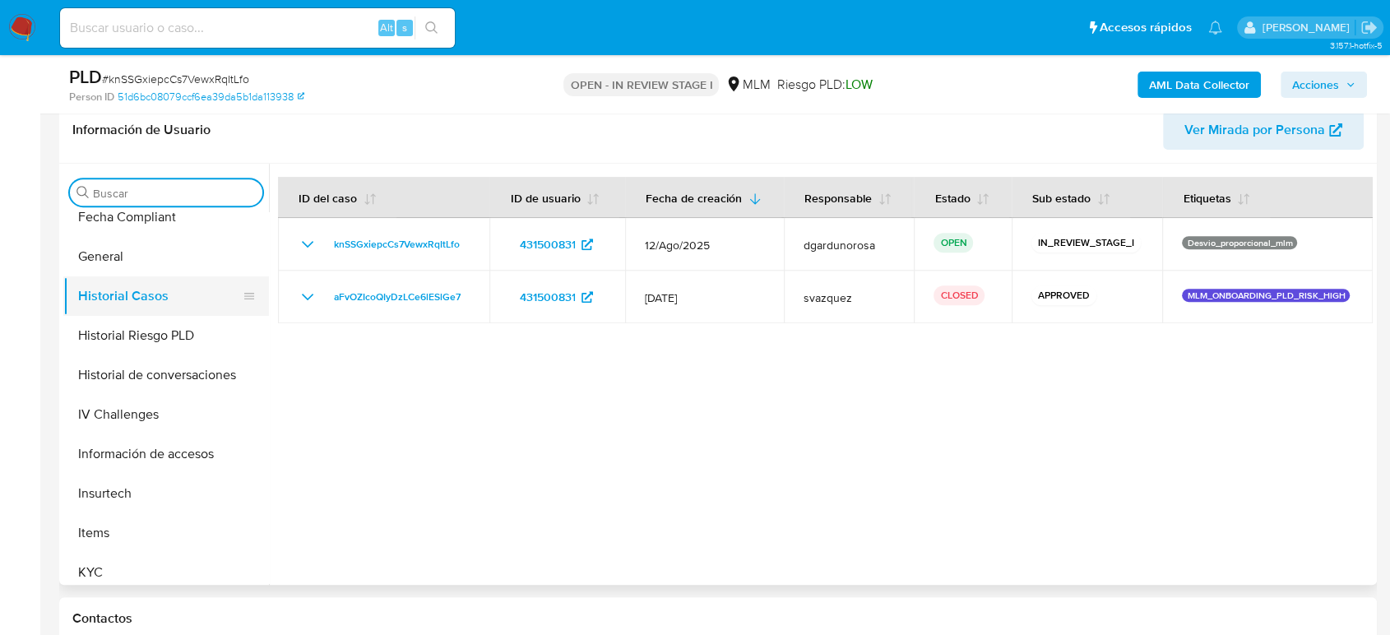
scroll to position [457, 0]
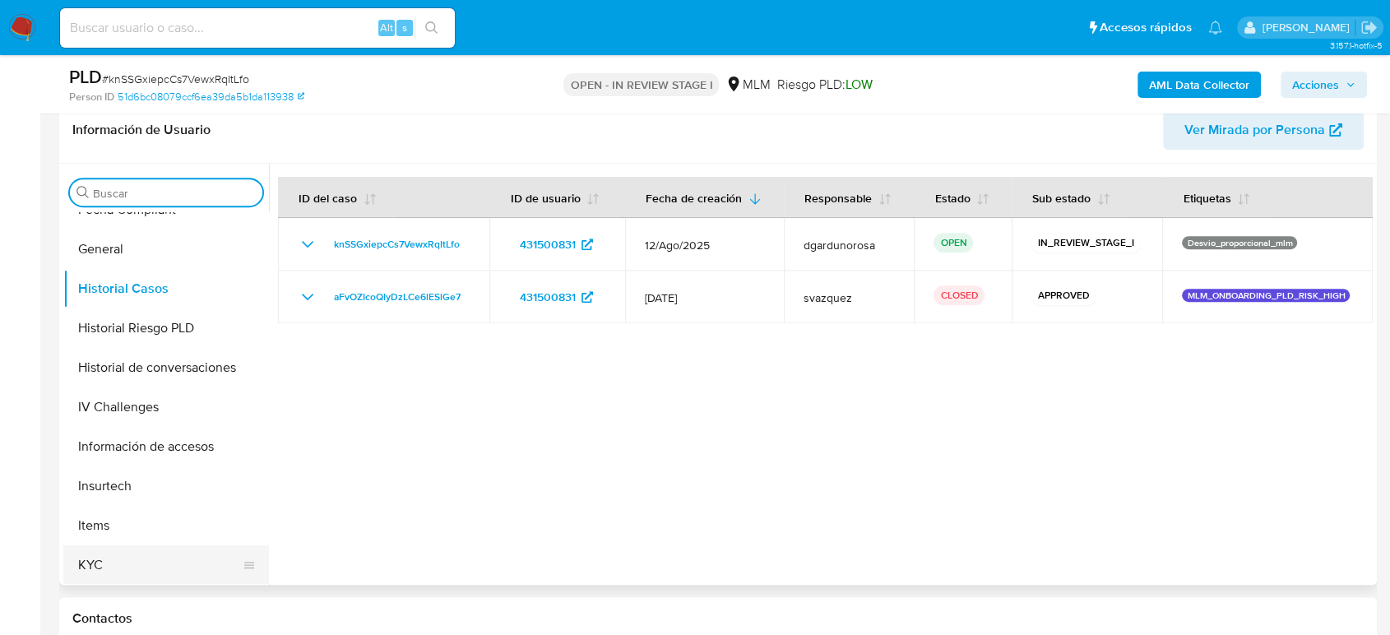
click at [102, 557] on button "KYC" at bounding box center [159, 564] width 192 height 39
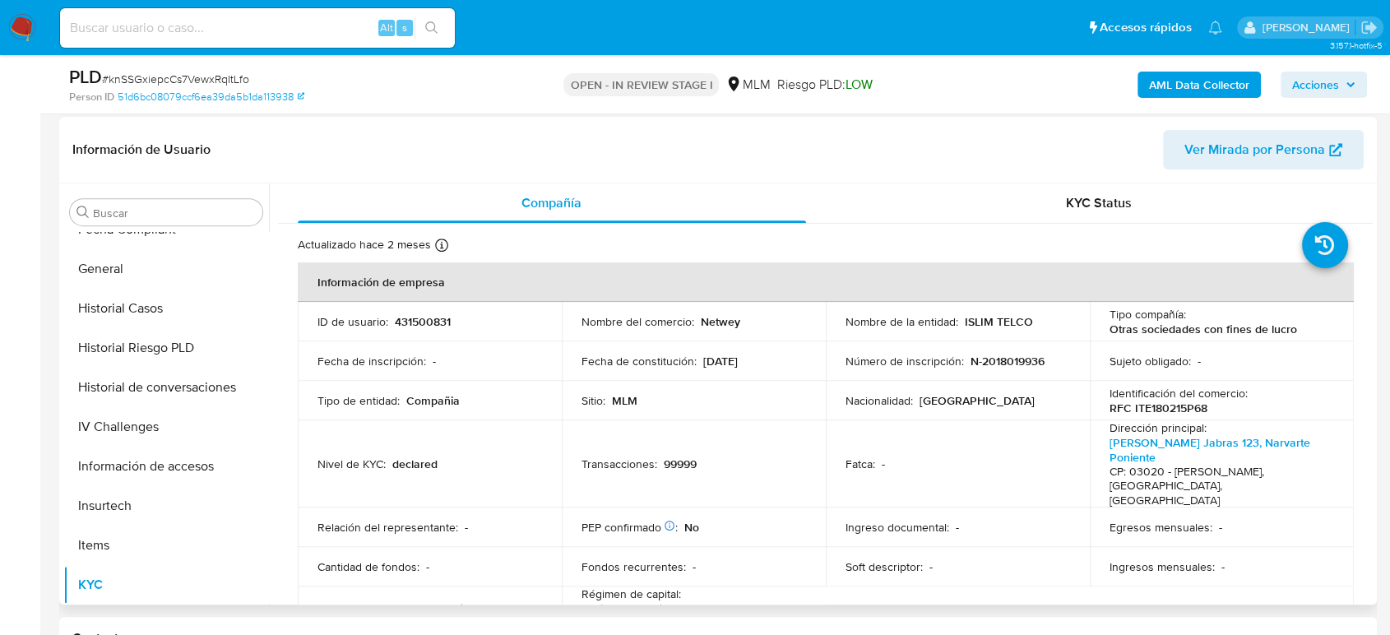
click at [716, 323] on p "Netwey" at bounding box center [720, 321] width 39 height 15
copy p "Netwey"
drag, startPoint x: 1031, startPoint y: 321, endPoint x: 957, endPoint y: 322, distance: 74.0
click at [957, 322] on div "Nombre de la entidad : ISLIM TELCO" at bounding box center [958, 321] width 225 height 15
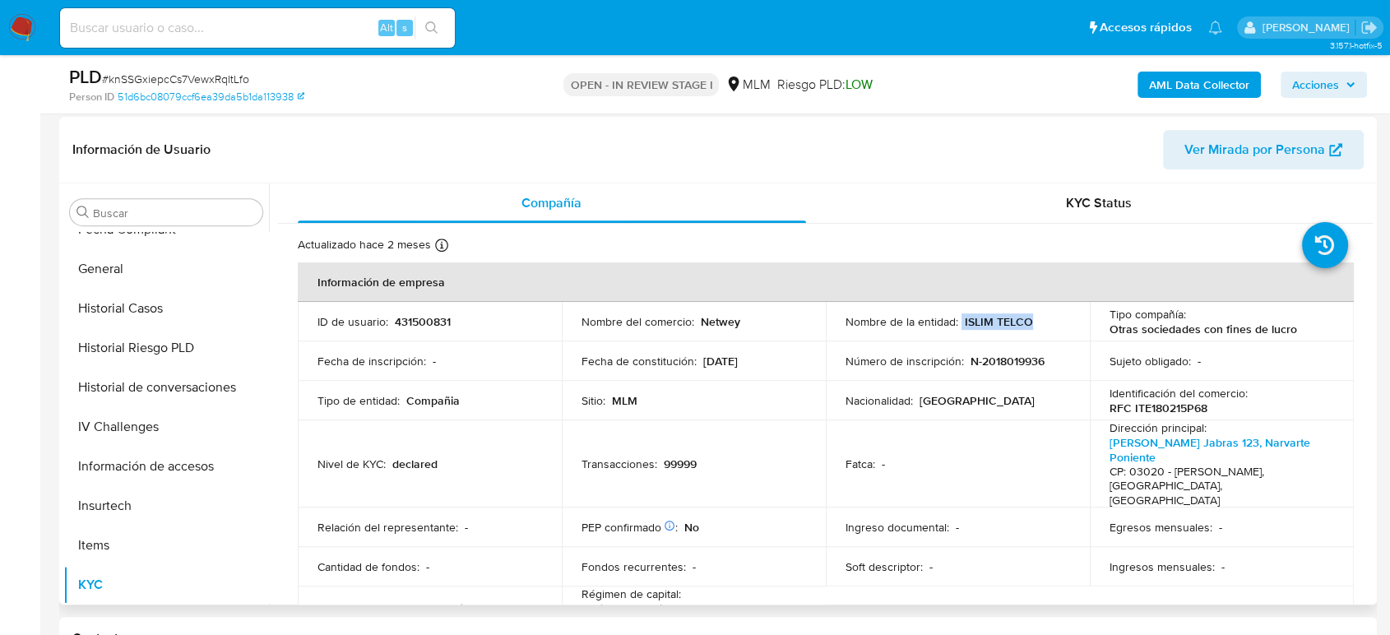
copy div "ISLIM TELCO"
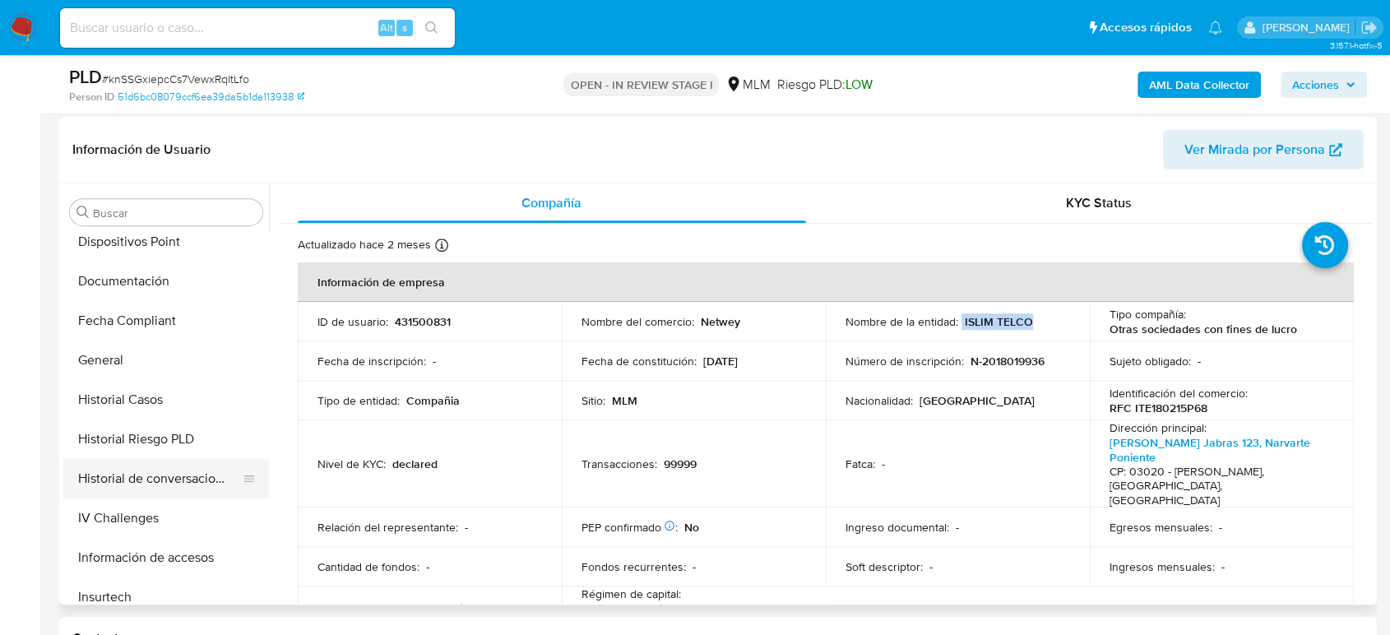
click at [167, 465] on button "Historial de conversaciones" at bounding box center [159, 478] width 192 height 39
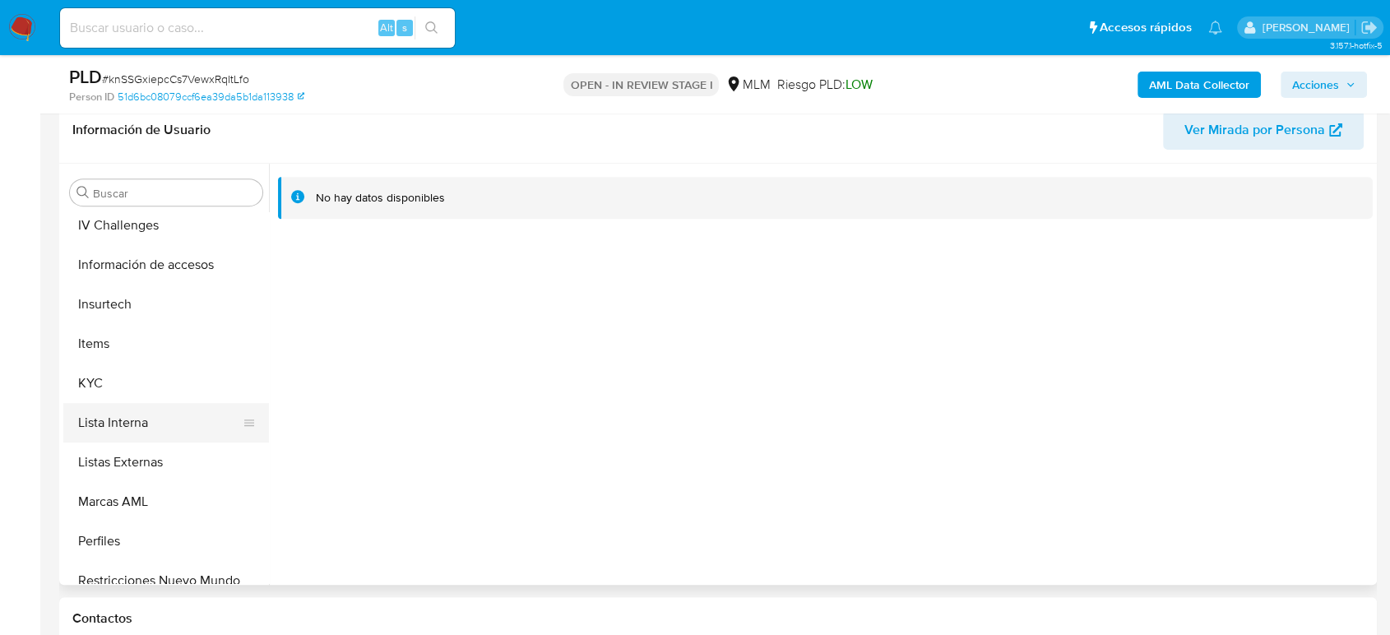
scroll to position [639, 0]
click at [176, 379] on button "KYC" at bounding box center [159, 382] width 192 height 39
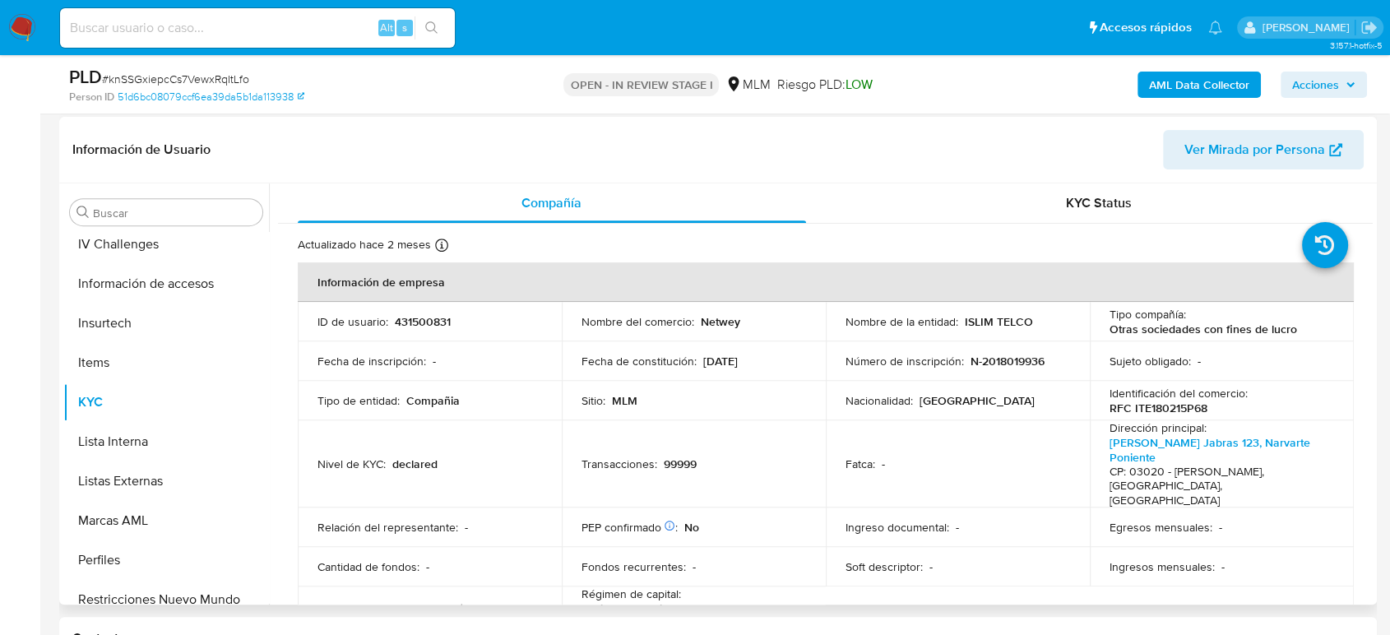
click at [727, 316] on p "Netwey" at bounding box center [720, 321] width 39 height 15
copy p "Netwey"
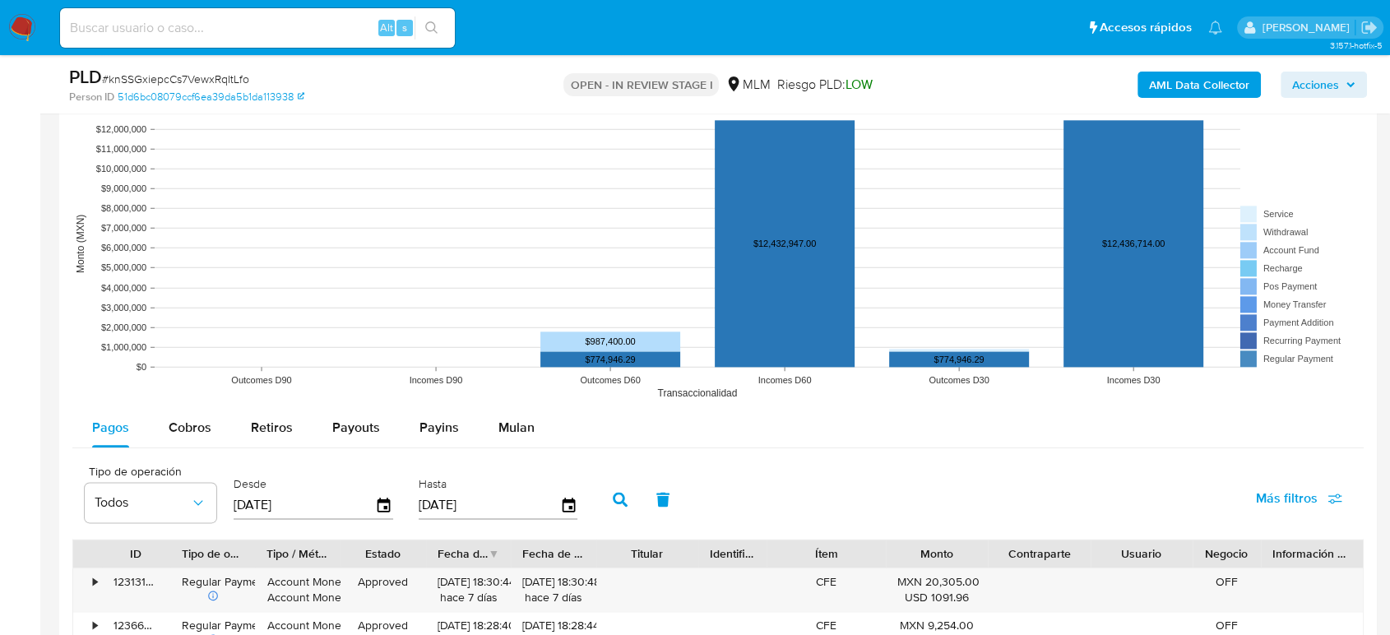
scroll to position [1919, 0]
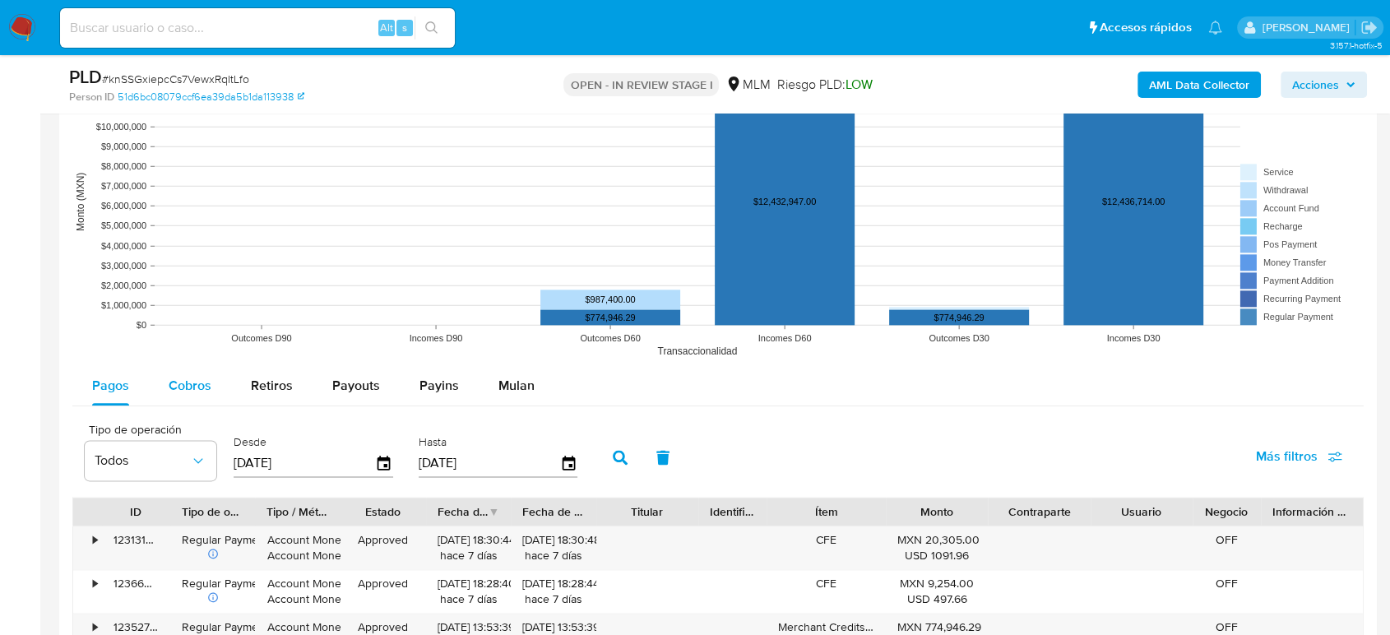
click at [206, 394] on div "Cobros" at bounding box center [190, 385] width 43 height 39
select select "10"
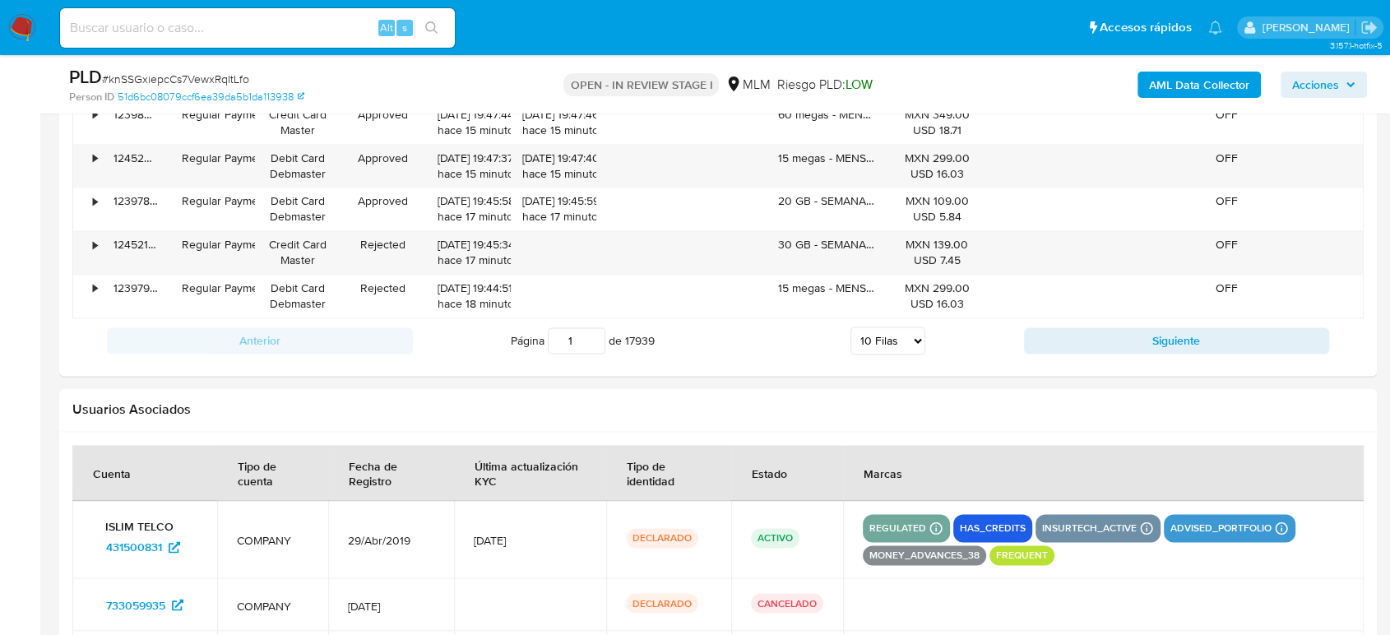
scroll to position [2559, 0]
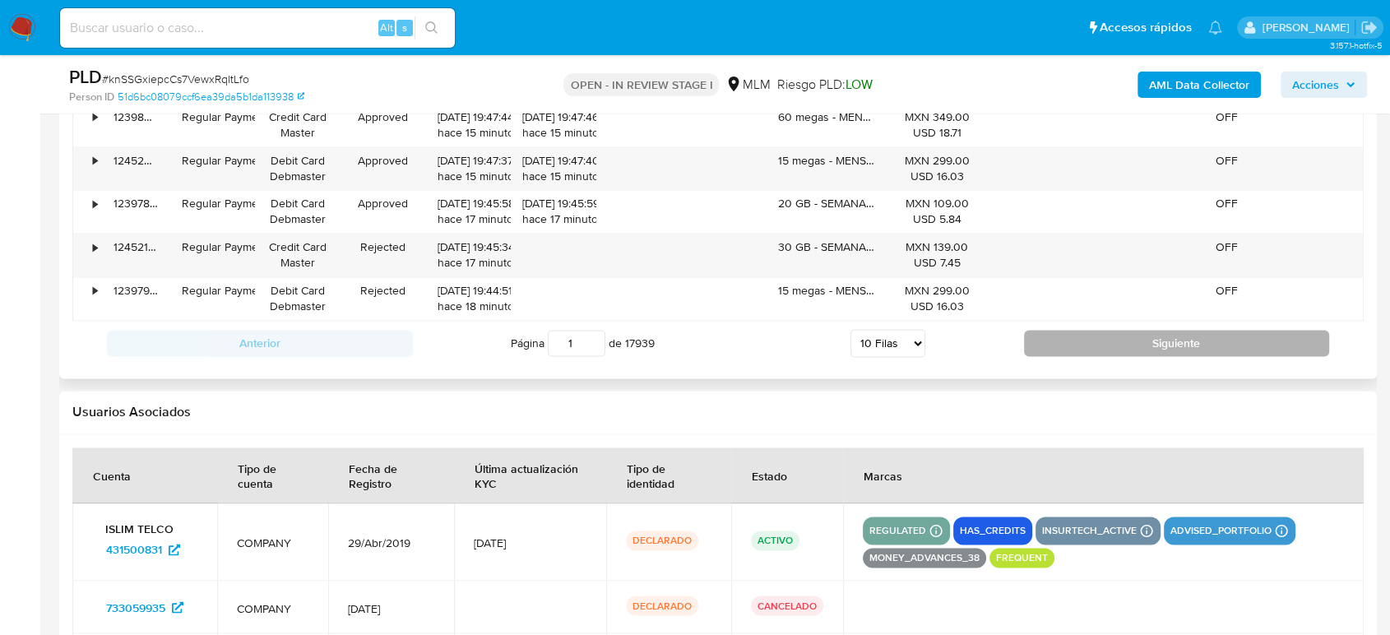
click at [1145, 338] on button "Siguiente" at bounding box center [1177, 343] width 306 height 26
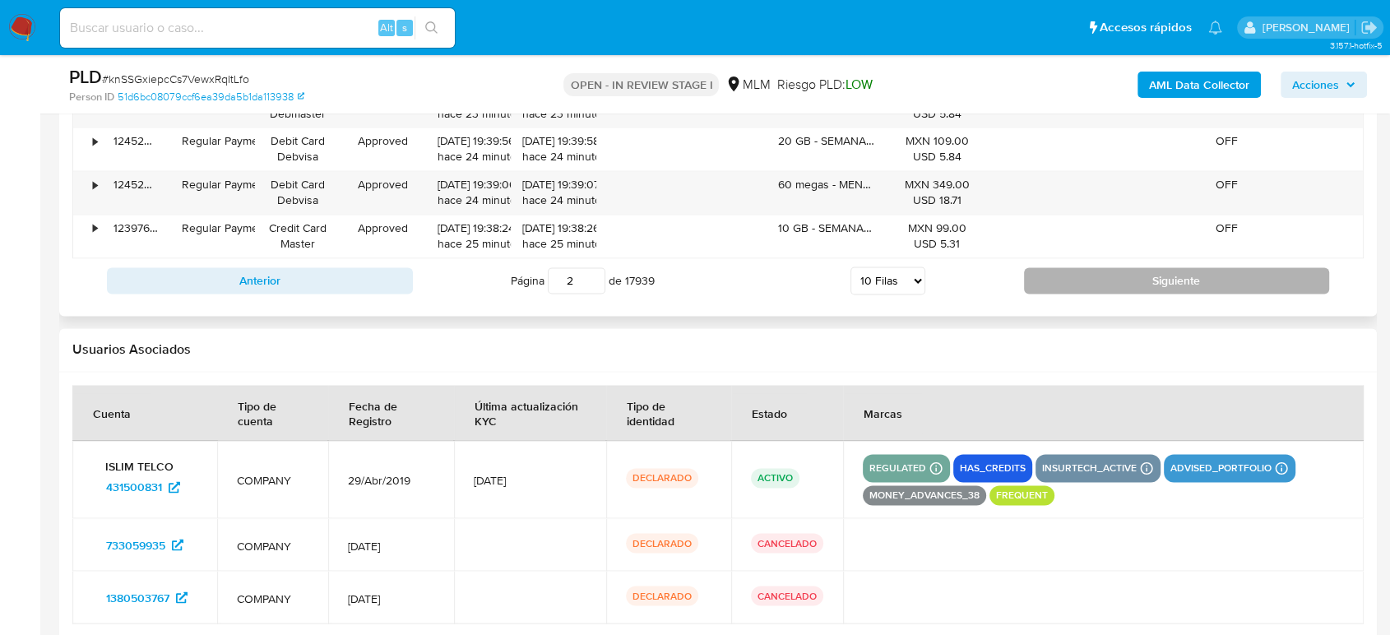
scroll to position [2650, 0]
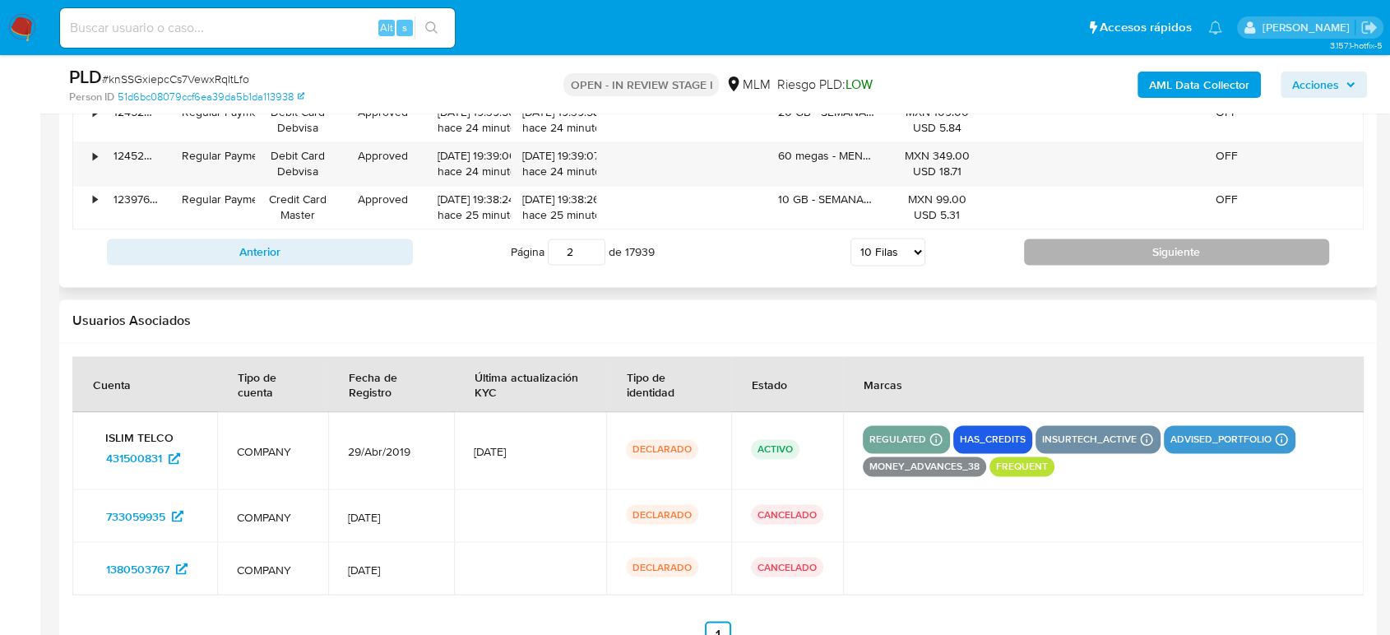
click at [1191, 255] on button "Siguiente" at bounding box center [1177, 252] width 306 height 26
type input "3"
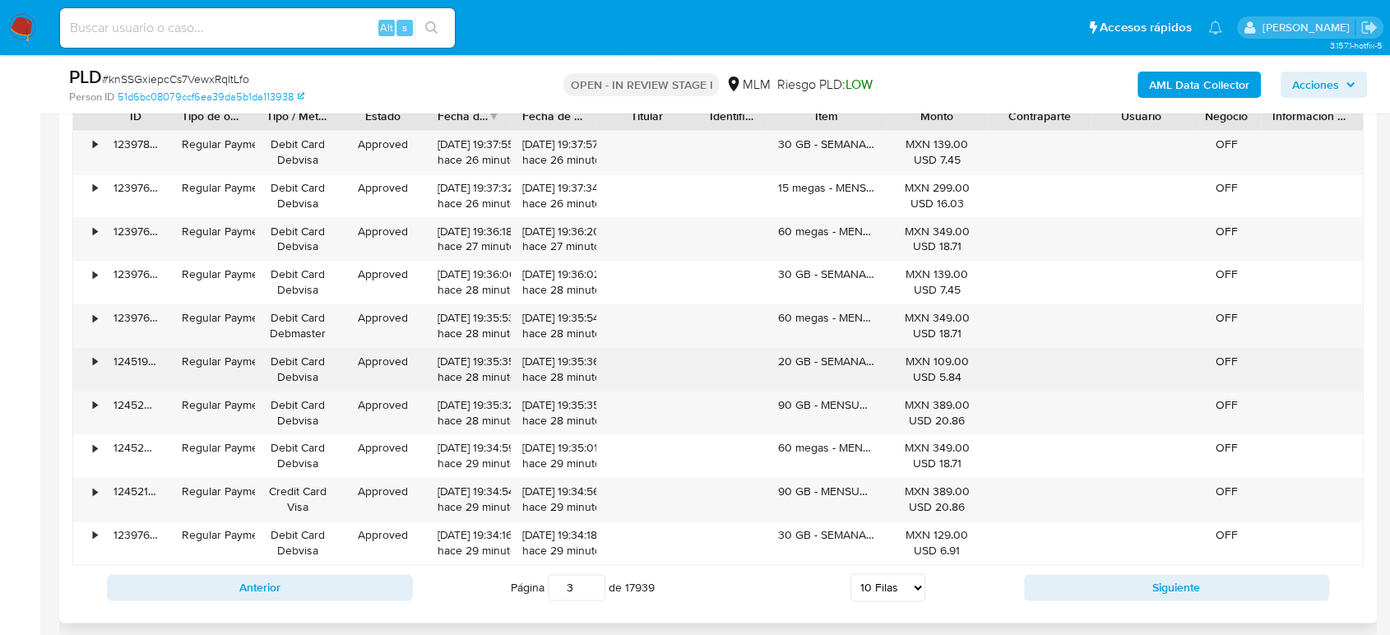
scroll to position [2284, 0]
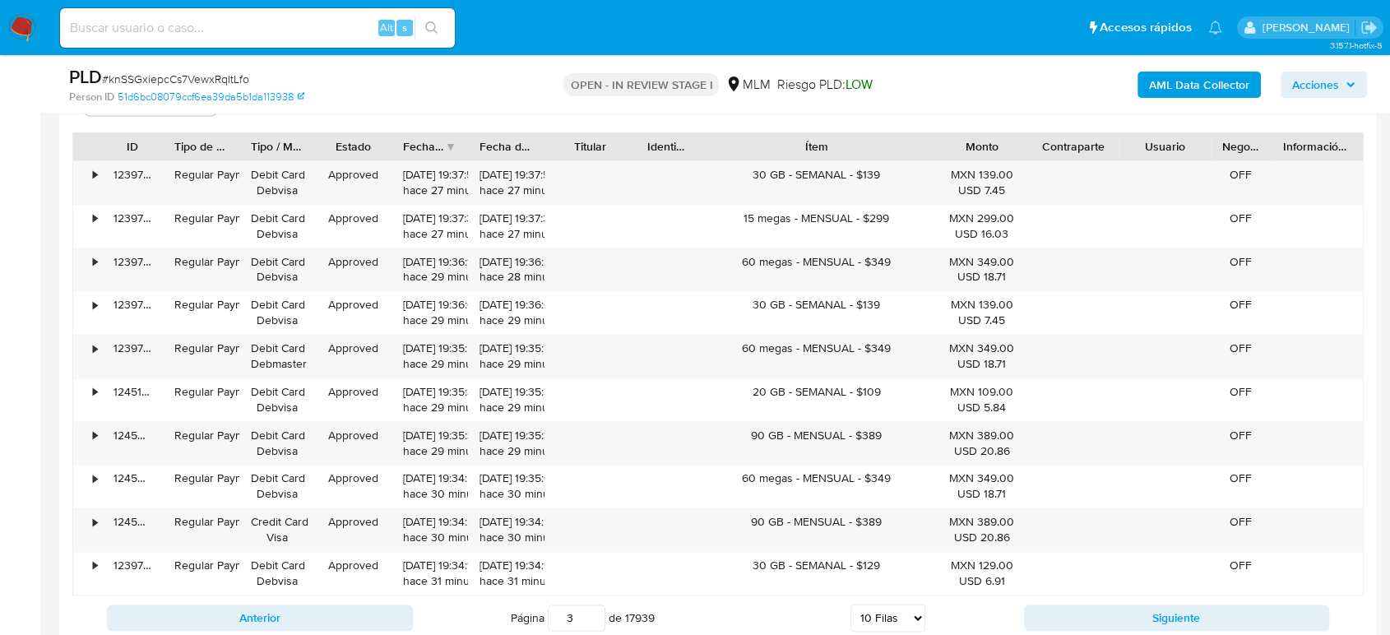
drag, startPoint x: 894, startPoint y: 141, endPoint x: 1014, endPoint y: 137, distance: 120.2
click at [1014, 137] on div "ID Tipo de operación Tipo / Método Estado Fecha de creación Fecha de aprobación…" at bounding box center [718, 146] width 1290 height 28
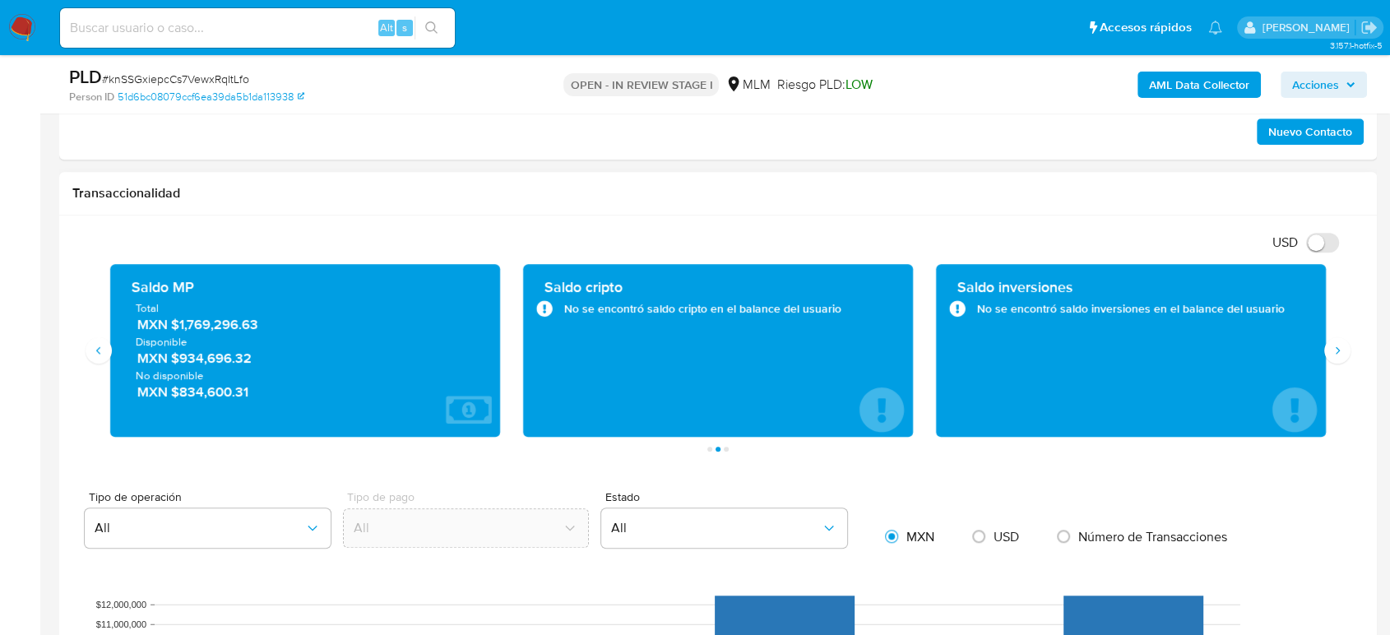
scroll to position [1370, 0]
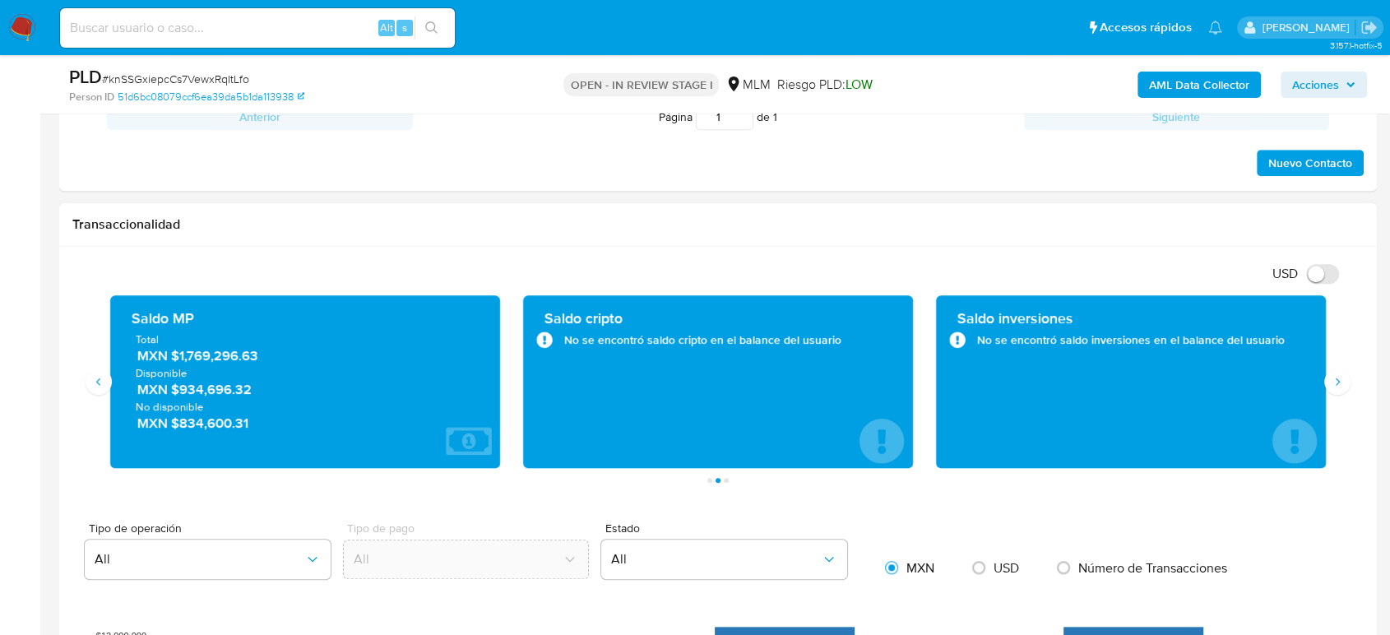
drag, startPoint x: 262, startPoint y: 354, endPoint x: 172, endPoint y: 361, distance: 90.8
click at [172, 361] on span "MXN $1,769,296.63" at bounding box center [305, 355] width 337 height 19
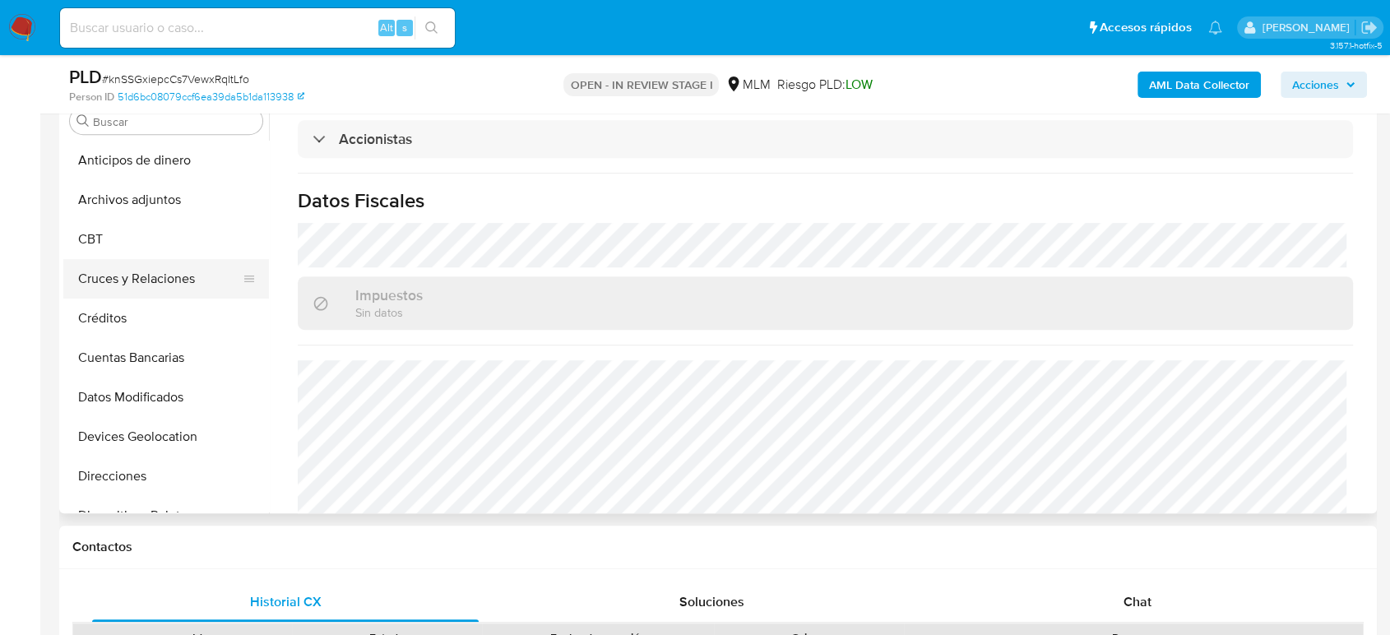
scroll to position [548, 0]
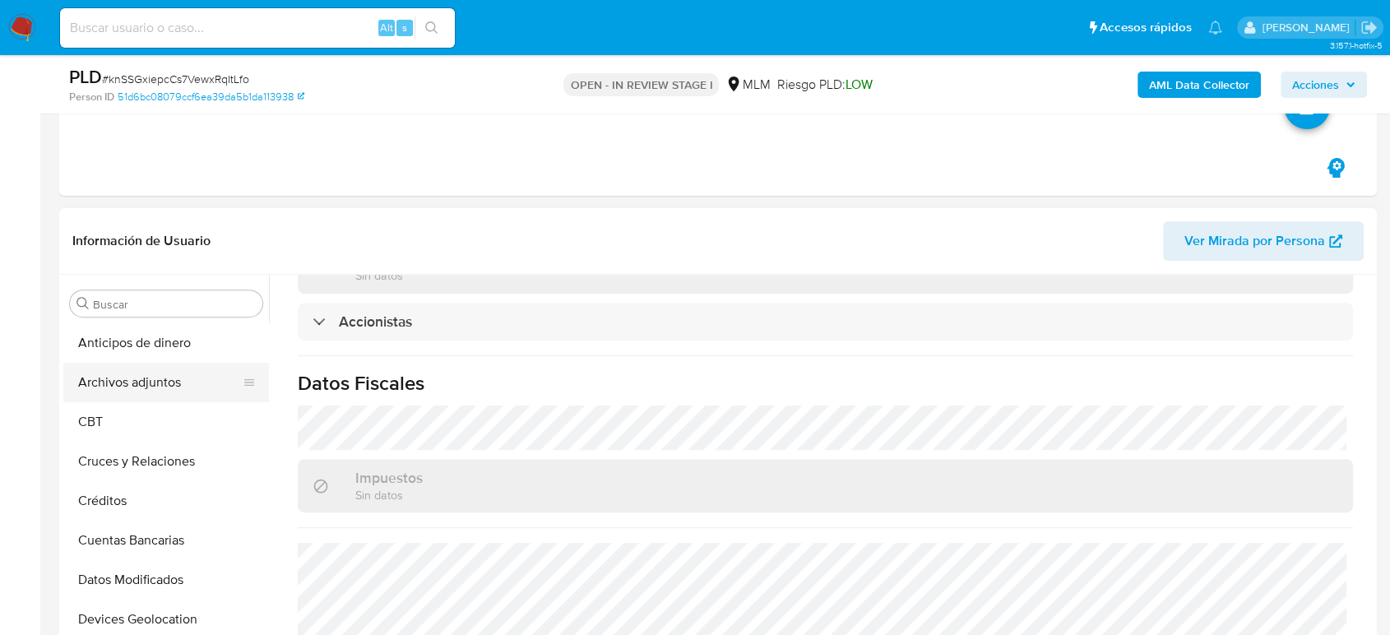
click at [121, 375] on button "Archivos adjuntos" at bounding box center [159, 382] width 192 height 39
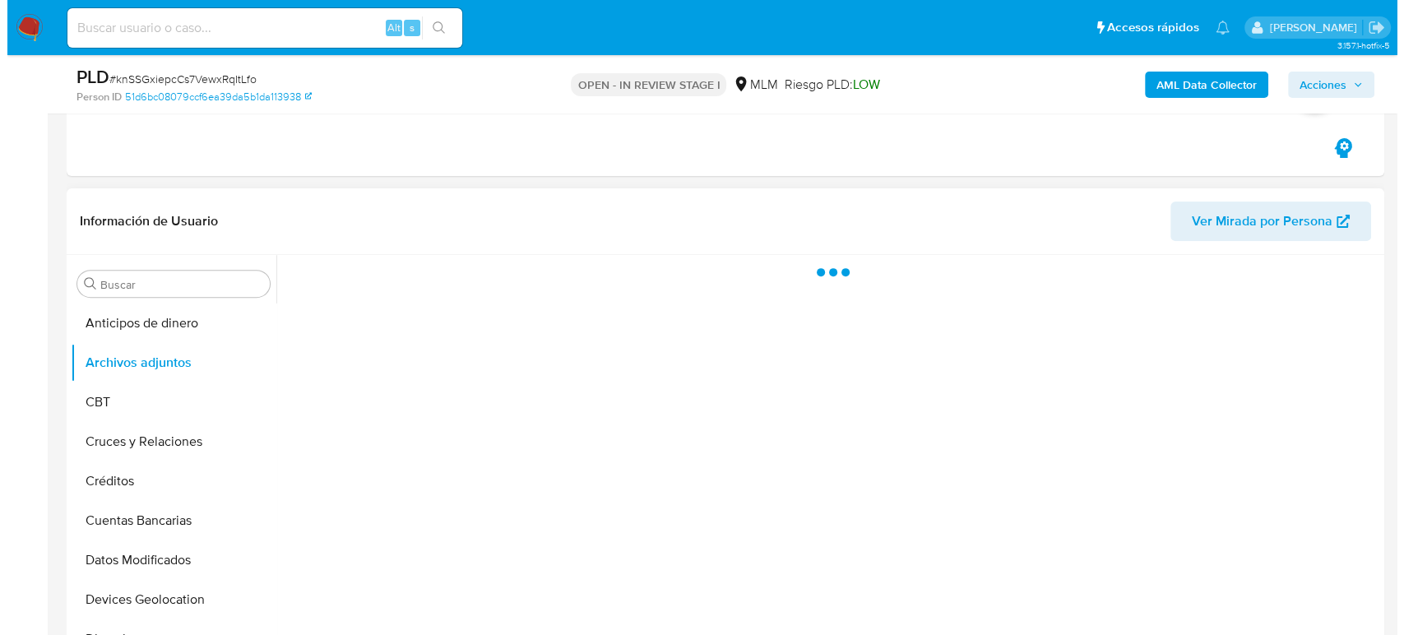
scroll to position [0, 0]
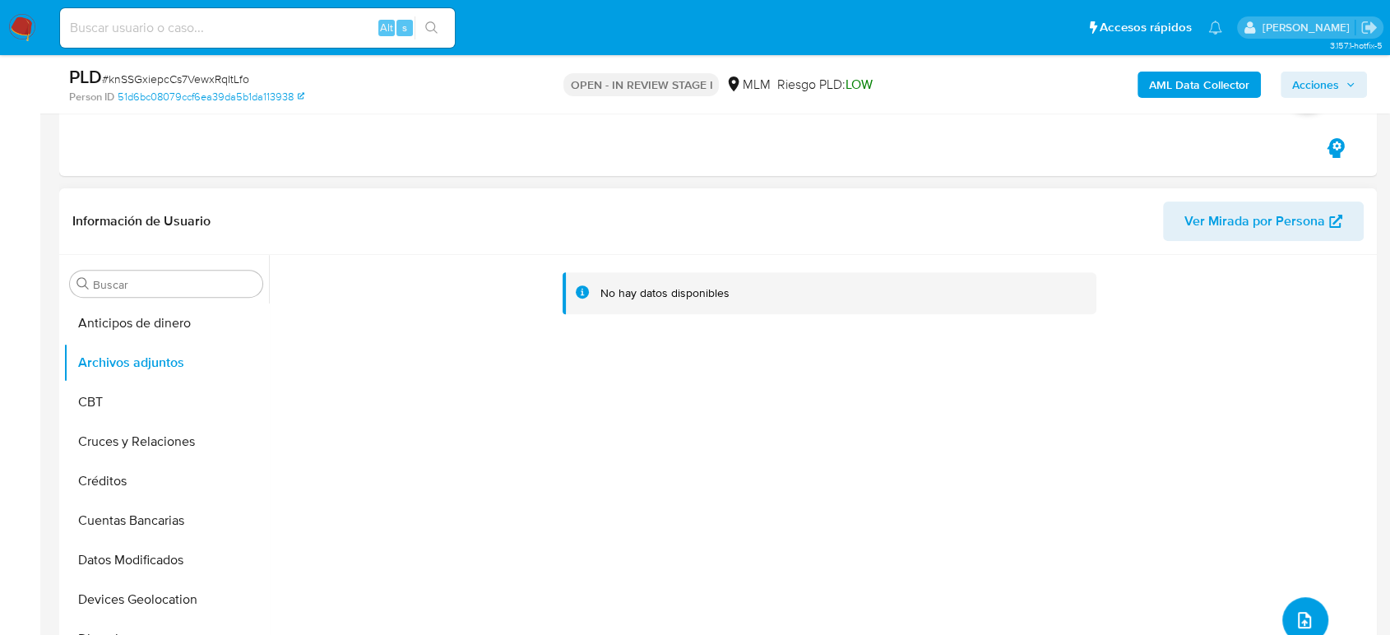
click at [1295, 610] on icon "upload-file" at bounding box center [1305, 620] width 20 height 20
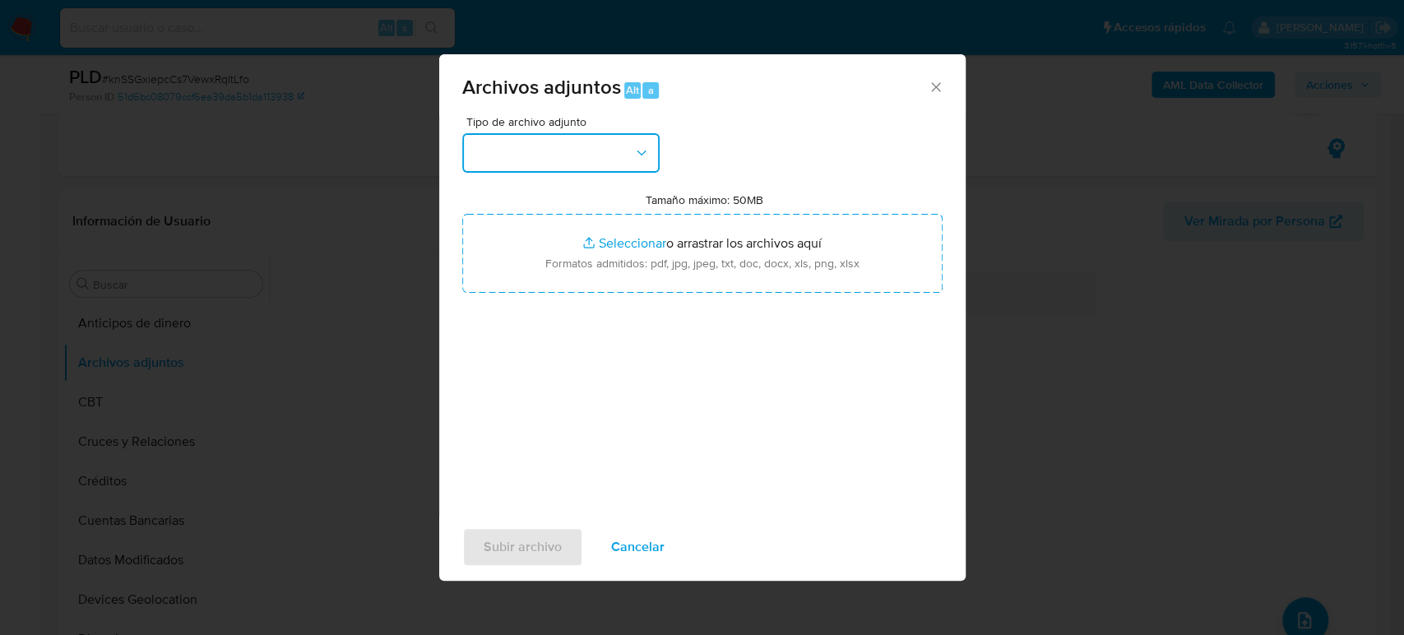
click at [586, 160] on button "button" at bounding box center [560, 152] width 197 height 39
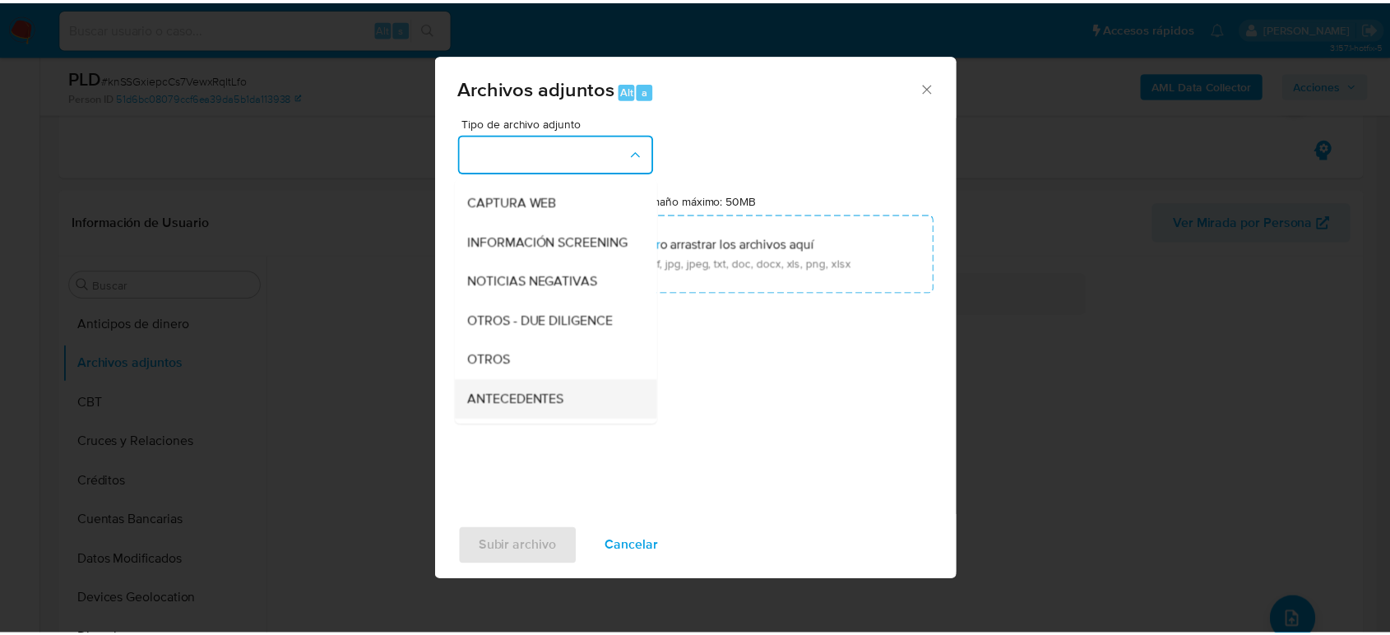
scroll to position [183, 0]
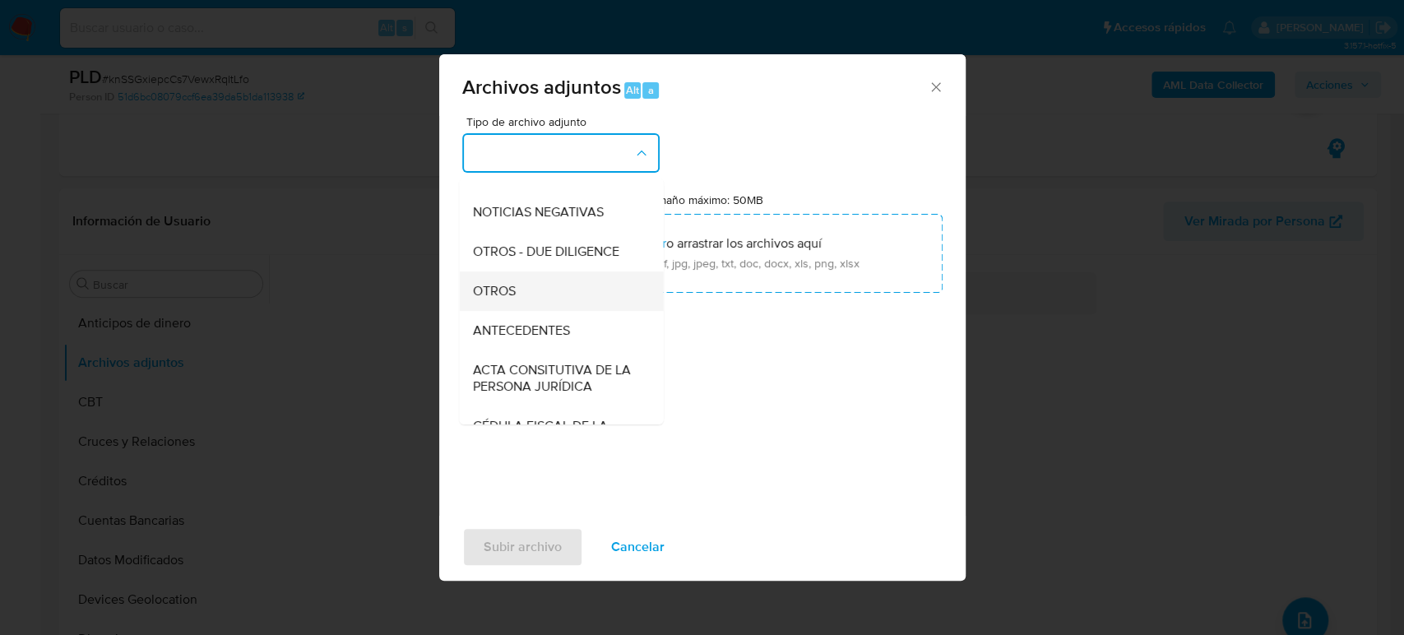
click at [535, 305] on div "OTROS" at bounding box center [556, 290] width 168 height 39
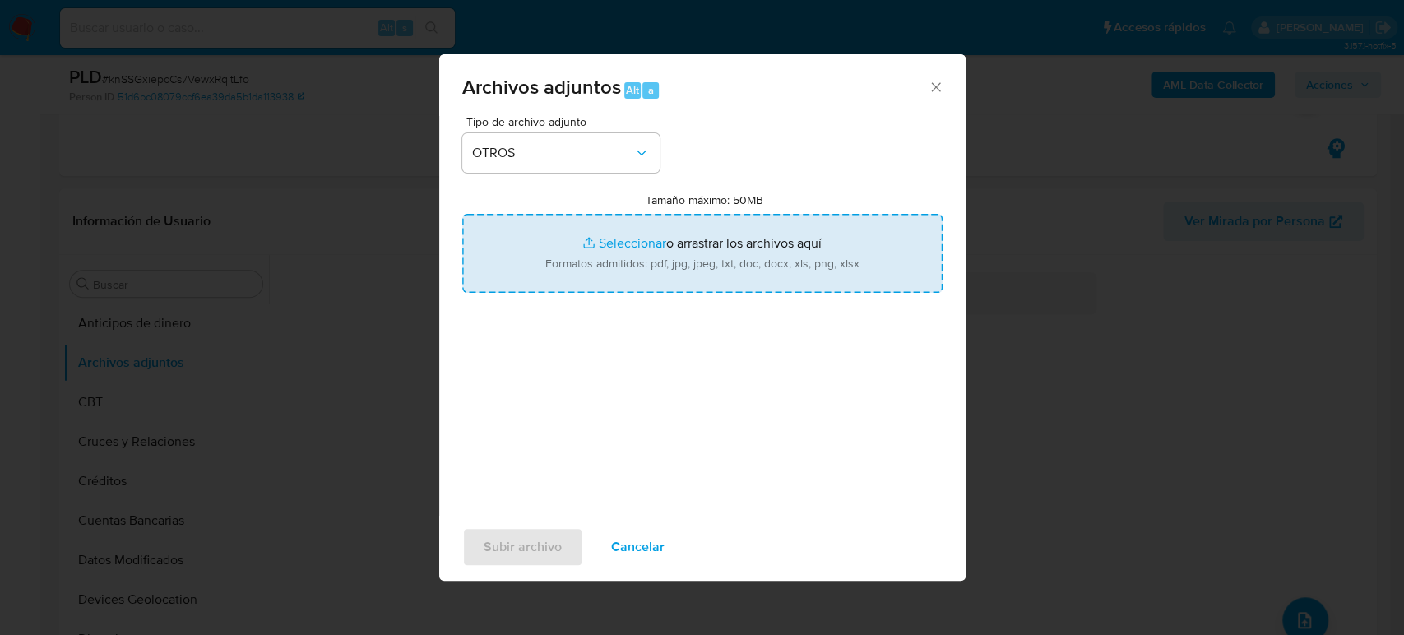
type input "C:\fakepath\431500831_ISLIM TELCO_Agosto2025.pdf"
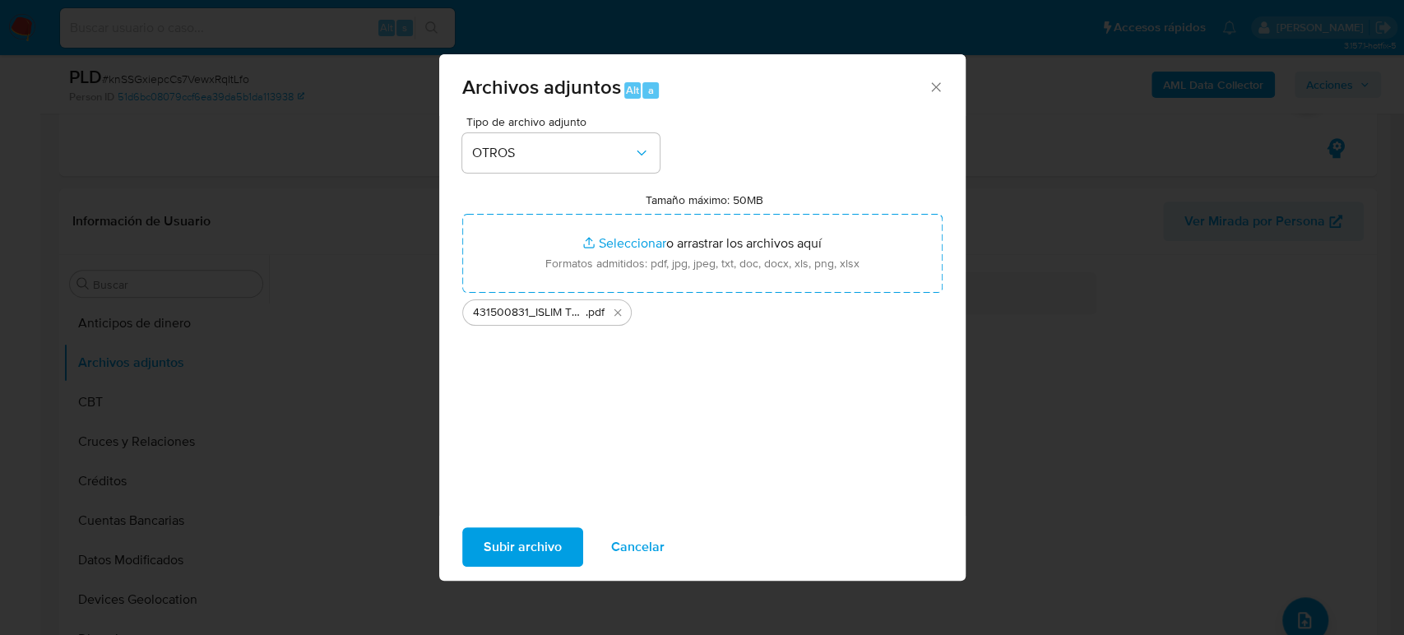
click at [496, 550] on span "Subir archivo" at bounding box center [523, 547] width 78 height 36
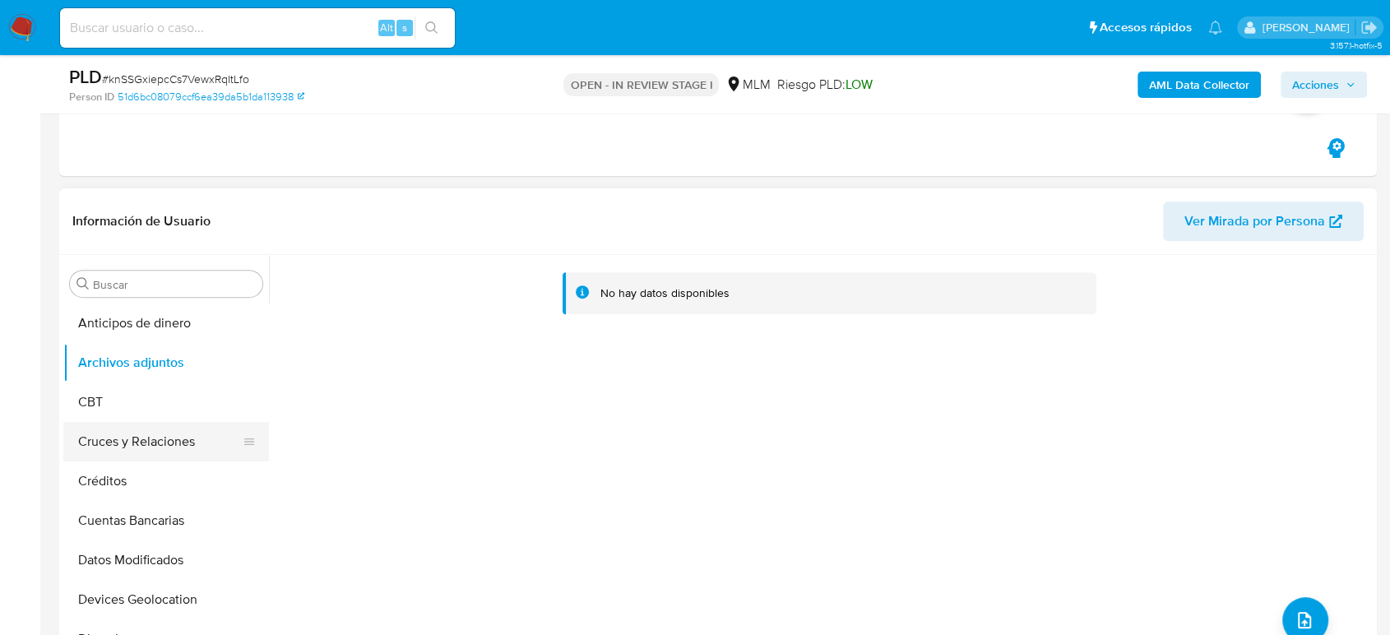
click at [142, 443] on button "Cruces y Relaciones" at bounding box center [159, 441] width 192 height 39
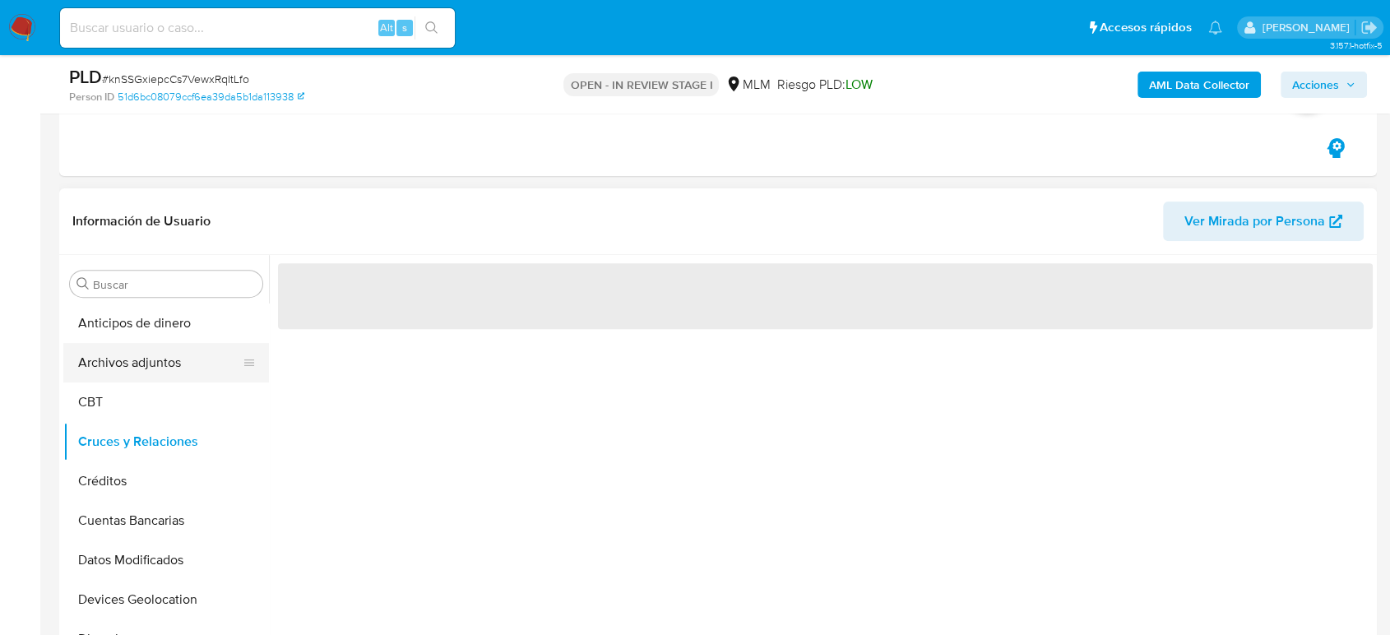
click at [138, 372] on button "Archivos adjuntos" at bounding box center [159, 362] width 192 height 39
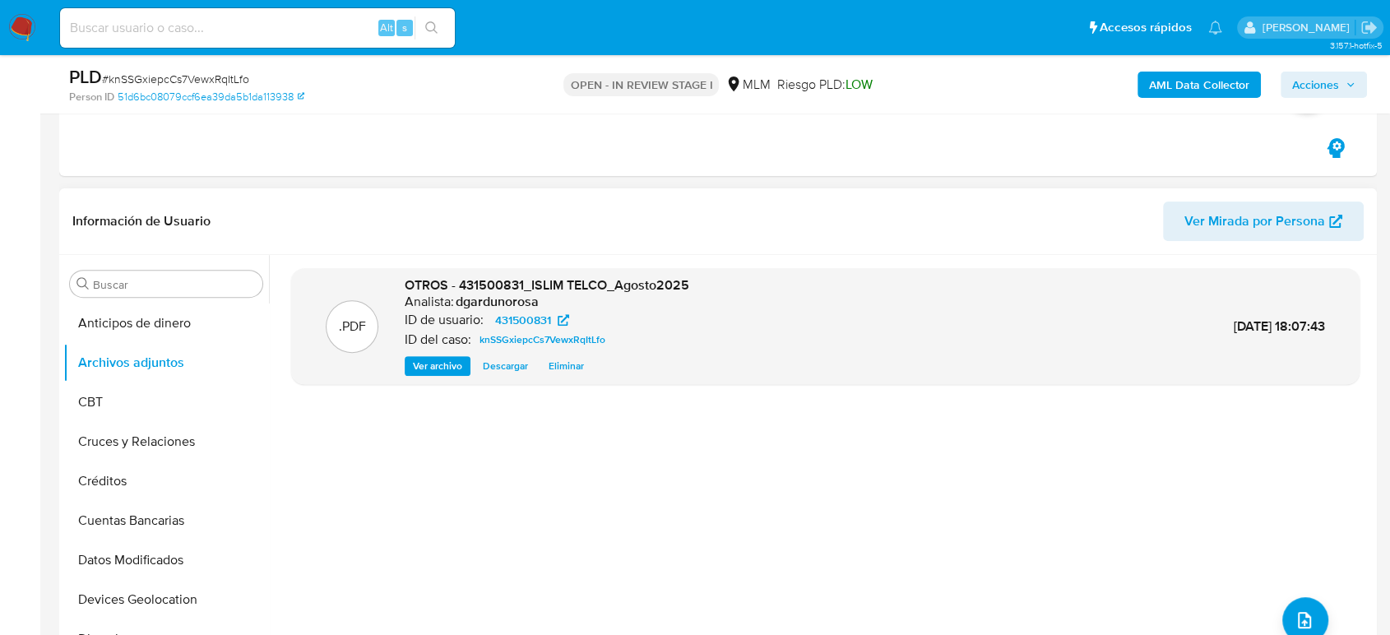
click at [1266, 494] on div ".PDF OTROS - 431500831_ISLIM TELCO_Agosto2025 Analista: dgardunorosa ID de usua…" at bounding box center [825, 465] width 1068 height 395
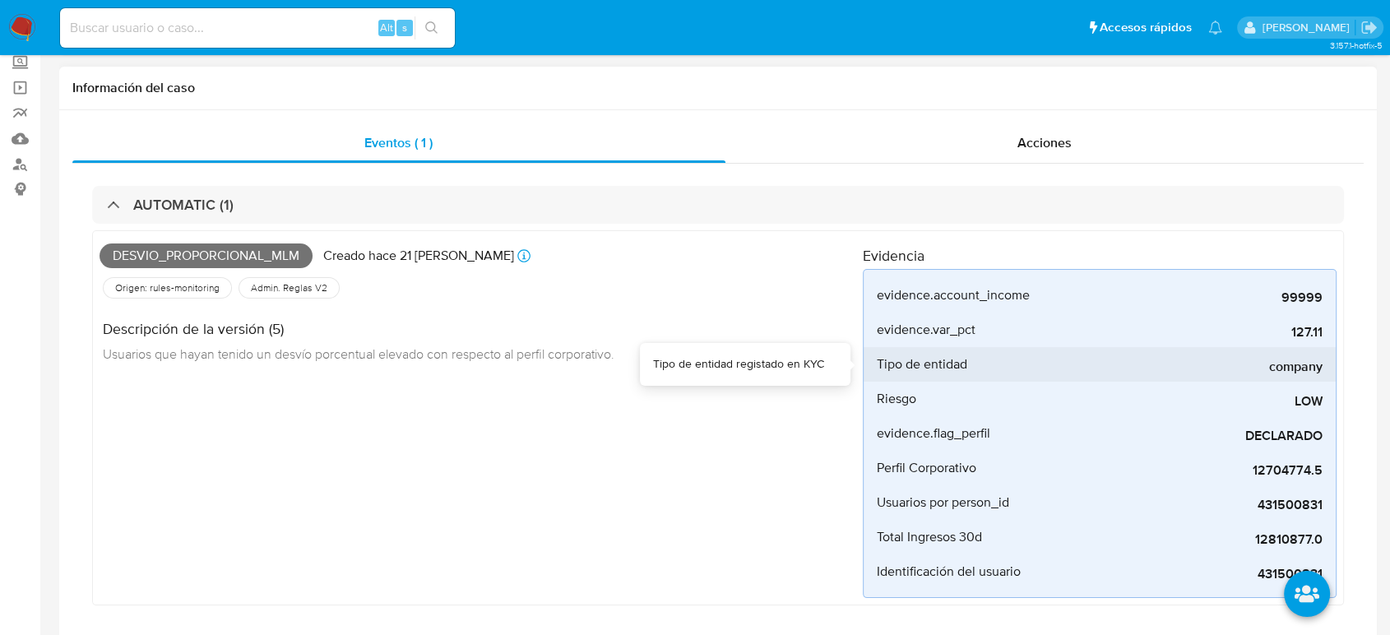
scroll to position [0, 0]
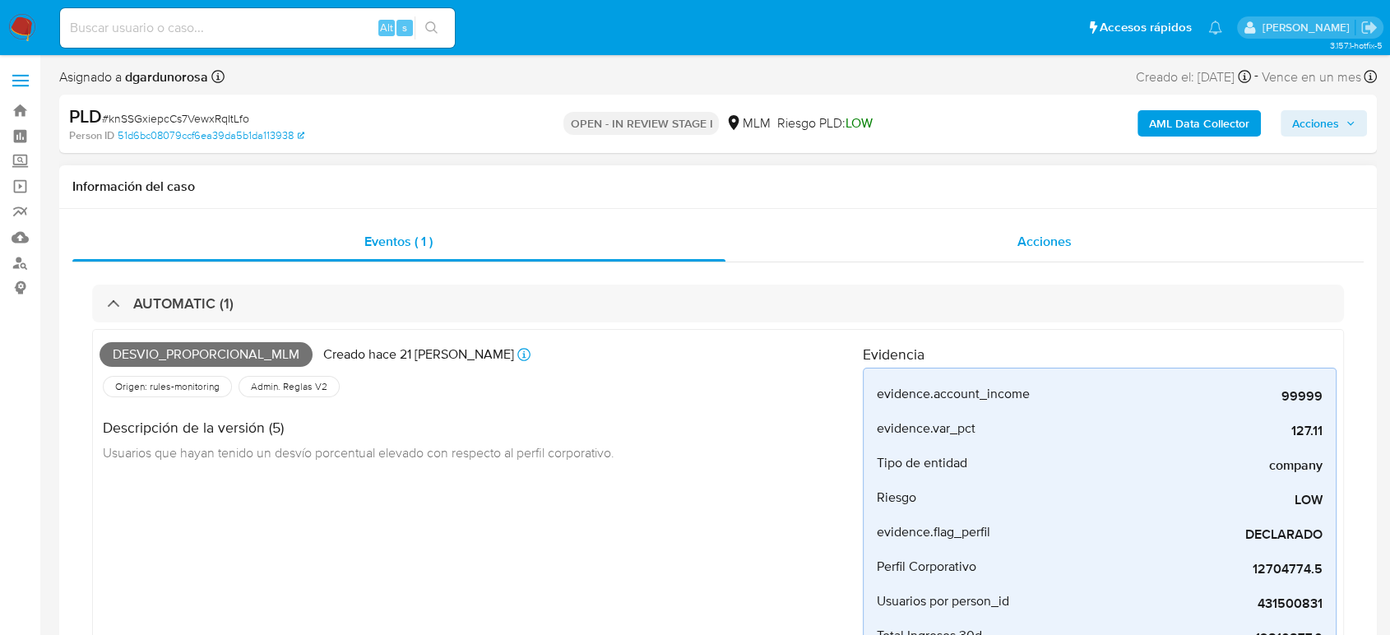
click at [1069, 235] on span "Acciones" at bounding box center [1044, 241] width 54 height 19
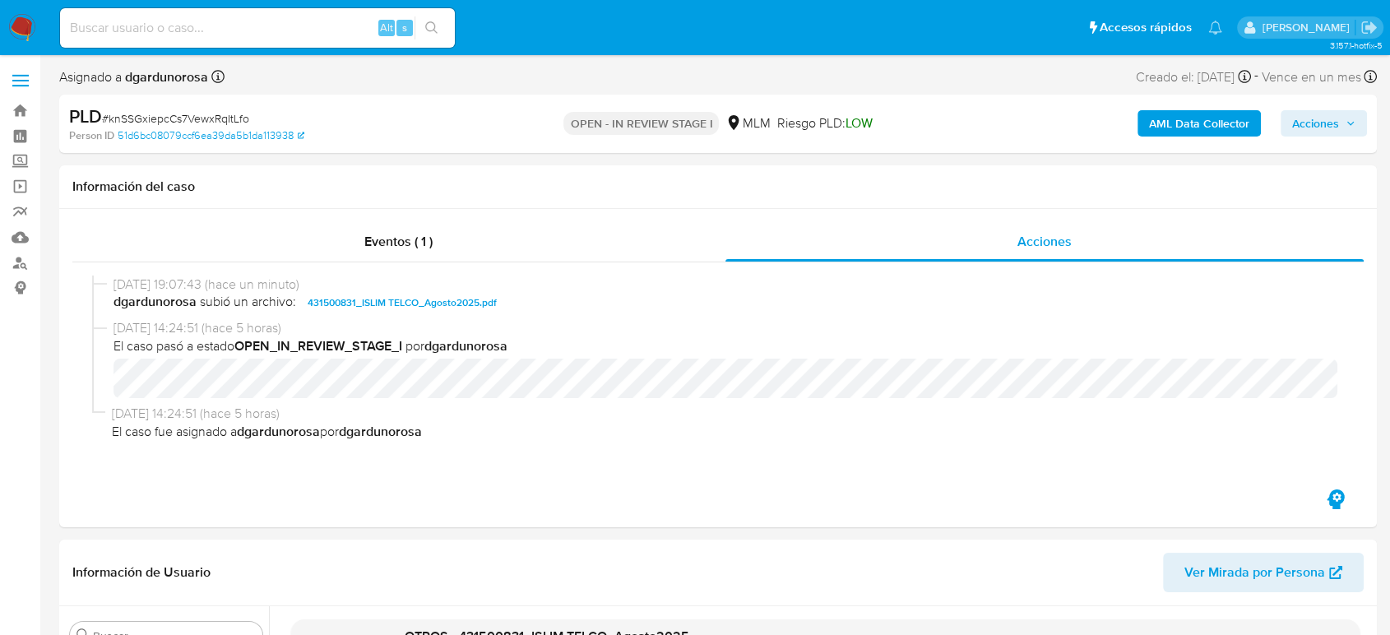
click at [1323, 123] on span "Acciones" at bounding box center [1315, 123] width 47 height 26
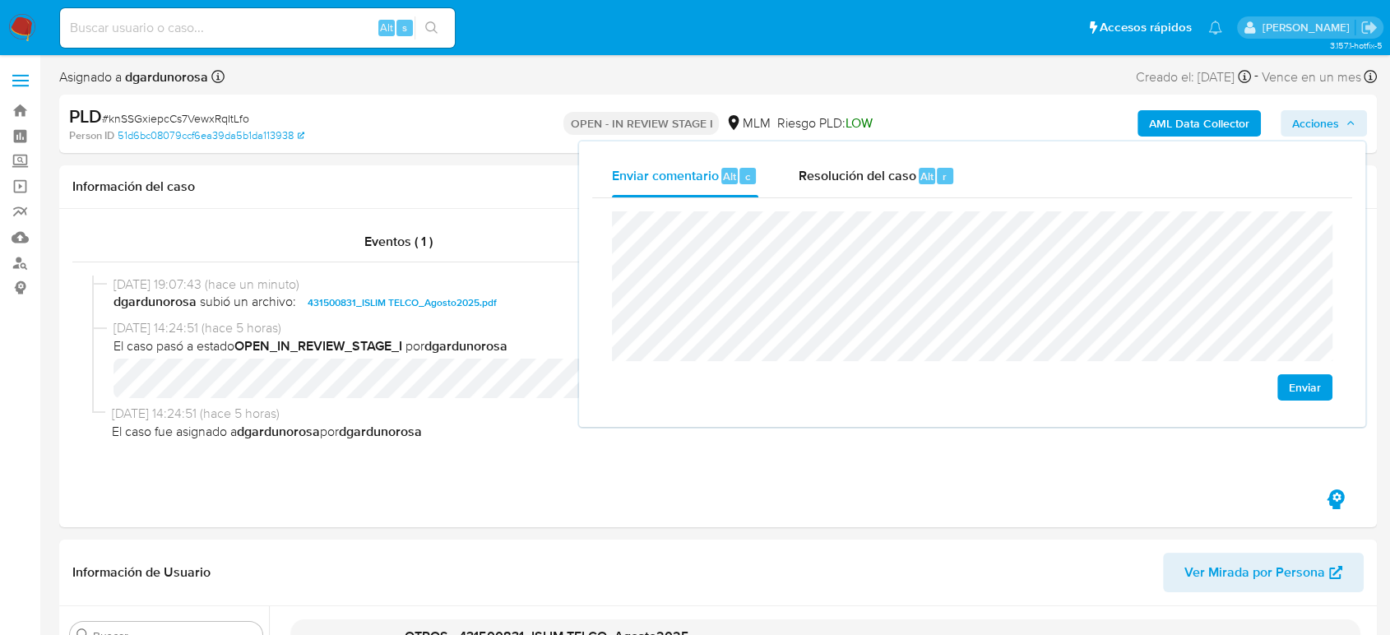
click at [1306, 392] on span "Enviar" at bounding box center [1305, 387] width 32 height 23
click at [372, 403] on div "01/09/2025 14:24:51 (hace 5 horas) El caso pasó a estado OPEN_IN_REVIEW_STAGE_I…" at bounding box center [718, 362] width 1252 height 86
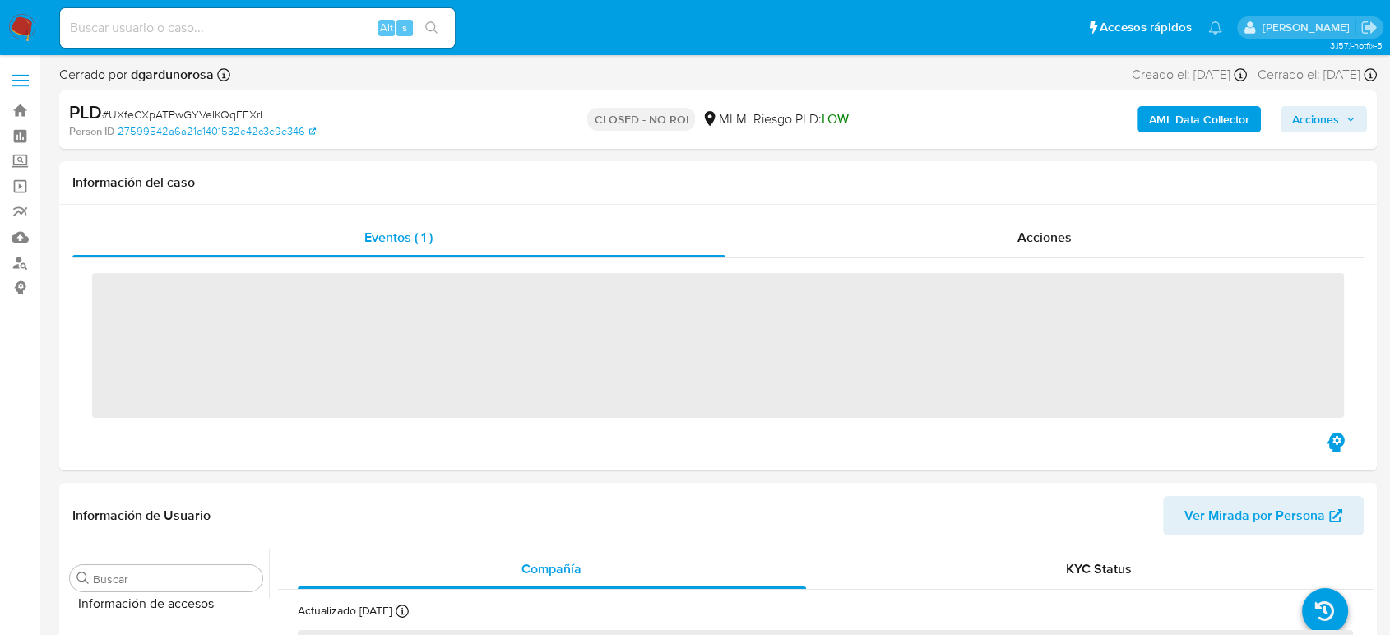
scroll to position [695, 0]
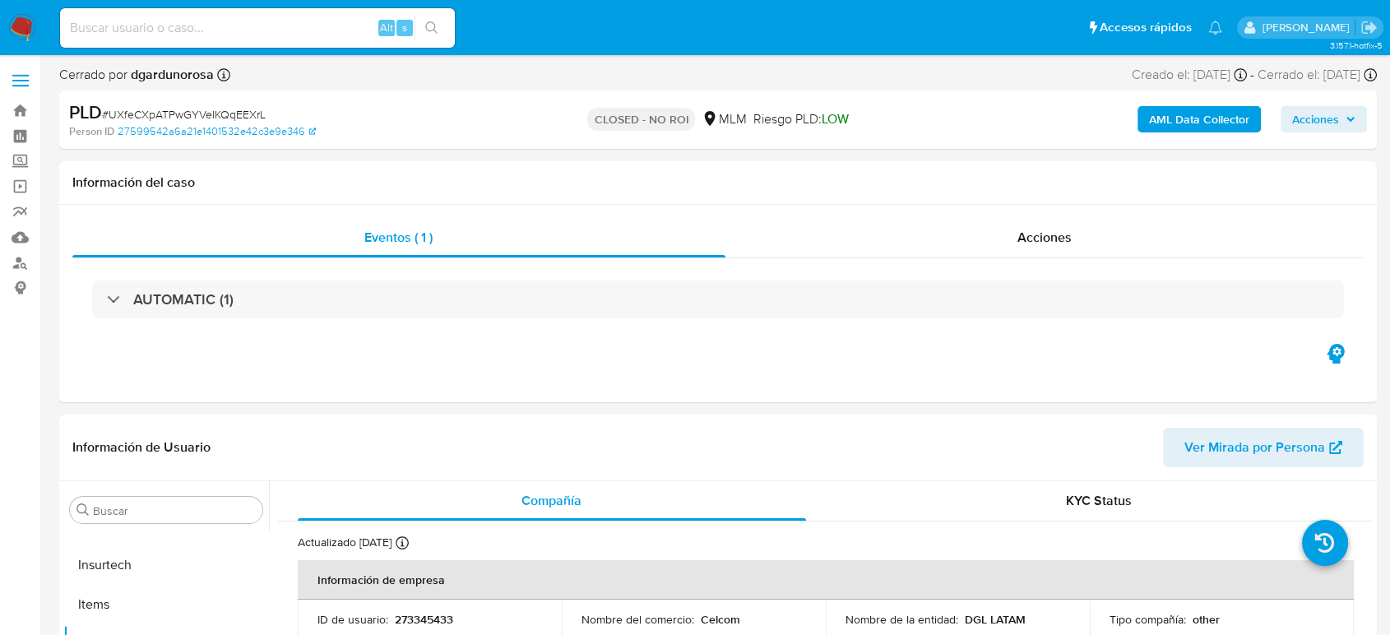
select select "10"
click at [990, 232] on div "Acciones" at bounding box center [1044, 237] width 639 height 39
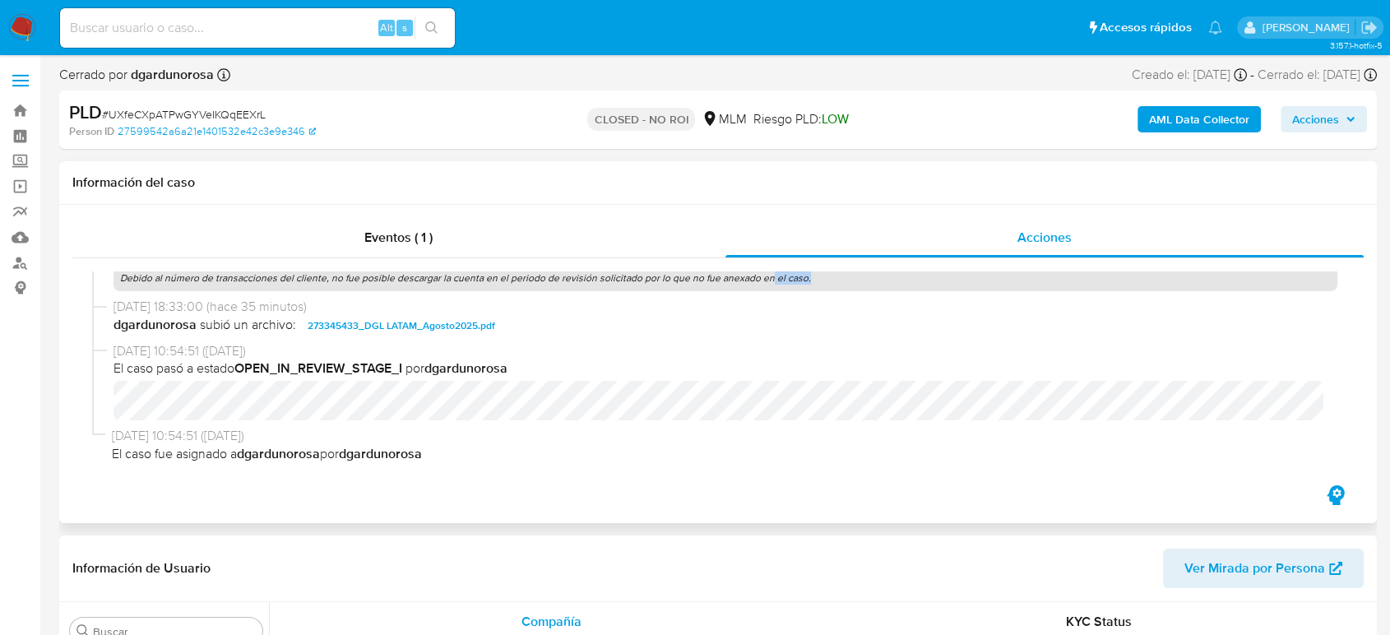
scroll to position [190, 0]
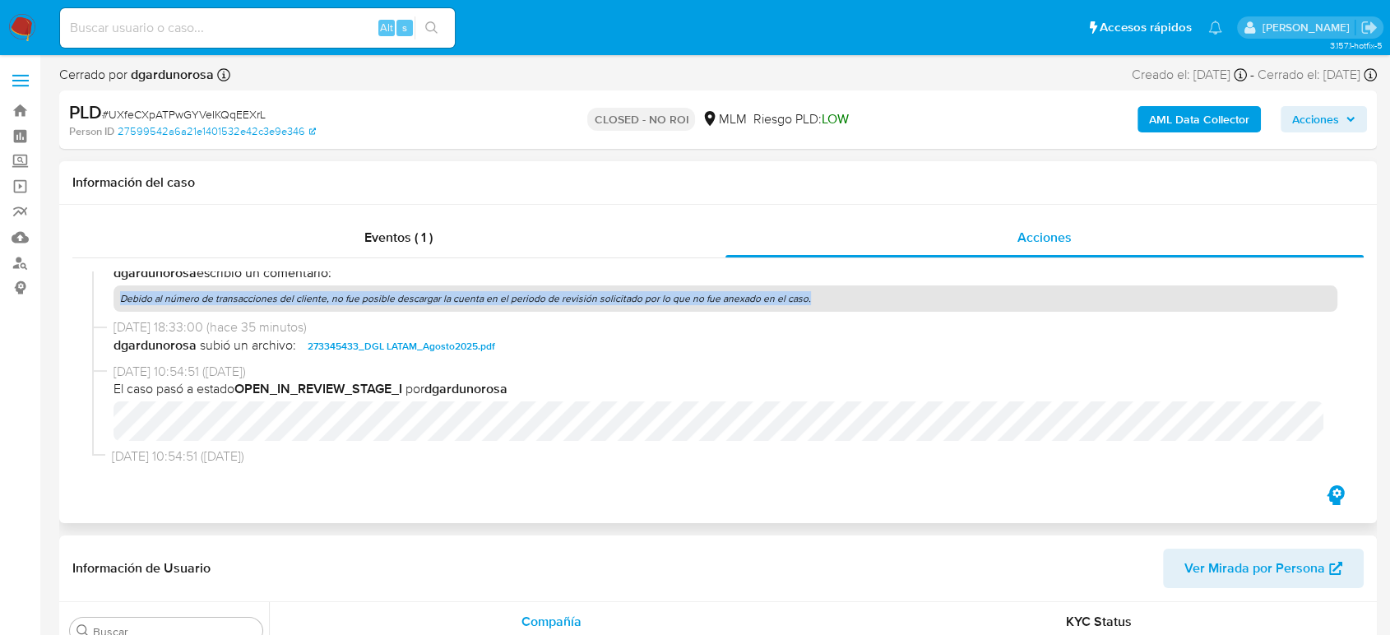
drag, startPoint x: 800, startPoint y: 278, endPoint x: 92, endPoint y: 306, distance: 708.7
click at [92, 306] on div "01/09/2025 18:33:55 (hace 34 minutos) dgardunorosa escribió un comentario: Debi…" at bounding box center [718, 283] width 1252 height 72
copy p "Debido al número de transacciones del cliente, no fue posible descargar la cuen…"
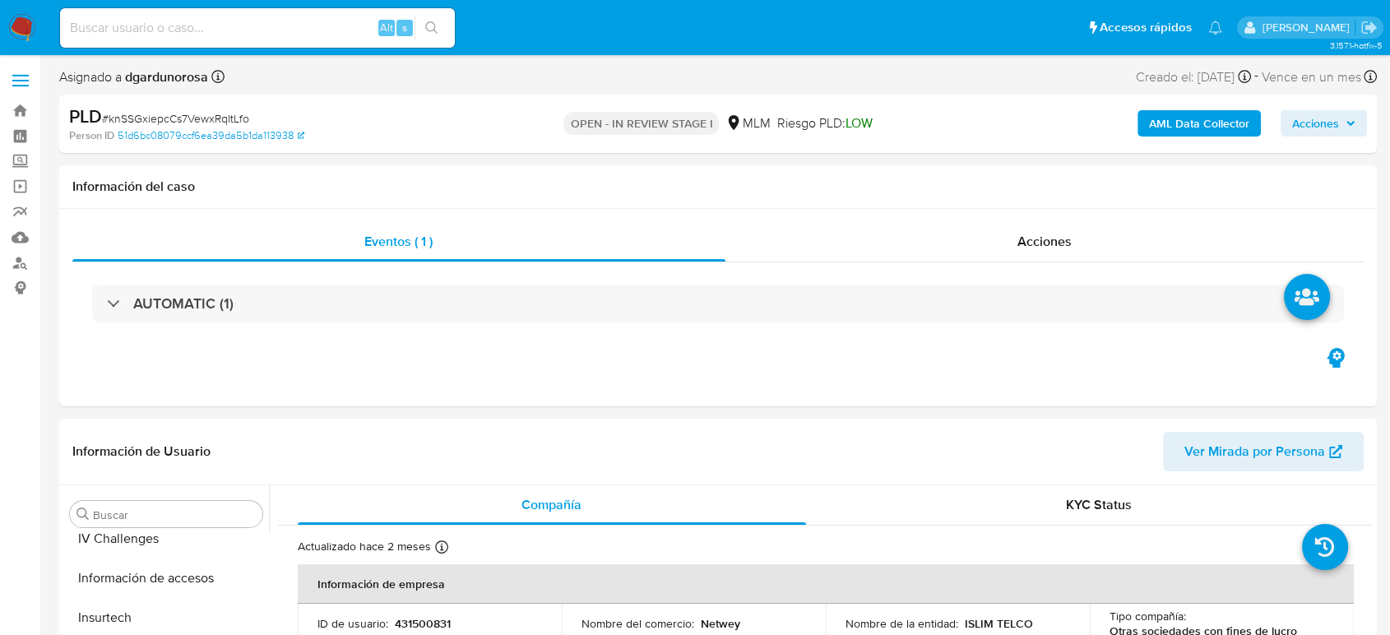
scroll to position [695, 0]
select select "10"
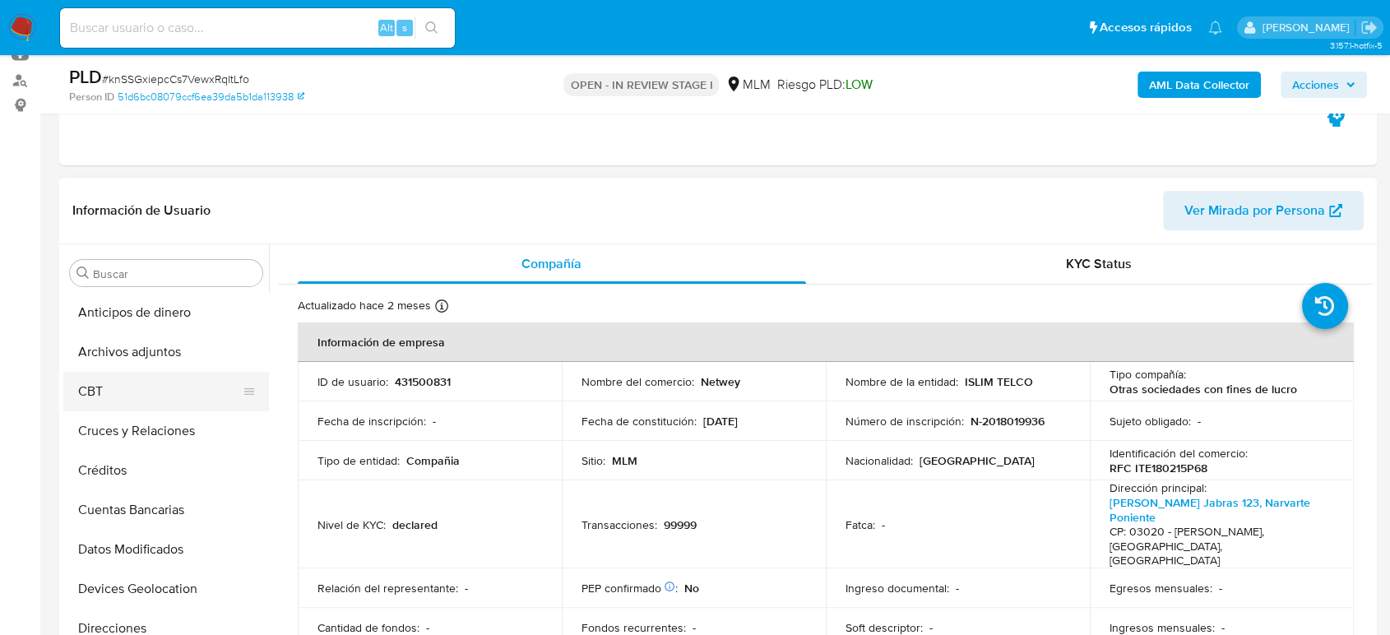
scroll to position [0, 0]
click at [130, 359] on button "Archivos adjuntos" at bounding box center [159, 351] width 192 height 39
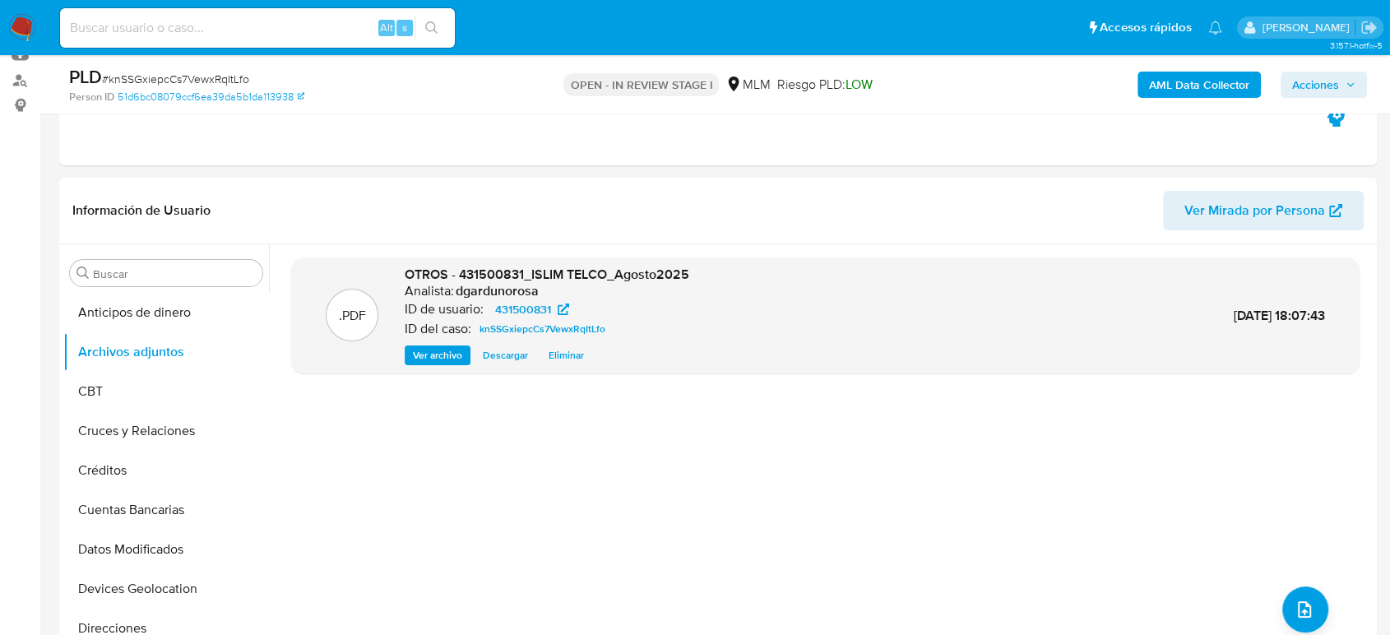
click at [1308, 75] on span "Acciones" at bounding box center [1315, 85] width 47 height 26
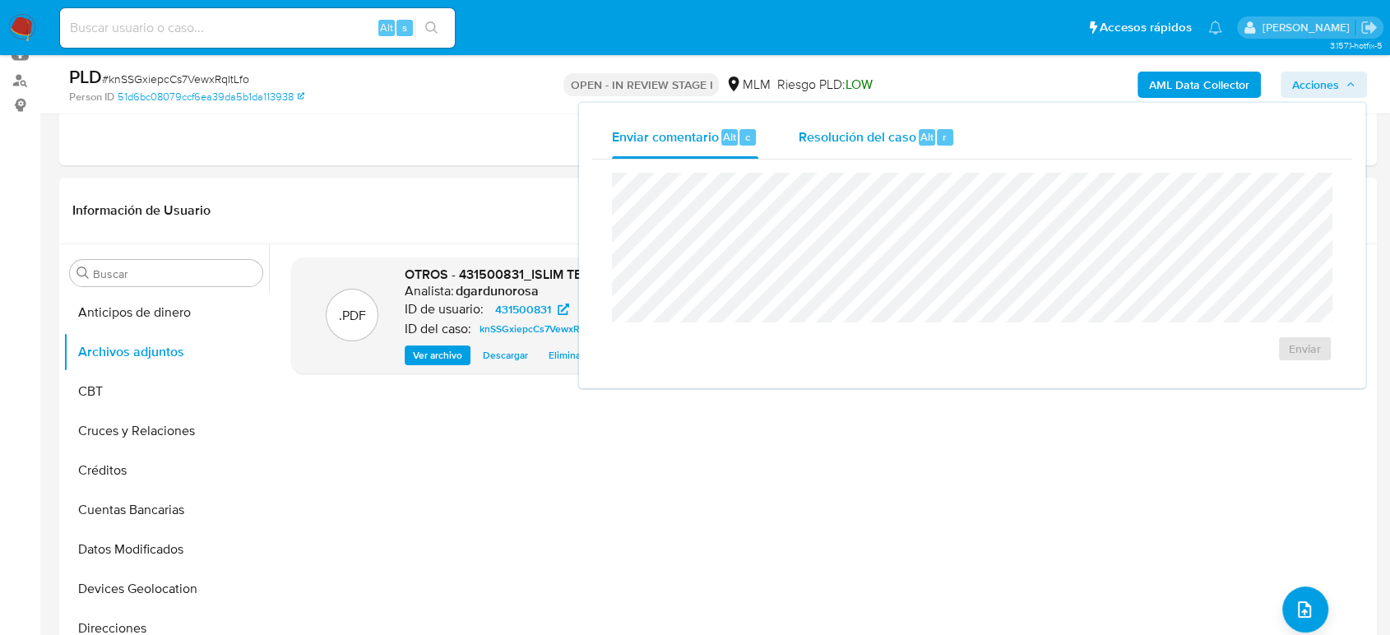
click at [834, 147] on div "Resolución del caso Alt r" at bounding box center [876, 137] width 157 height 43
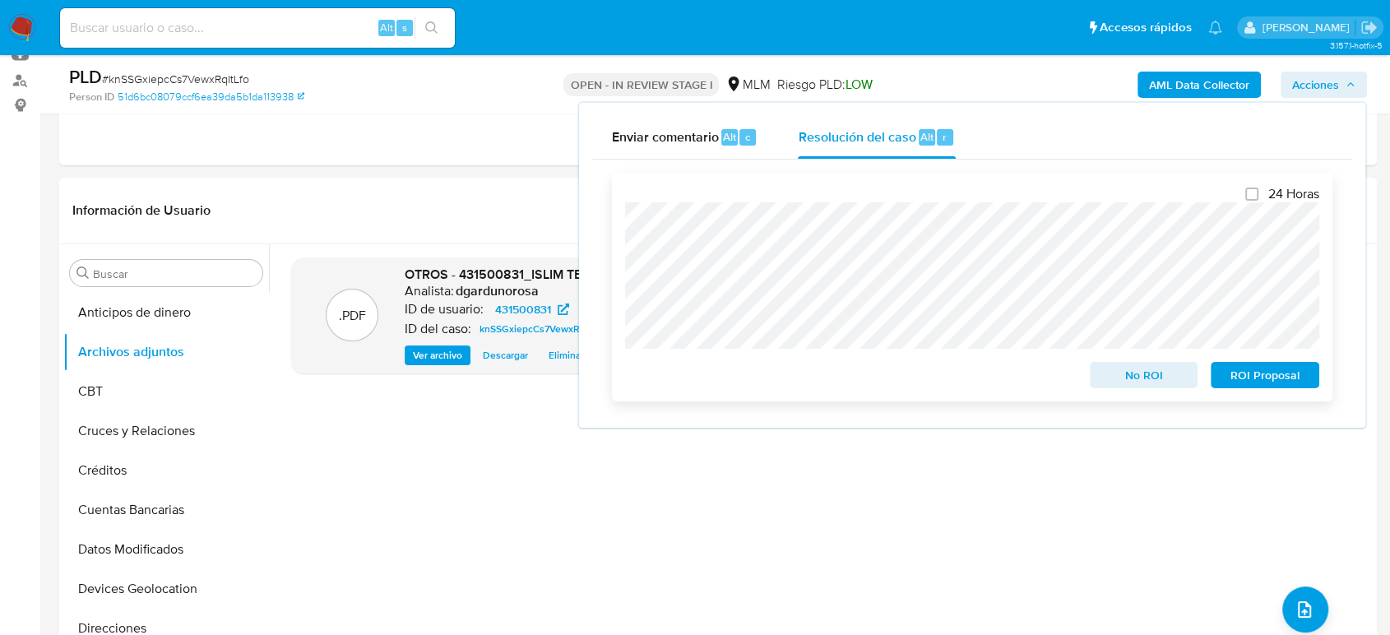
click at [1106, 378] on span "No ROI" at bounding box center [1144, 375] width 86 height 23
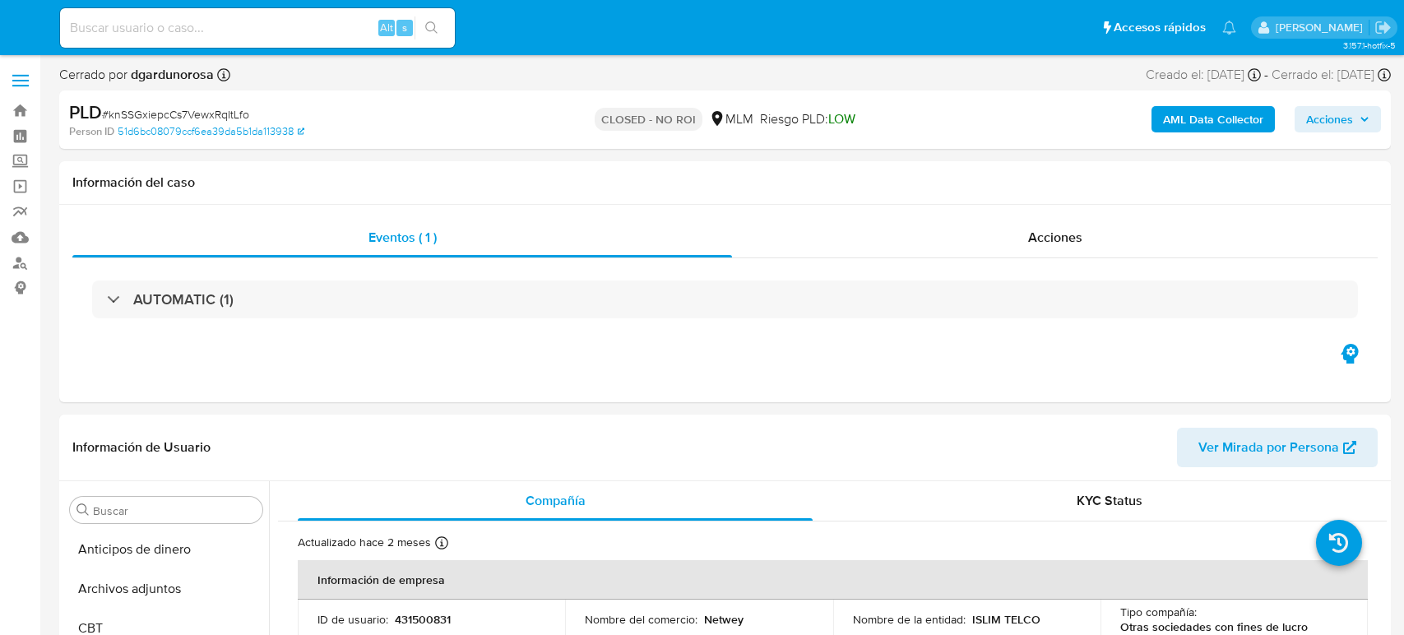
select select "10"
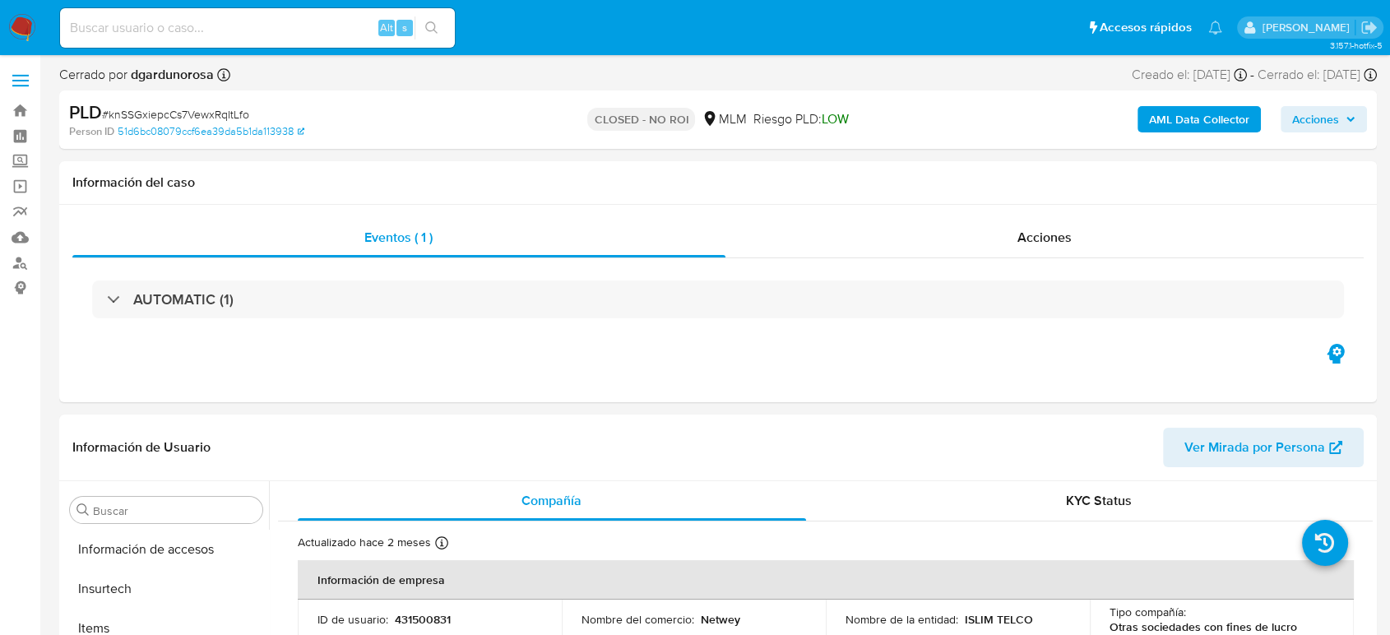
scroll to position [695, 0]
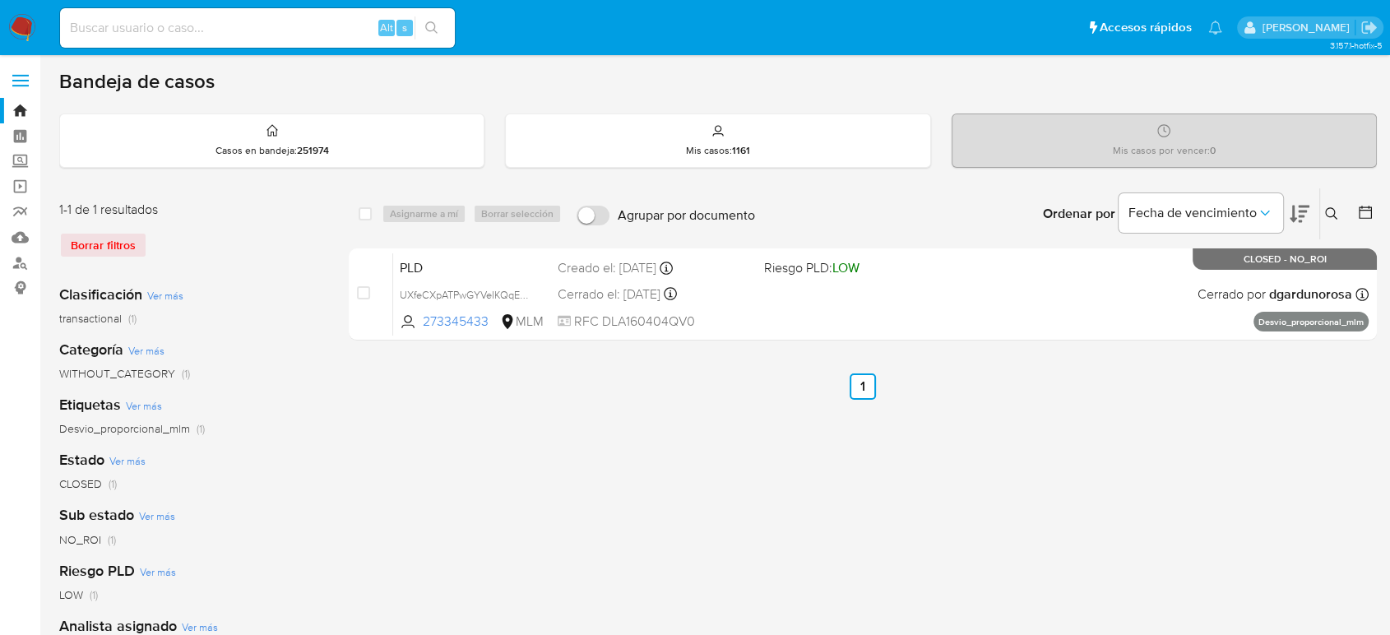
click at [1332, 212] on icon at bounding box center [1331, 213] width 13 height 13
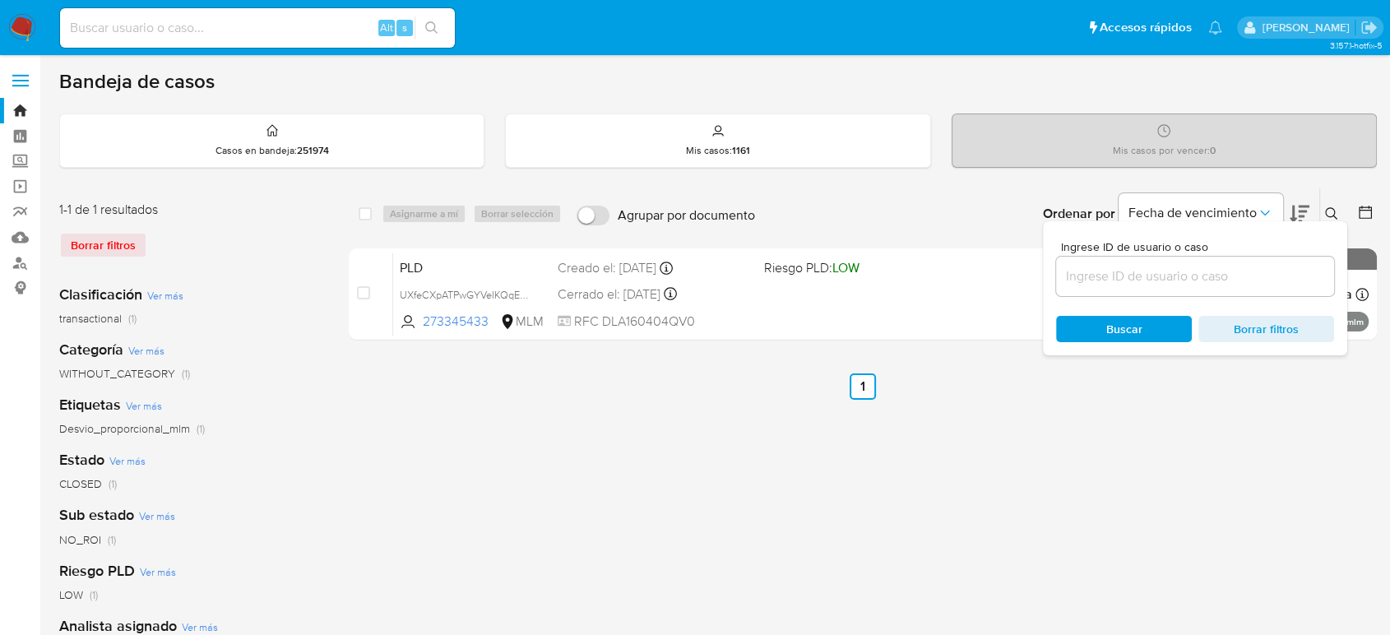
click at [1179, 281] on input at bounding box center [1195, 276] width 278 height 21
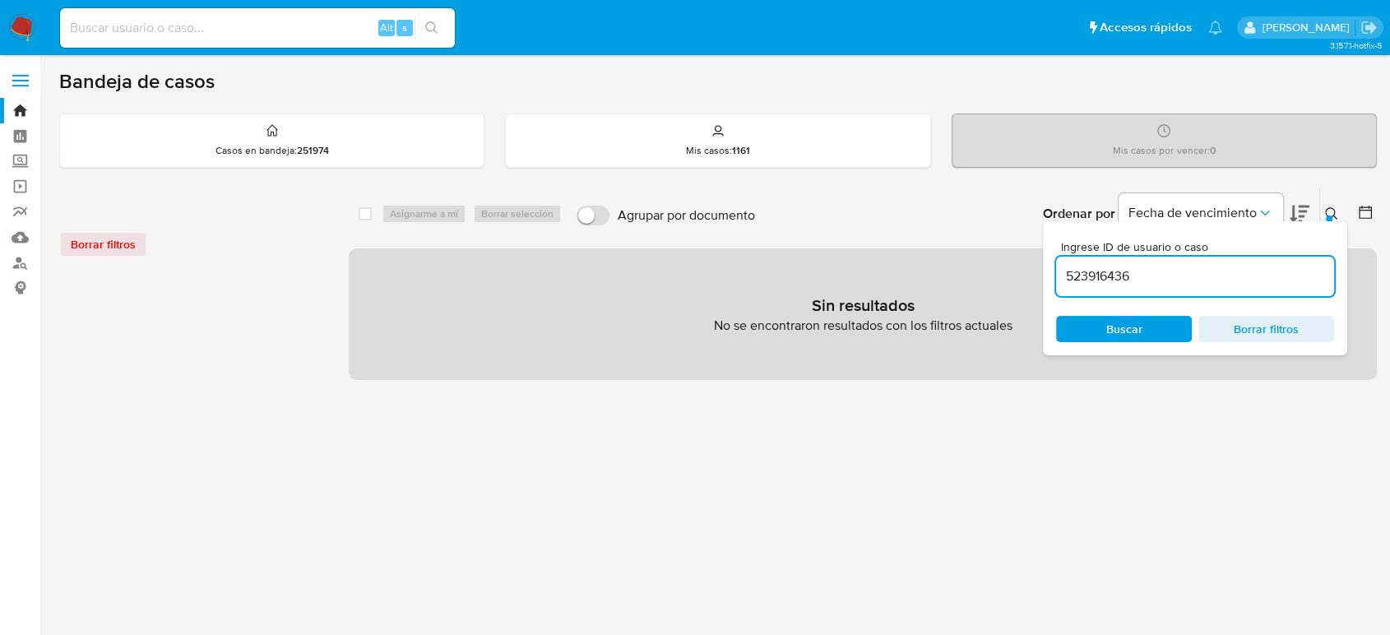
click at [1247, 279] on input "523916436" at bounding box center [1195, 276] width 278 height 21
type input "523916436"
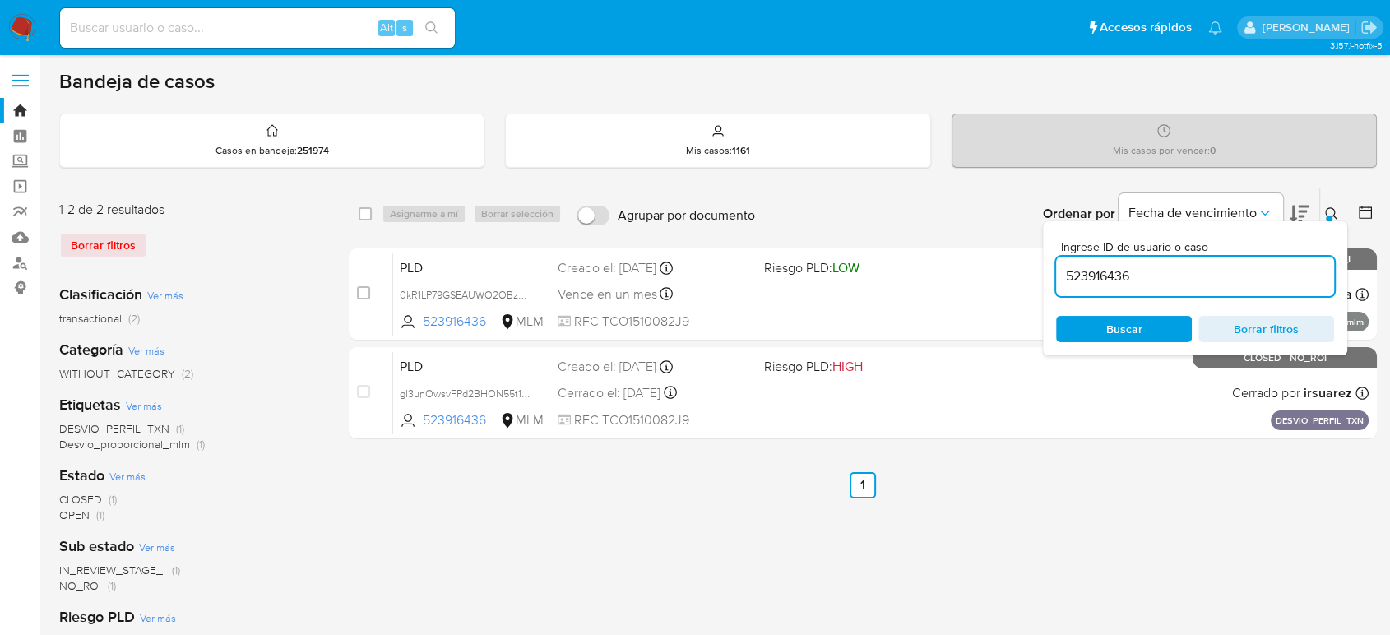
click at [1323, 211] on button at bounding box center [1333, 214] width 27 height 20
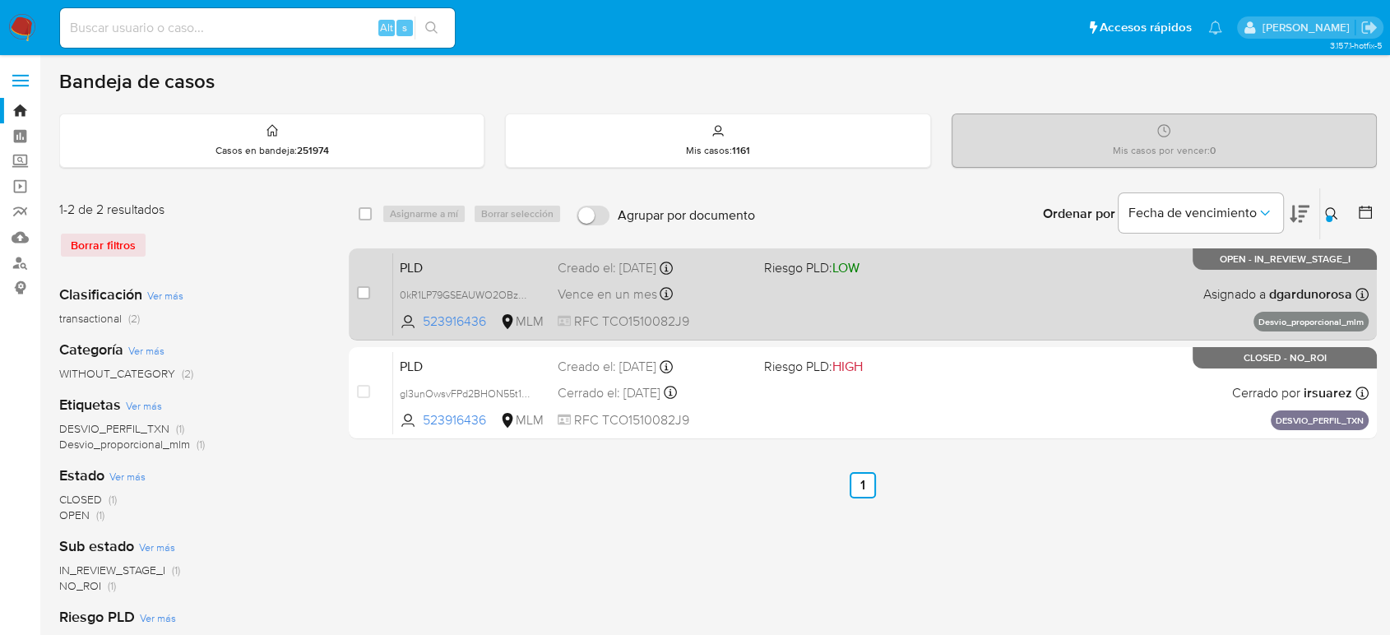
click at [1080, 299] on div "PLD 0kR1LP79GSEAUWO2OBzzL7bP 523916436 MLM Riesgo PLD: LOW Creado el: 12/08/202…" at bounding box center [881, 294] width 976 height 83
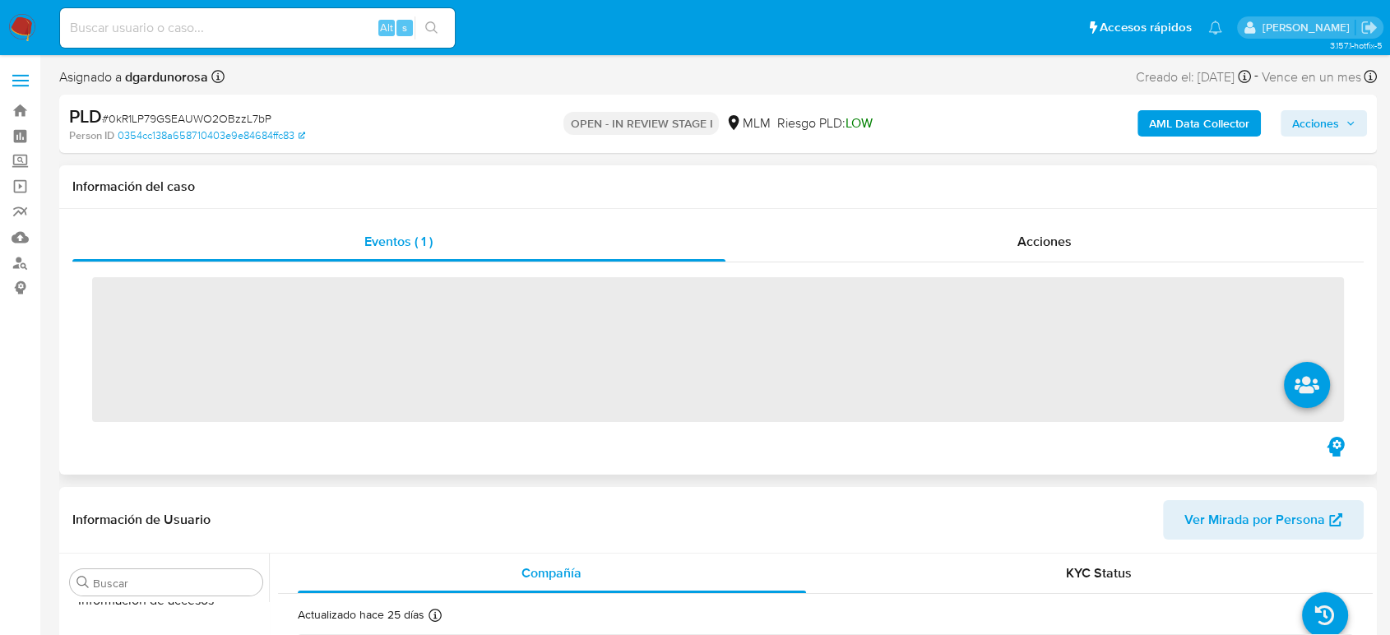
scroll to position [695, 0]
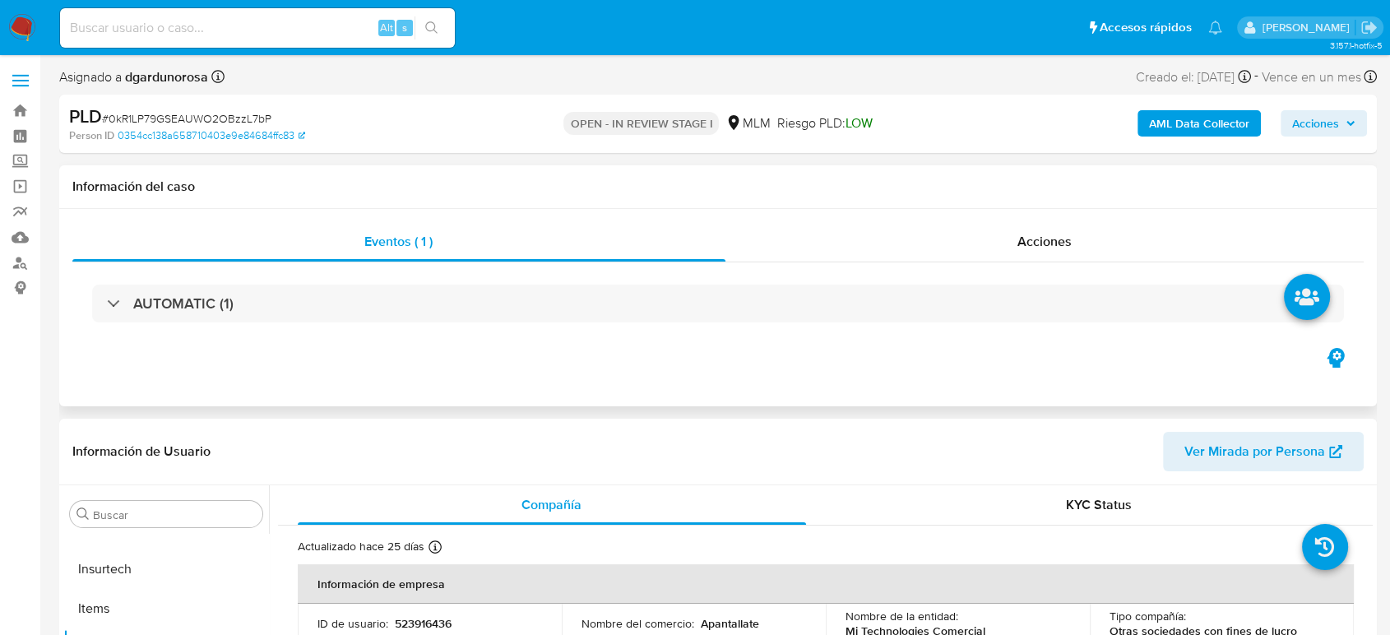
select select "10"
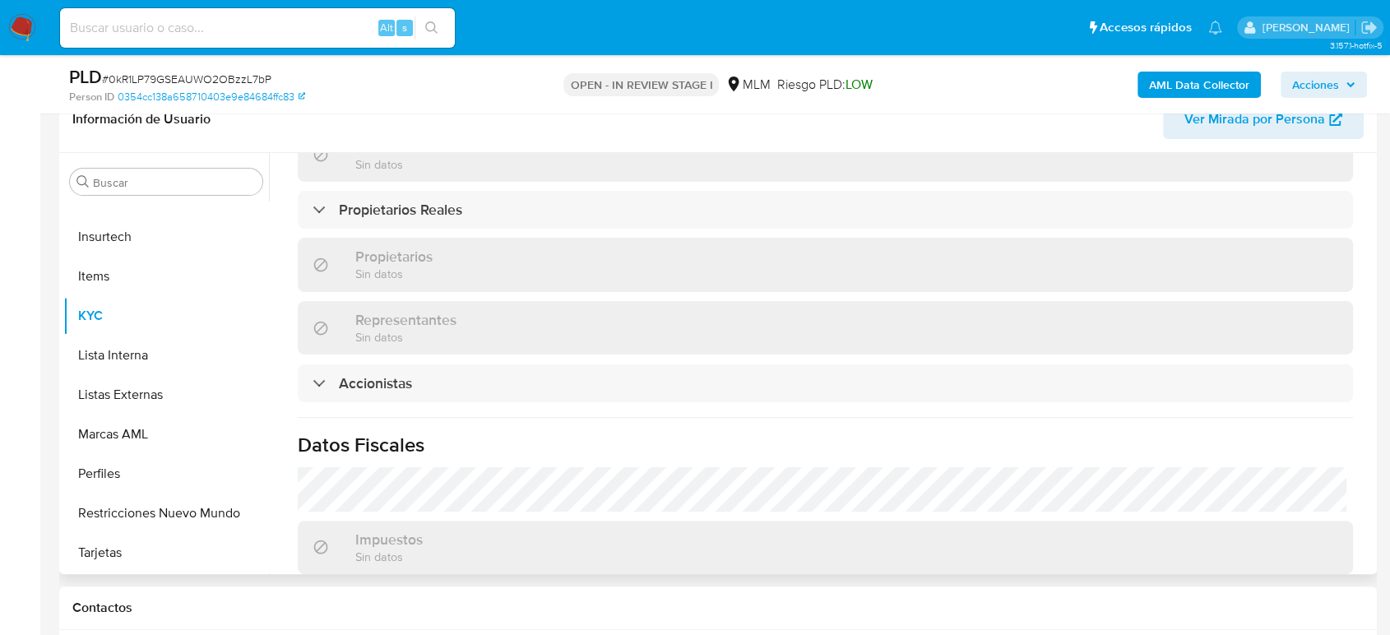
scroll to position [1188, 0]
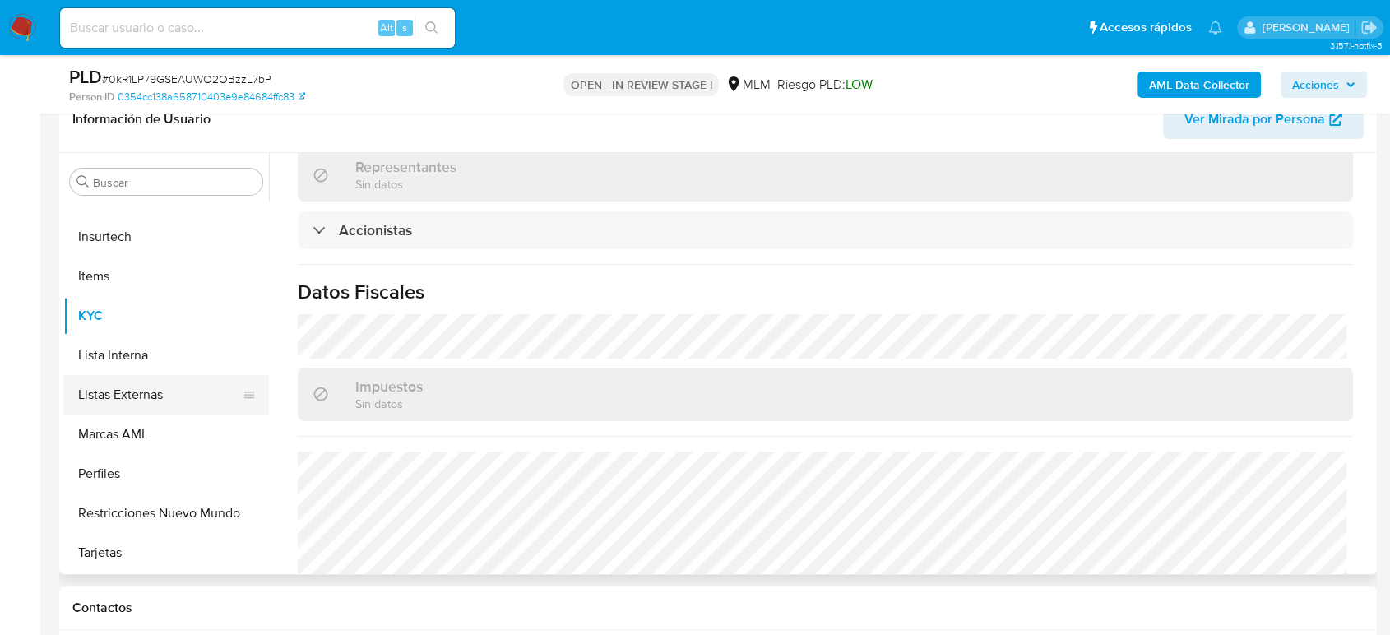
click at [127, 400] on button "Listas Externas" at bounding box center [159, 394] width 192 height 39
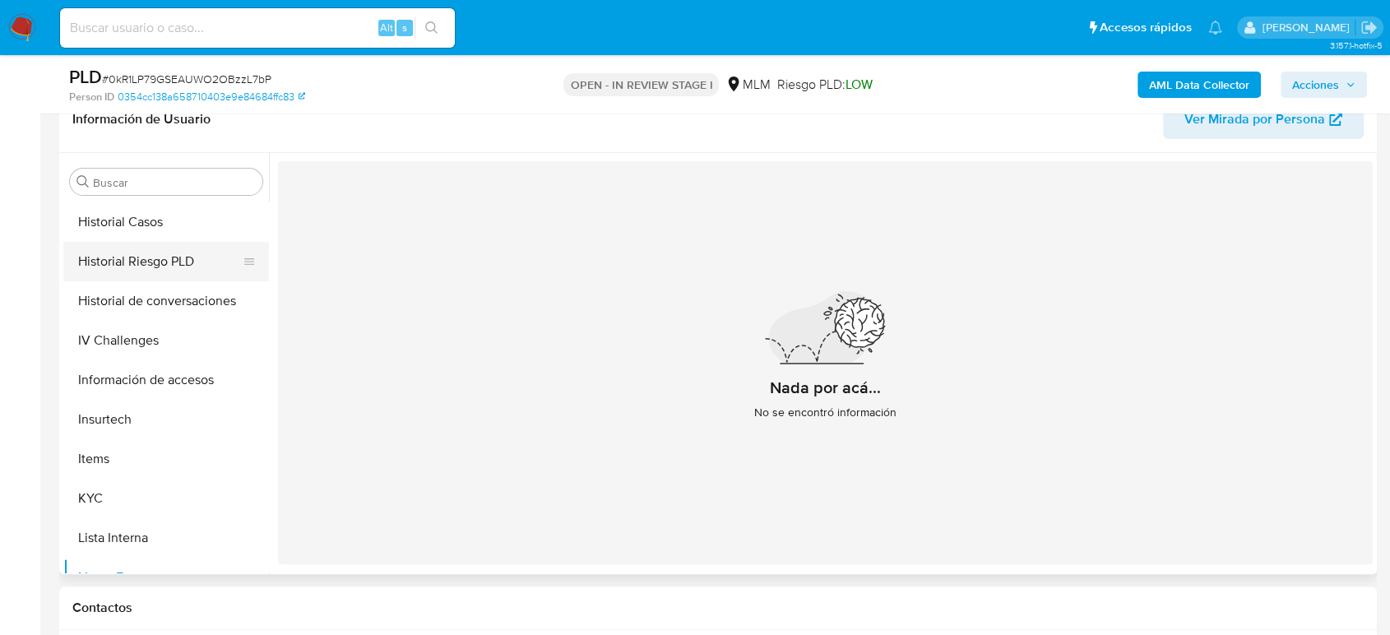
scroll to position [329, 0]
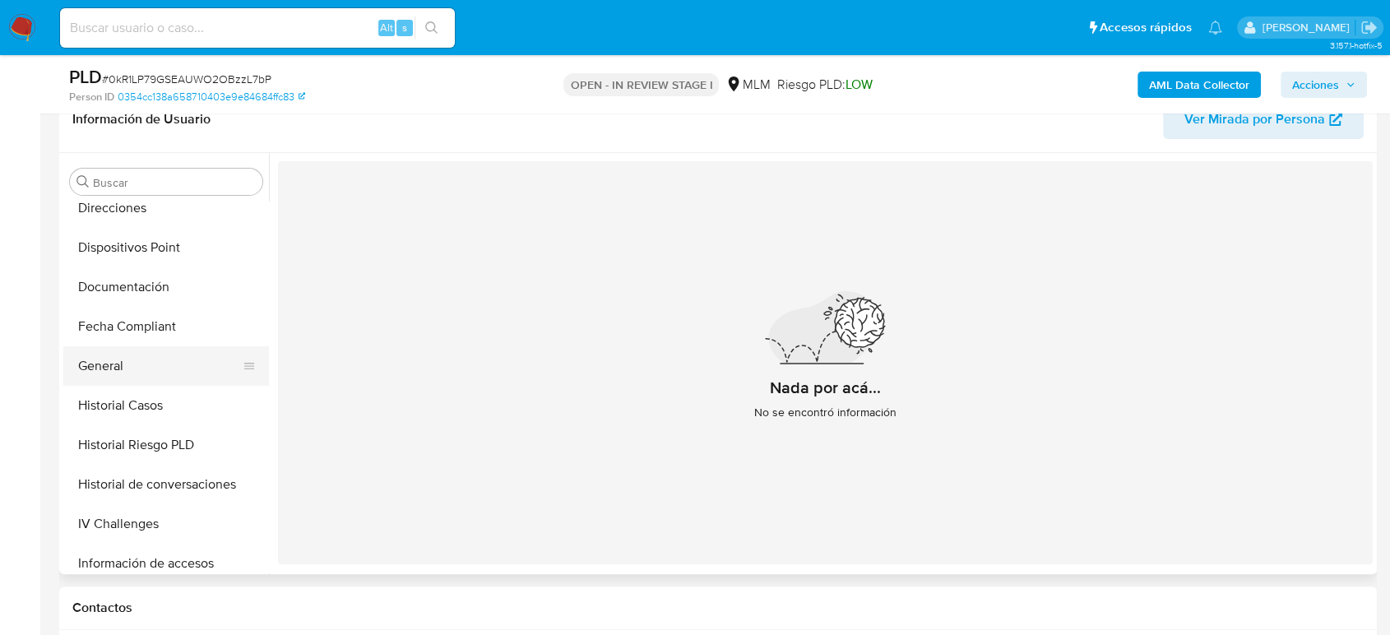
click at [117, 361] on button "General" at bounding box center [159, 365] width 192 height 39
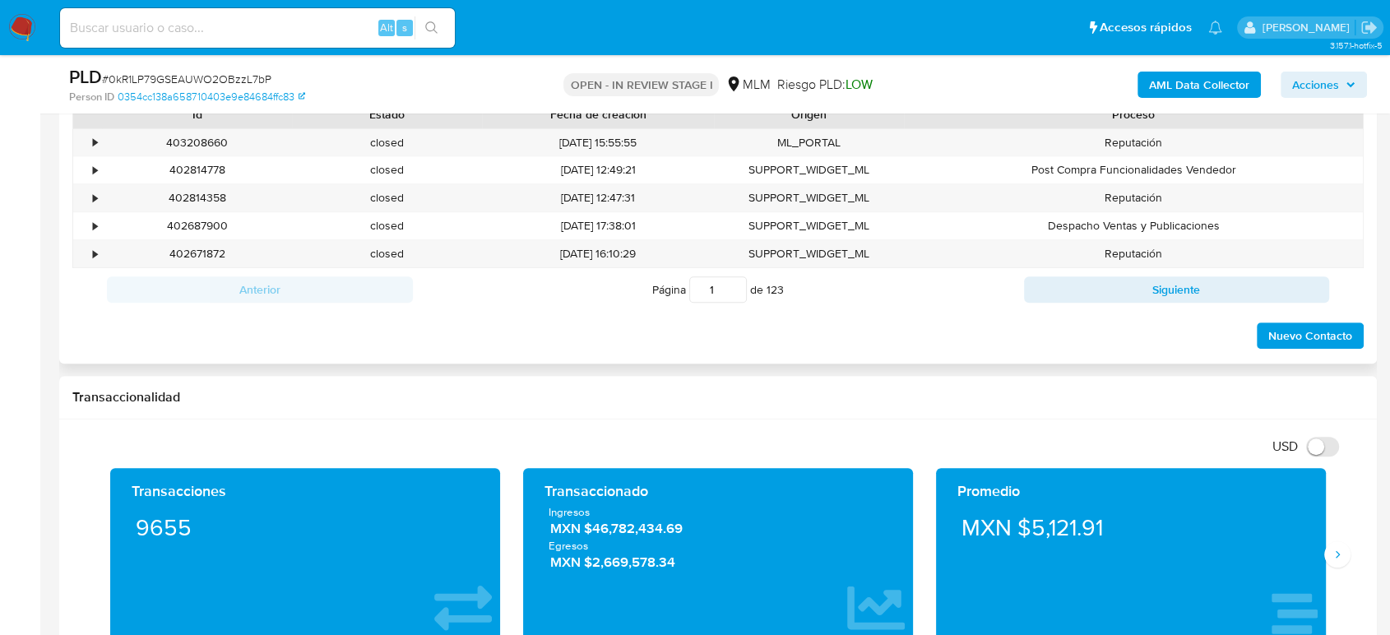
scroll to position [1096, 0]
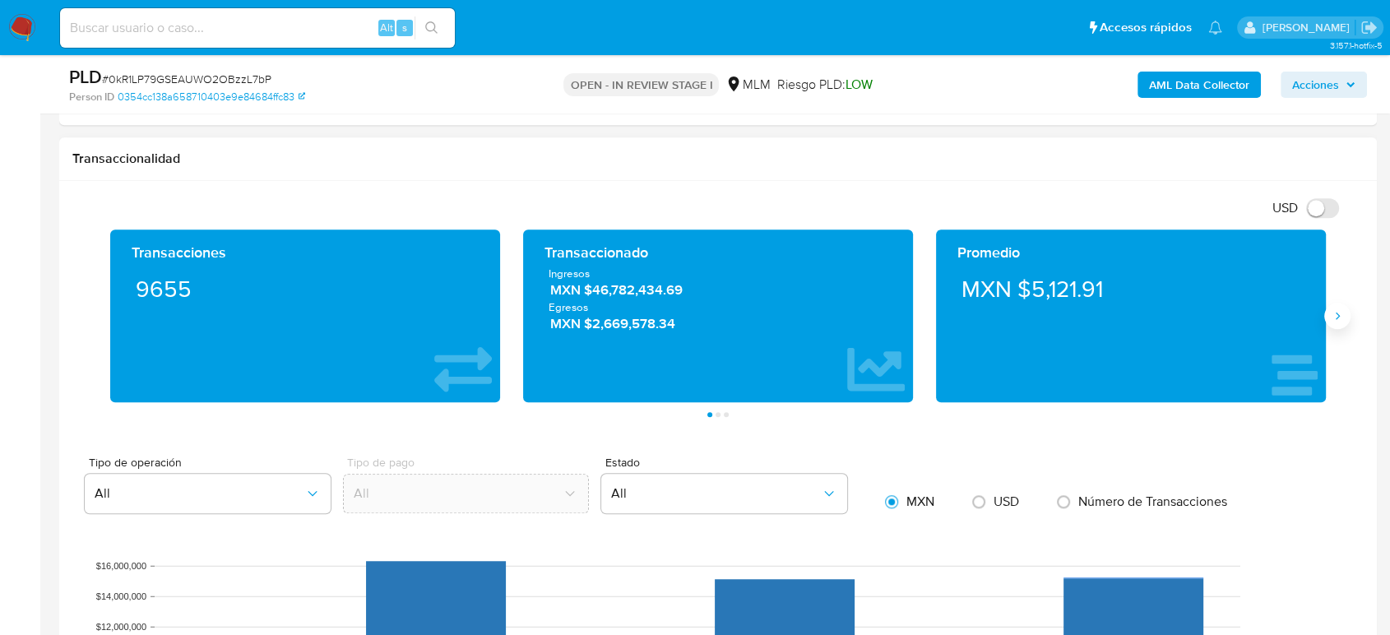
click at [1334, 317] on icon "Siguiente" at bounding box center [1337, 315] width 13 height 13
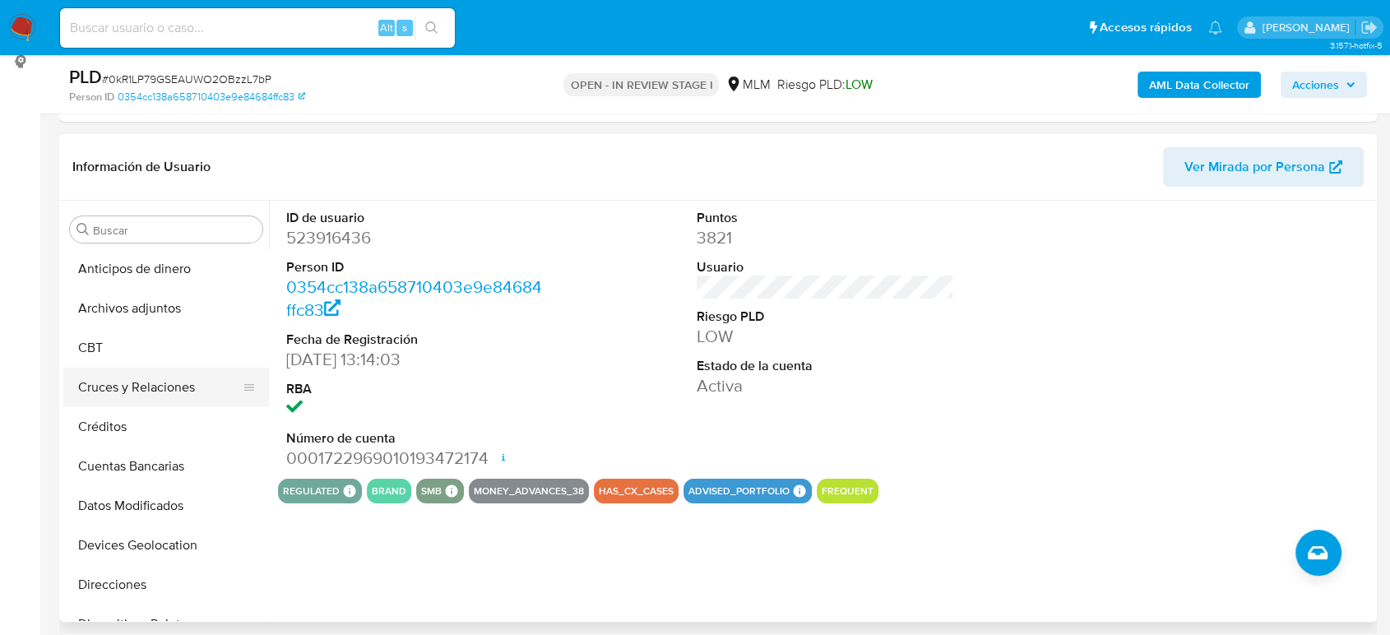
scroll to position [274, 0]
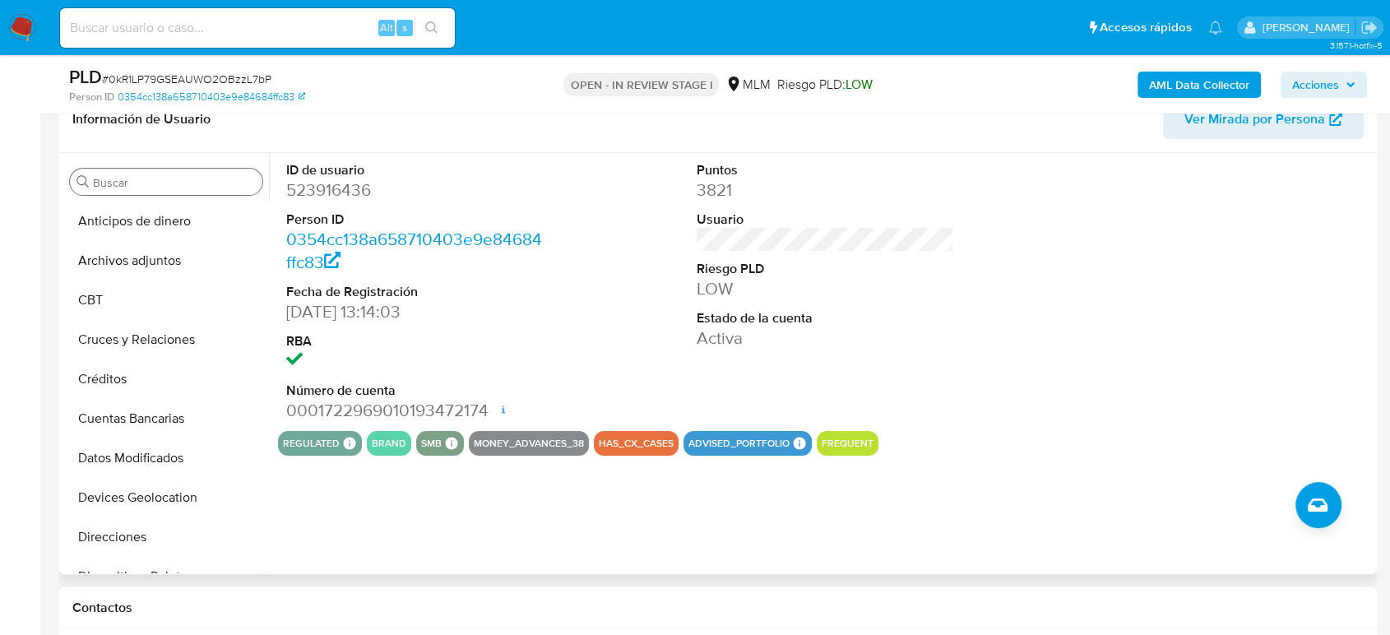
click at [175, 181] on input "Buscar" at bounding box center [174, 182] width 163 height 15
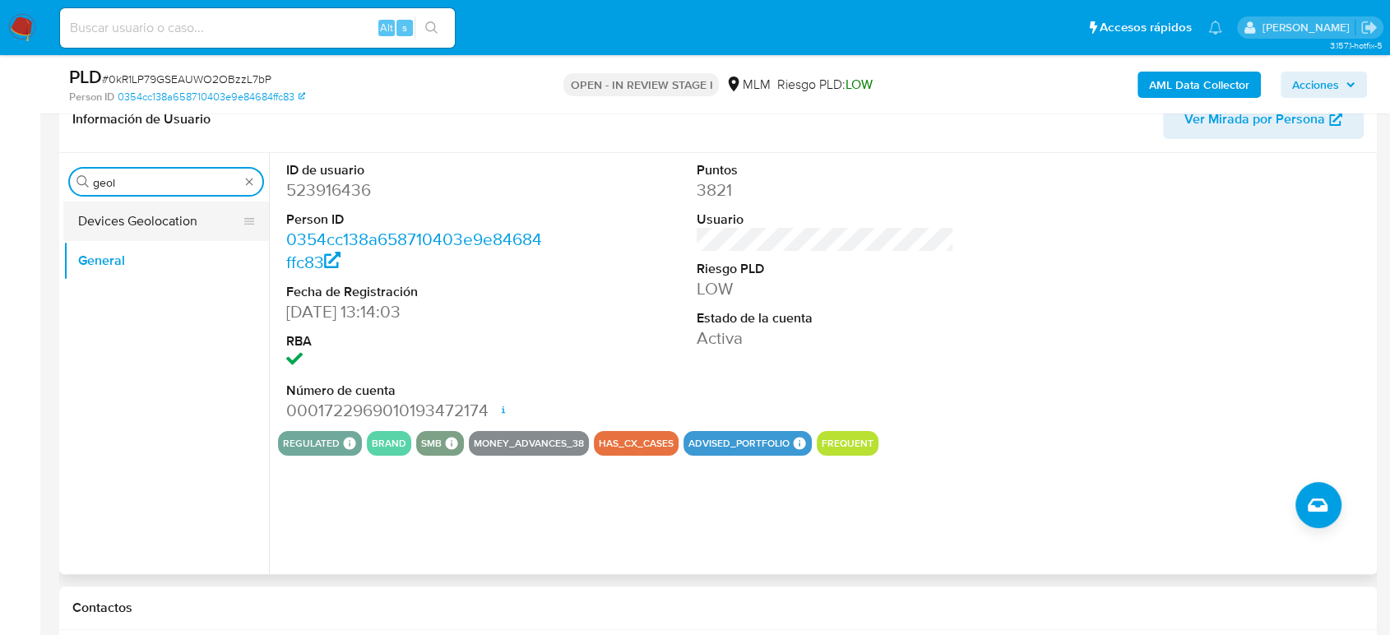
type input "geol"
click at [157, 224] on button "Devices Geolocation" at bounding box center [159, 221] width 192 height 39
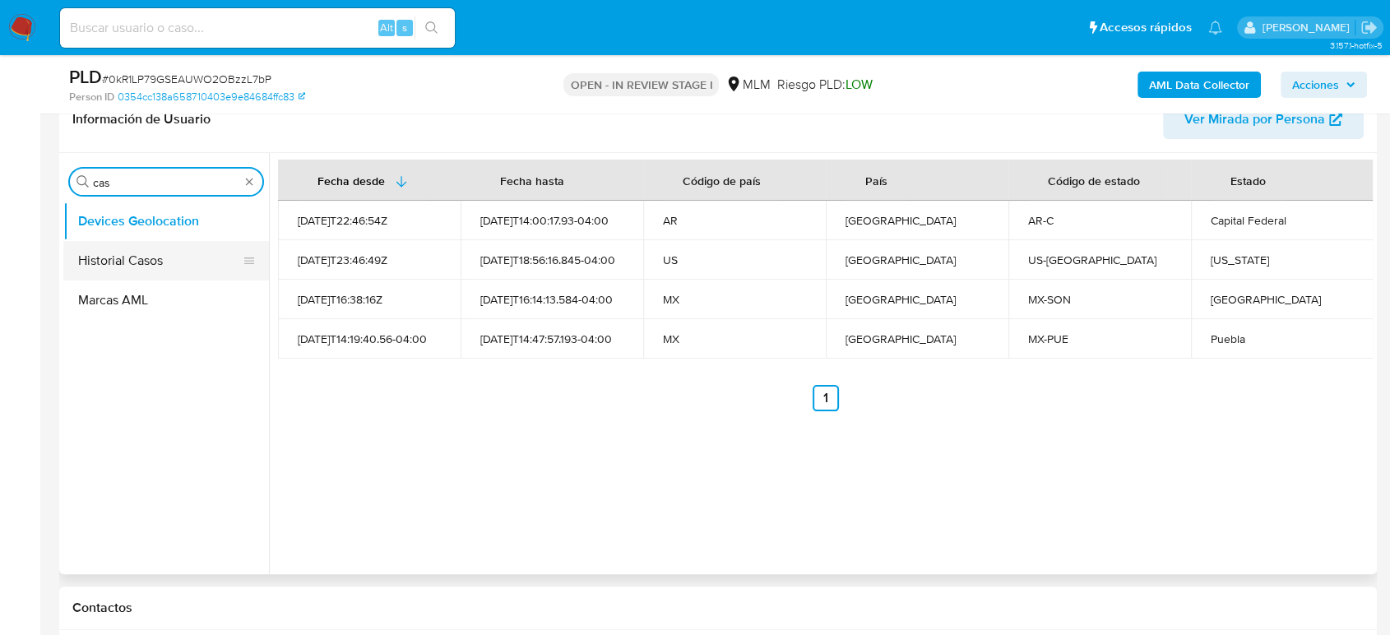
type input "cas"
click at [160, 255] on button "Historial Casos" at bounding box center [159, 260] width 192 height 39
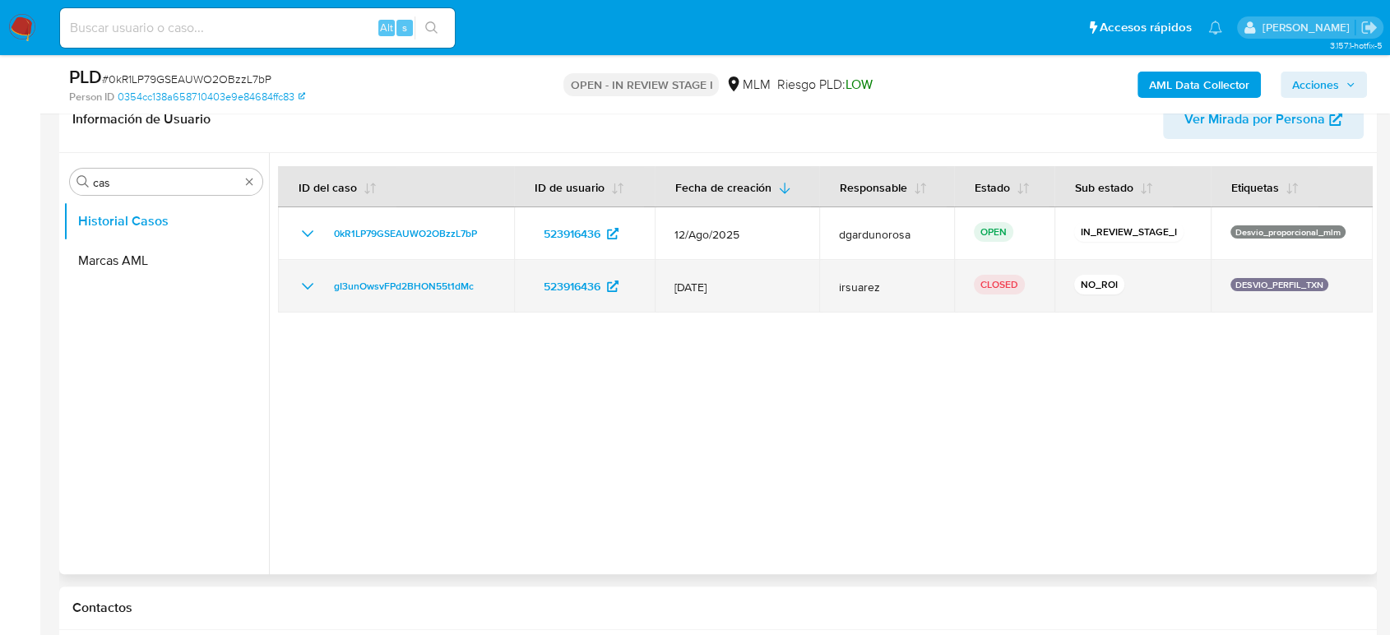
drag, startPoint x: 306, startPoint y: 290, endPoint x: 316, endPoint y: 294, distance: 10.7
click at [307, 290] on icon "Mostrar/Ocultar" at bounding box center [308, 286] width 20 height 20
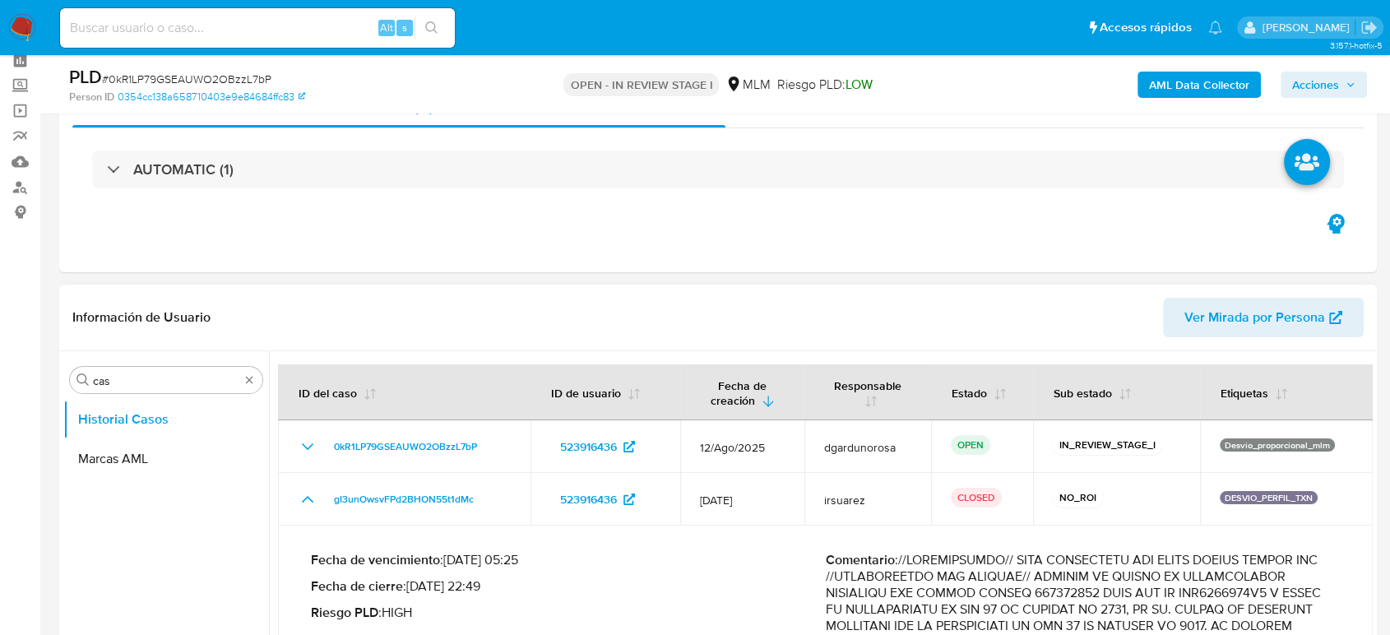
scroll to position [0, 0]
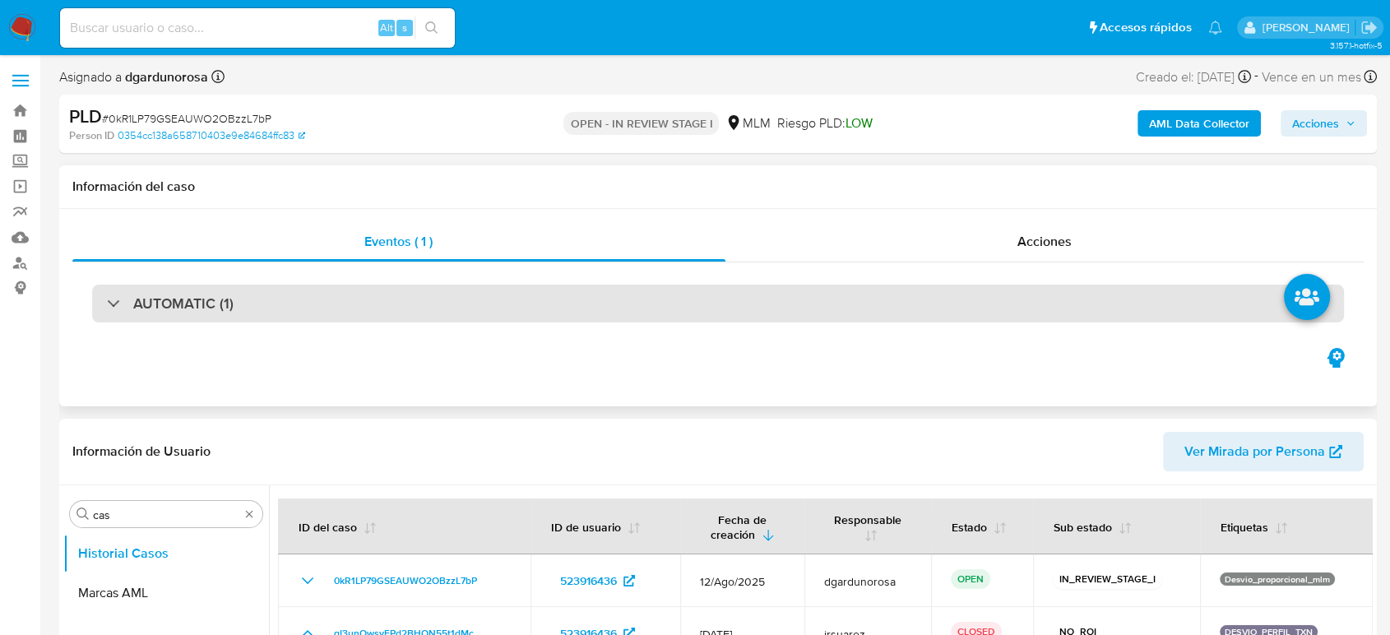
click at [276, 310] on div "AUTOMATIC (1)" at bounding box center [718, 304] width 1252 height 38
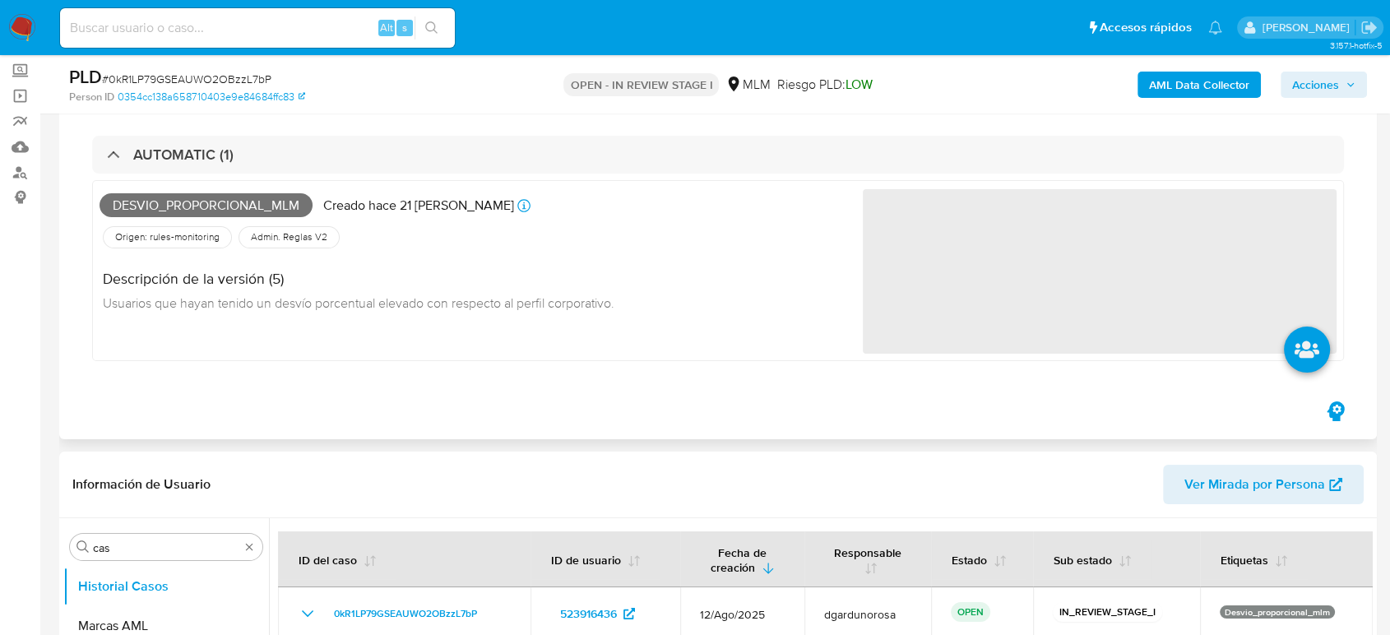
scroll to position [91, 0]
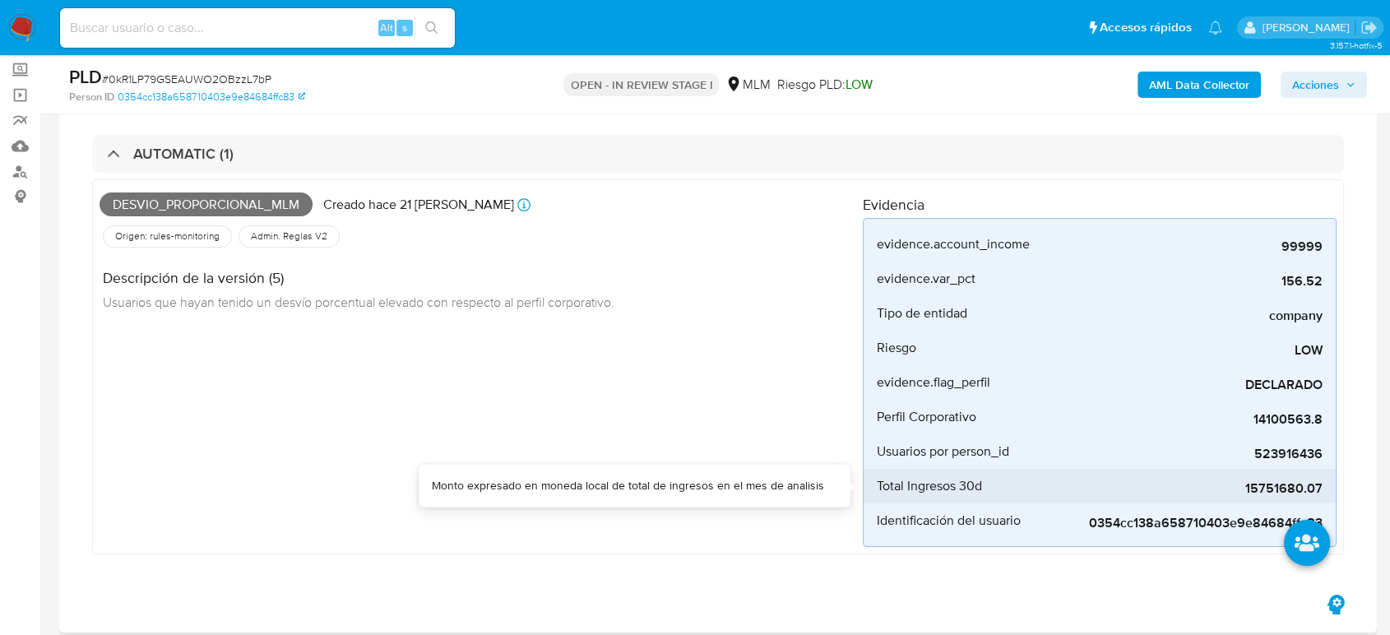
click at [1296, 489] on span "15751680.07" at bounding box center [1199, 488] width 247 height 16
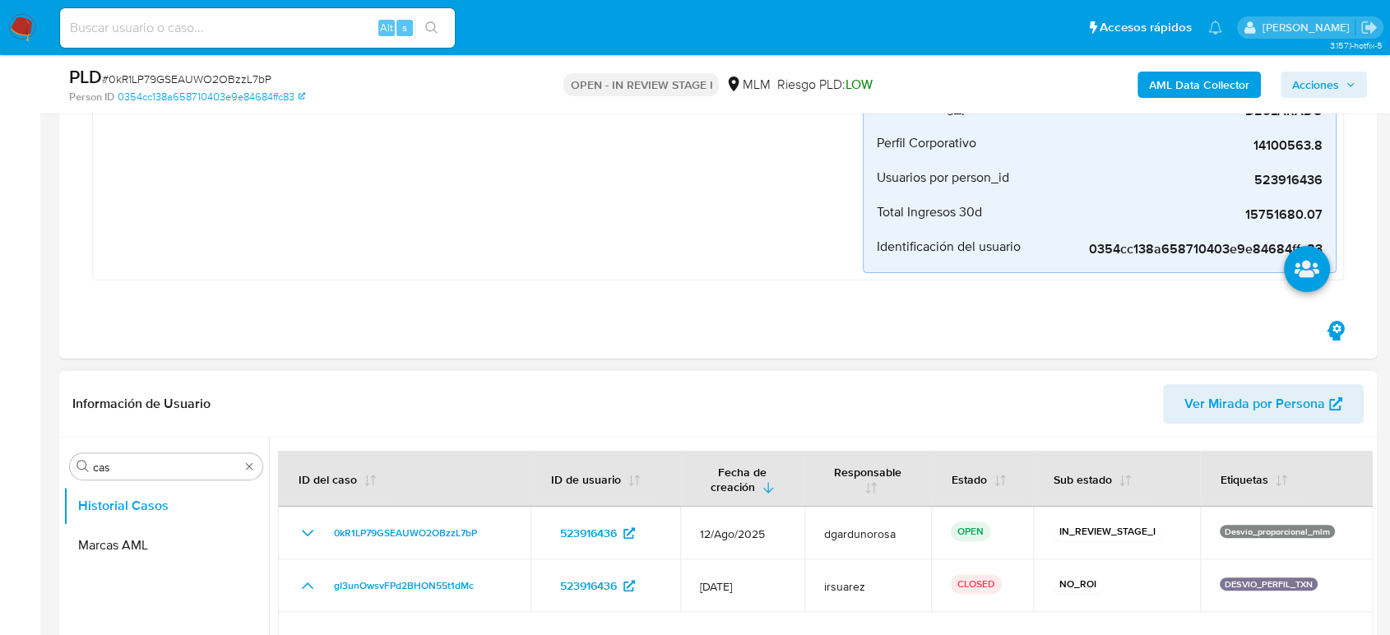
scroll to position [639, 0]
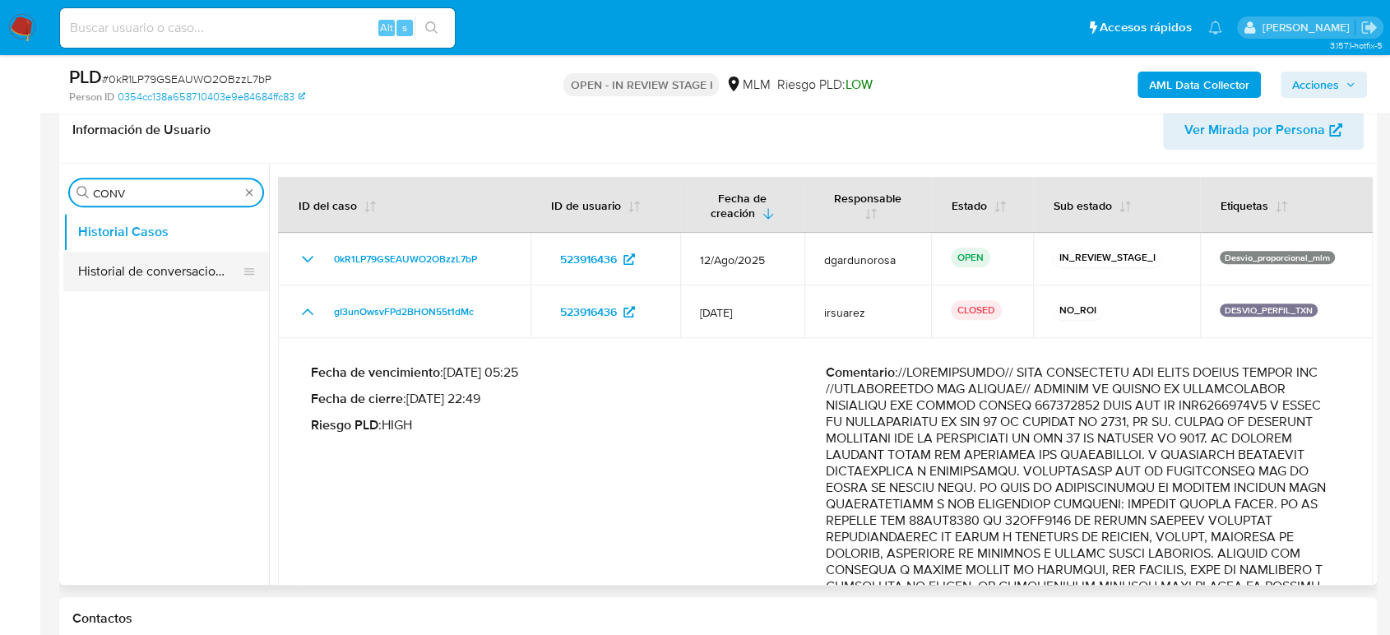
type input "CONV"
click at [177, 268] on button "Historial de conversaciones" at bounding box center [159, 271] width 192 height 39
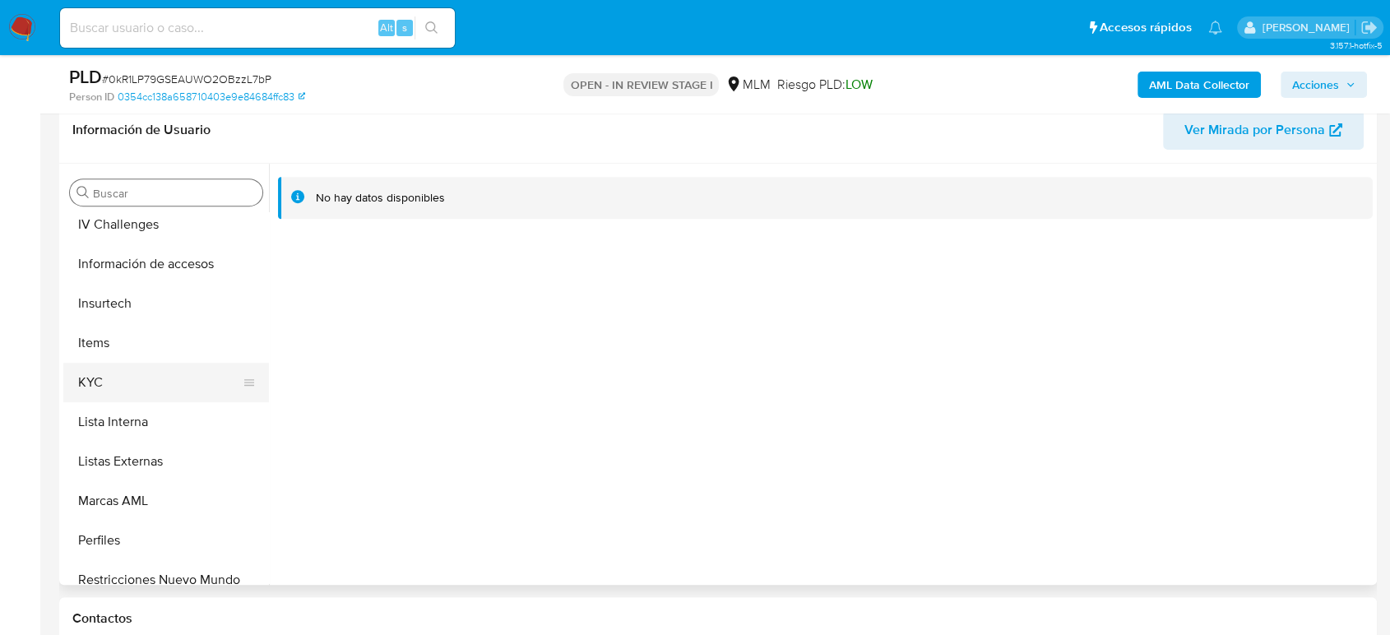
click at [137, 396] on button "KYC" at bounding box center [159, 382] width 192 height 39
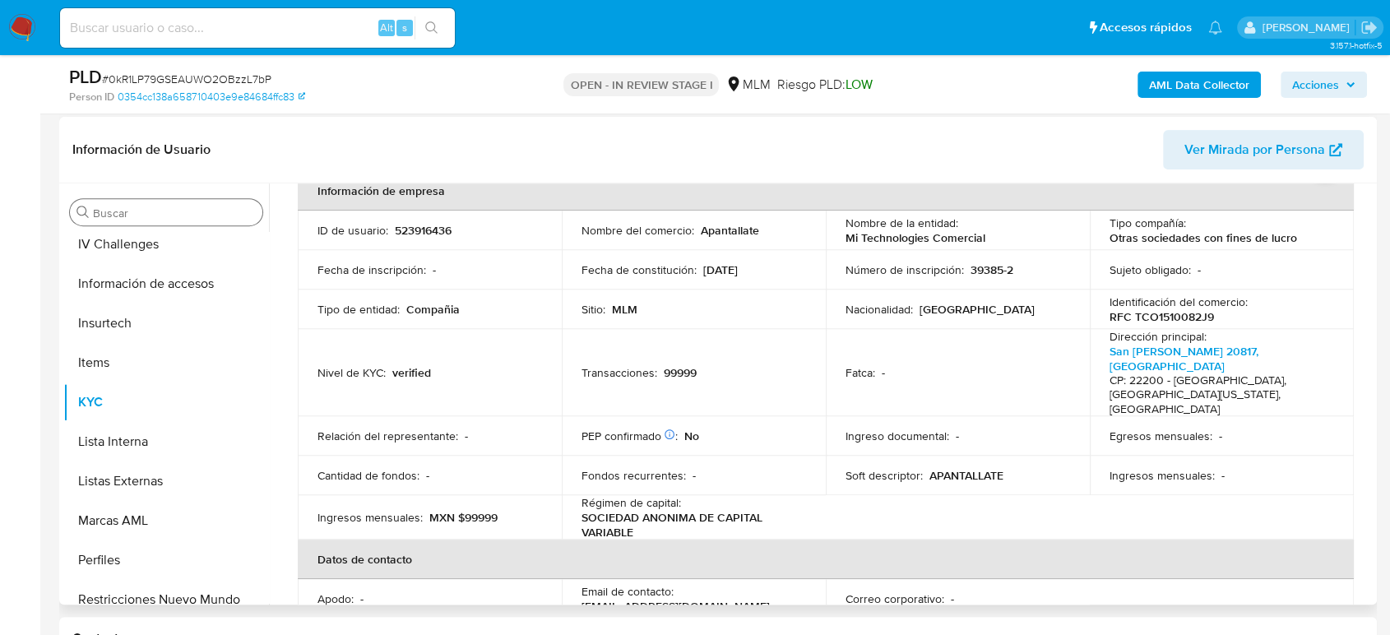
scroll to position [0, 0]
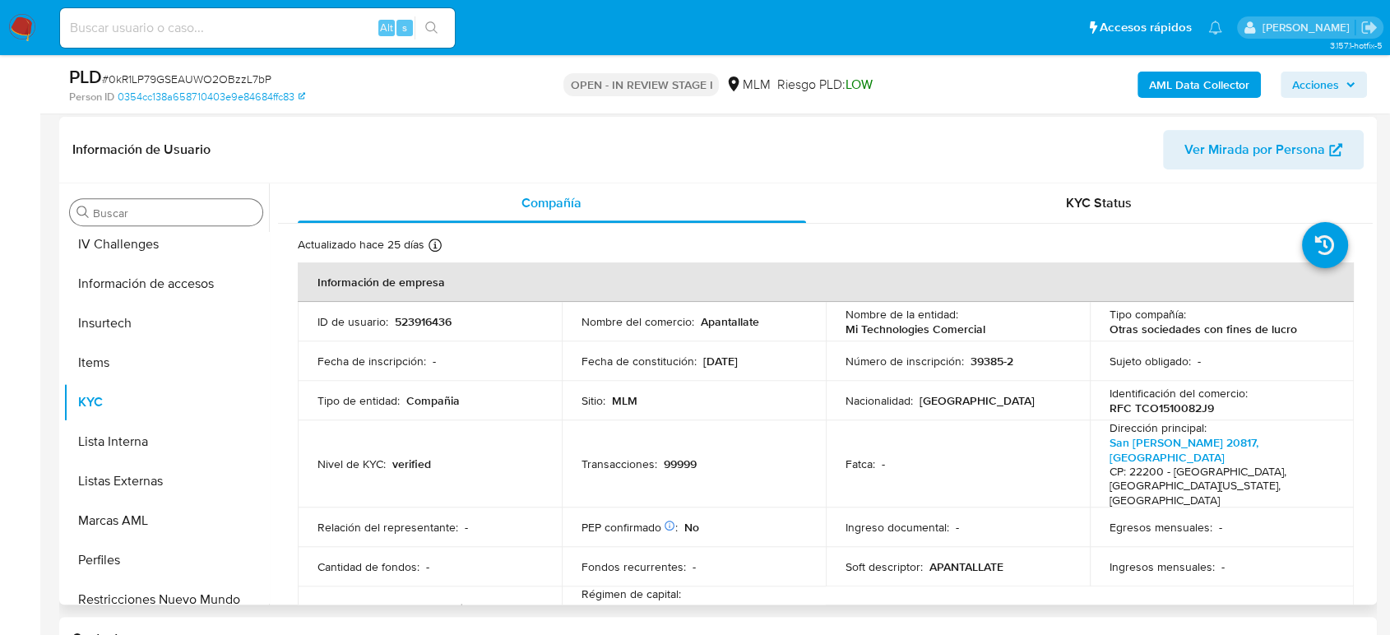
click at [750, 323] on p "Apantallate" at bounding box center [730, 321] width 58 height 15
copy p "Apantallate"
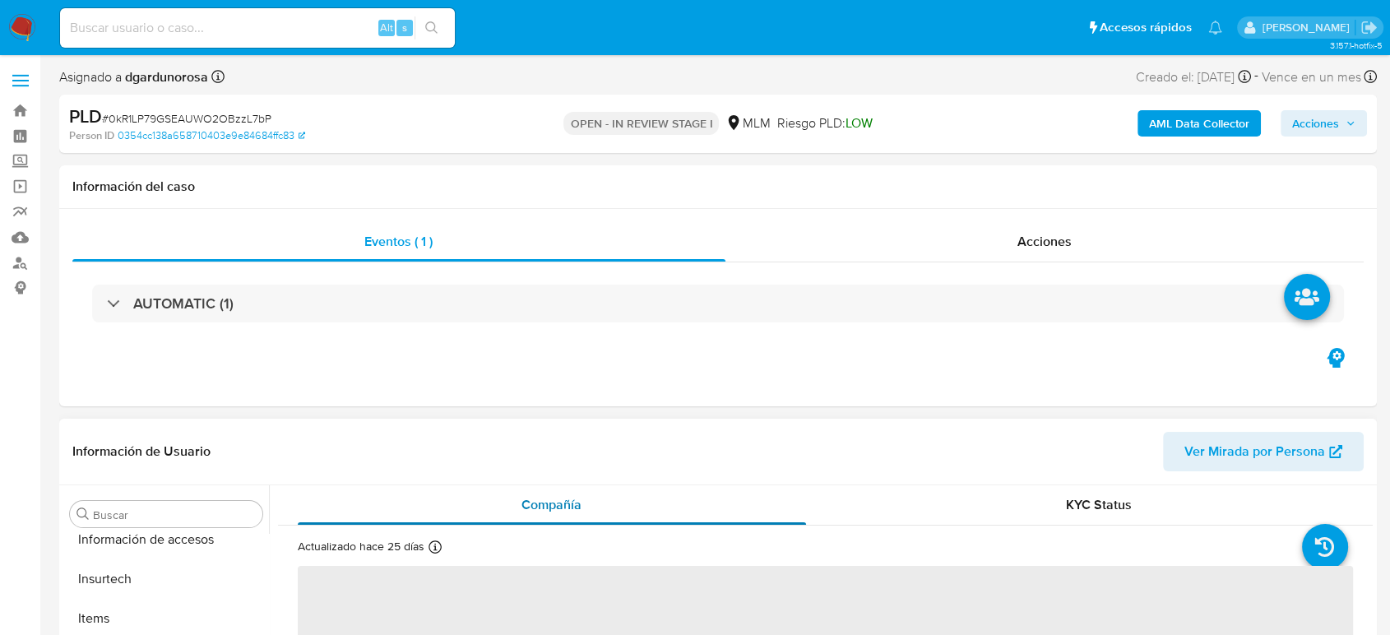
scroll to position [695, 0]
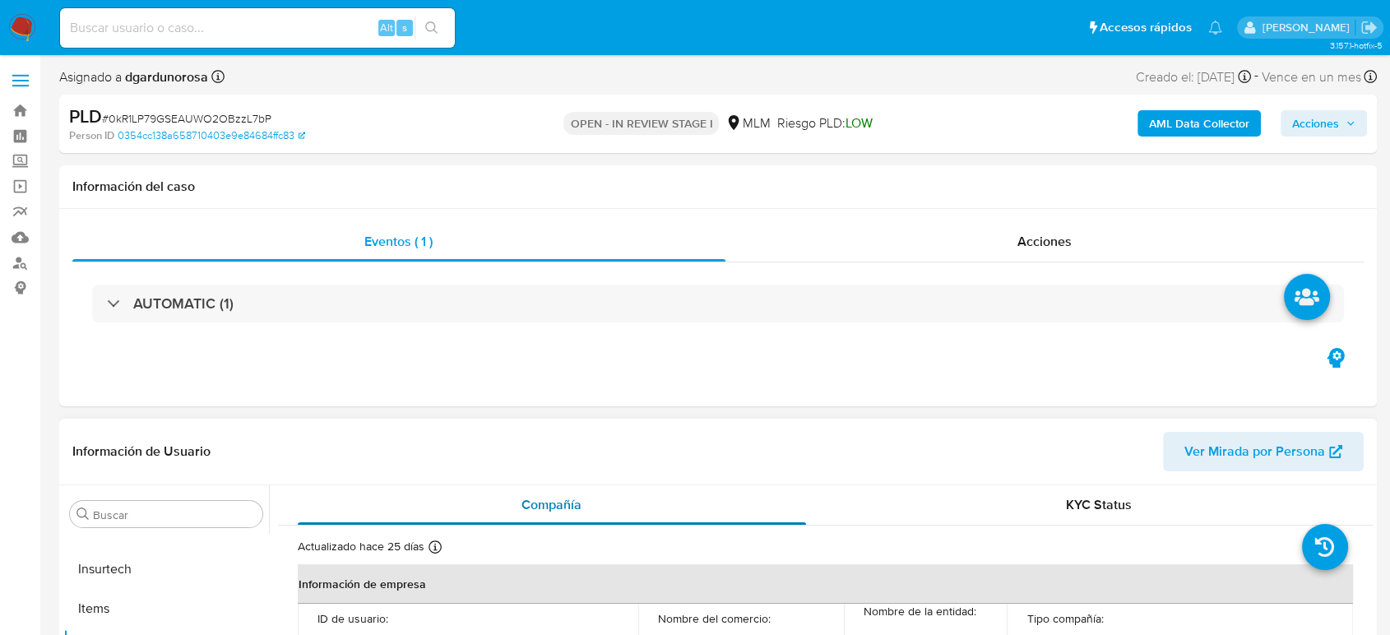
select select "10"
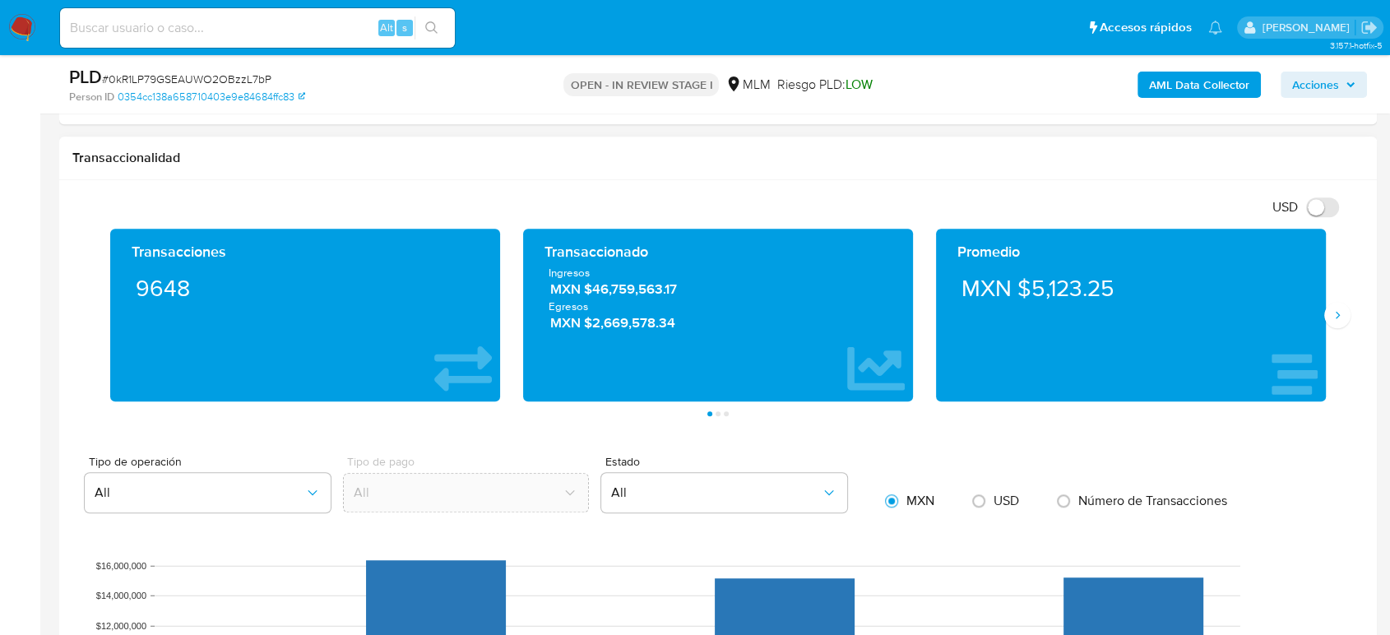
scroll to position [1096, 0]
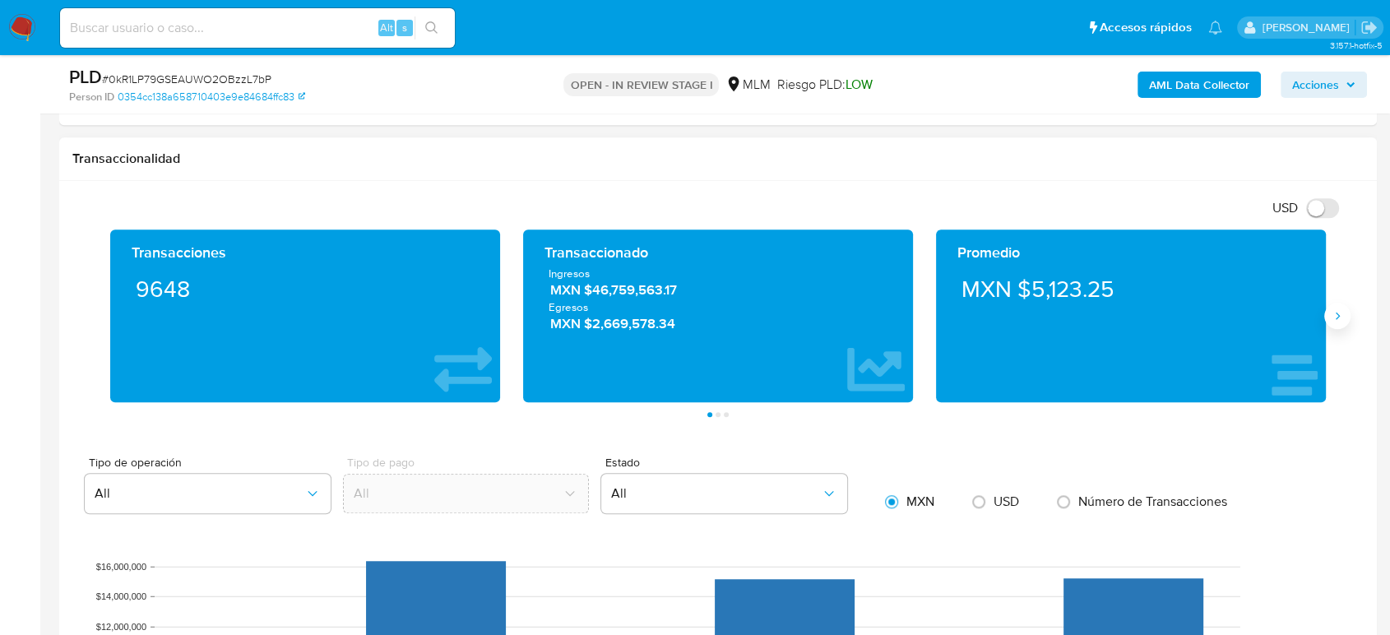
click at [1337, 317] on icon "Siguiente" at bounding box center [1337, 315] width 13 height 13
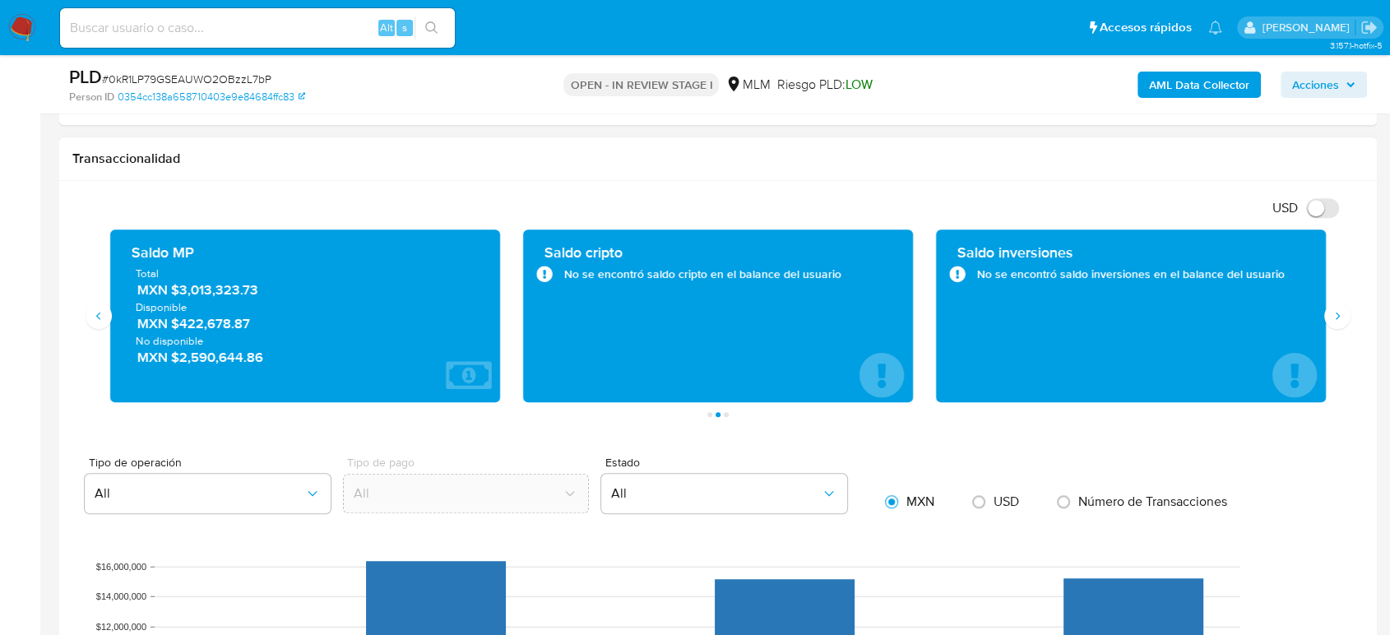
drag, startPoint x: 283, startPoint y: 290, endPoint x: 169, endPoint y: 288, distance: 113.5
click at [169, 288] on span "MXN $3,013,323.73" at bounding box center [305, 289] width 337 height 19
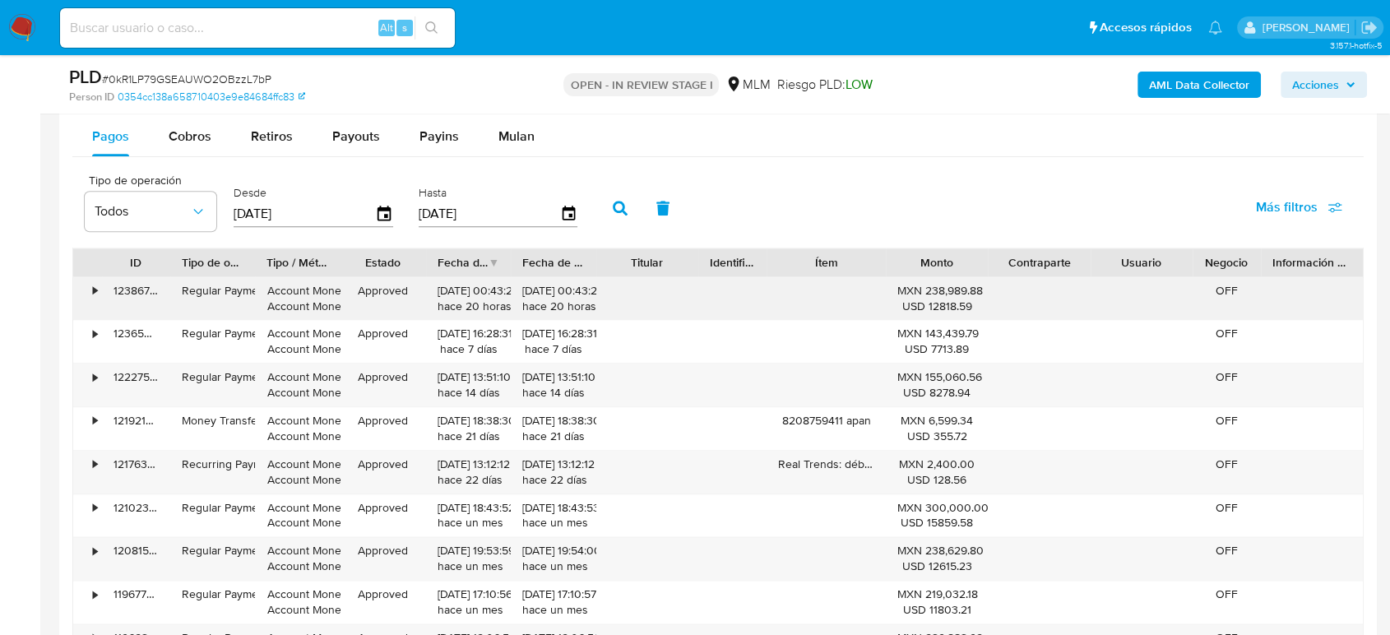
scroll to position [1828, 0]
click at [186, 146] on div "Cobros" at bounding box center [190, 137] width 43 height 39
select select "10"
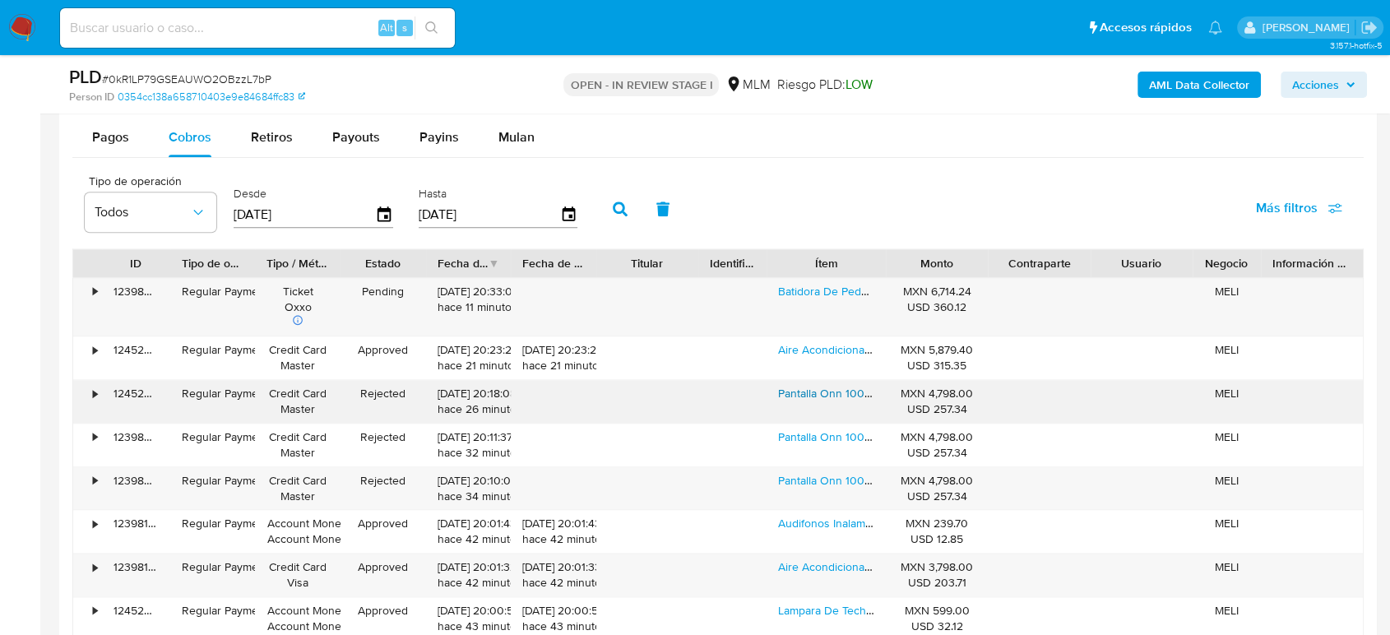
click at [813, 388] on link "Pantalla Onn 100012585 50 2160p 4k Uhd Roku Smart Led Tv" at bounding box center [935, 393] width 315 height 16
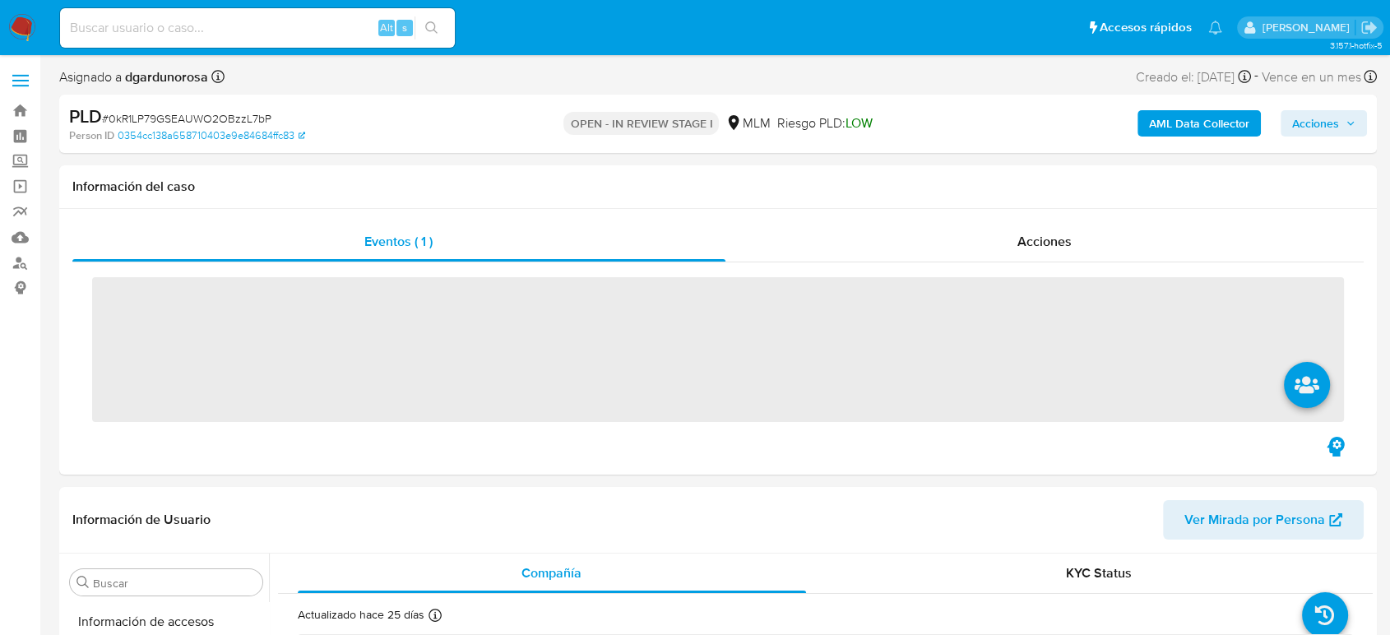
scroll to position [695, 0]
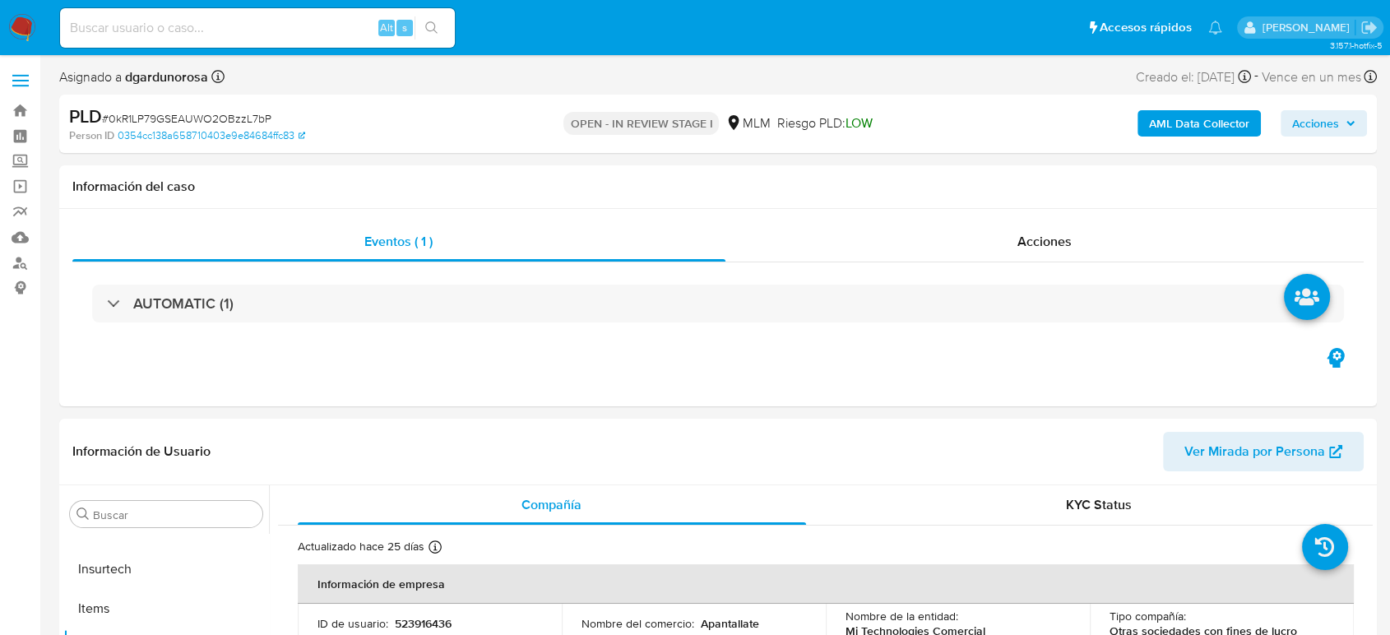
select select "10"
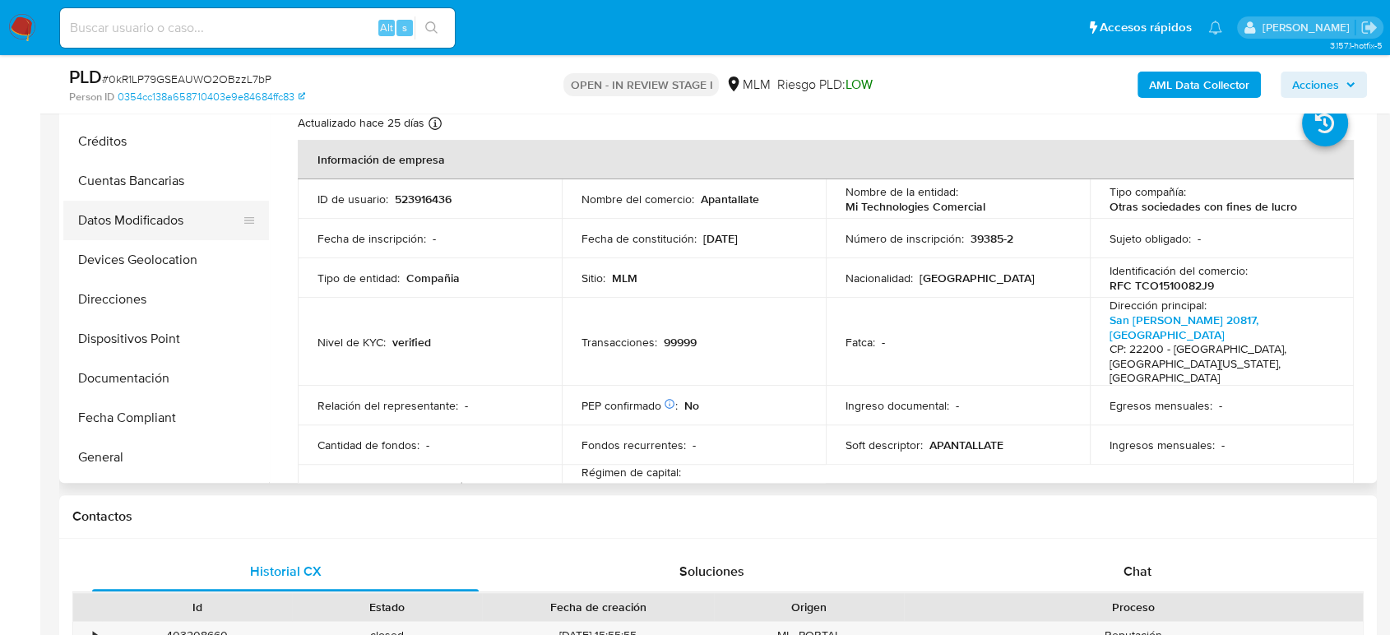
scroll to position [0, 0]
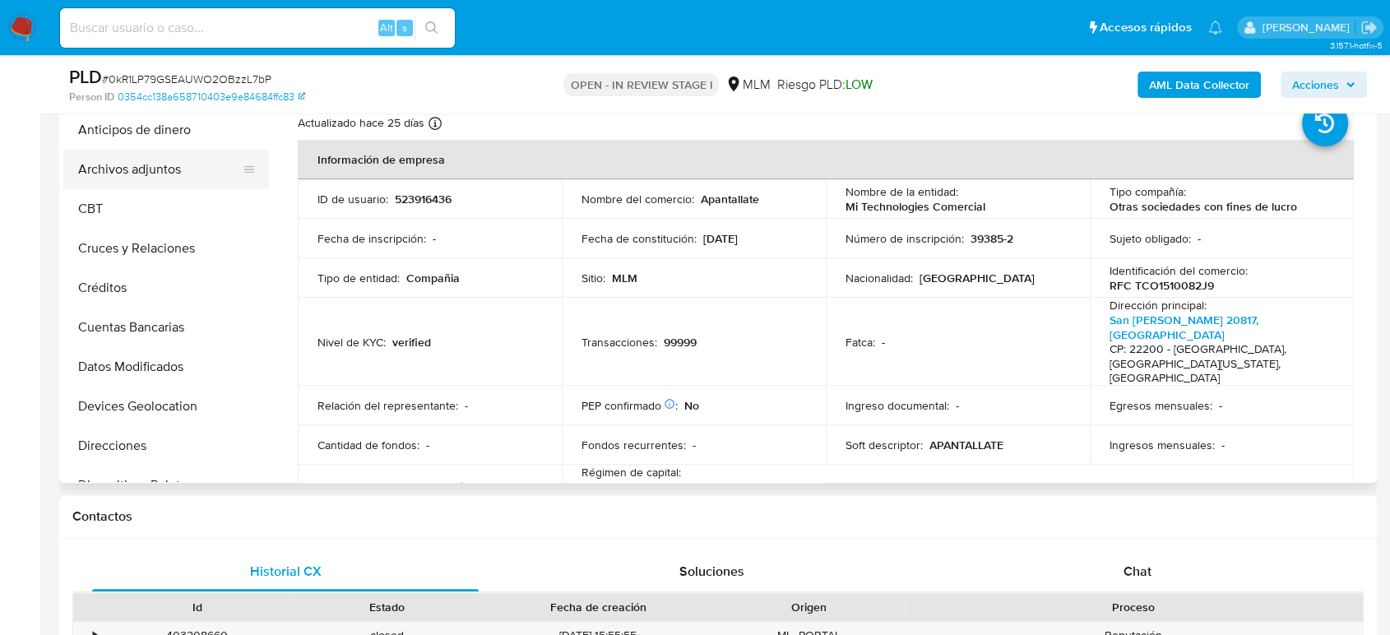
click at [155, 183] on button "Archivos adjuntos" at bounding box center [159, 169] width 192 height 39
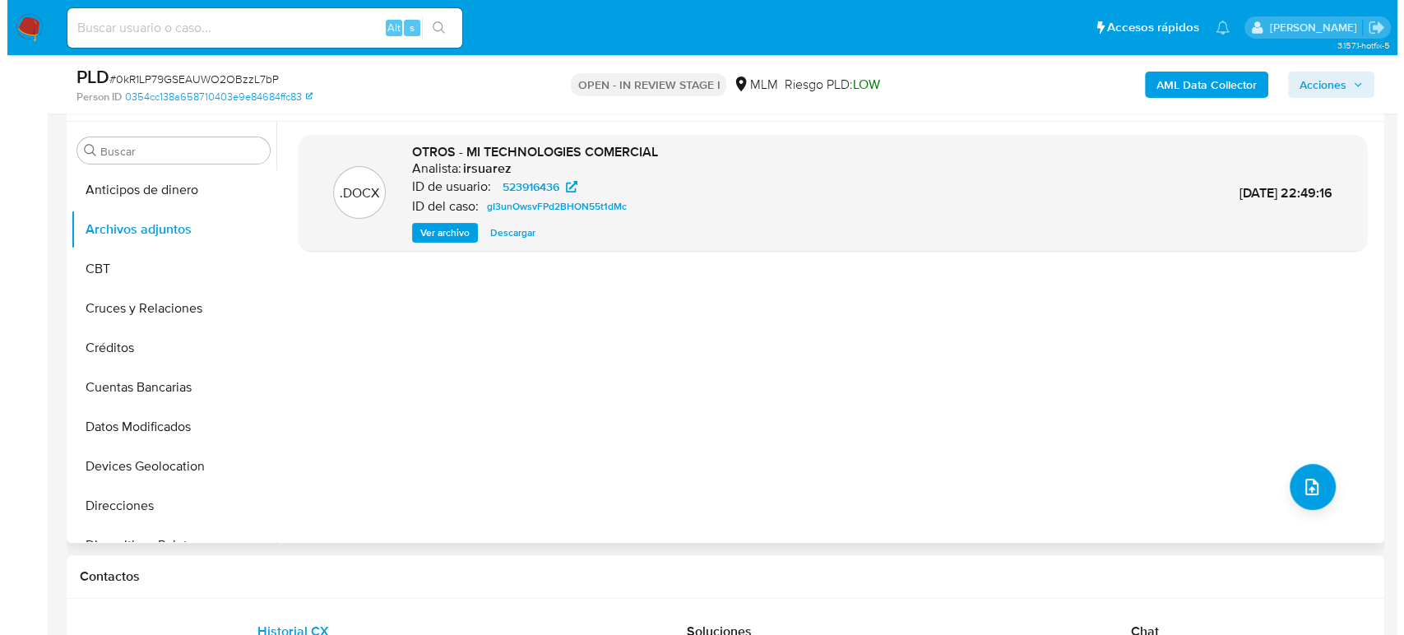
scroll to position [274, 0]
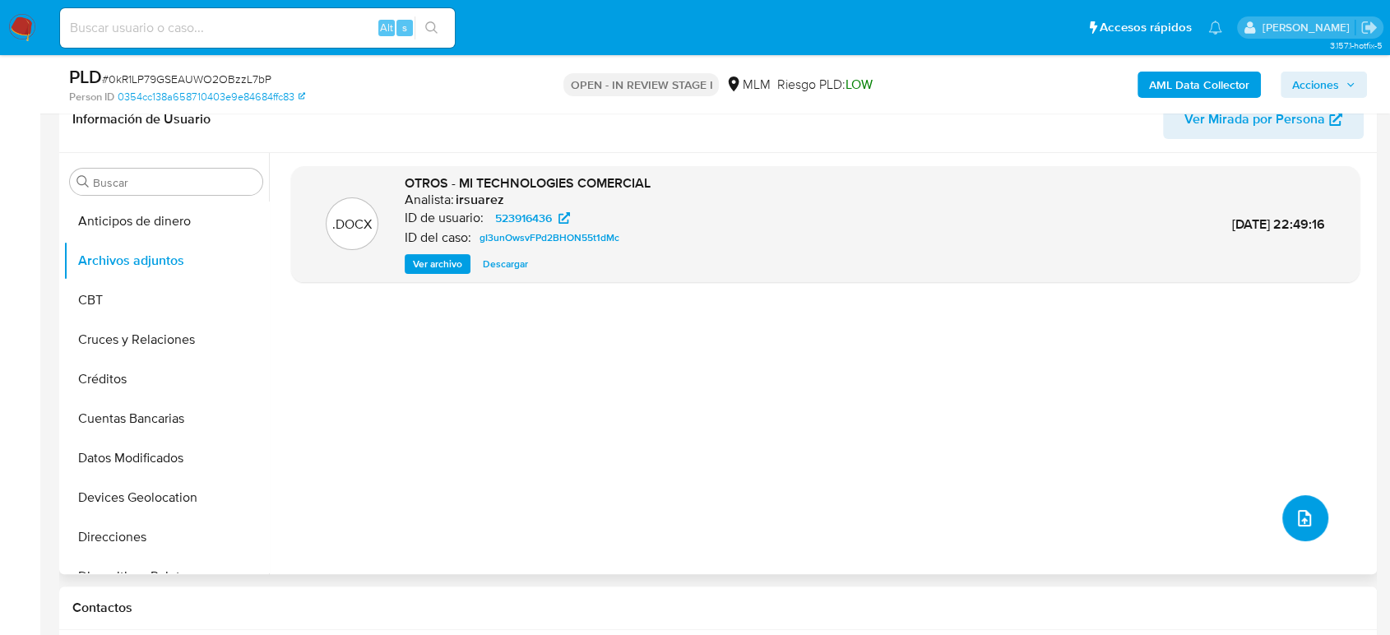
click at [1301, 529] on button "upload-file" at bounding box center [1305, 518] width 46 height 46
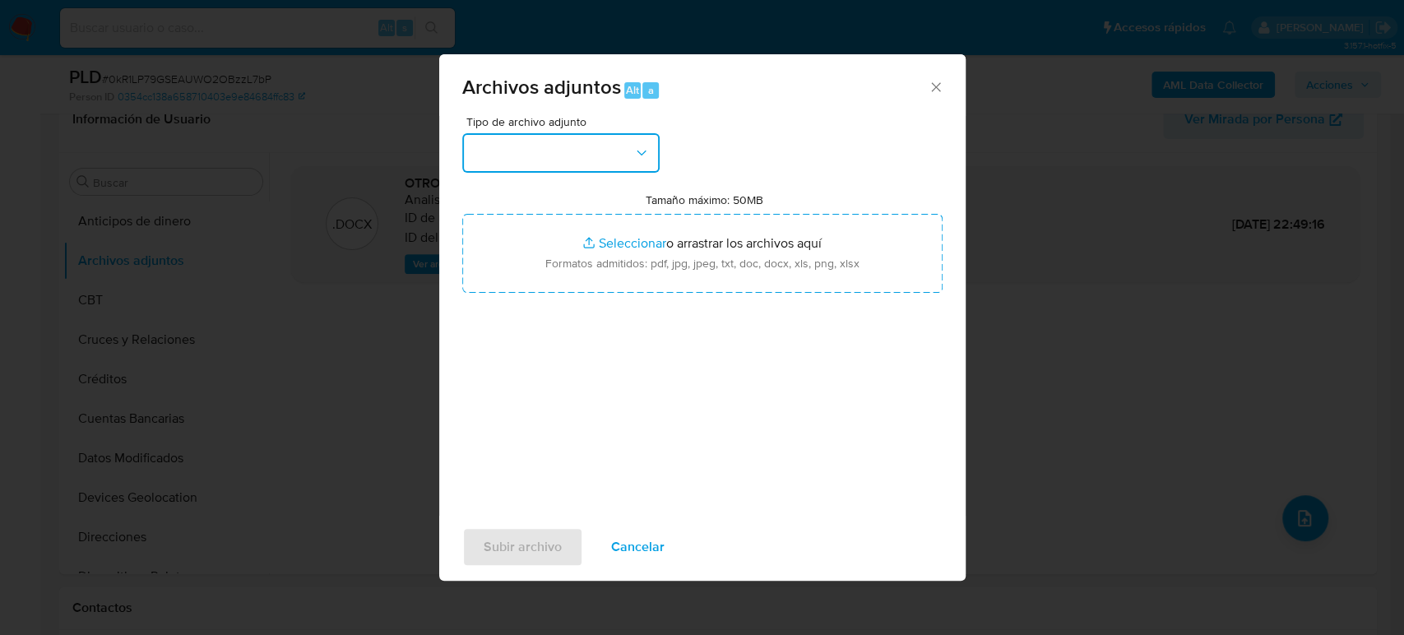
click at [614, 157] on button "button" at bounding box center [560, 152] width 197 height 39
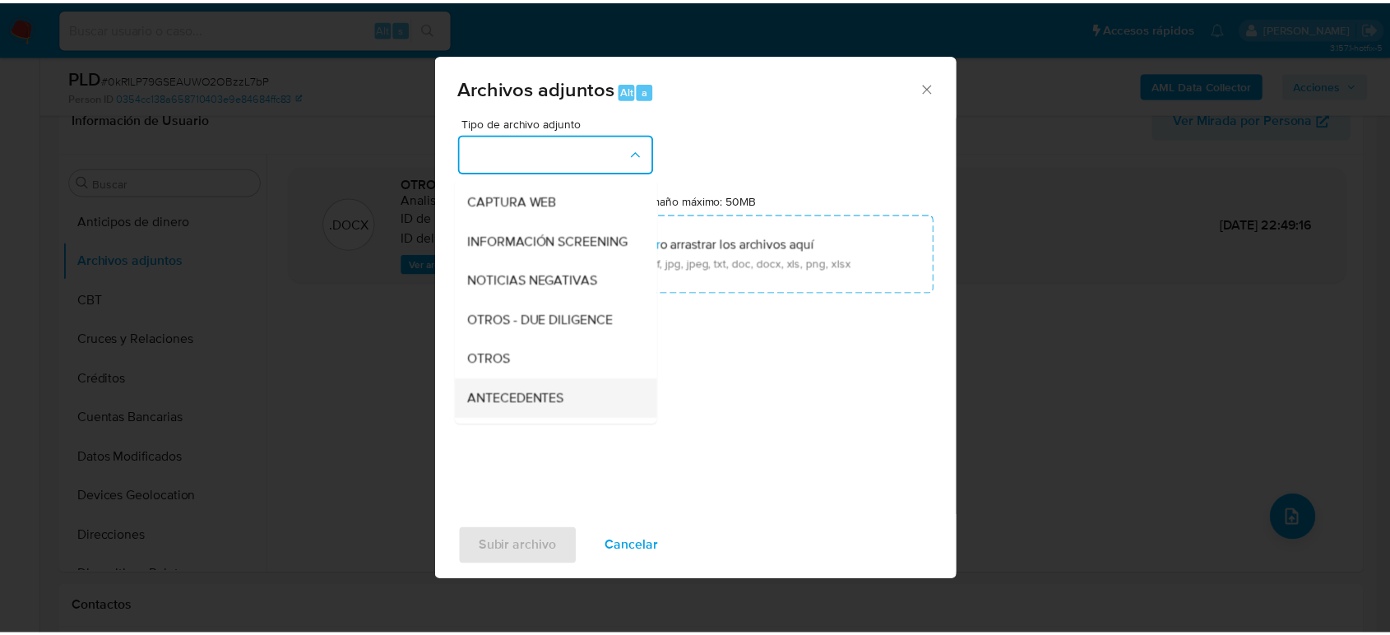
scroll to position [183, 0]
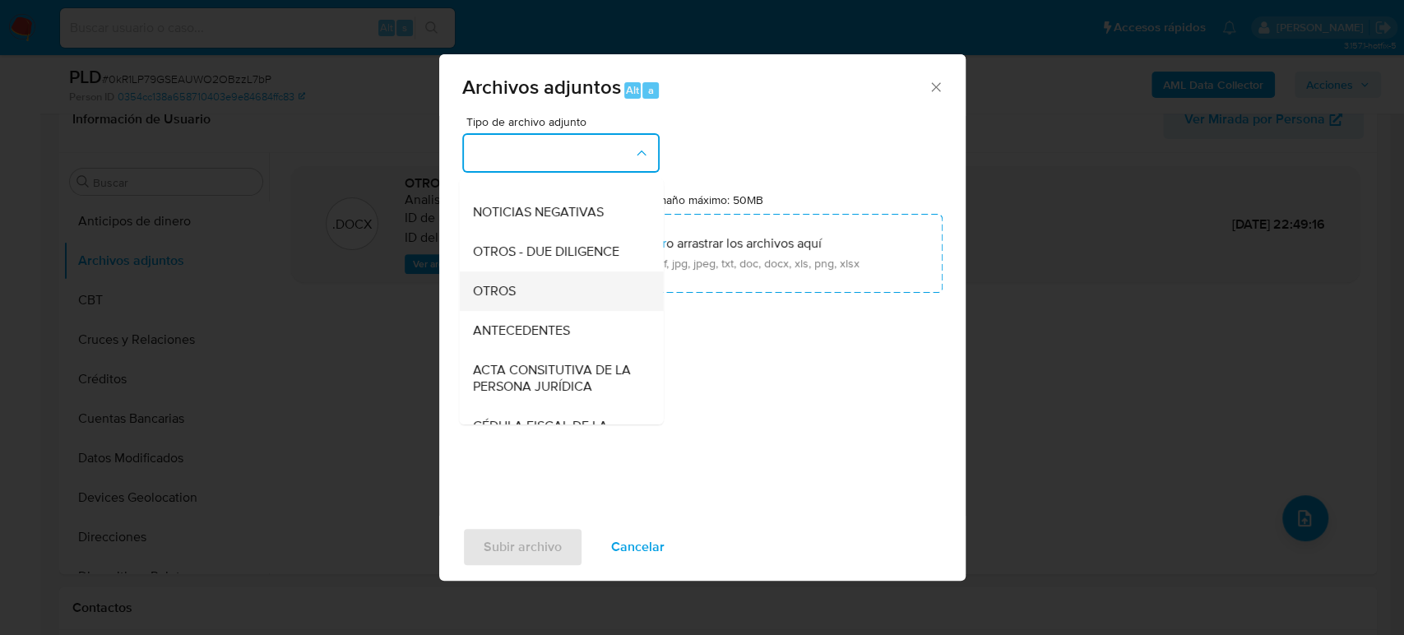
click at [545, 311] on div "OTROS" at bounding box center [556, 290] width 168 height 39
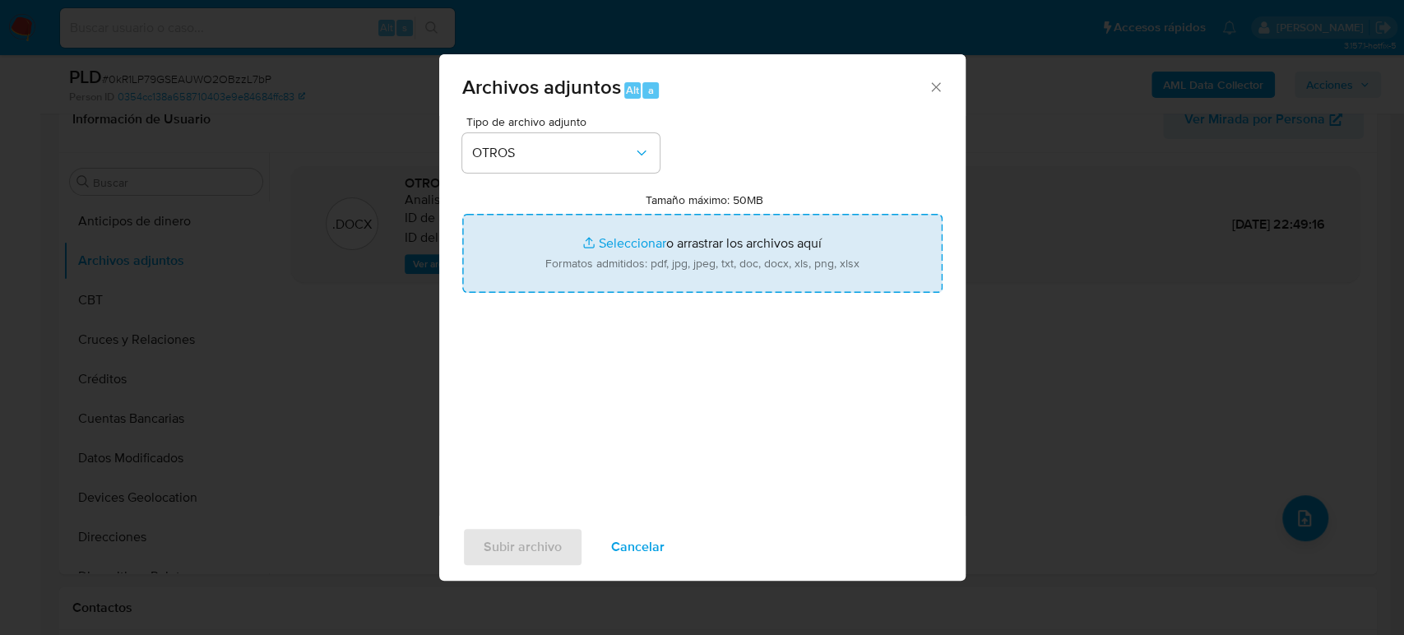
type input "C:\fakepath\523916436_Mi Technologies C_Agosto2025.pdf"
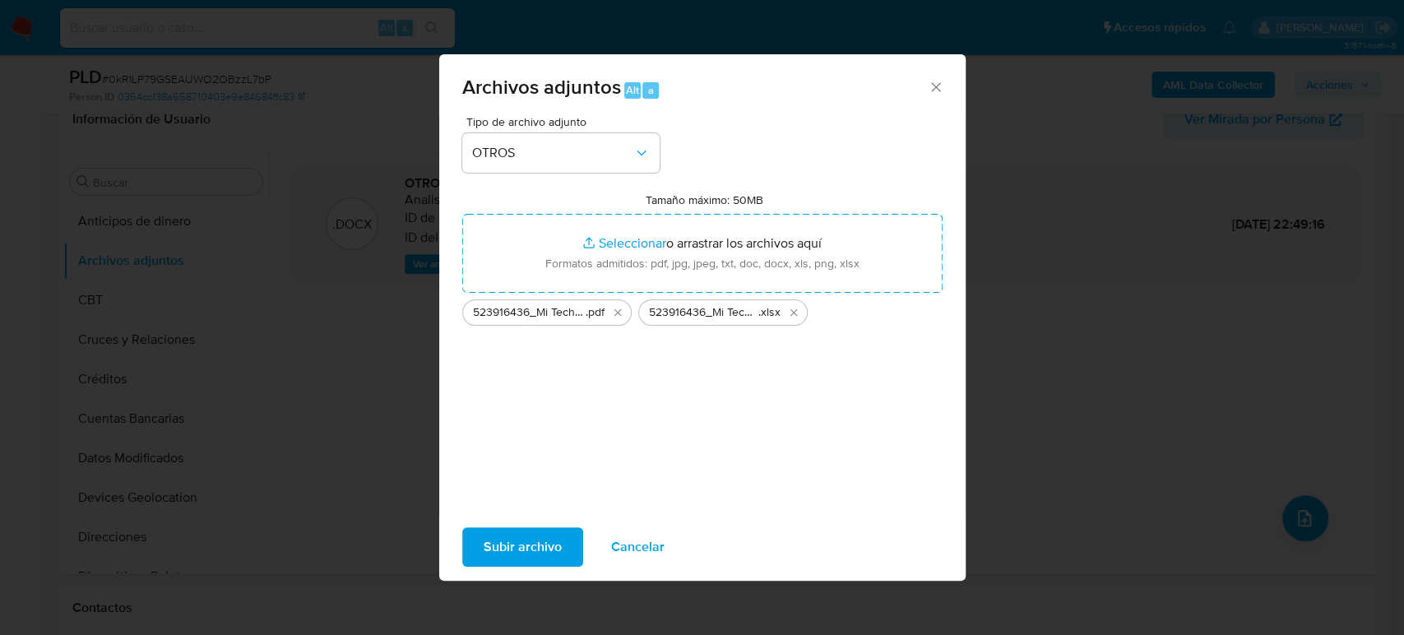
click at [520, 531] on span "Subir archivo" at bounding box center [523, 547] width 78 height 36
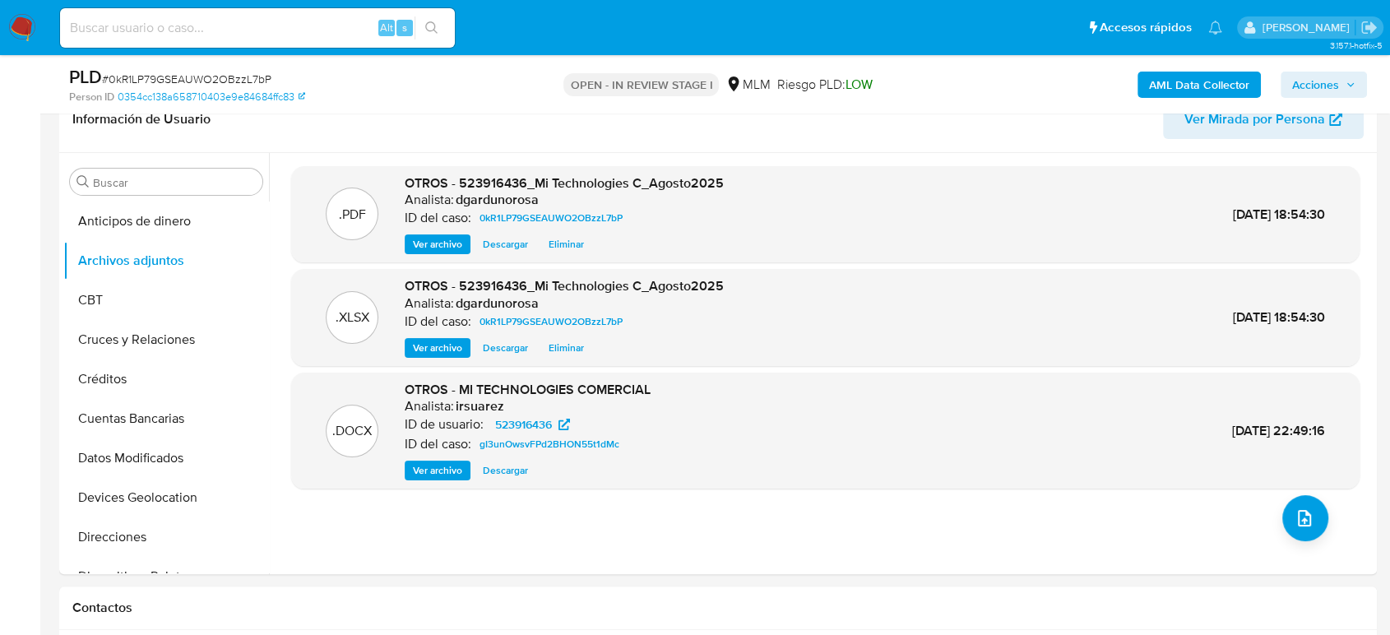
click at [1319, 76] on span "Acciones" at bounding box center [1315, 85] width 47 height 26
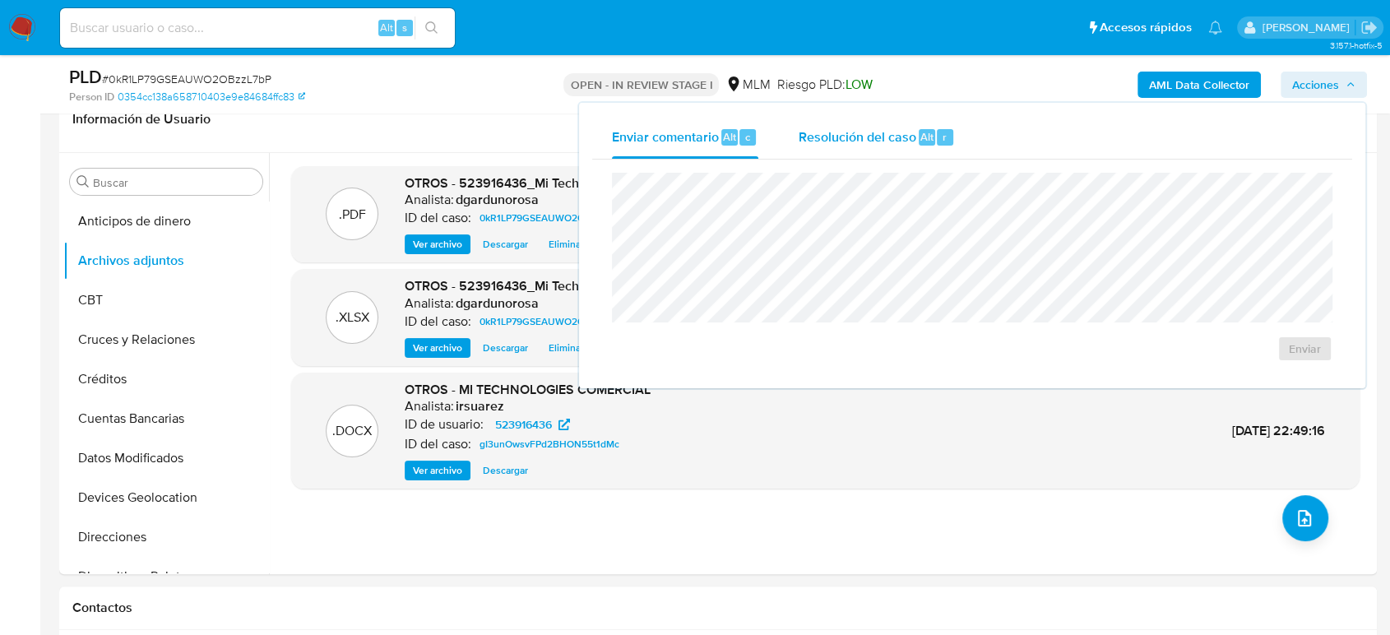
click at [919, 133] on div "Alt" at bounding box center [927, 137] width 16 height 16
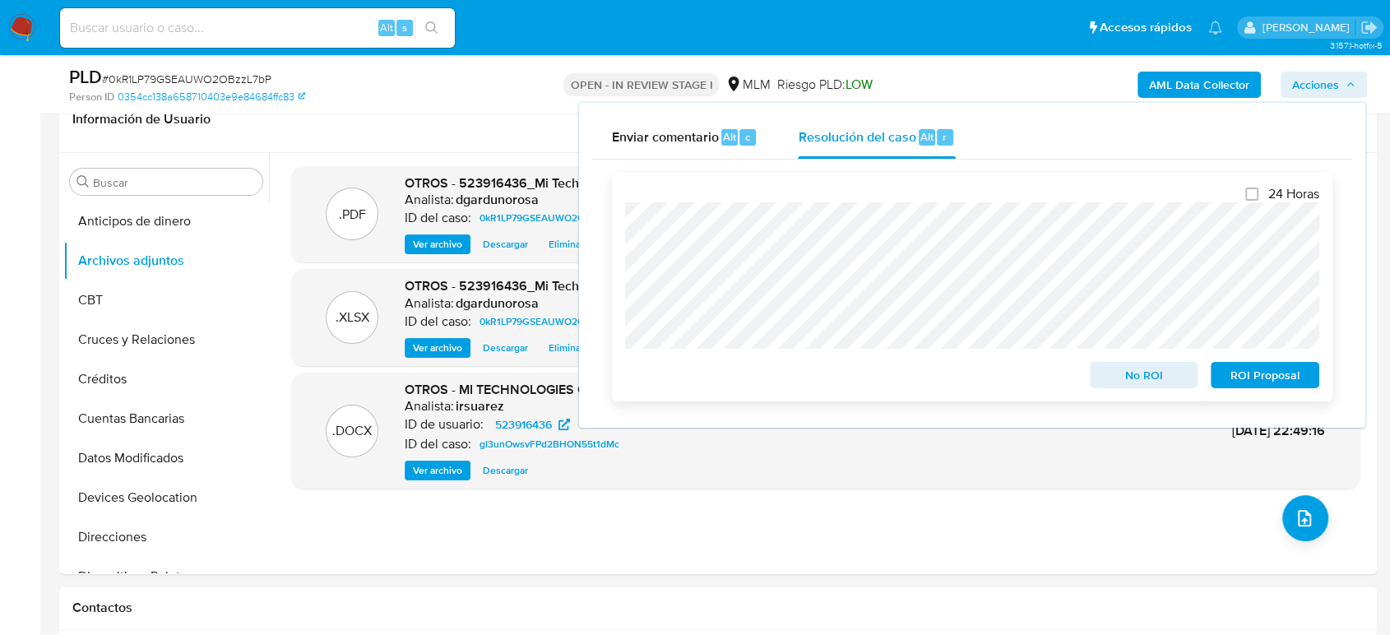
click at [1100, 362] on div "No ROI" at bounding box center [1144, 371] width 122 height 33
click at [1101, 380] on span "No ROI" at bounding box center [1144, 375] width 86 height 23
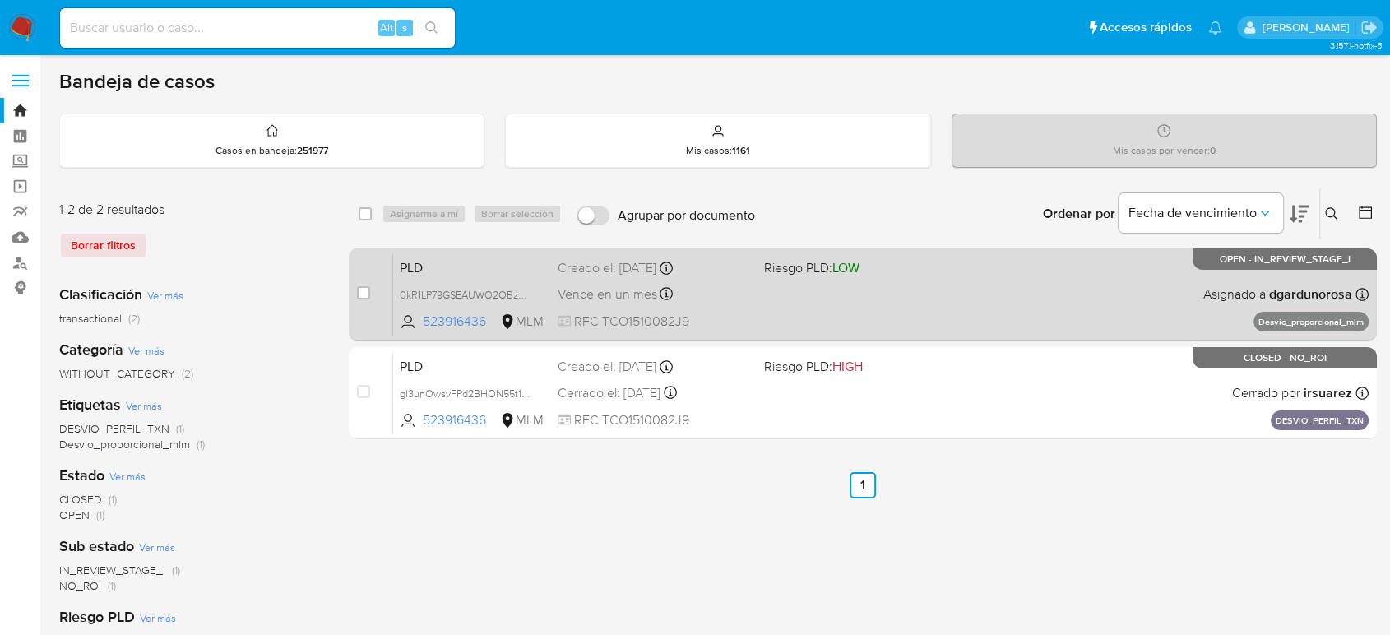
click at [850, 314] on div "PLD 0kR1LP79GSEAUWO2OBzzL7bP 523916436 MLM Riesgo PLD: LOW Creado el: [DATE] Cr…" at bounding box center [881, 294] width 976 height 83
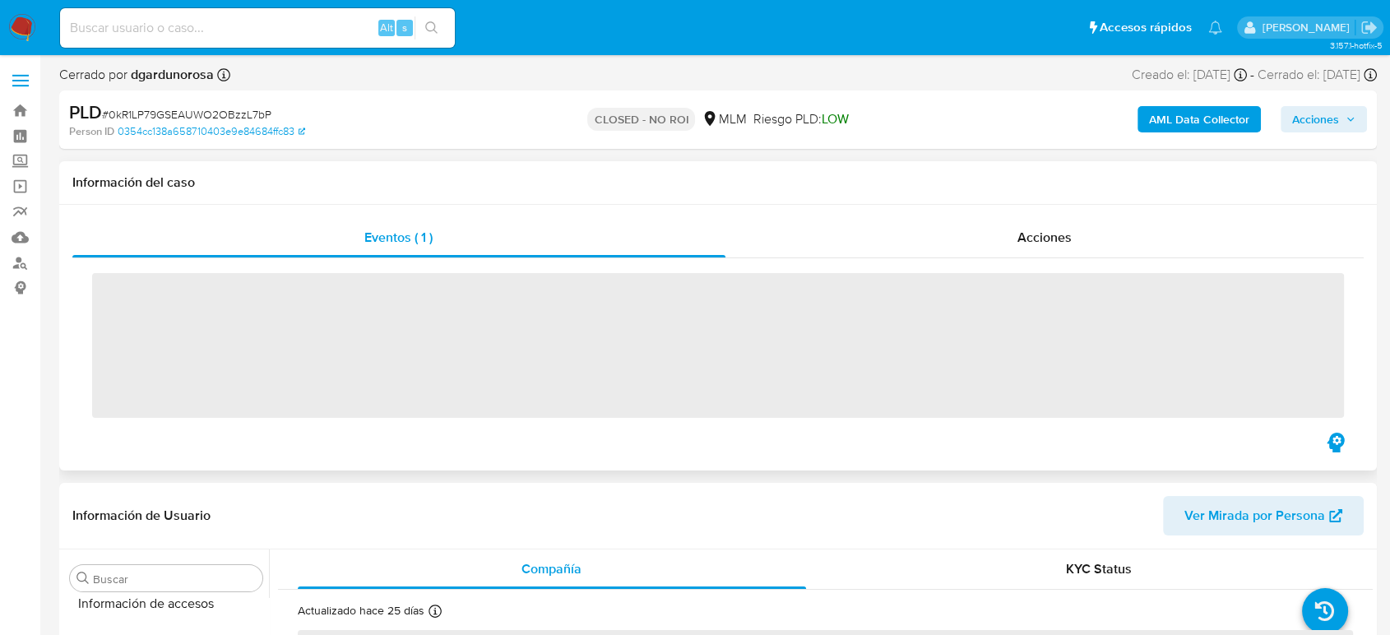
scroll to position [695, 0]
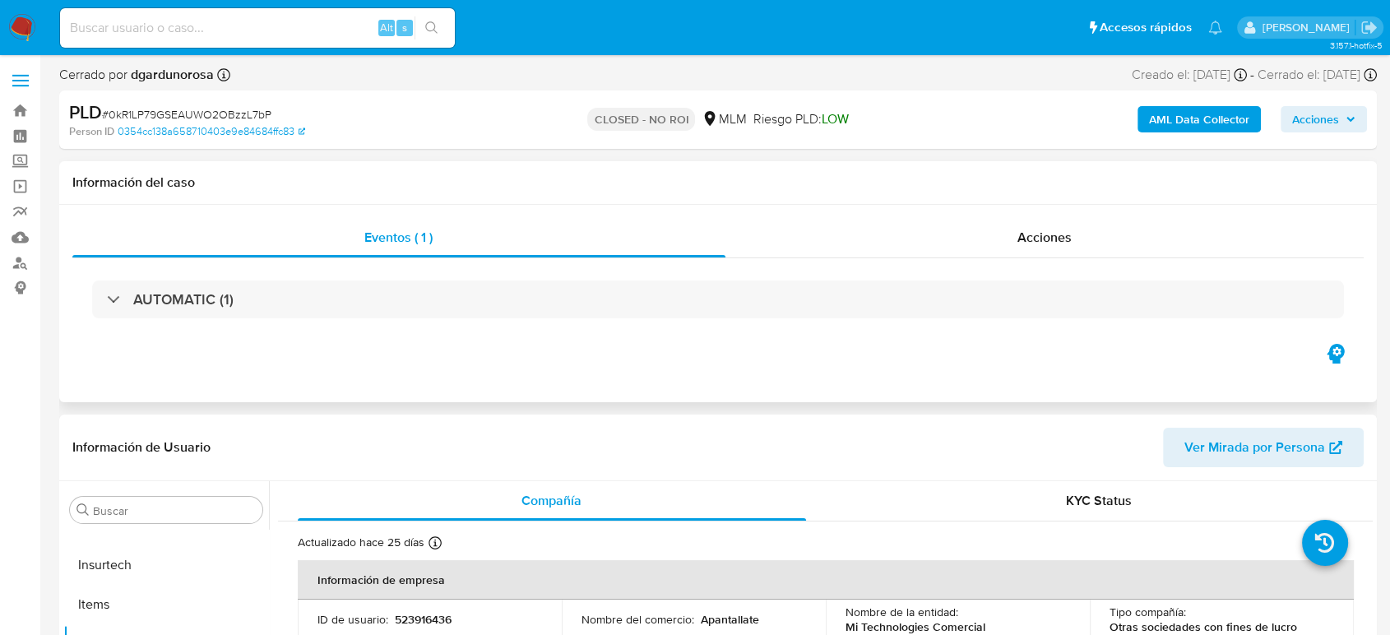
select select "10"
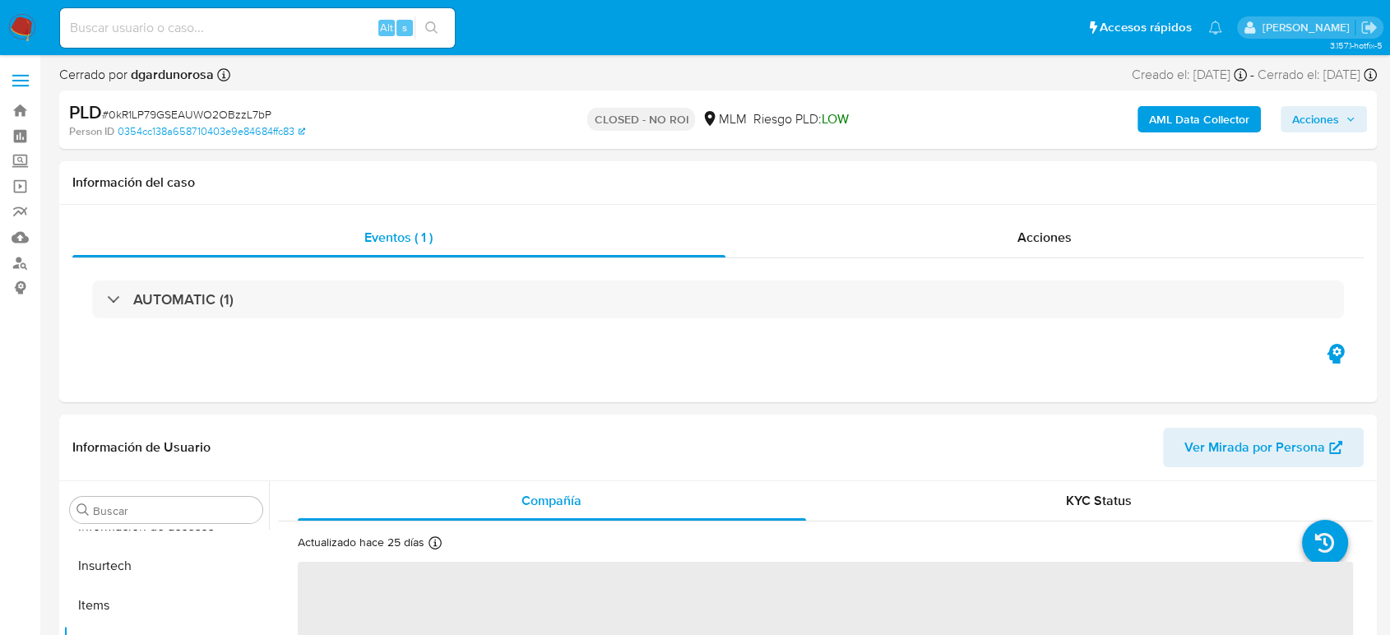
scroll to position [695, 0]
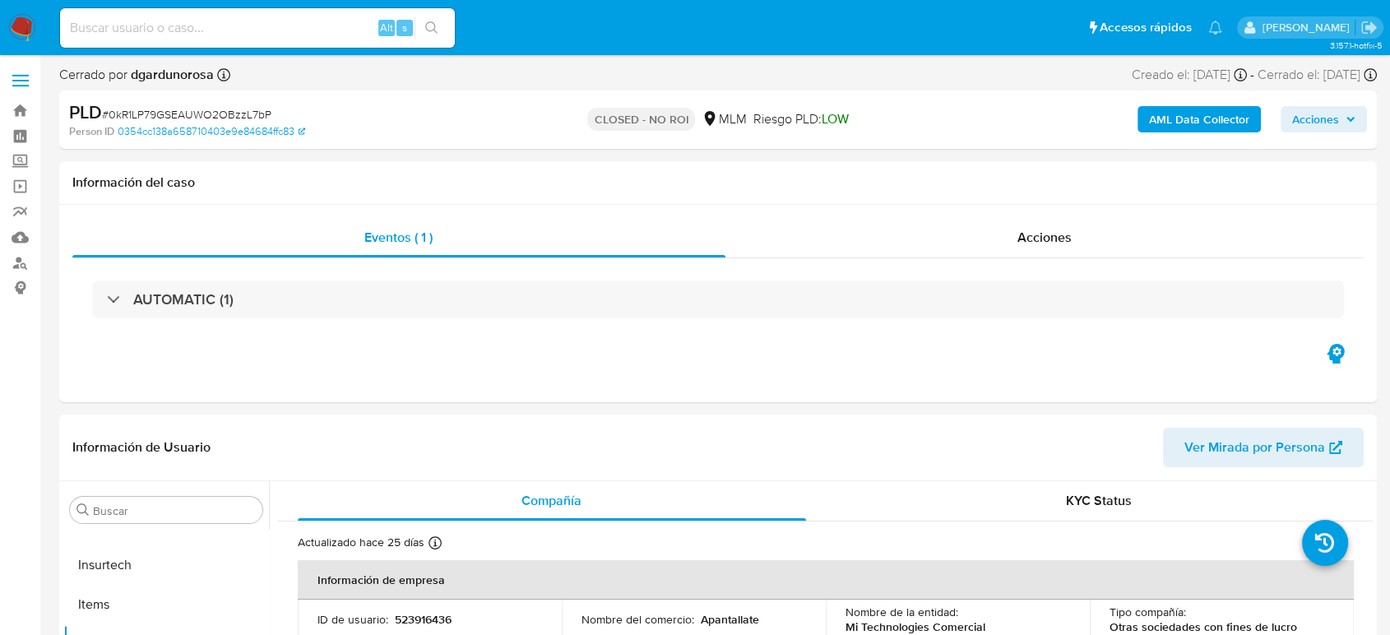
select select "10"
